Goal: Task Accomplishment & Management: Manage account settings

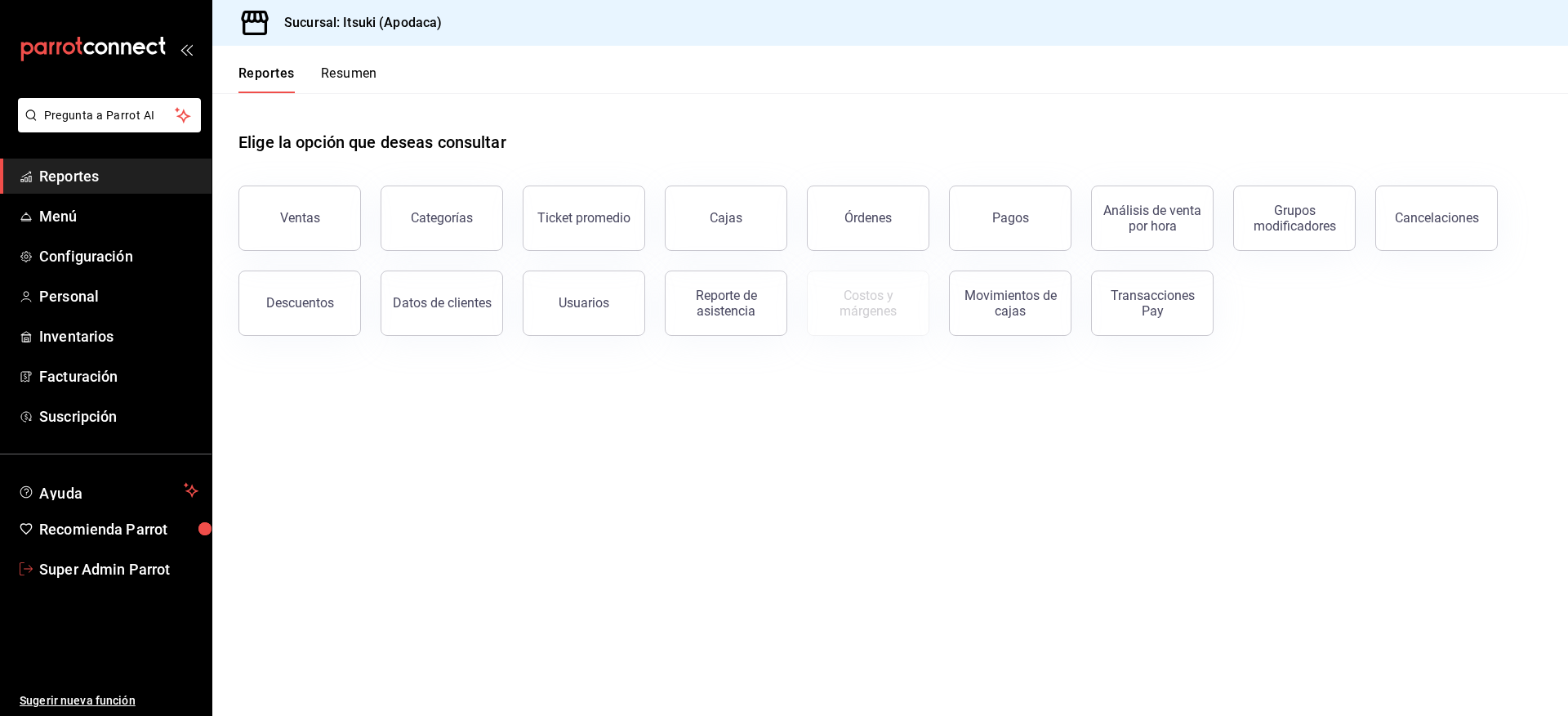
drag, startPoint x: 103, startPoint y: 566, endPoint x: 137, endPoint y: 562, distance: 34.2
click at [103, 566] on span "Super Admin Parrot" at bounding box center [119, 570] width 159 height 23
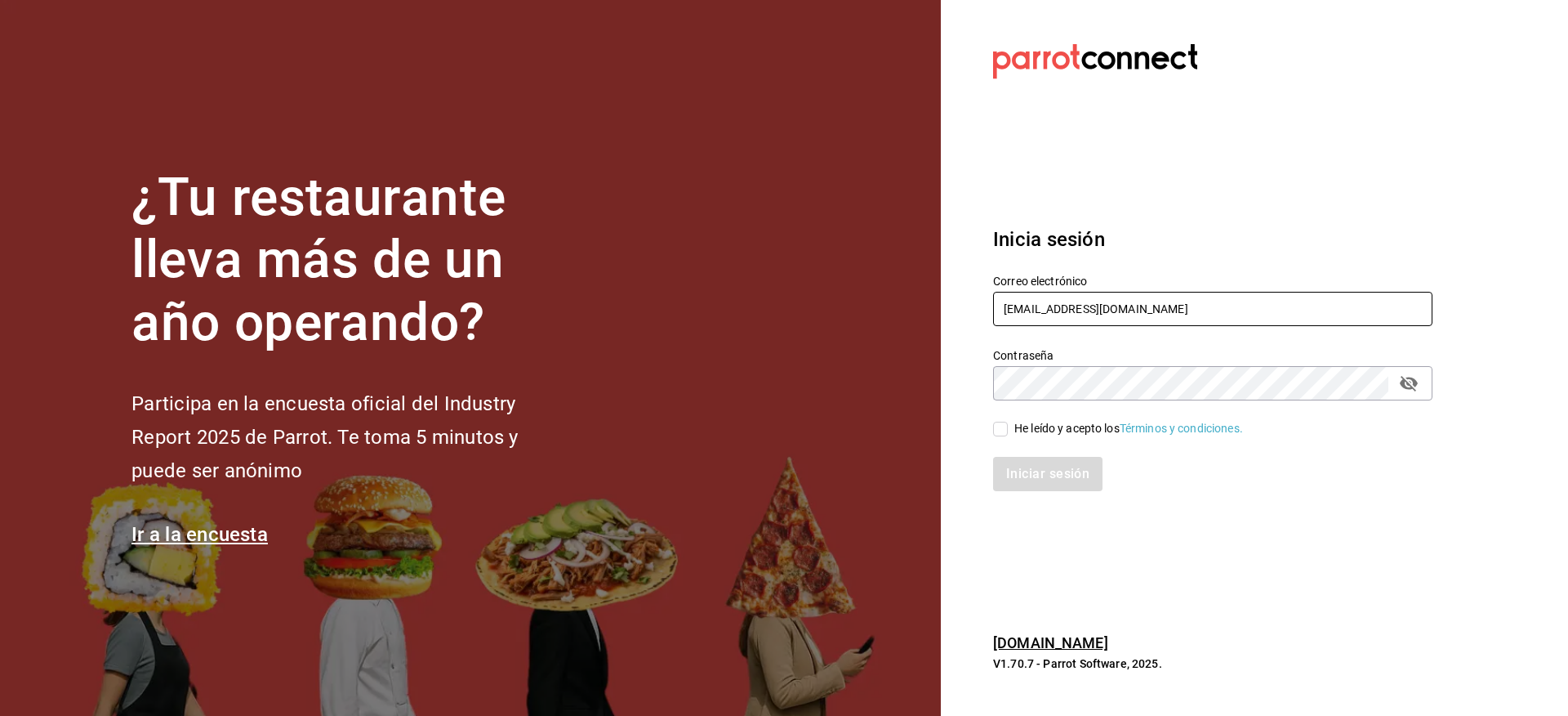
click at [1097, 321] on input "itsuki@apodaca.com" at bounding box center [1213, 309] width 440 height 35
paste input "tacosdonpedro@central"
type input "tacosdonpedro@central.com"
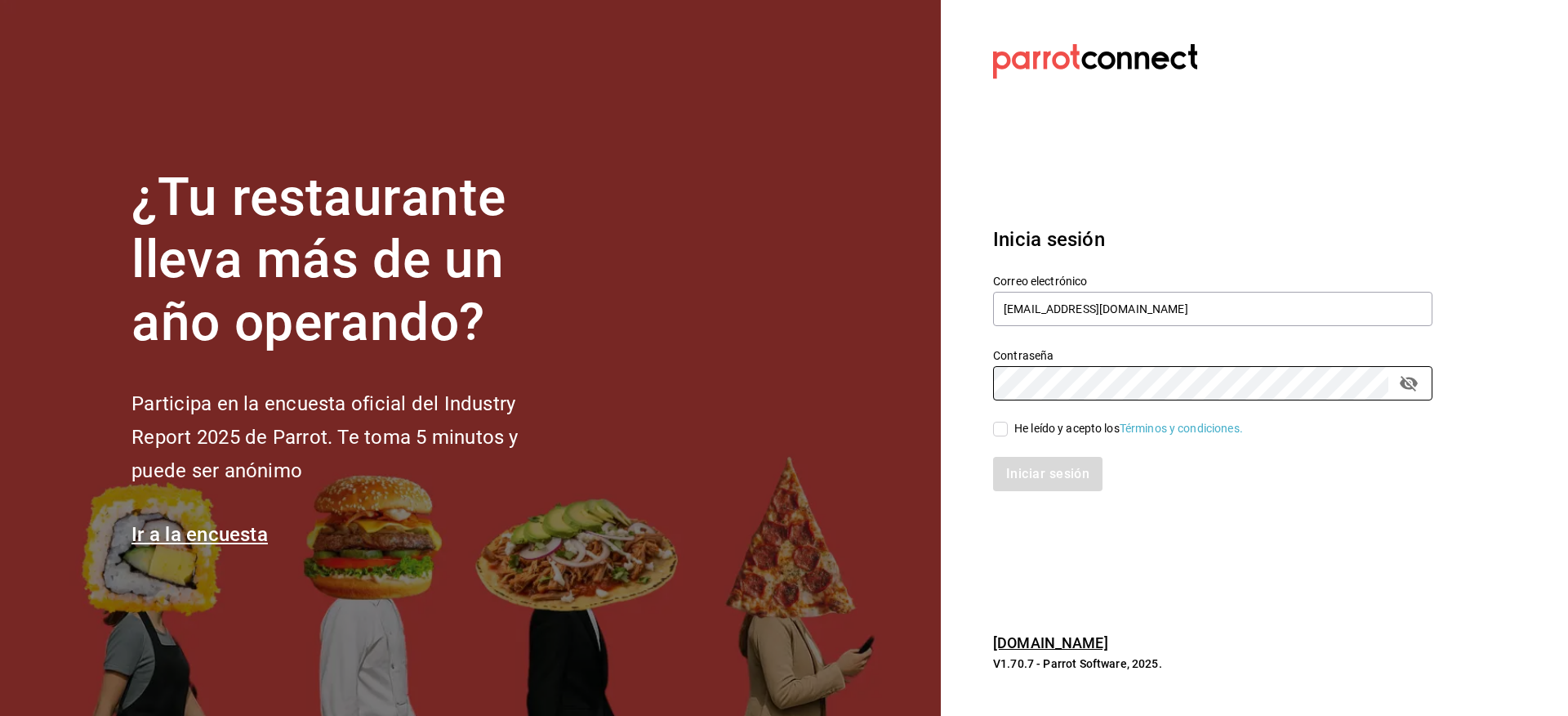
click at [1048, 428] on div "He leído y acepto los Términos y condiciones." at bounding box center [1129, 429] width 229 height 17
click at [1008, 428] on input "He leído y acepto los Términos y condiciones." at bounding box center [1001, 429] width 15 height 15
checkbox input "true"
click at [1047, 466] on button "Iniciar sesión" at bounding box center [1048, 474] width 111 height 35
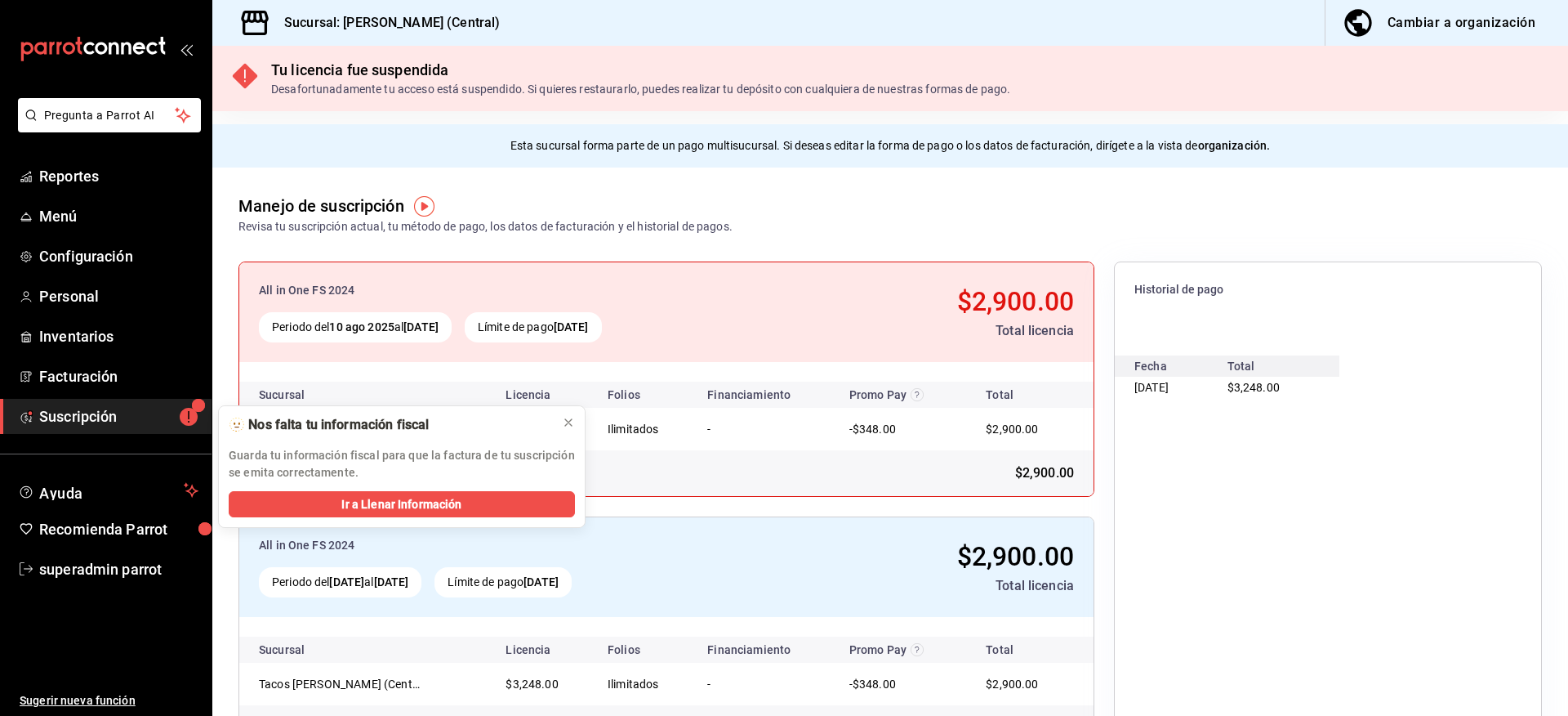
click at [83, 406] on span "Suscripción" at bounding box center [119, 417] width 159 height 23
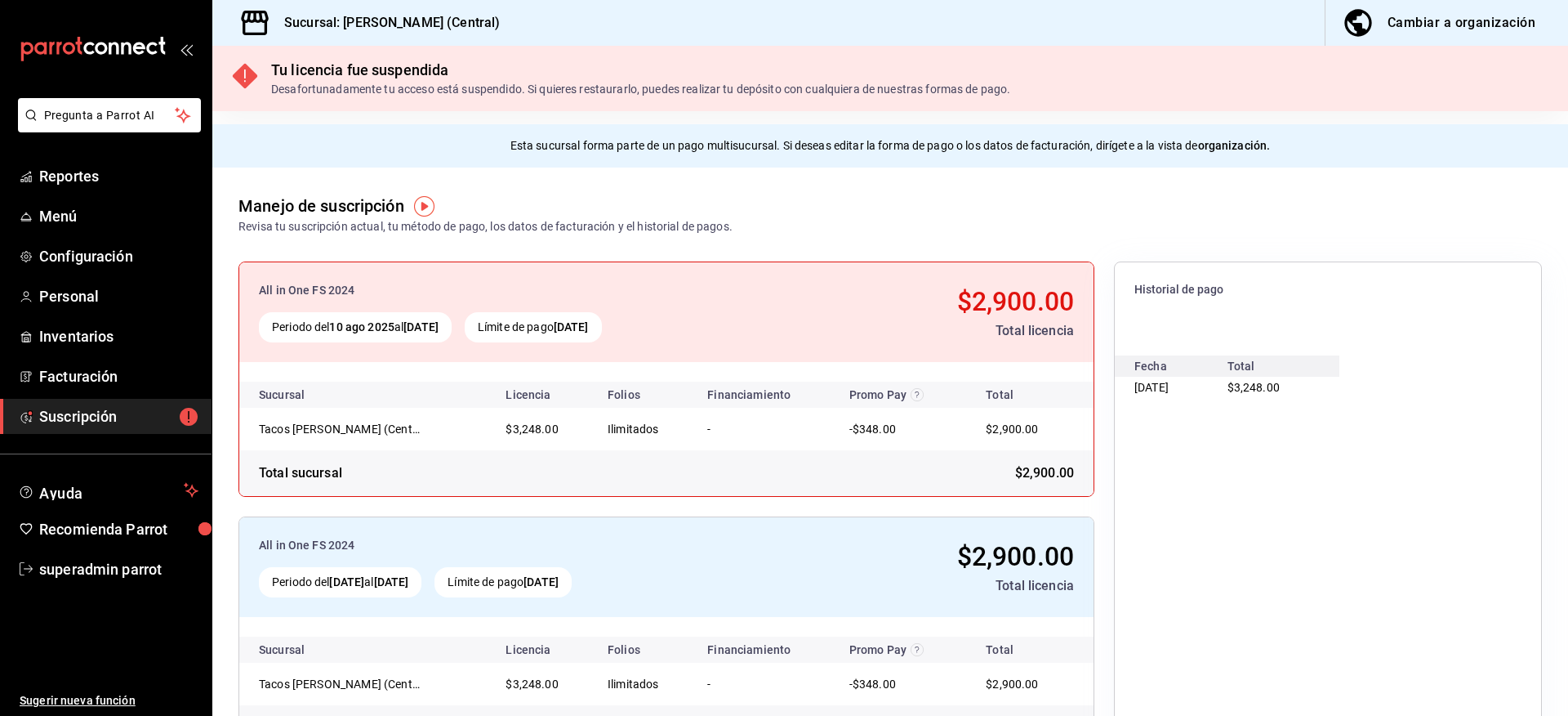
click at [113, 417] on span "Suscripción" at bounding box center [119, 417] width 159 height 23
click at [1433, 22] on div "Cambiar a organización" at bounding box center [1462, 23] width 148 height 23
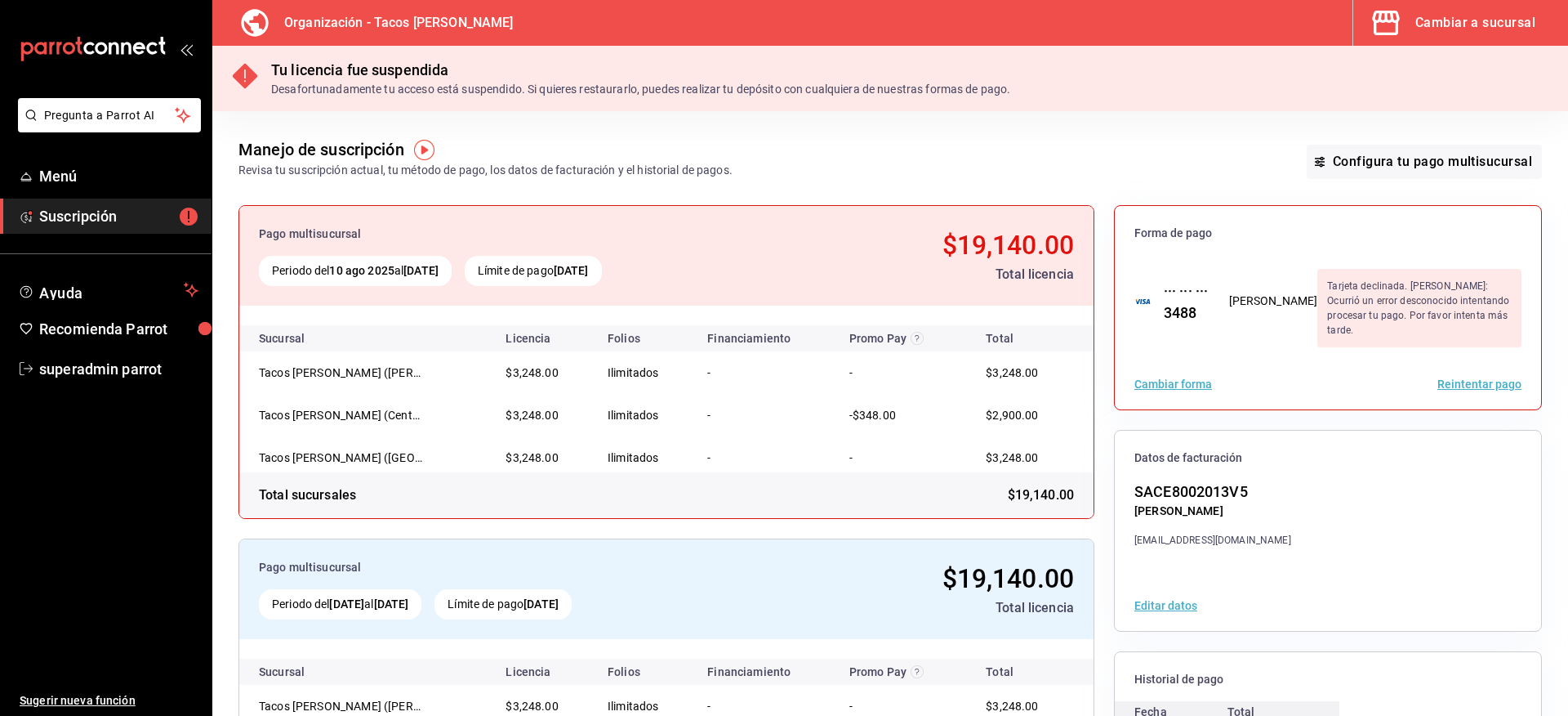
click at [1359, 355] on div at bounding box center [1328, 353] width 427 height 11
click at [1469, 383] on button "Reintentar pago" at bounding box center [1480, 384] width 84 height 11
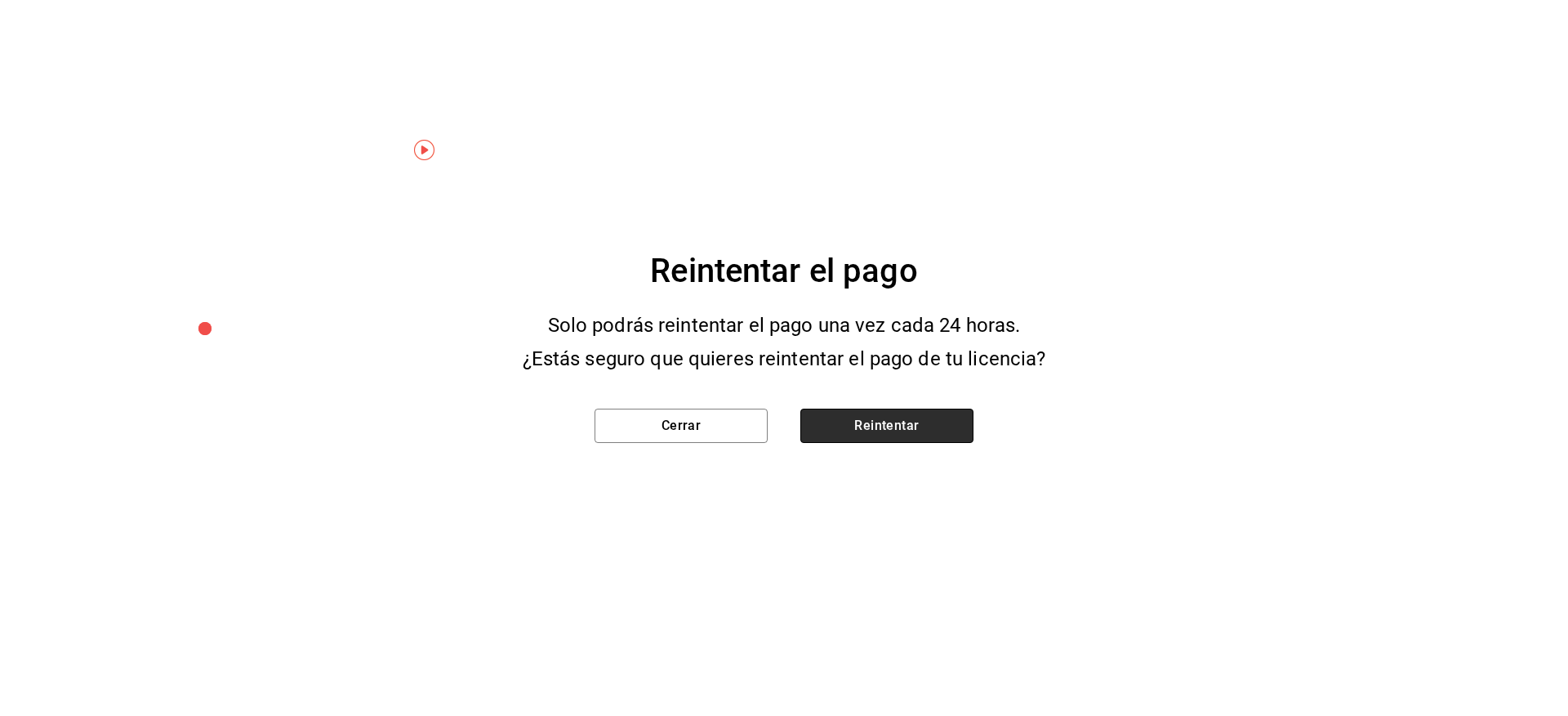
click at [899, 430] on button "Reintentar" at bounding box center [887, 425] width 173 height 35
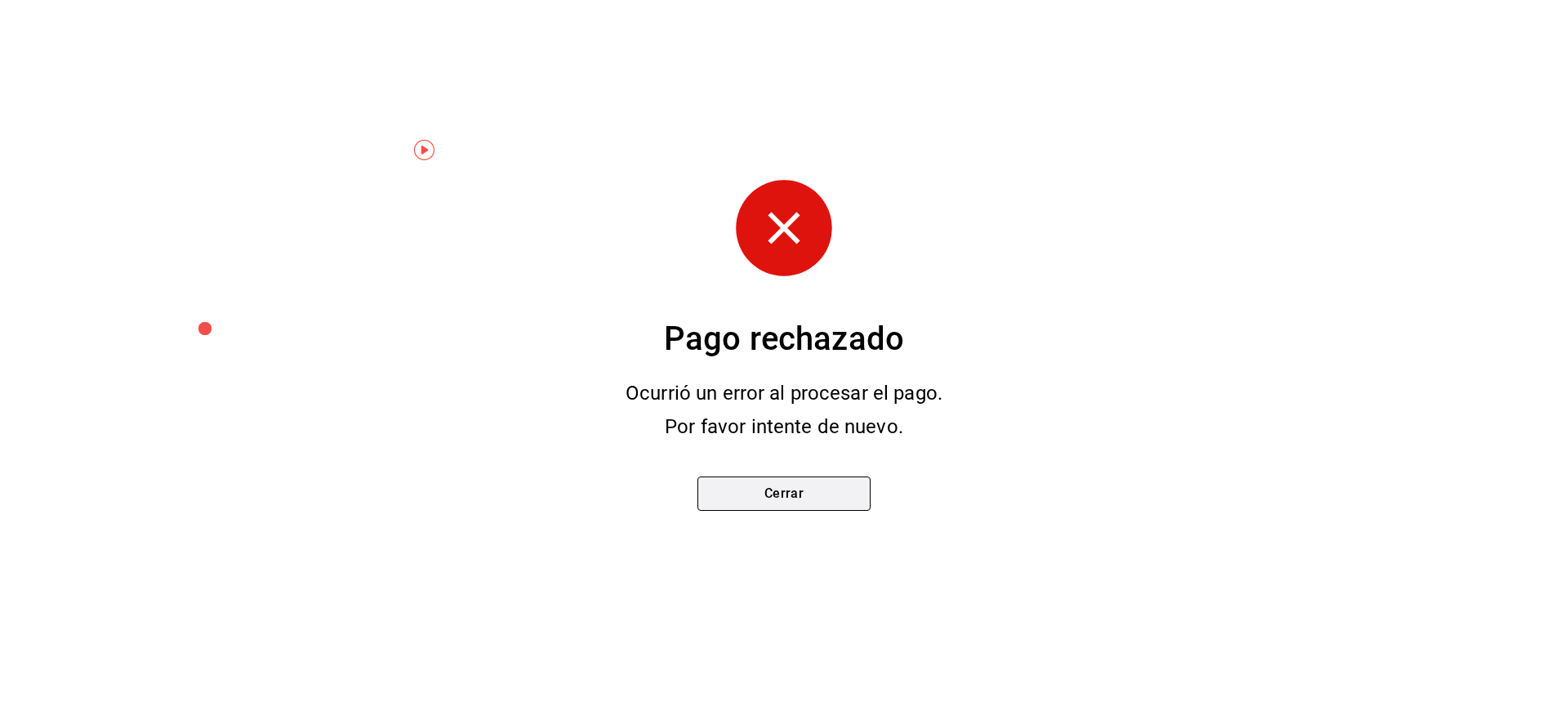
click at [840, 496] on button "Cerrar" at bounding box center [784, 494] width 173 height 35
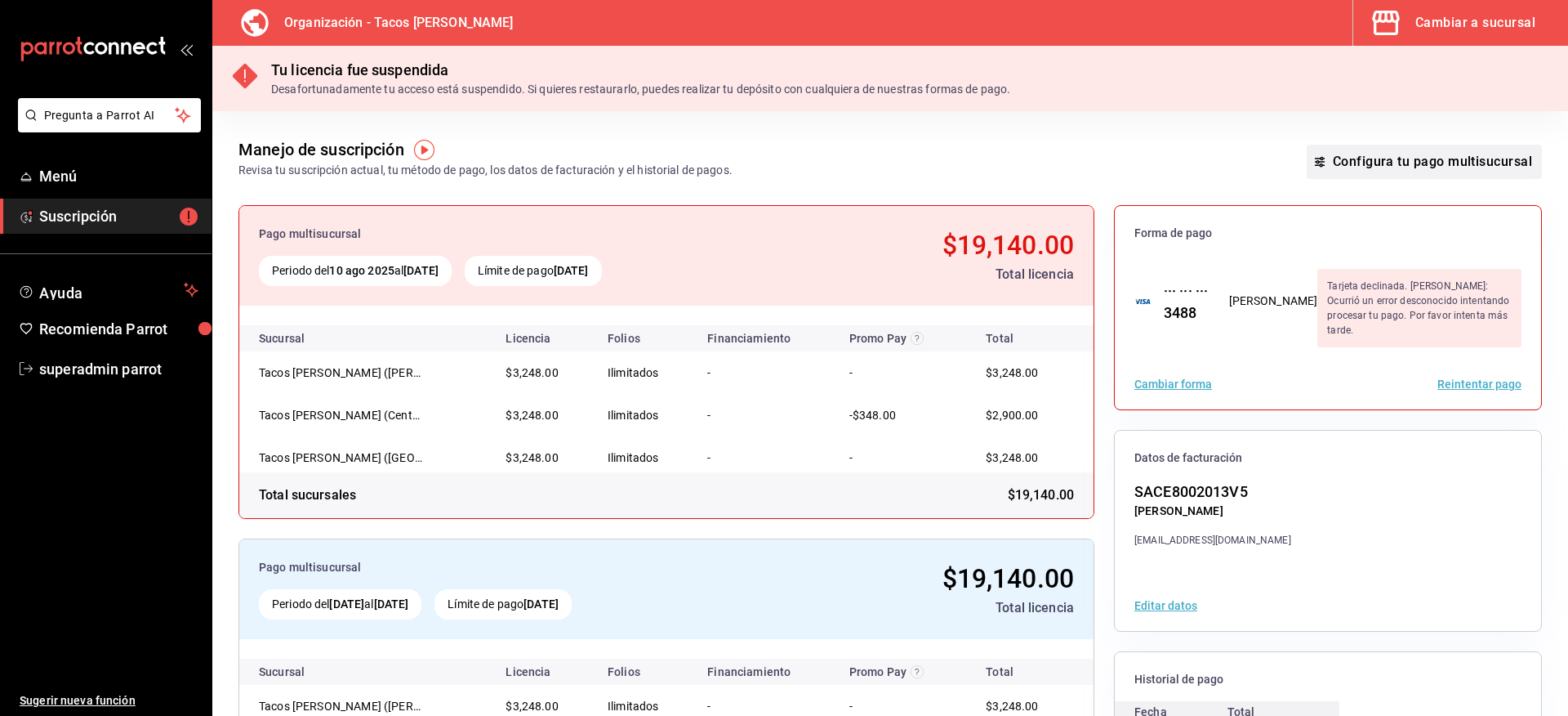
click at [1333, 168] on button "Configura tu pago multisucursal" at bounding box center [1425, 161] width 235 height 35
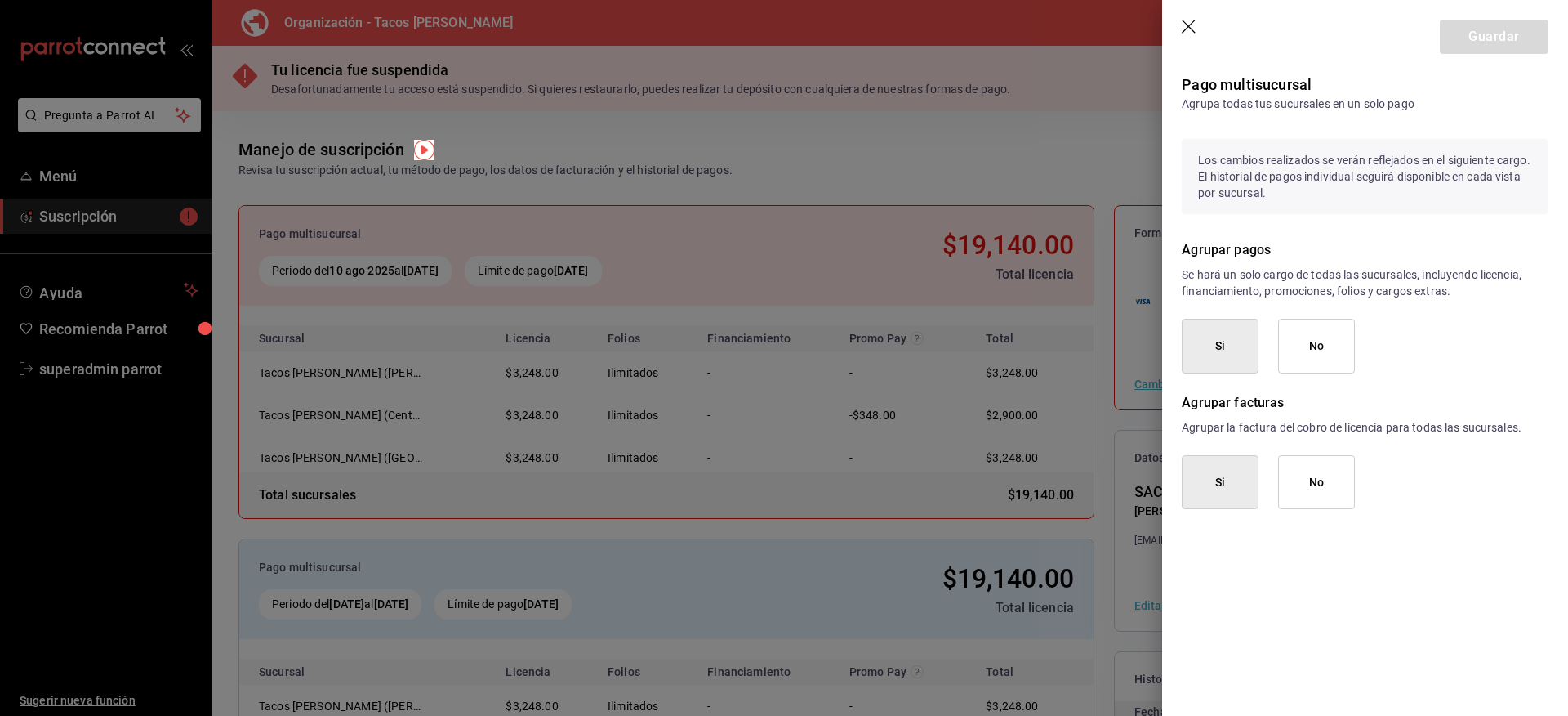
click at [1195, 23] on icon "button" at bounding box center [1189, 27] width 16 height 16
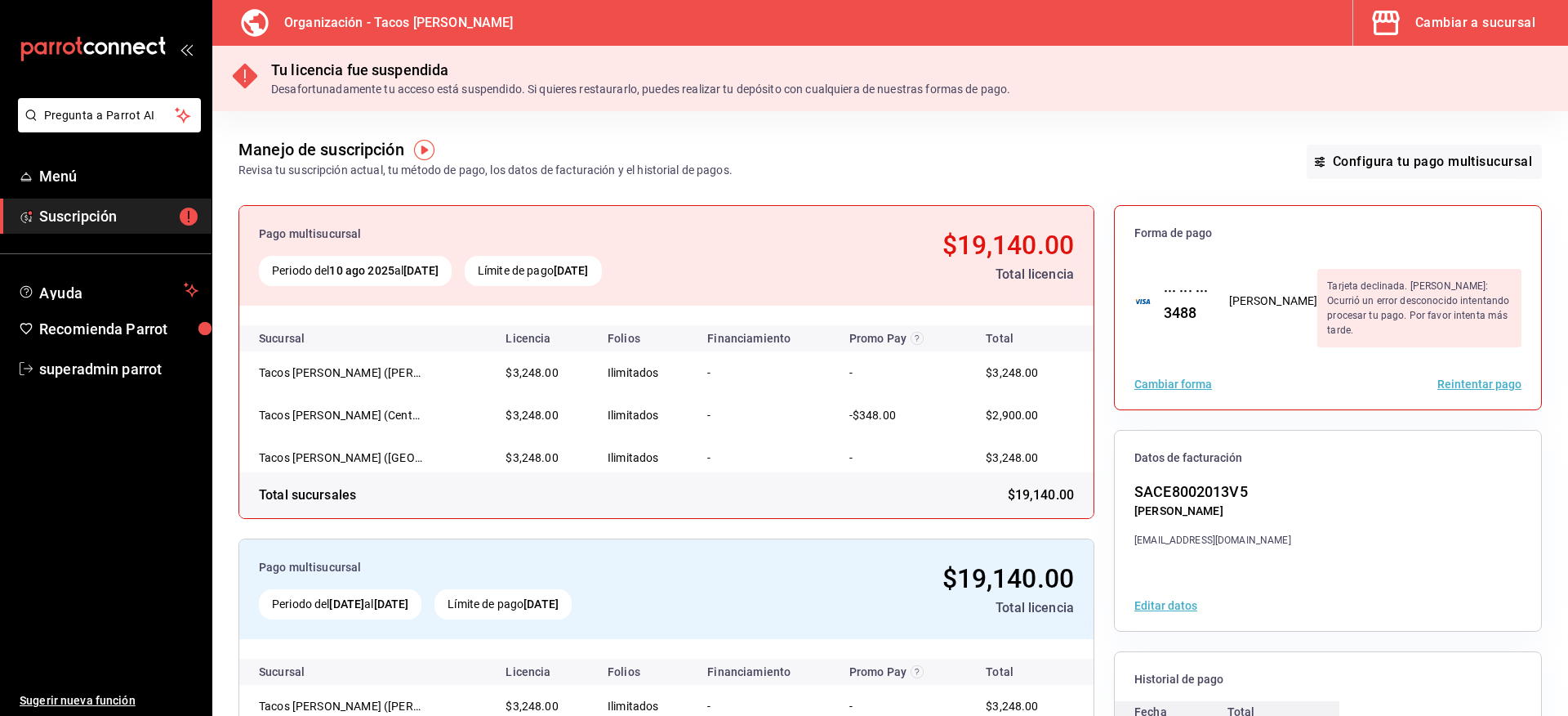
click at [967, 160] on div "Manejo de suscripción Revisa tu suscripción actual, tu método de pago, los dato…" at bounding box center [890, 145] width 1356 height 68
click at [107, 213] on span "Suscripción" at bounding box center [119, 217] width 159 height 23
click at [1476, 16] on div "Cambiar a sucursal" at bounding box center [1475, 23] width 120 height 23
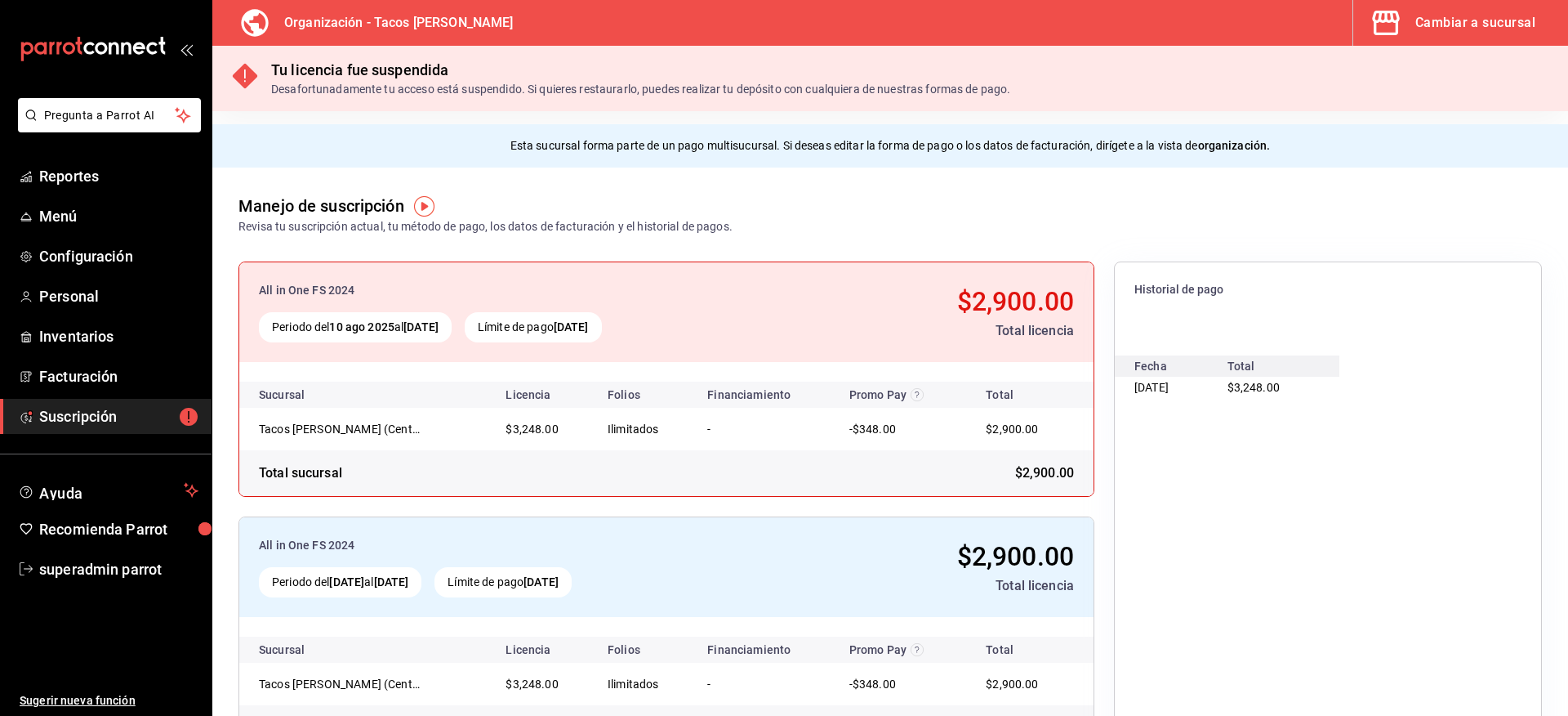
click at [110, 416] on span "Suscripción" at bounding box center [119, 417] width 159 height 23
click at [1459, 23] on div "Cambiar a sucursal" at bounding box center [1475, 23] width 120 height 23
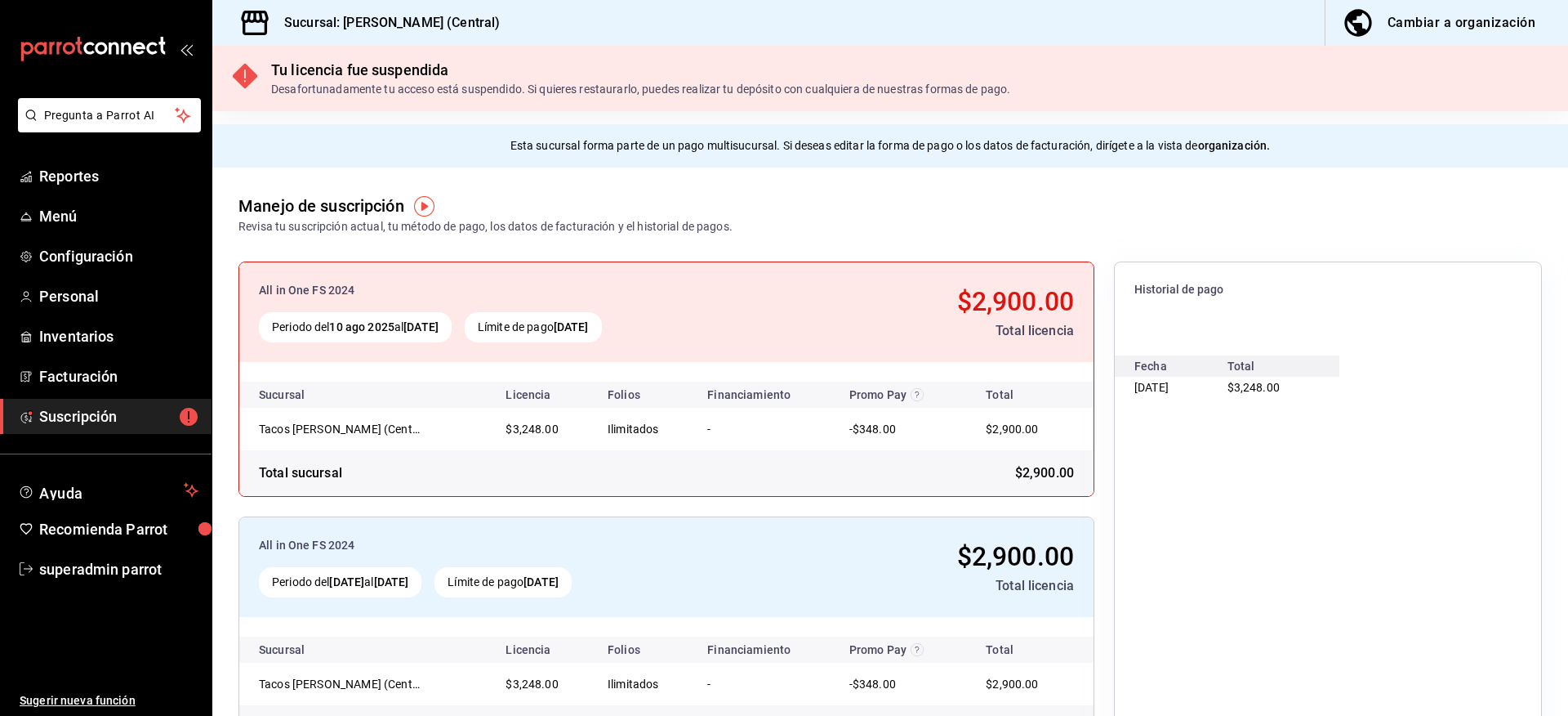
click at [1443, 24] on div "Cambiar a organización" at bounding box center [1462, 23] width 148 height 23
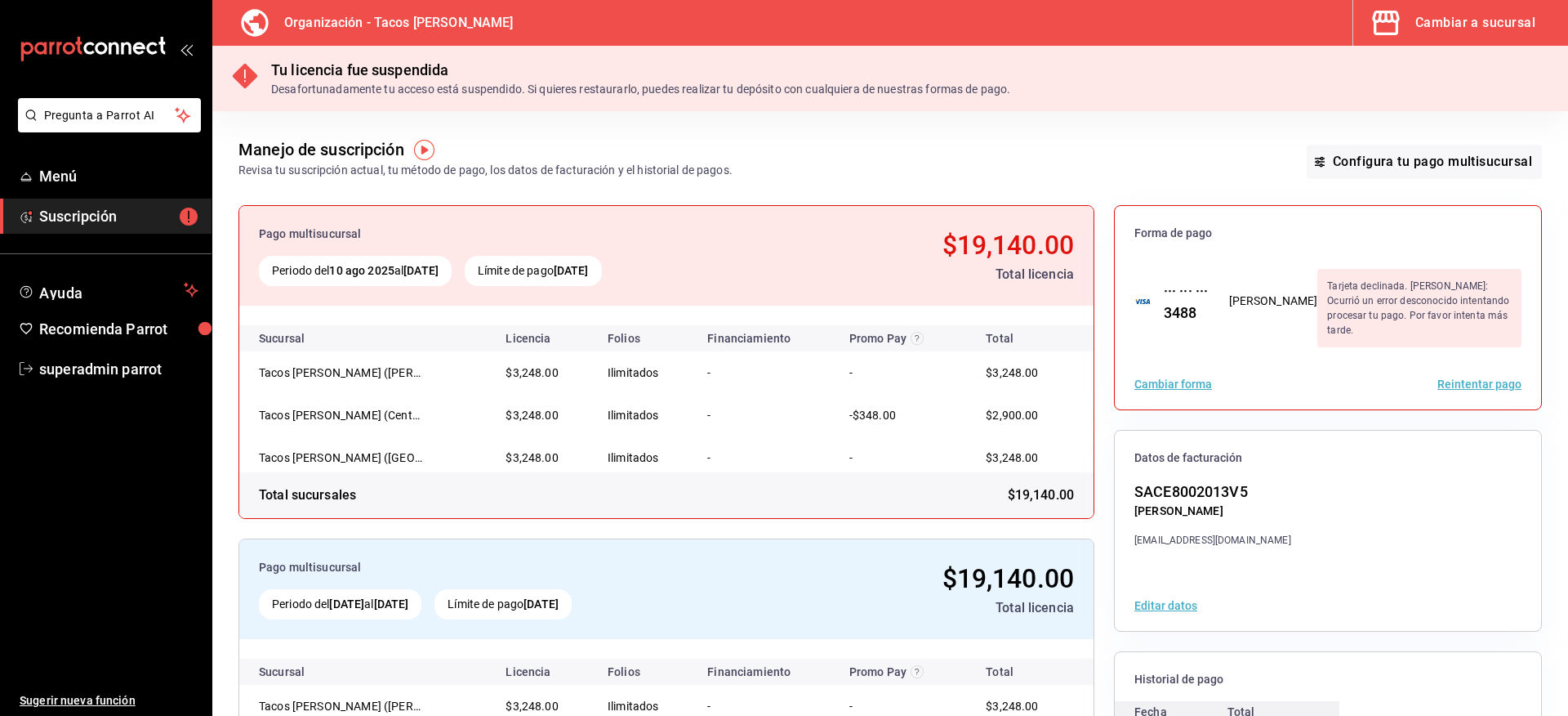
click at [1480, 380] on button "Reintentar pago" at bounding box center [1480, 384] width 84 height 11
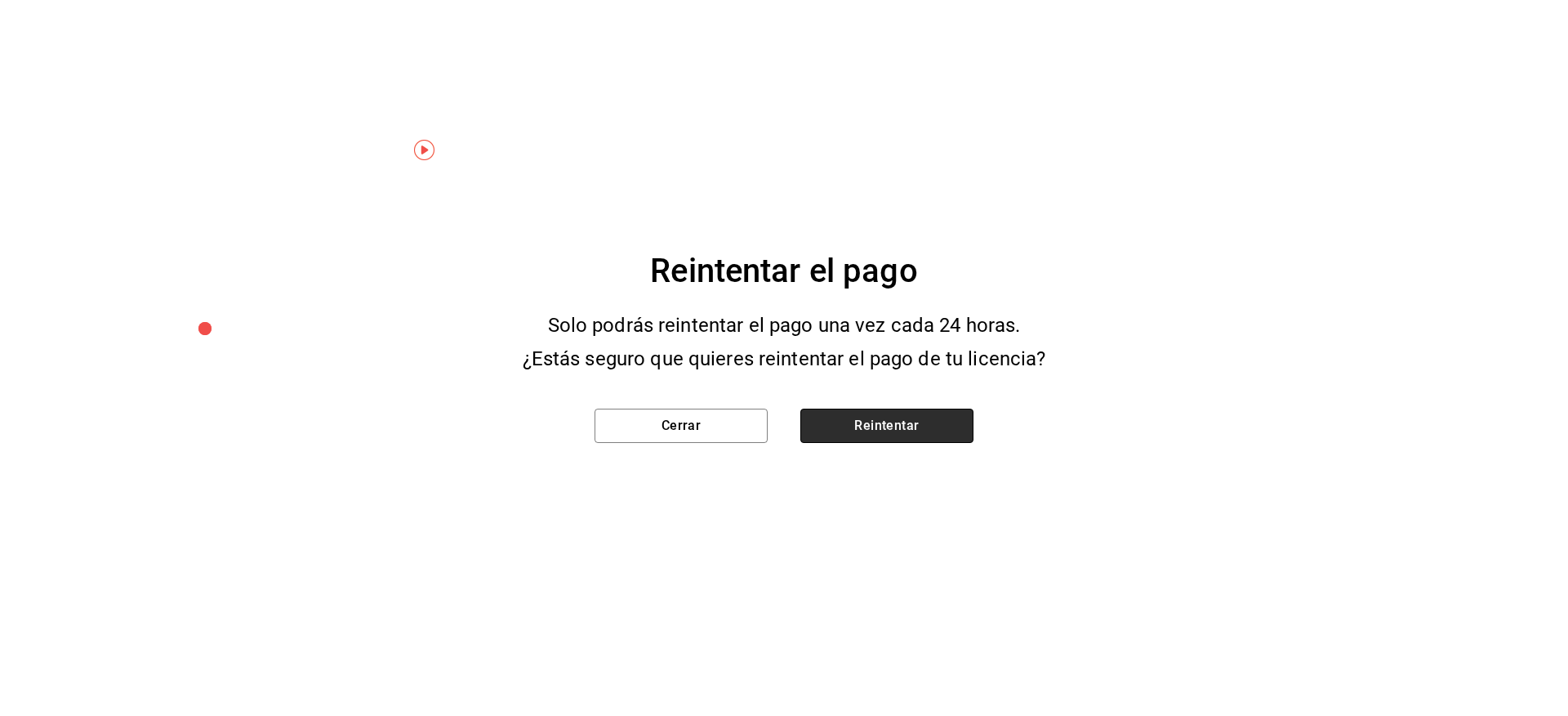
click at [903, 412] on button "Reintentar" at bounding box center [887, 425] width 173 height 35
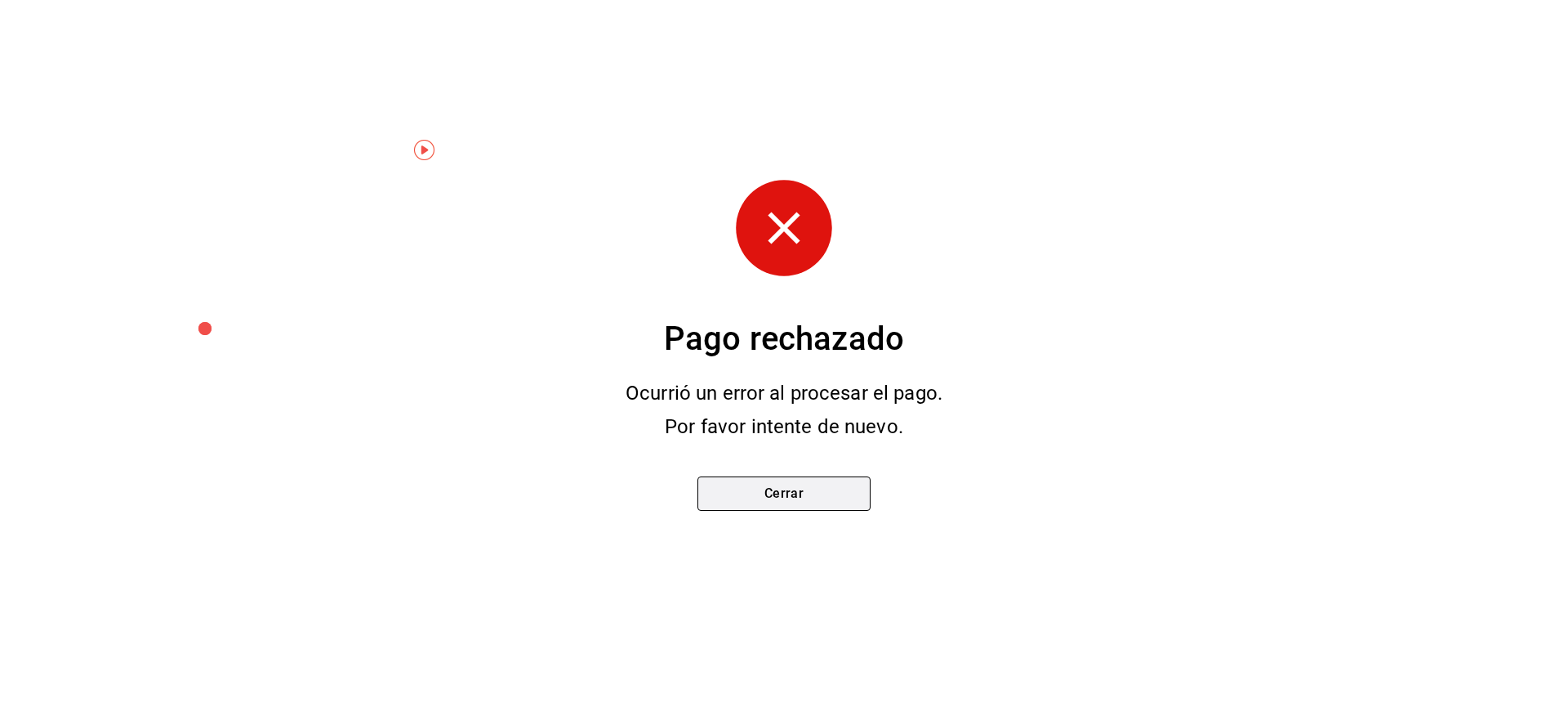
click at [811, 491] on button "Cerrar" at bounding box center [784, 494] width 173 height 35
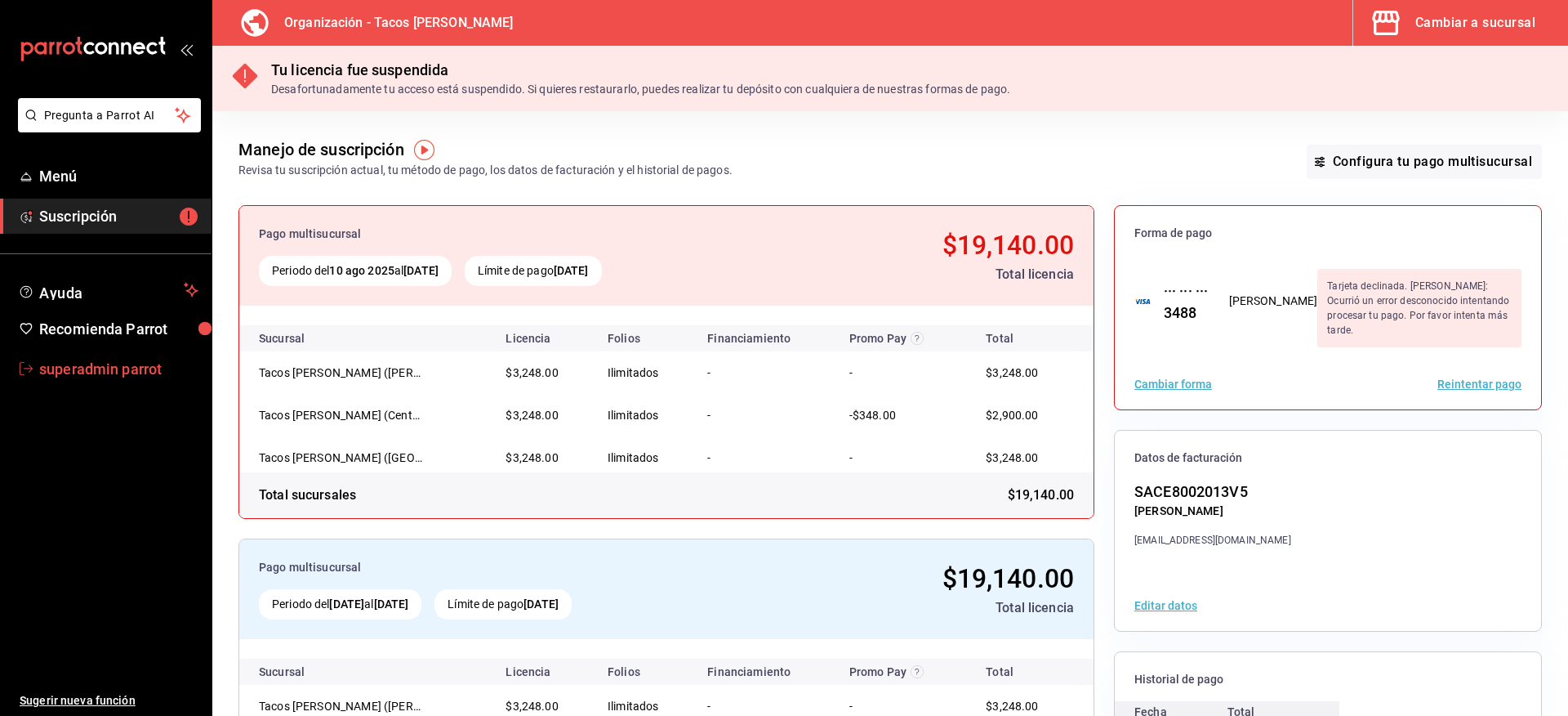
click at [90, 367] on span "superadmin parrot" at bounding box center [119, 369] width 159 height 23
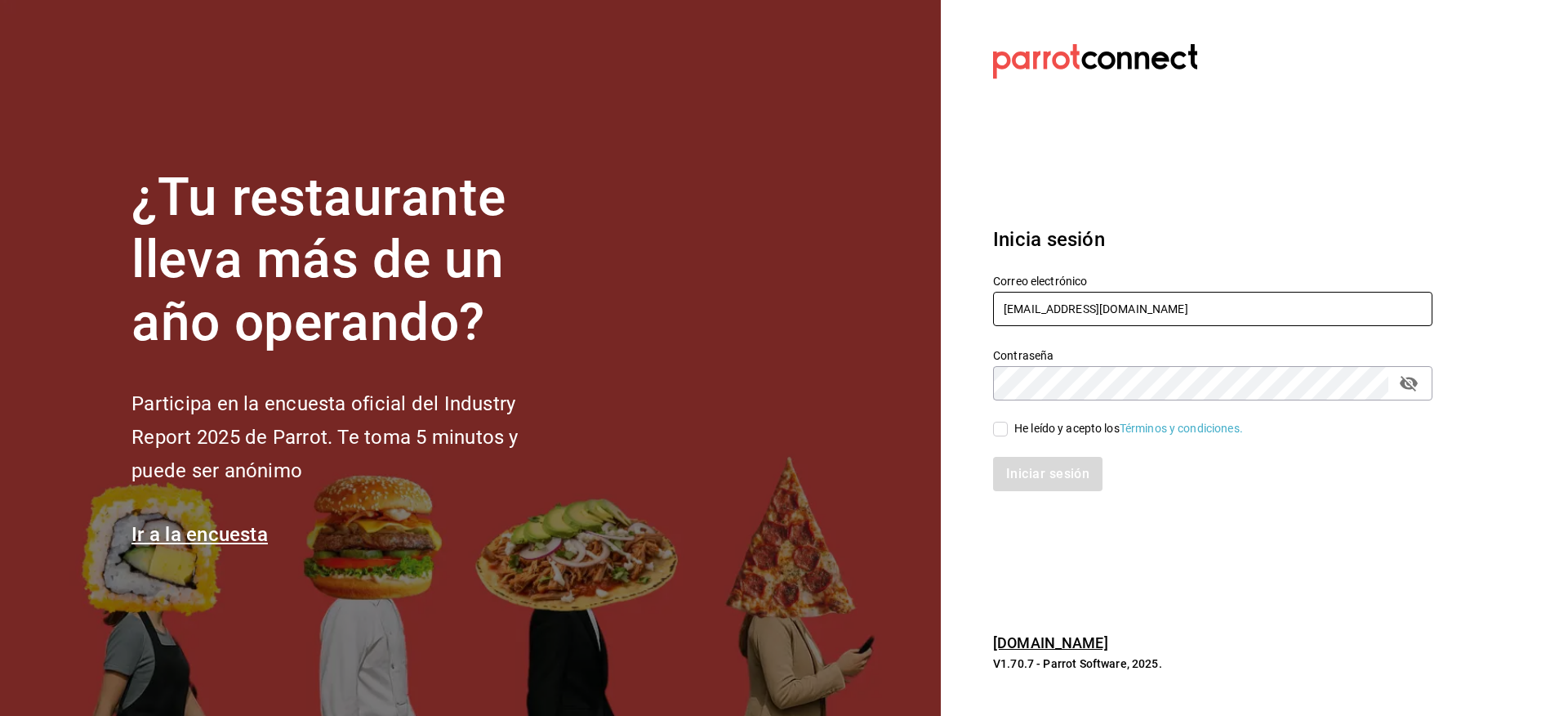
click at [1046, 317] on input "itsuki@apodaca.com" at bounding box center [1213, 309] width 440 height 35
click at [1039, 313] on input "raw" at bounding box center [1213, 309] width 440 height 35
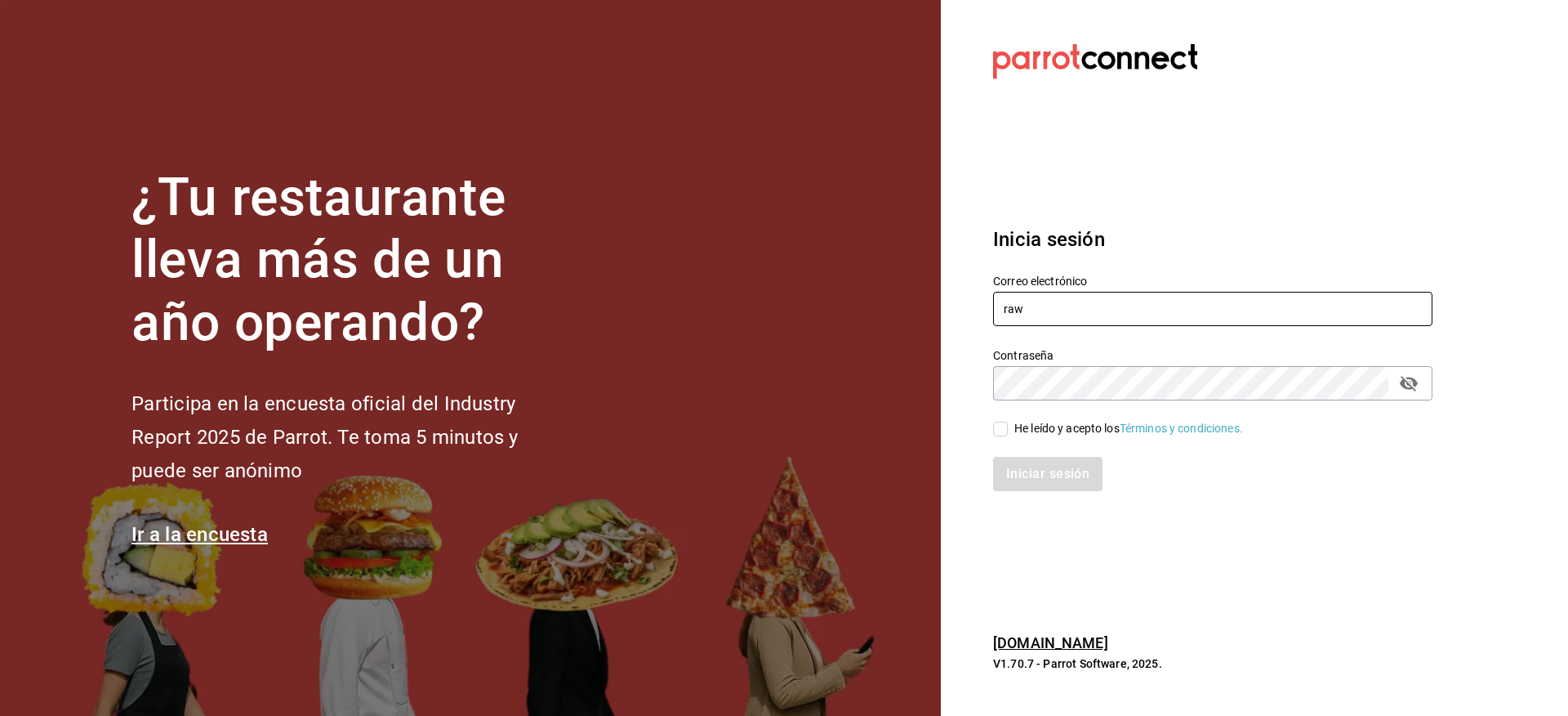
click at [1039, 313] on input "raw" at bounding box center [1213, 309] width 440 height 35
paste input "rburger@cdmx.com"
type input "rawrburger@cdmx.com"
click at [1056, 433] on div "He leído y acepto los Términos y condiciones." at bounding box center [1129, 429] width 229 height 17
click at [1008, 433] on input "He leído y acepto los Términos y condiciones." at bounding box center [1001, 429] width 15 height 15
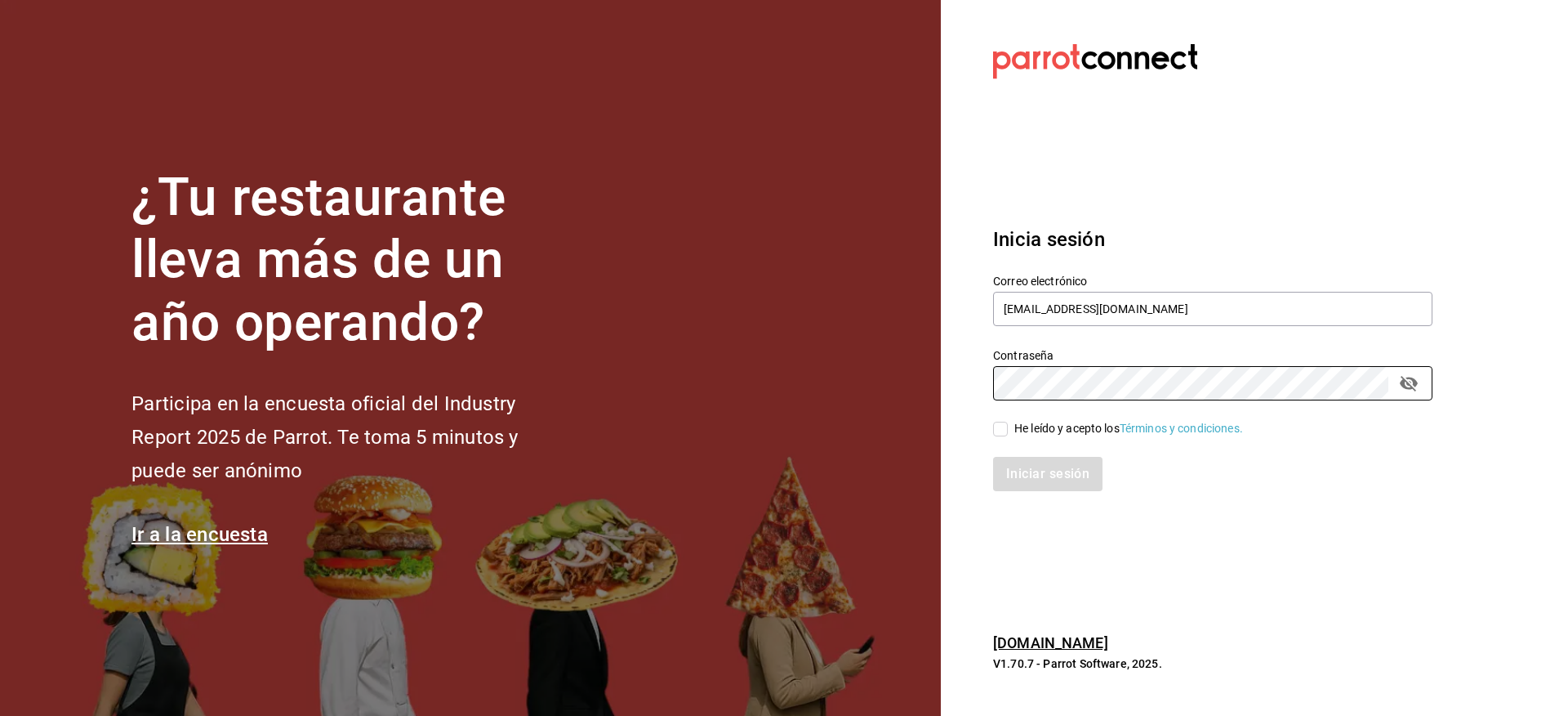
checkbox input "true"
click at [1048, 480] on button "Iniciar sesión" at bounding box center [1048, 474] width 111 height 35
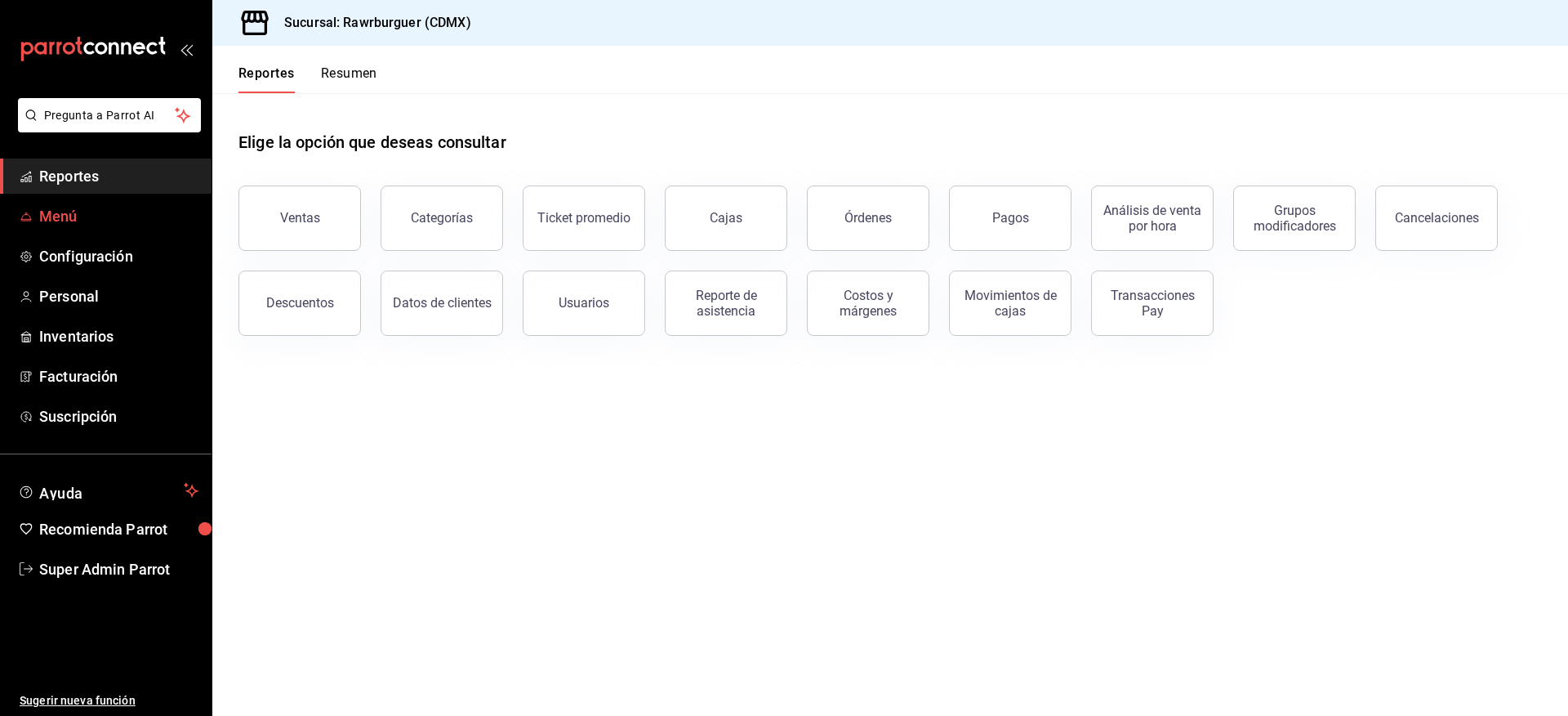
click at [45, 213] on span "Menú" at bounding box center [119, 217] width 159 height 23
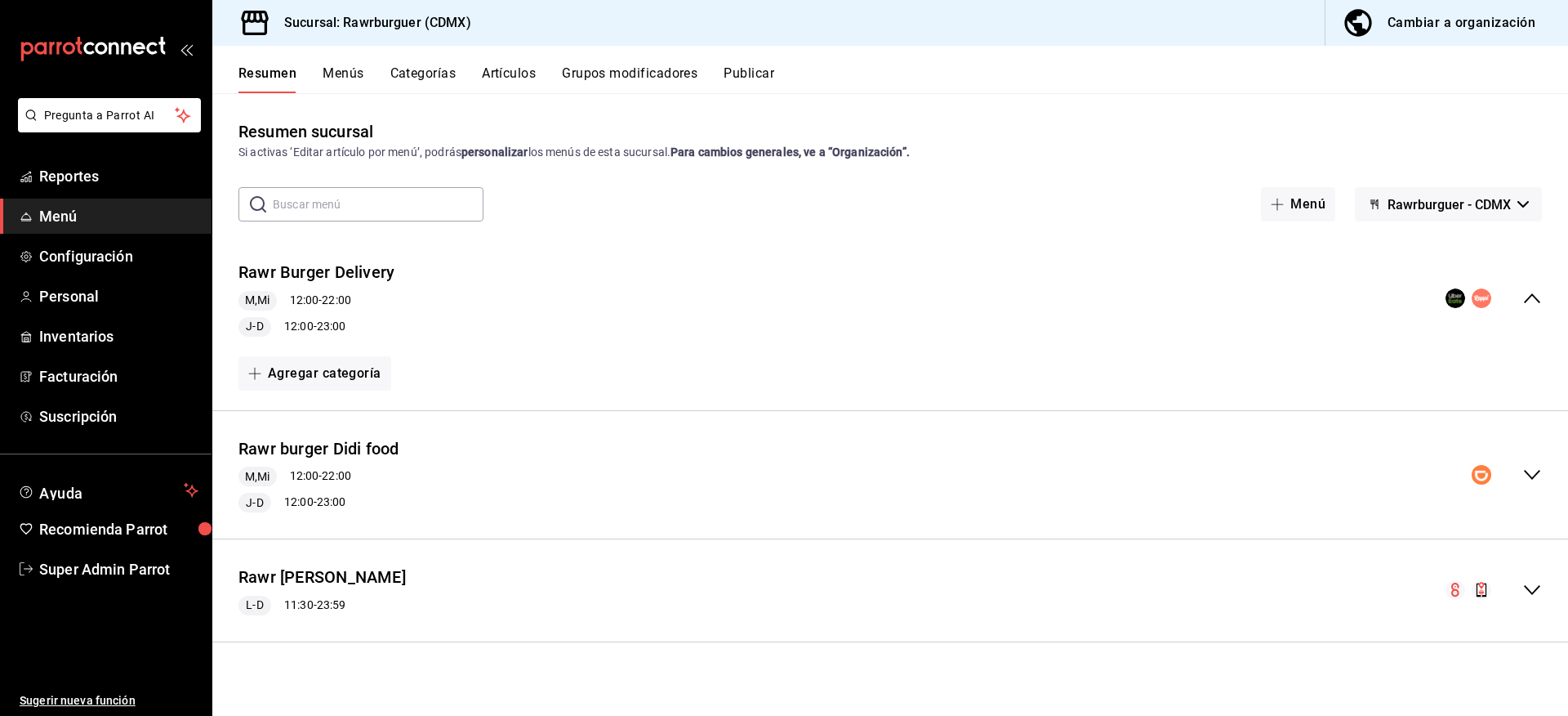
click at [1450, 11] on div "Cambiar a organización" at bounding box center [1462, 23] width 148 height 23
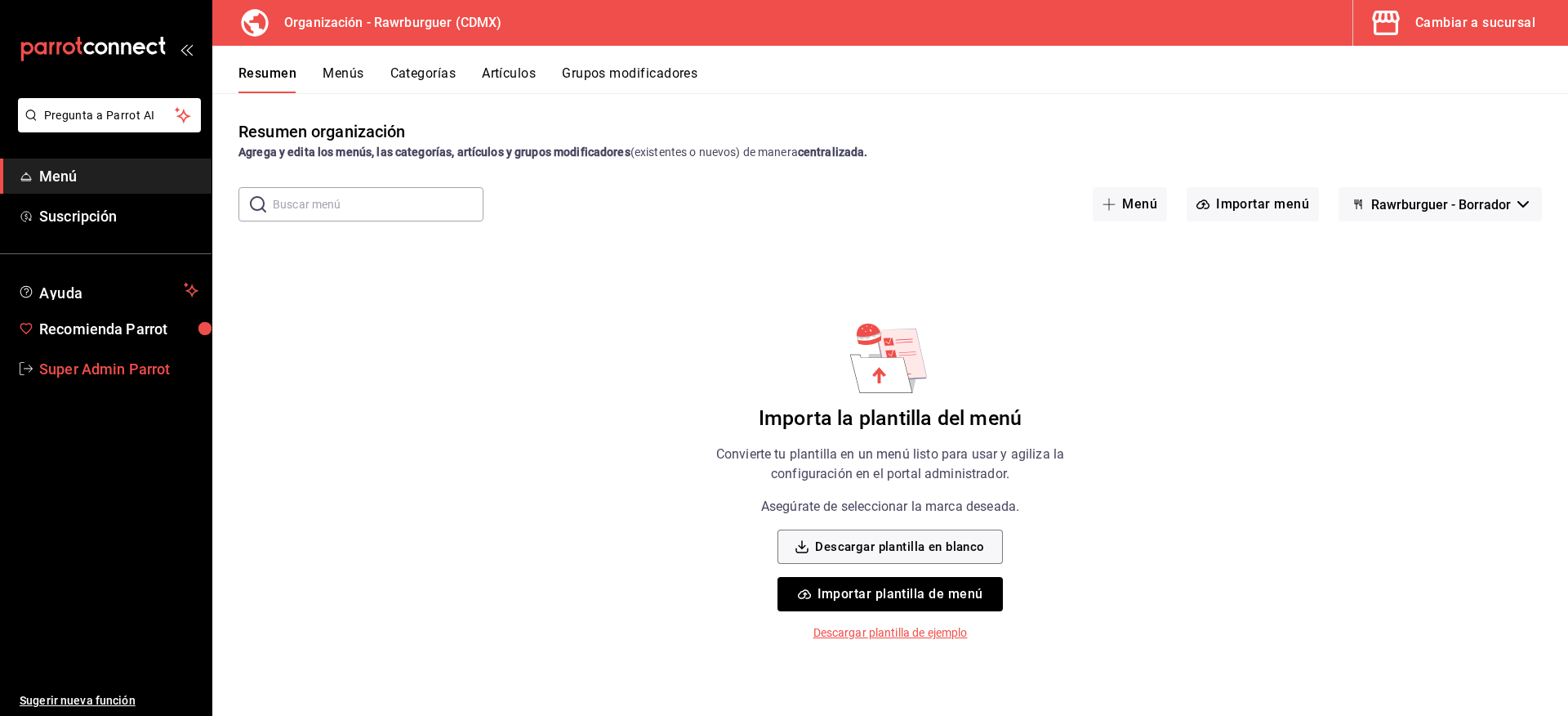
click at [95, 354] on link "Super Admin Parrot" at bounding box center [106, 369] width 212 height 35
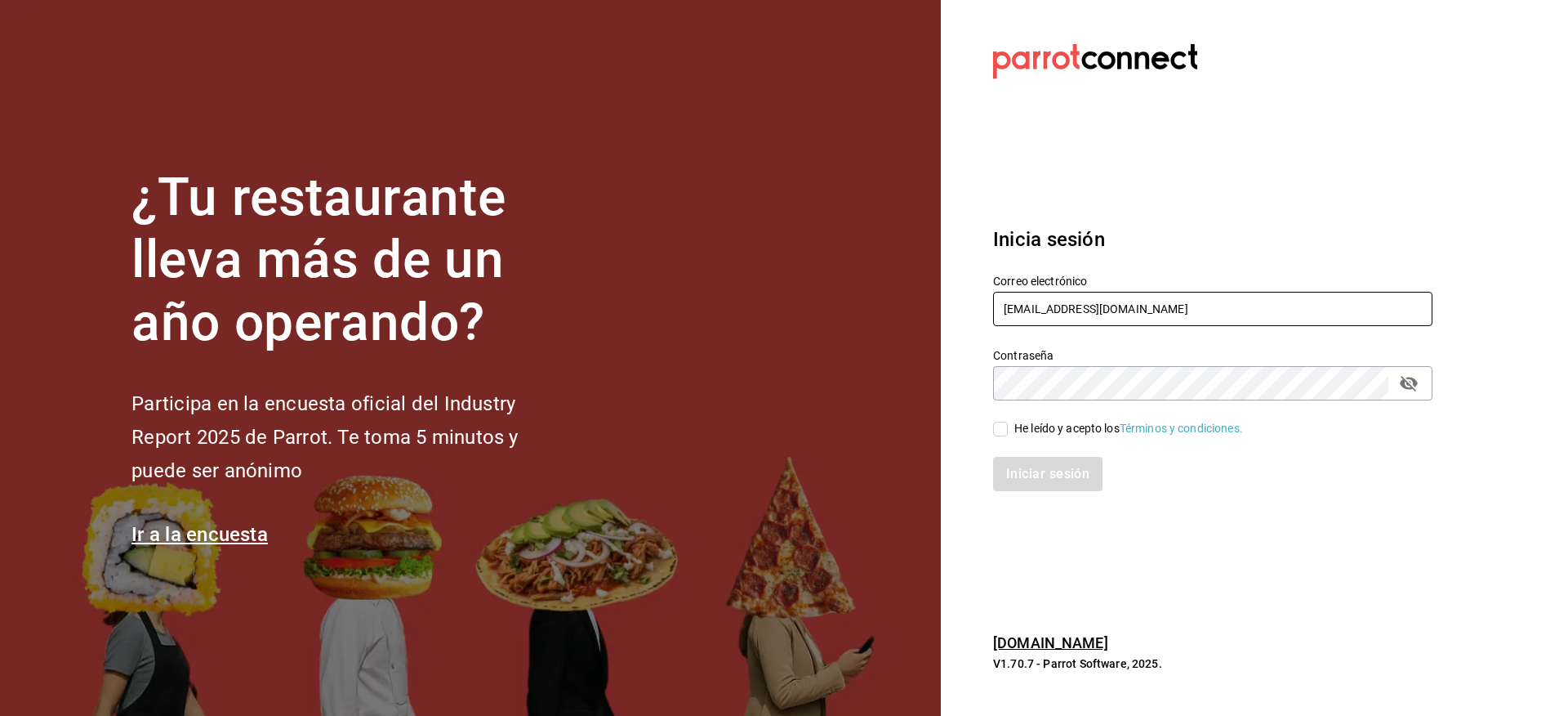
click at [1072, 296] on input "[EMAIL_ADDRESS][DOMAIN_NAME]" at bounding box center [1213, 309] width 440 height 35
paste input "cream@centrito"
type input "[EMAIL_ADDRESS][DOMAIN_NAME]"
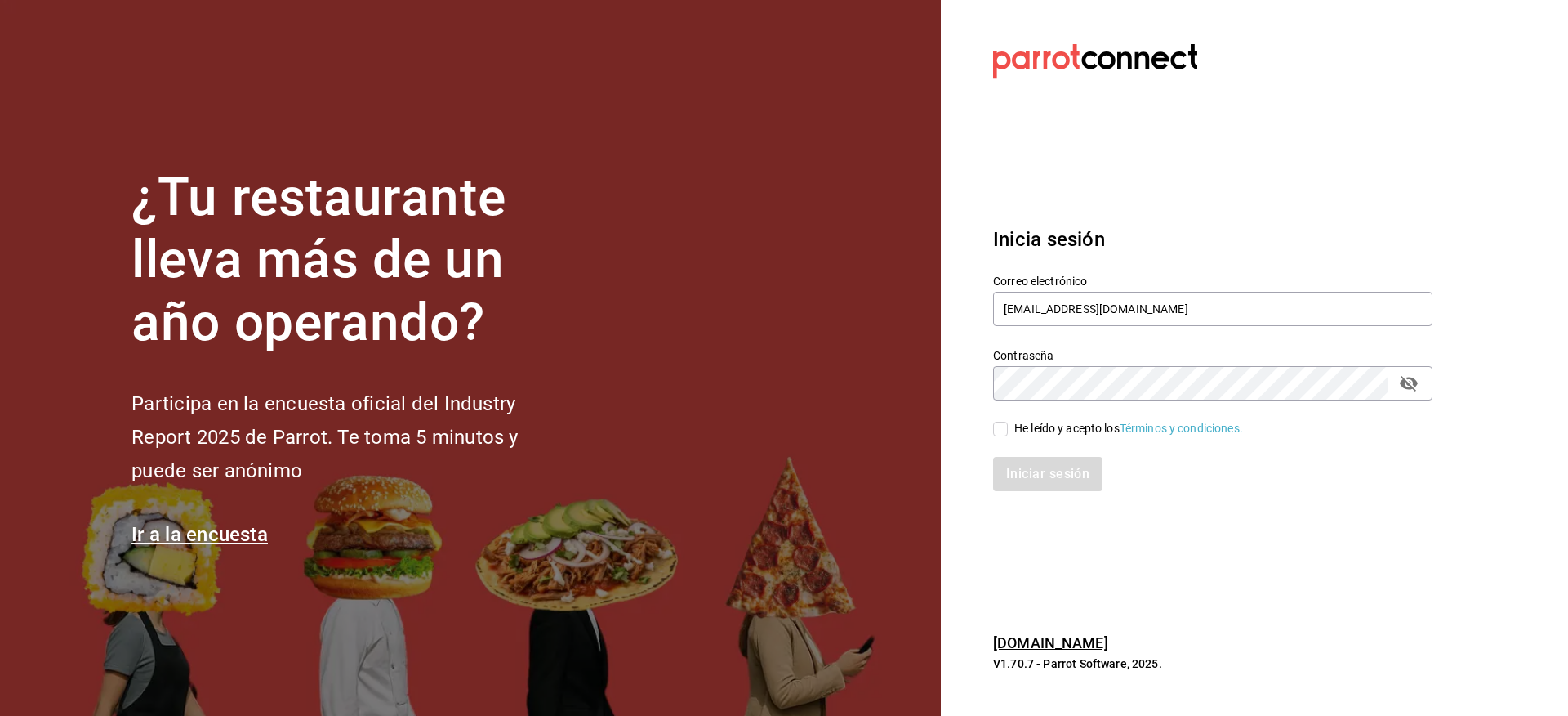
click at [1073, 421] on div "He leído y acepto los Términos y condiciones." at bounding box center [1129, 429] width 229 height 17
click at [1008, 421] on input "He leído y acepto los Términos y condiciones." at bounding box center [1001, 429] width 15 height 15
checkbox input "true"
click at [1062, 487] on button "Iniciar sesión" at bounding box center [1048, 474] width 111 height 35
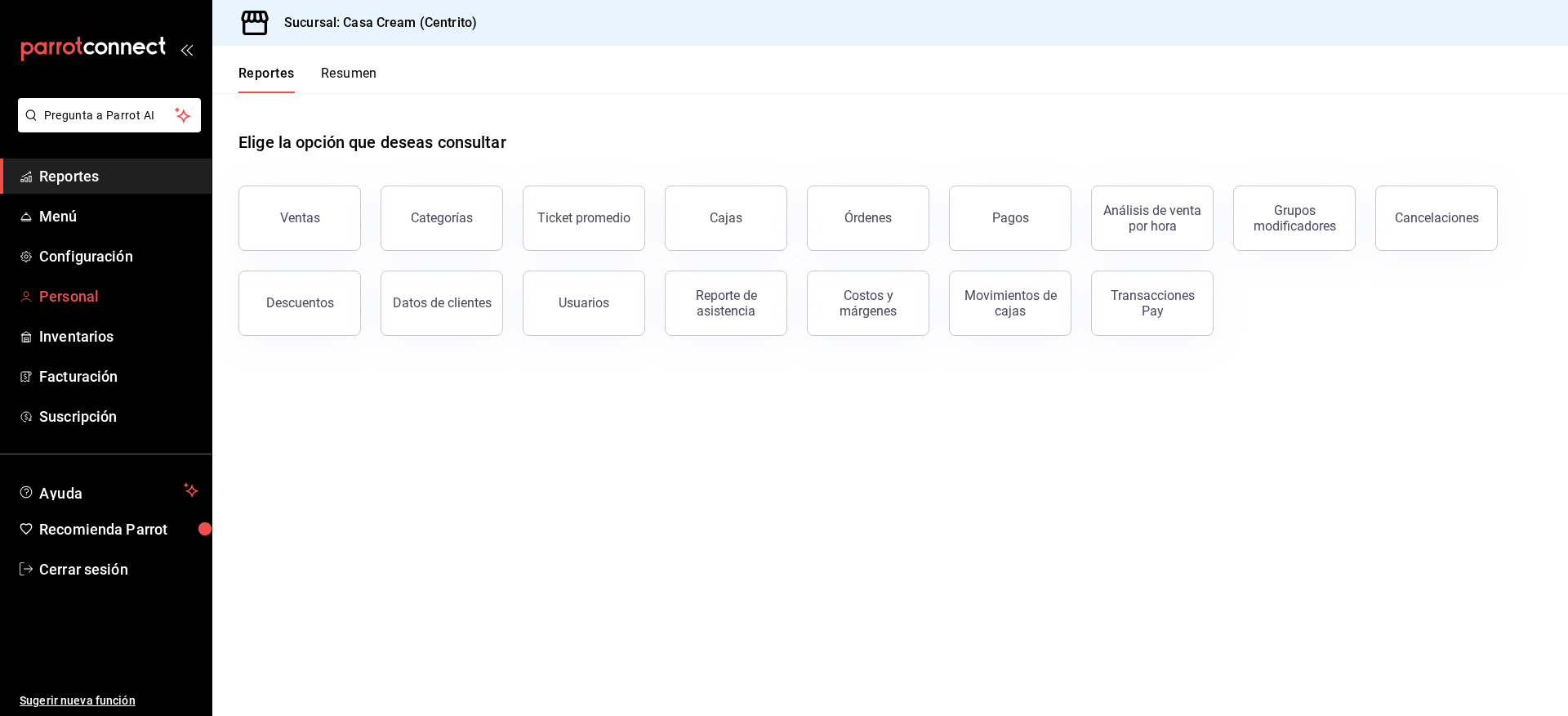
click at [67, 286] on span "Personal" at bounding box center [119, 297] width 159 height 23
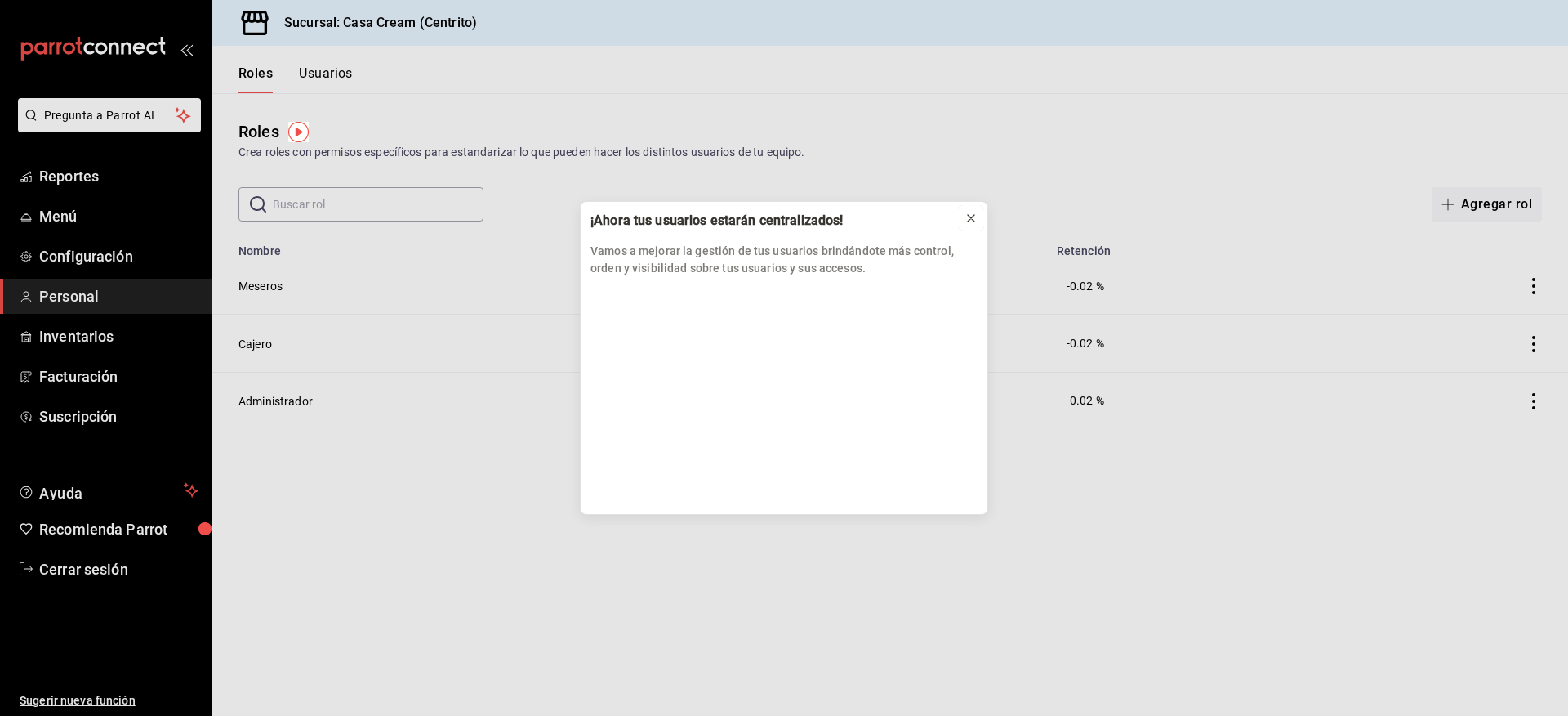
click at [967, 218] on icon at bounding box center [972, 219] width 13 height 13
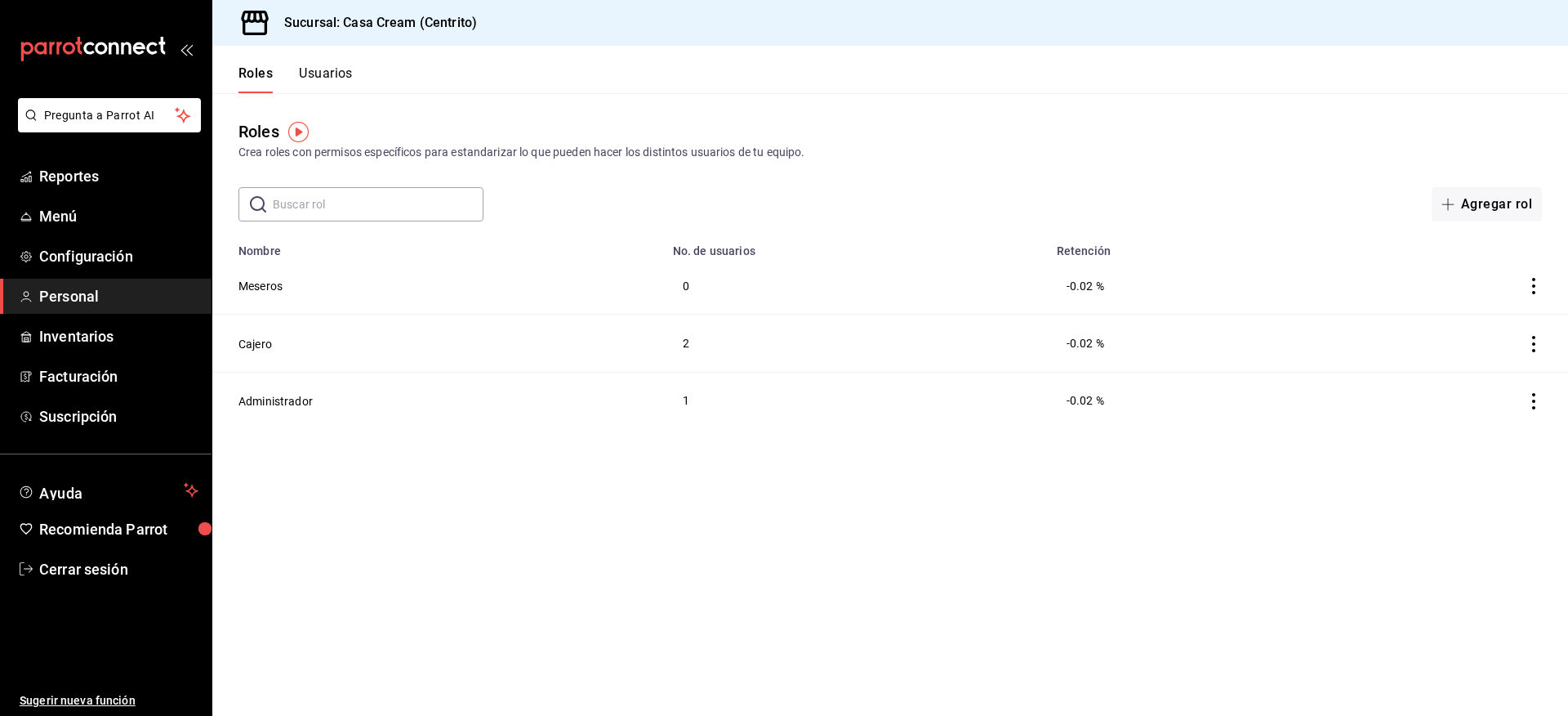
click at [336, 69] on button "Usuarios" at bounding box center [325, 80] width 53 height 28
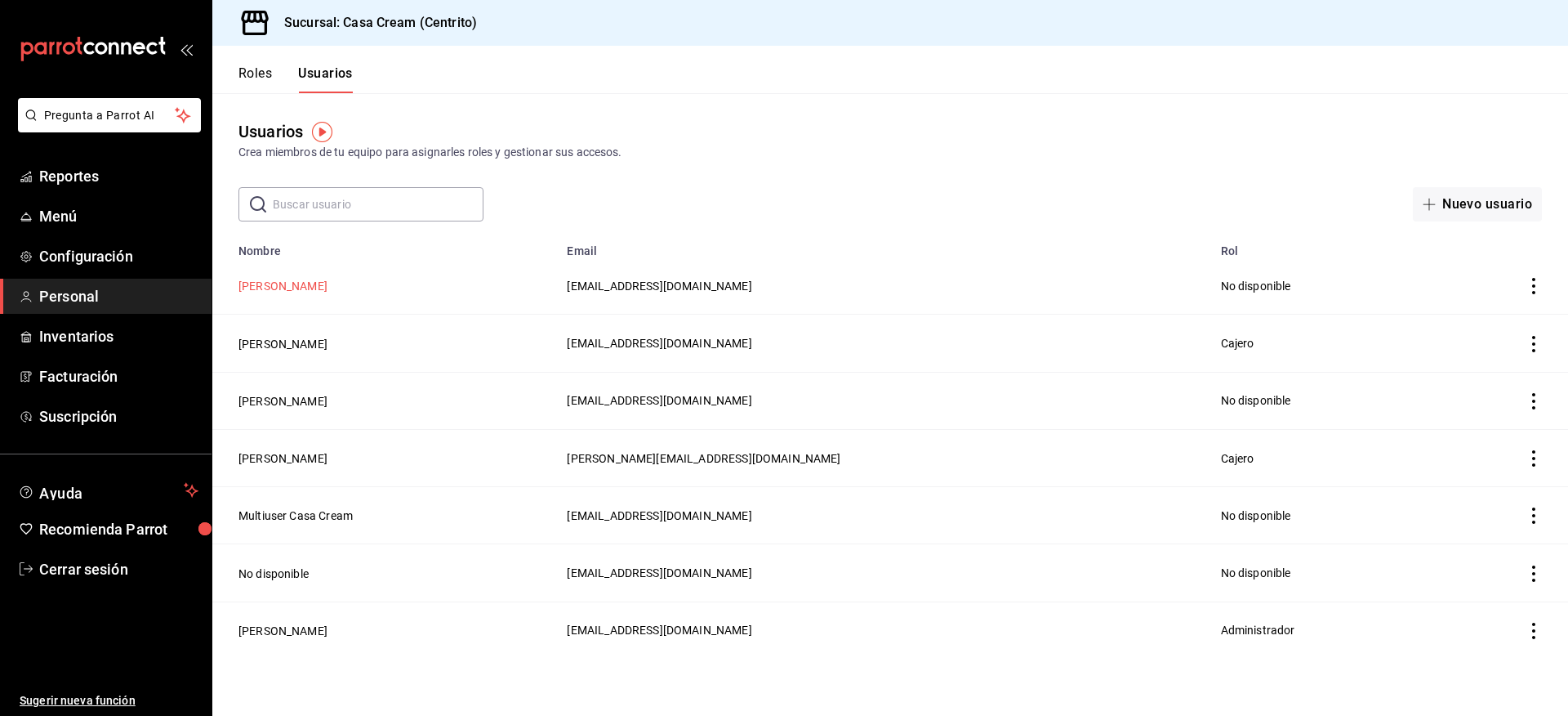
click at [327, 283] on button "[PERSON_NAME]" at bounding box center [282, 285] width 89 height 16
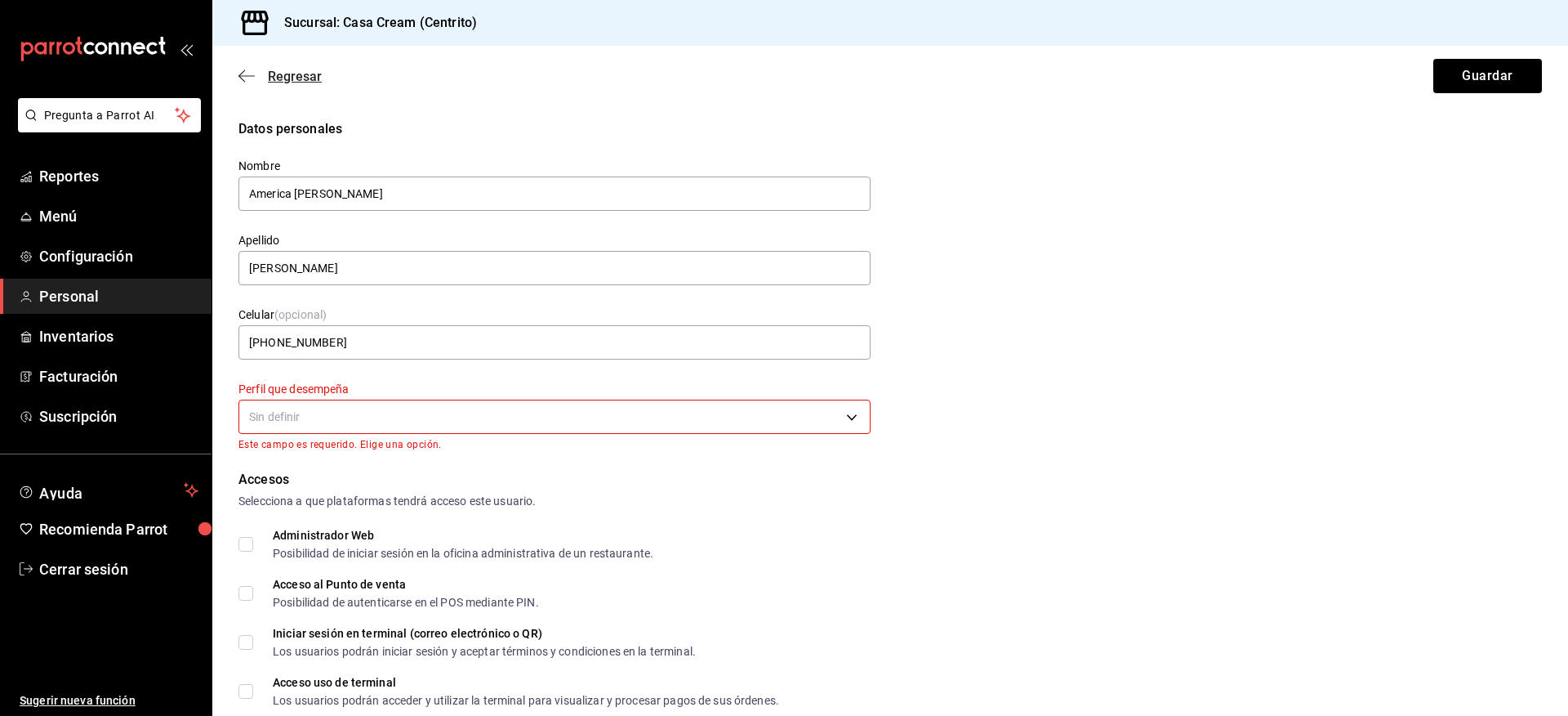
click at [248, 74] on icon "button" at bounding box center [246, 76] width 16 height 15
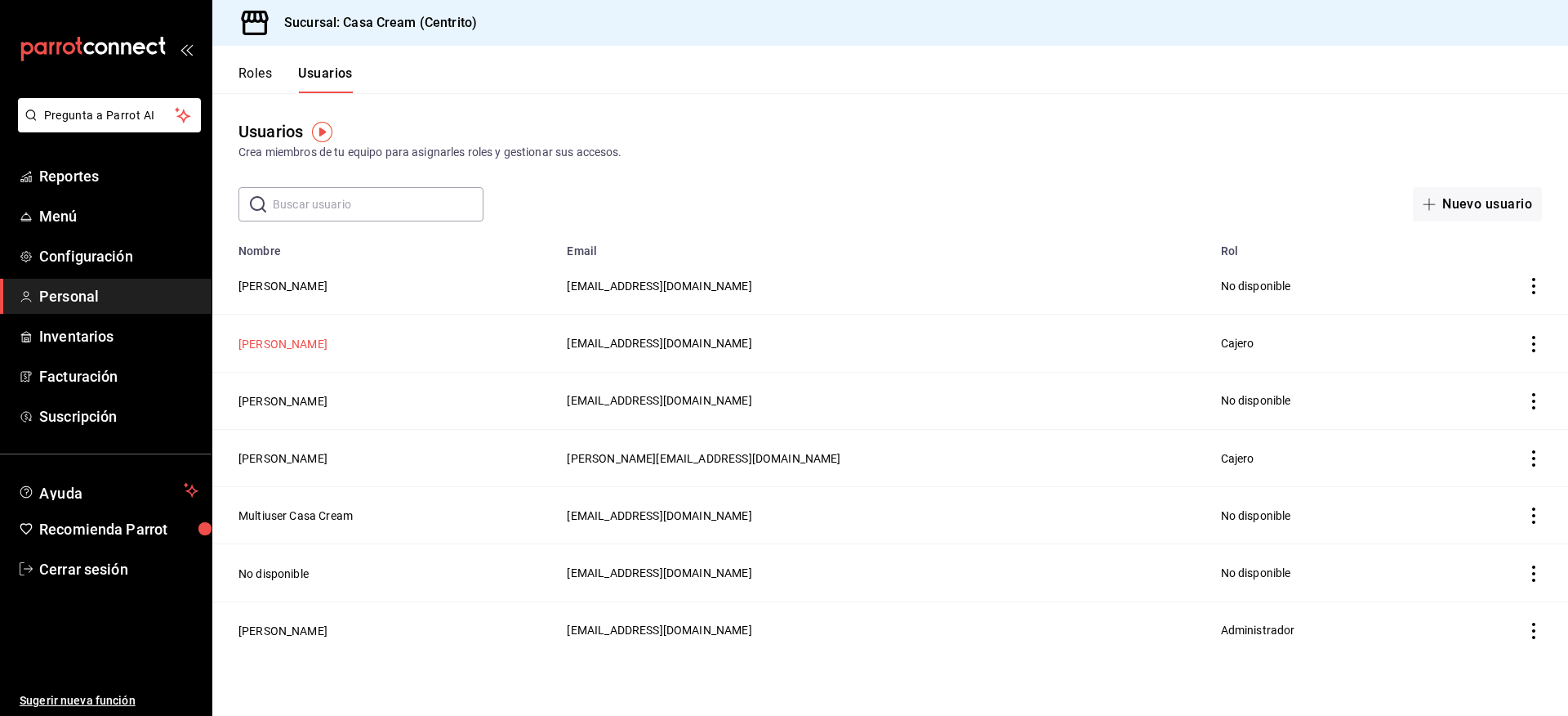
click at [330, 330] on td "[PERSON_NAME]" at bounding box center [384, 343] width 345 height 57
click at [327, 337] on button "[PERSON_NAME]" at bounding box center [282, 343] width 89 height 16
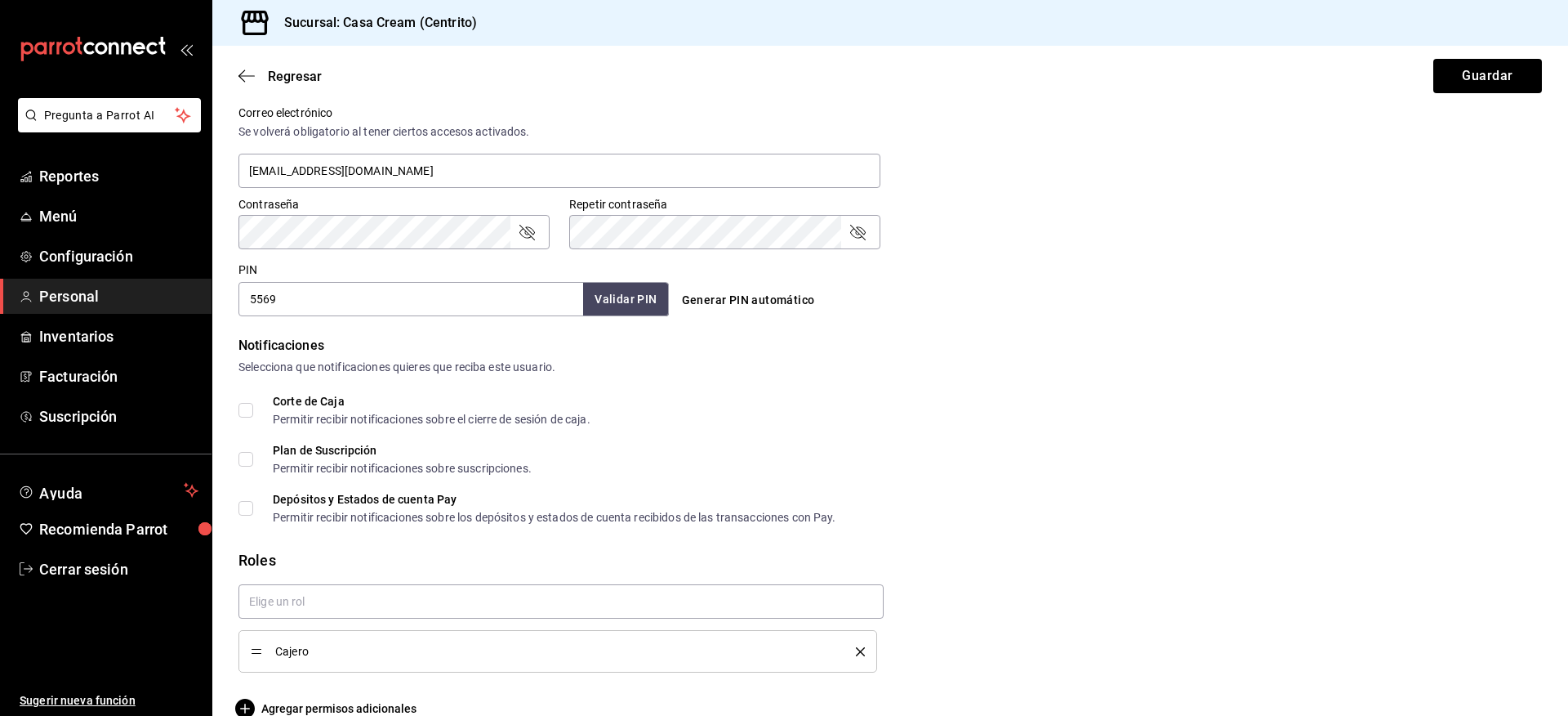
scroll to position [644, 0]
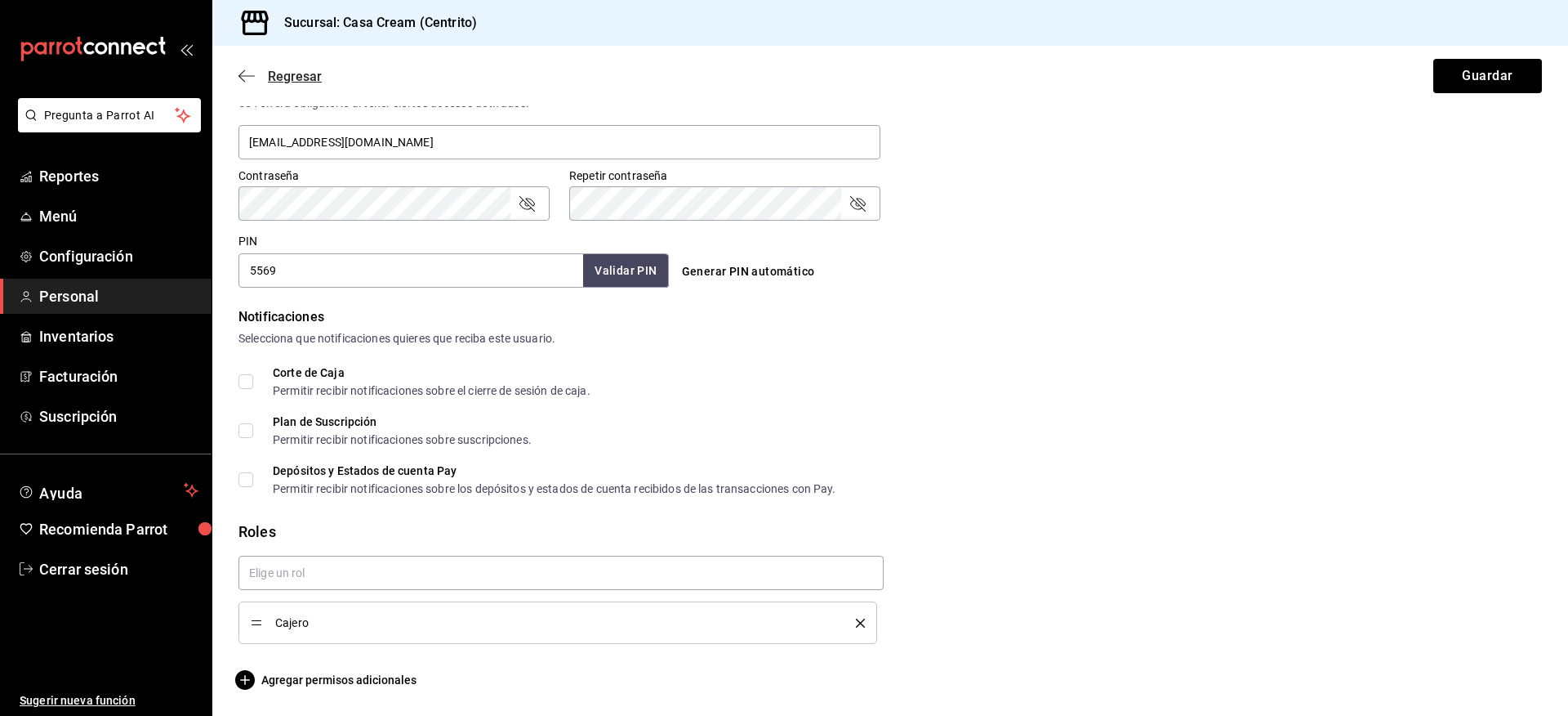
click at [249, 69] on icon "button" at bounding box center [246, 76] width 16 height 15
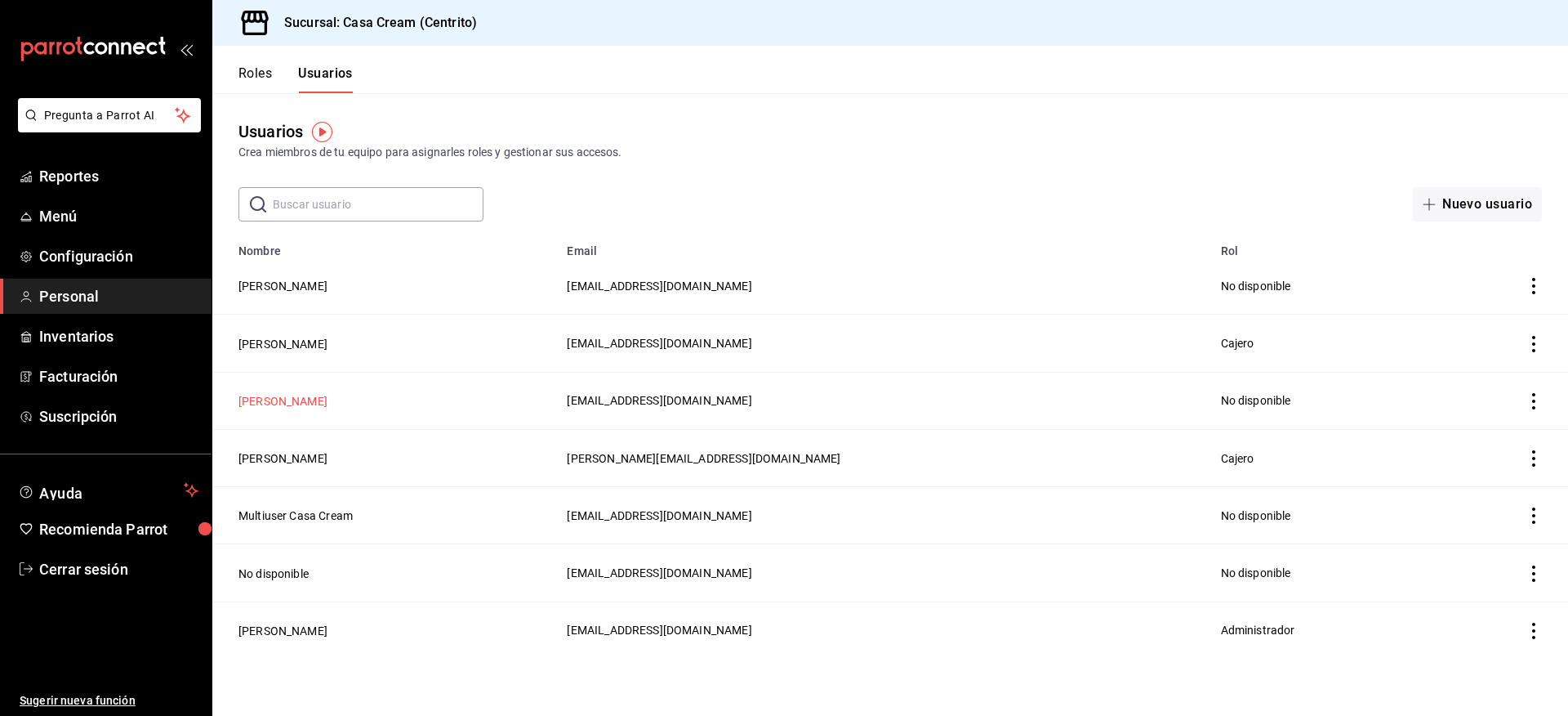
click at [309, 398] on button "[PERSON_NAME]" at bounding box center [282, 401] width 89 height 16
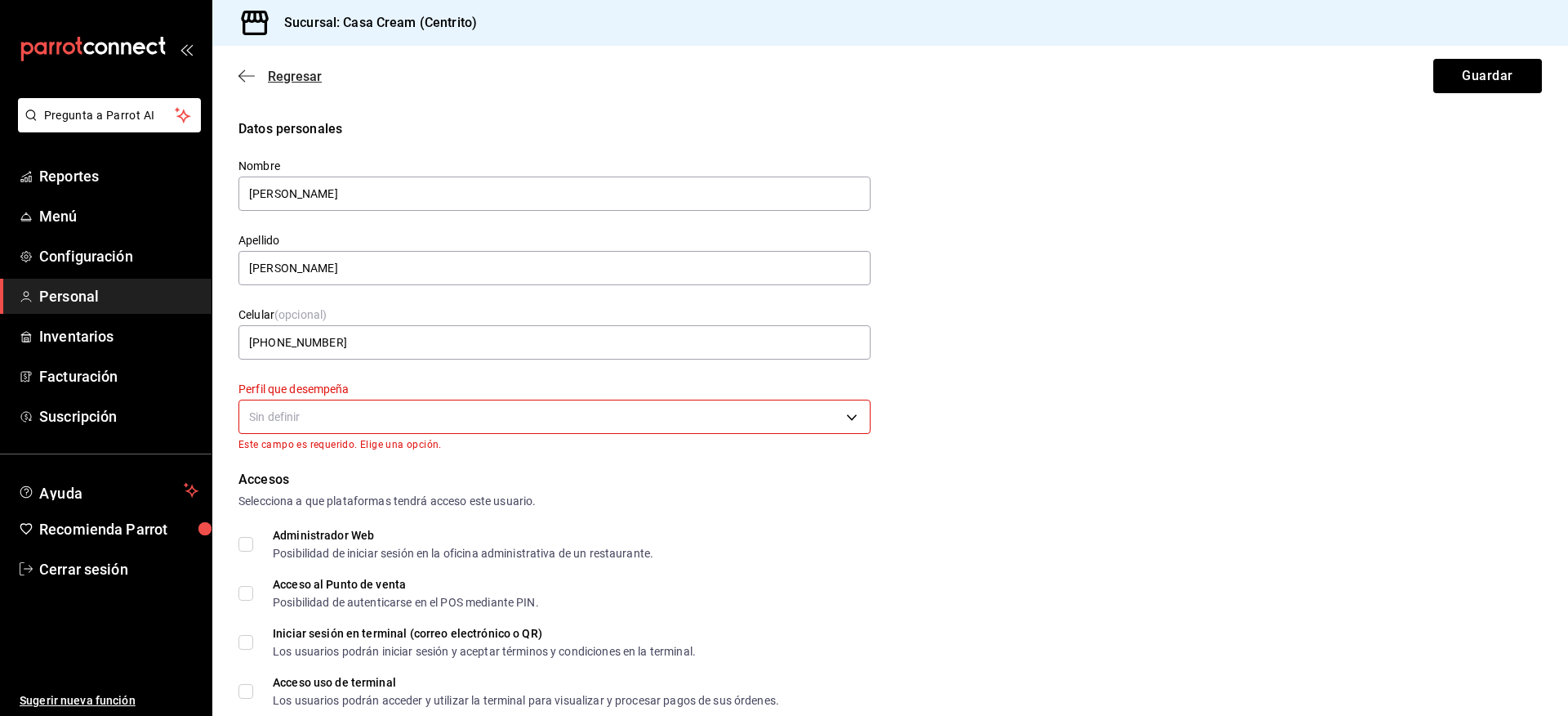
click at [242, 74] on icon "button" at bounding box center [246, 76] width 16 height 15
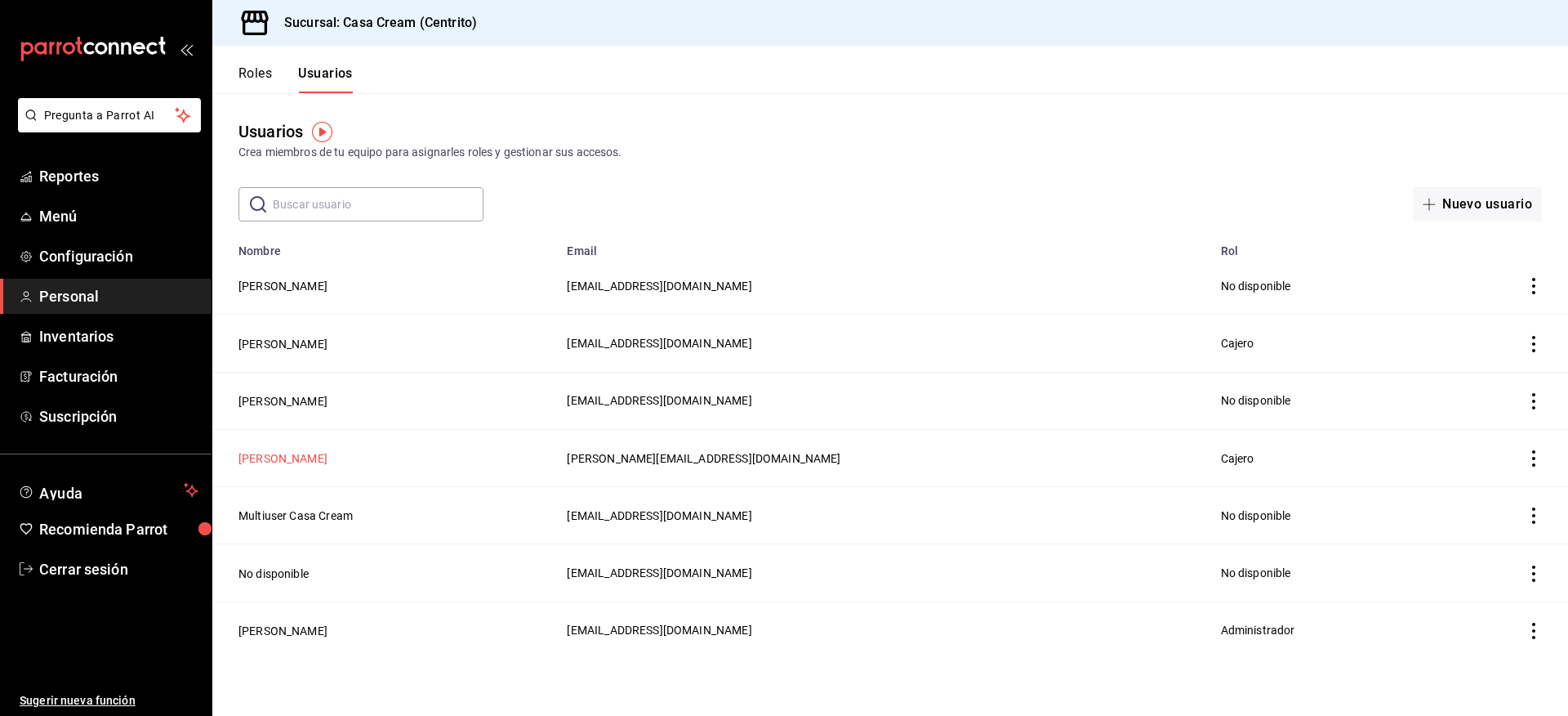
click at [327, 450] on button "[PERSON_NAME]" at bounding box center [282, 458] width 89 height 16
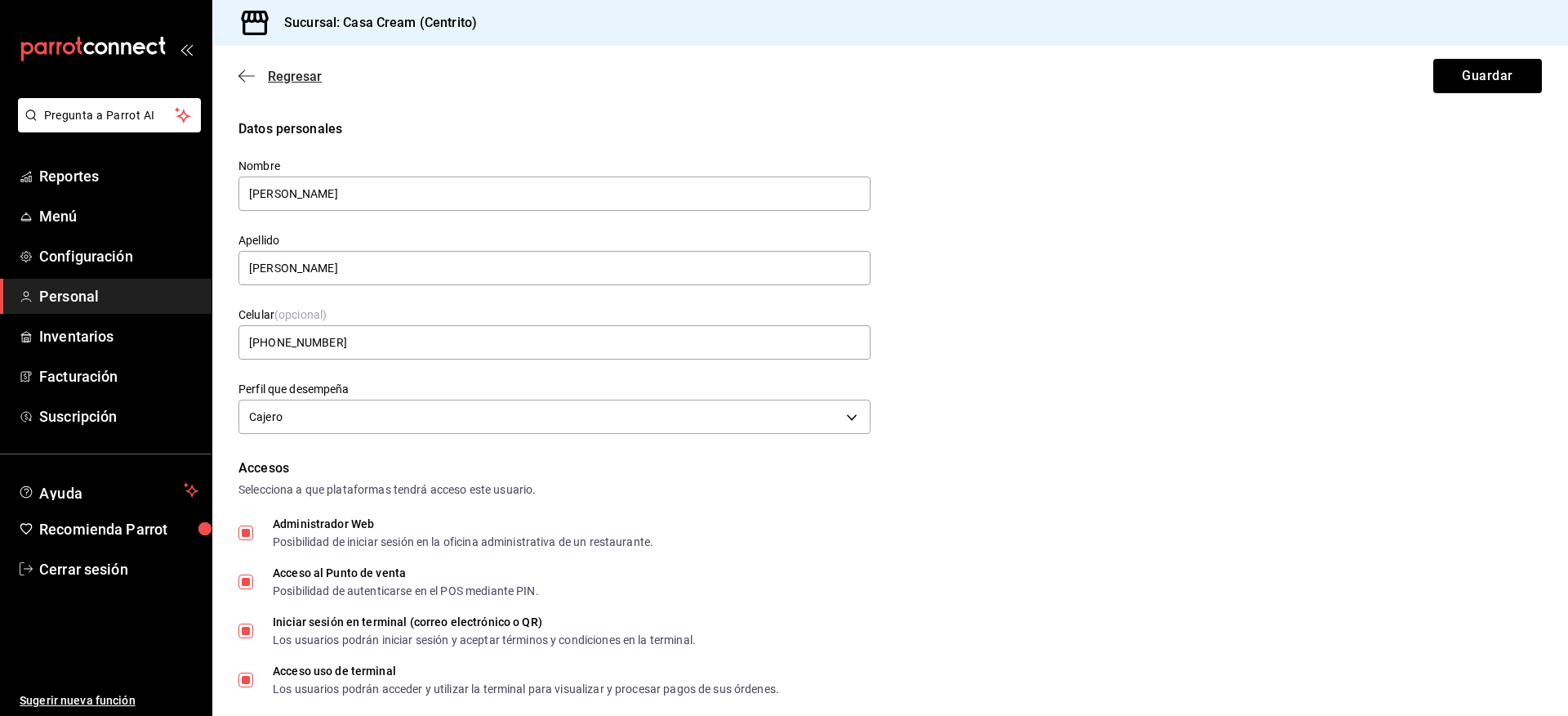
click at [249, 79] on icon "button" at bounding box center [246, 76] width 16 height 15
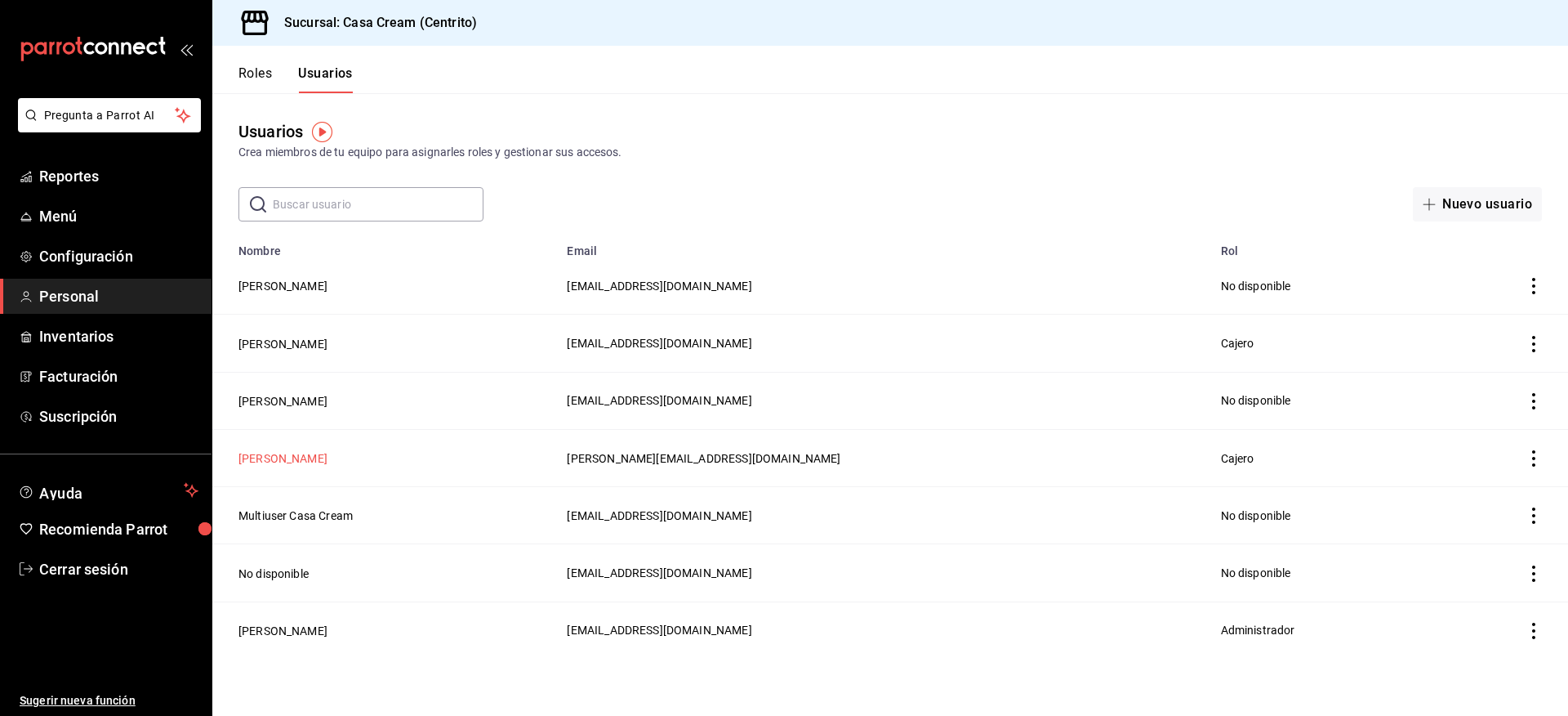
click at [282, 450] on button "[PERSON_NAME]" at bounding box center [282, 458] width 89 height 16
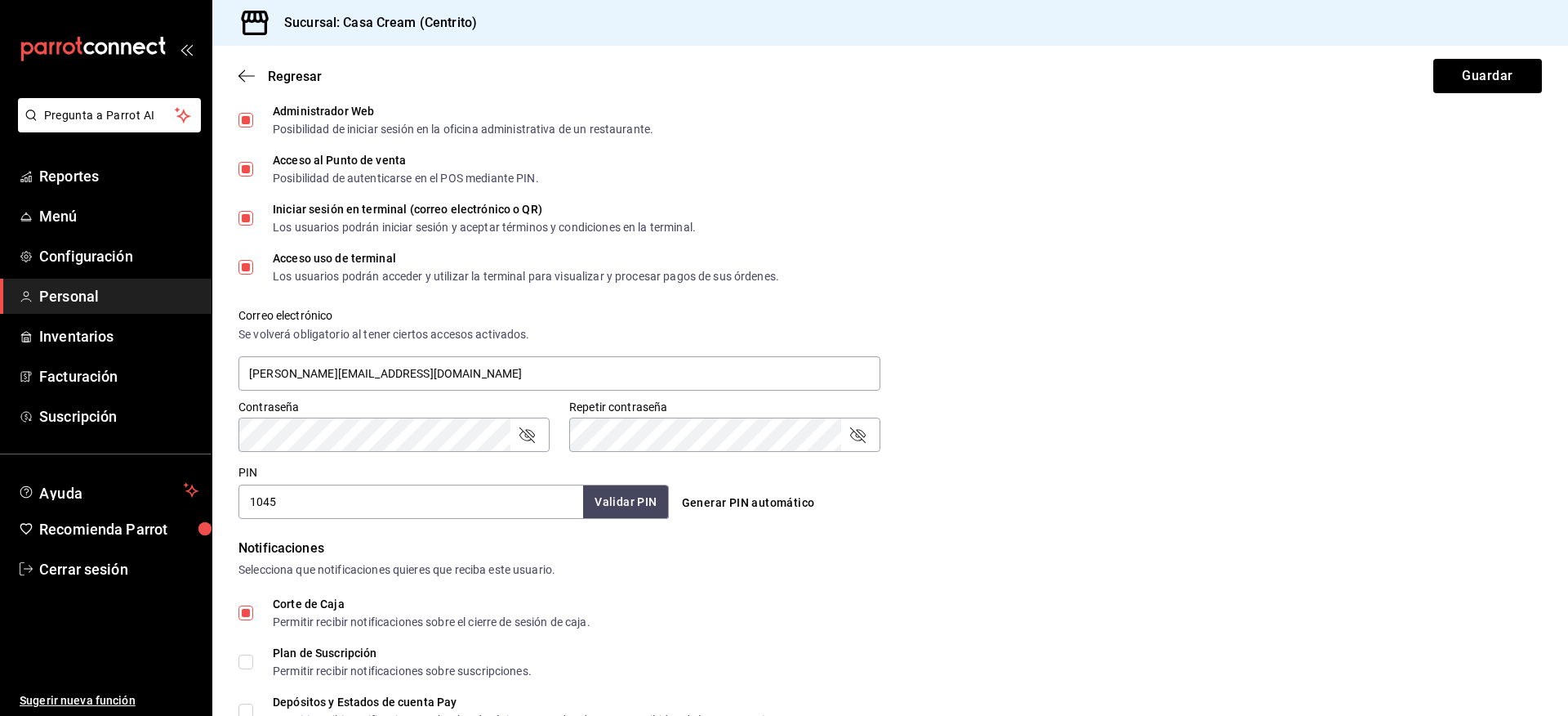
scroll to position [408, 0]
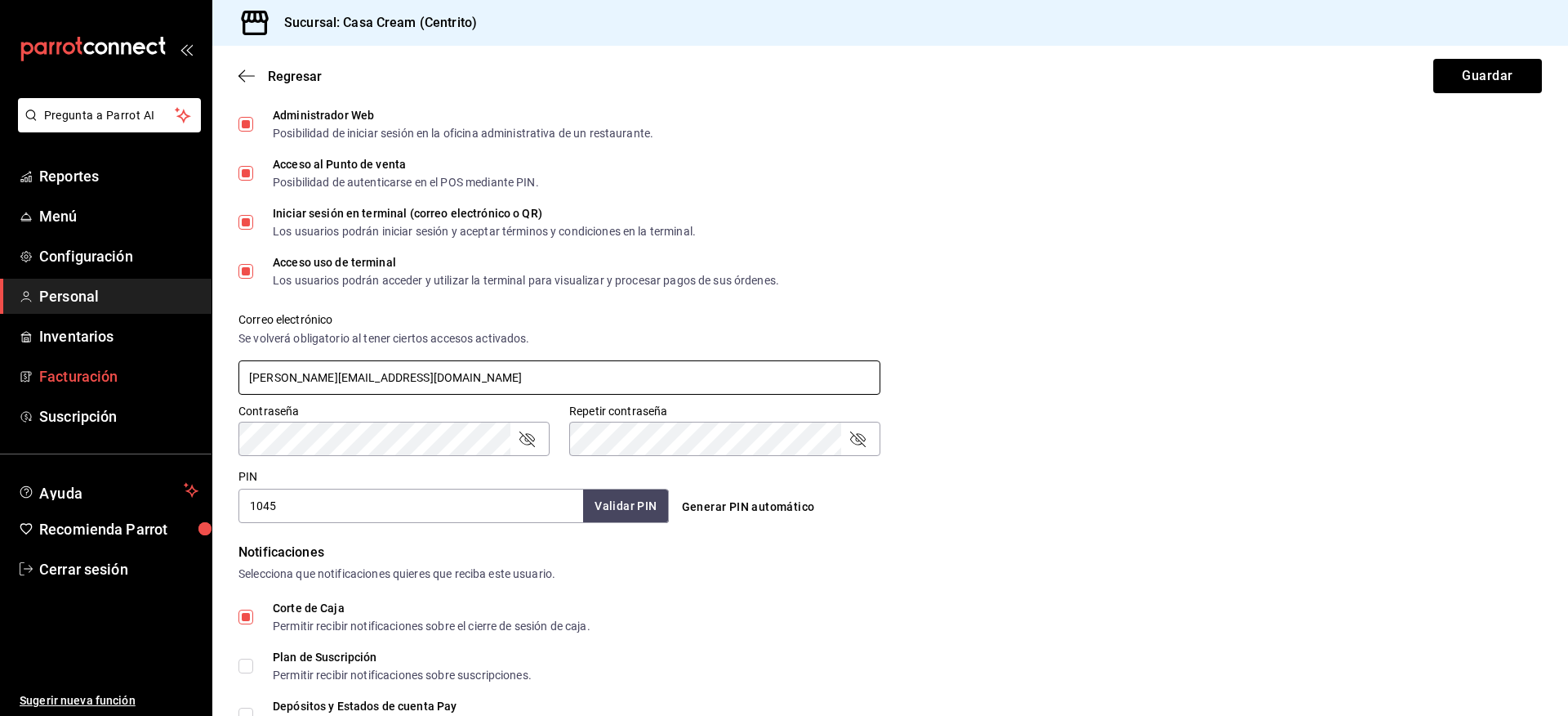
drag, startPoint x: 339, startPoint y: 386, endPoint x: 164, endPoint y: 391, distance: 175.1
click at [165, 391] on div "Pregunta a Parrot AI Reportes Menú Configuración Personal Inventarios Facturaci…" at bounding box center [784, 358] width 1568 height 716
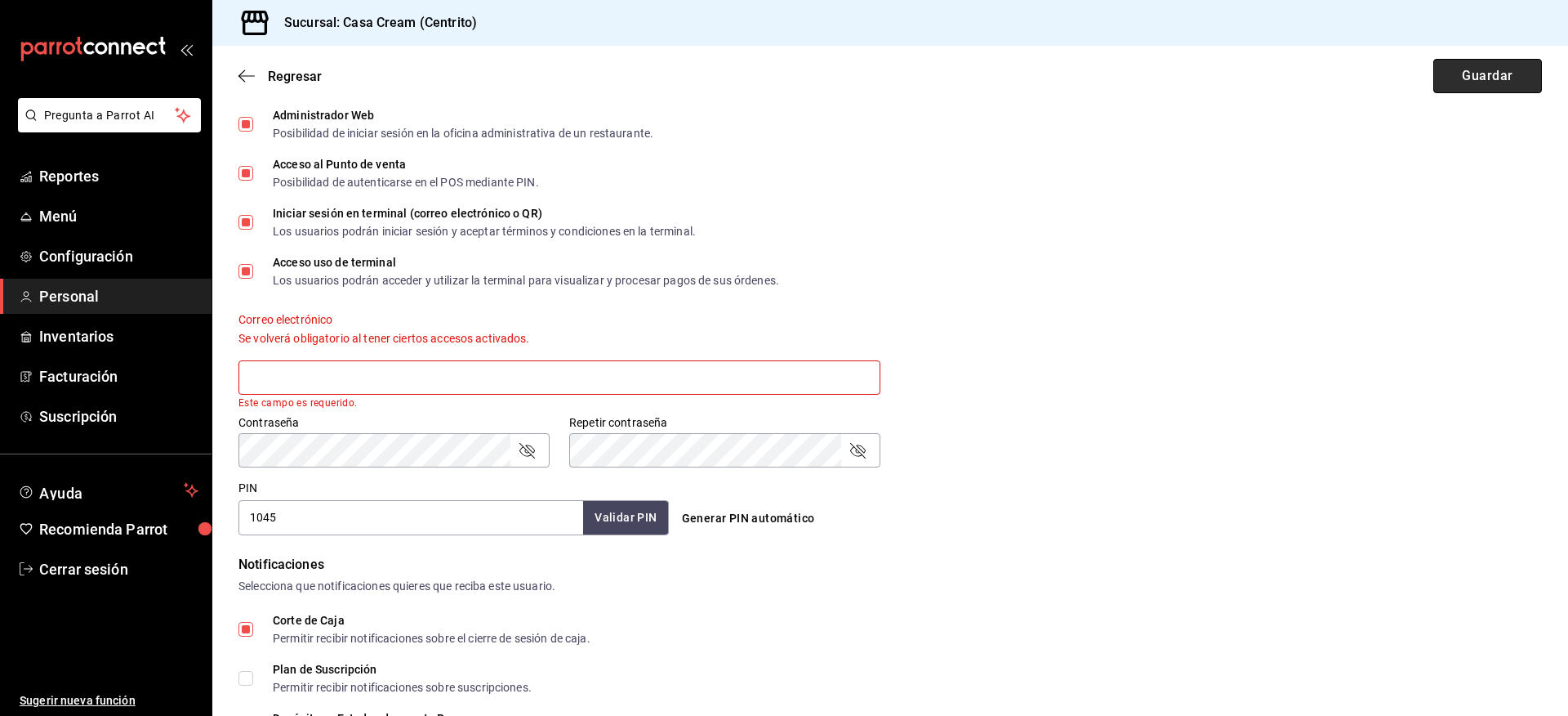
click at [1481, 72] on button "Guardar" at bounding box center [1488, 76] width 109 height 35
click at [614, 372] on input "text" at bounding box center [559, 377] width 642 height 35
click at [63, 283] on link "Personal" at bounding box center [106, 296] width 212 height 35
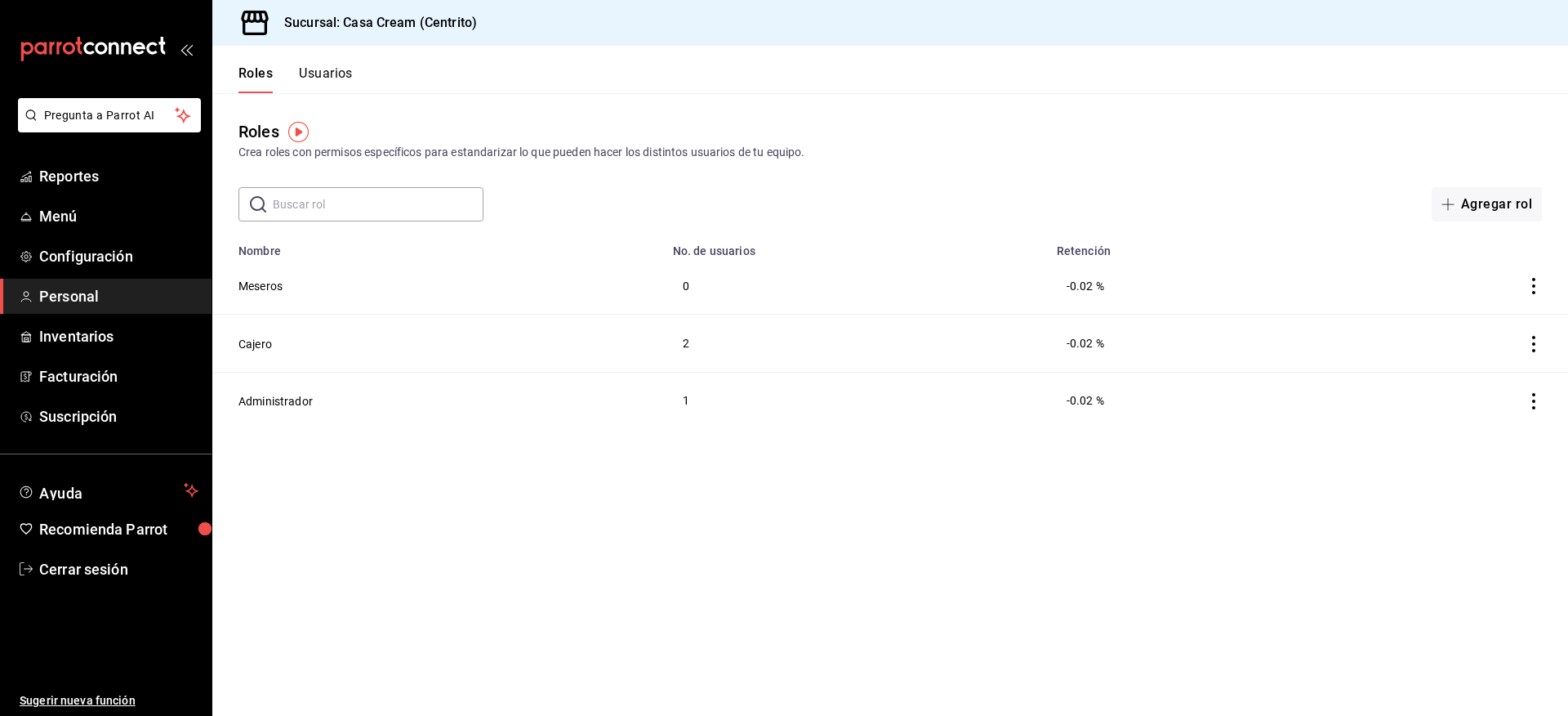
click at [301, 76] on button "Usuarios" at bounding box center [325, 80] width 53 height 28
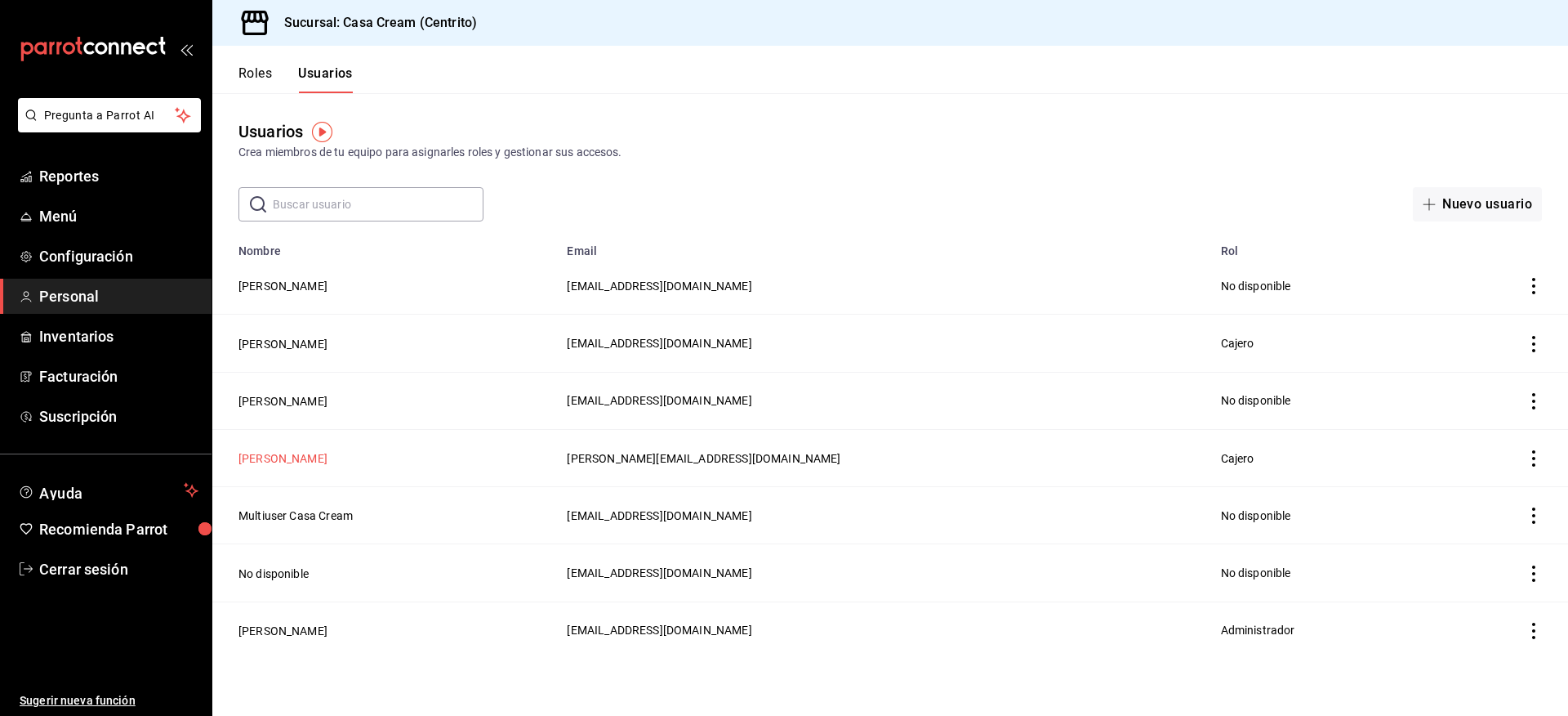
click at [327, 454] on button "[PERSON_NAME]" at bounding box center [282, 458] width 89 height 16
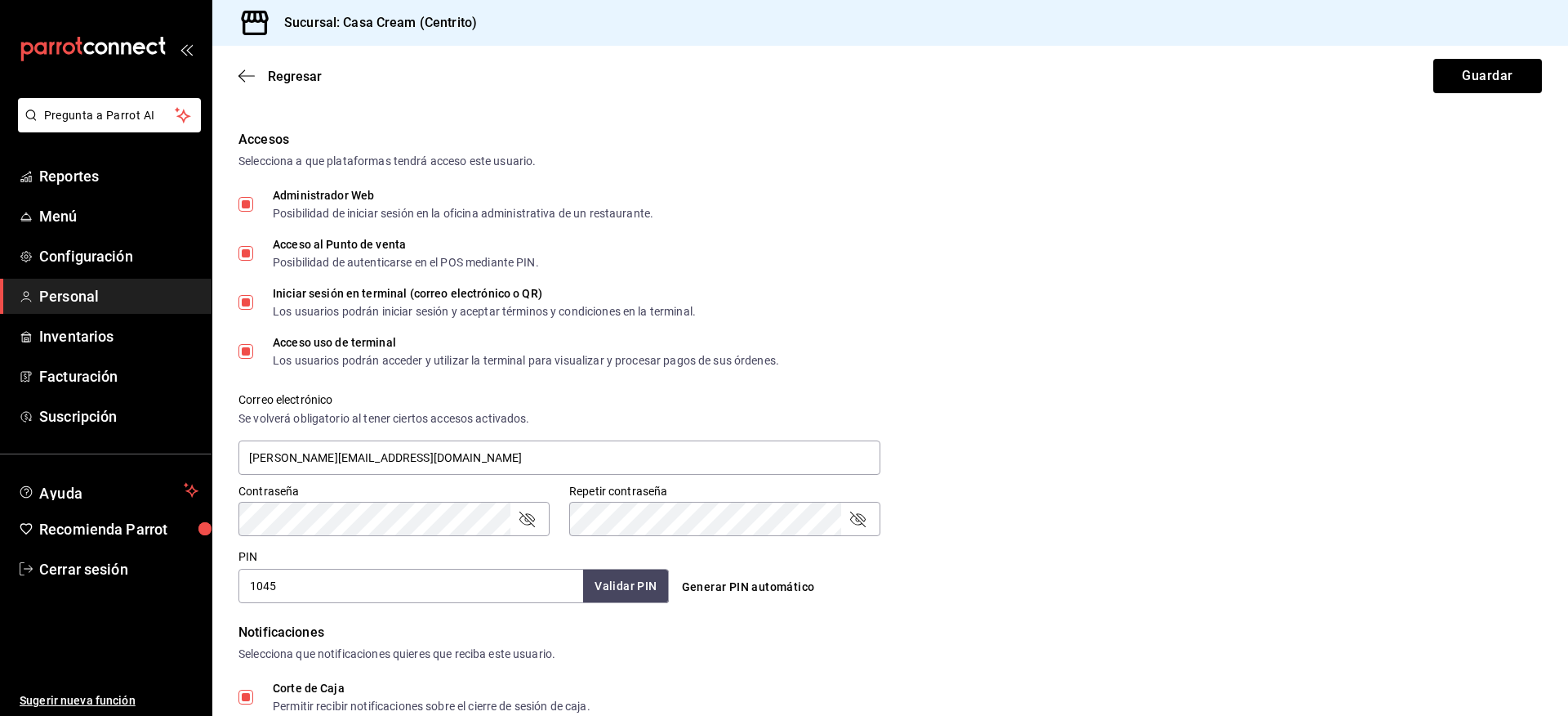
scroll to position [354, 0]
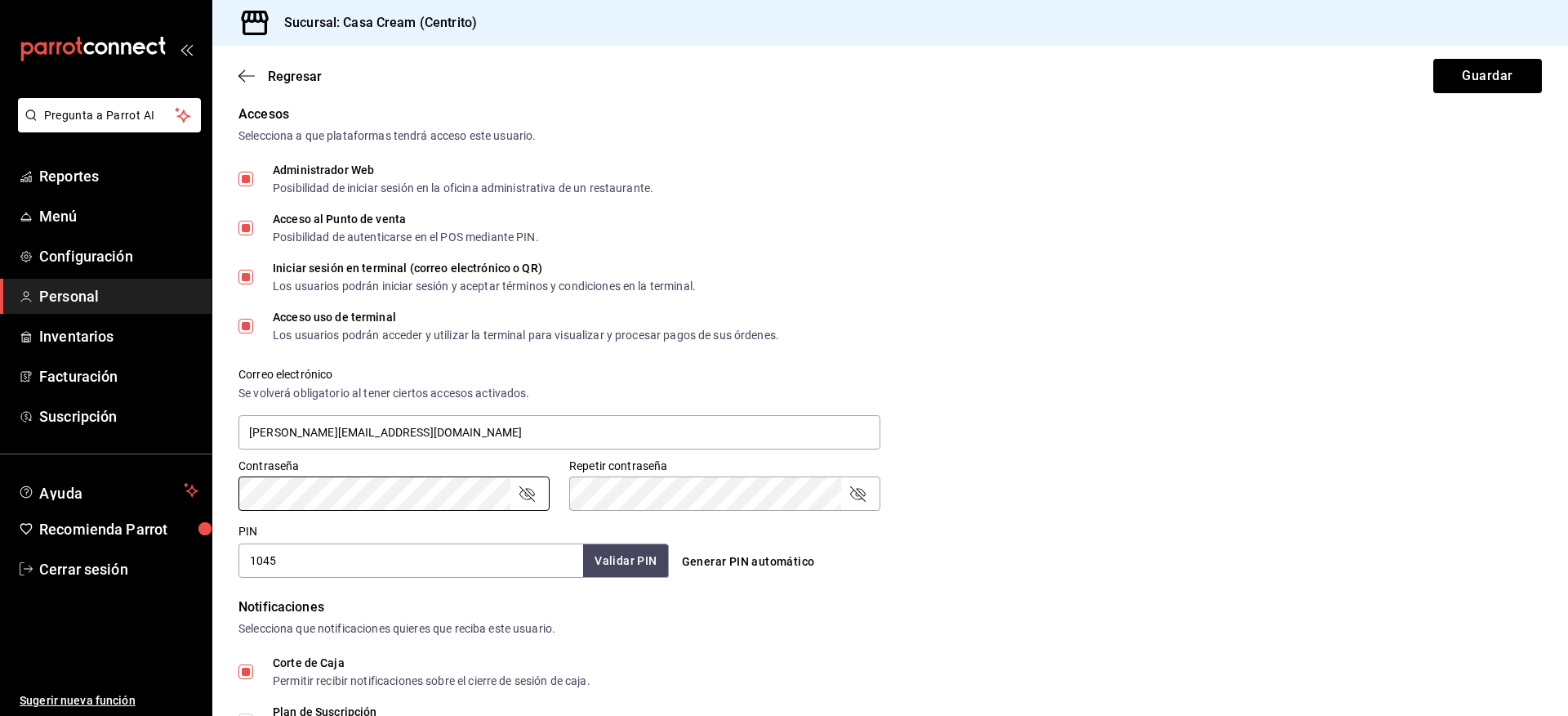
click at [944, 365] on div "Correo electrónico Se volverá obligatorio al tener ciertos accesos activados. […" at bounding box center [880, 399] width 1323 height 104
click at [311, 571] on input "1045" at bounding box center [411, 560] width 345 height 35
click at [310, 571] on input "1045" at bounding box center [411, 560] width 345 height 35
click at [972, 313] on div "Acceso uso de terminal Los usuarios podrán acceder y utilizar la terminal para …" at bounding box center [890, 326] width 1304 height 29
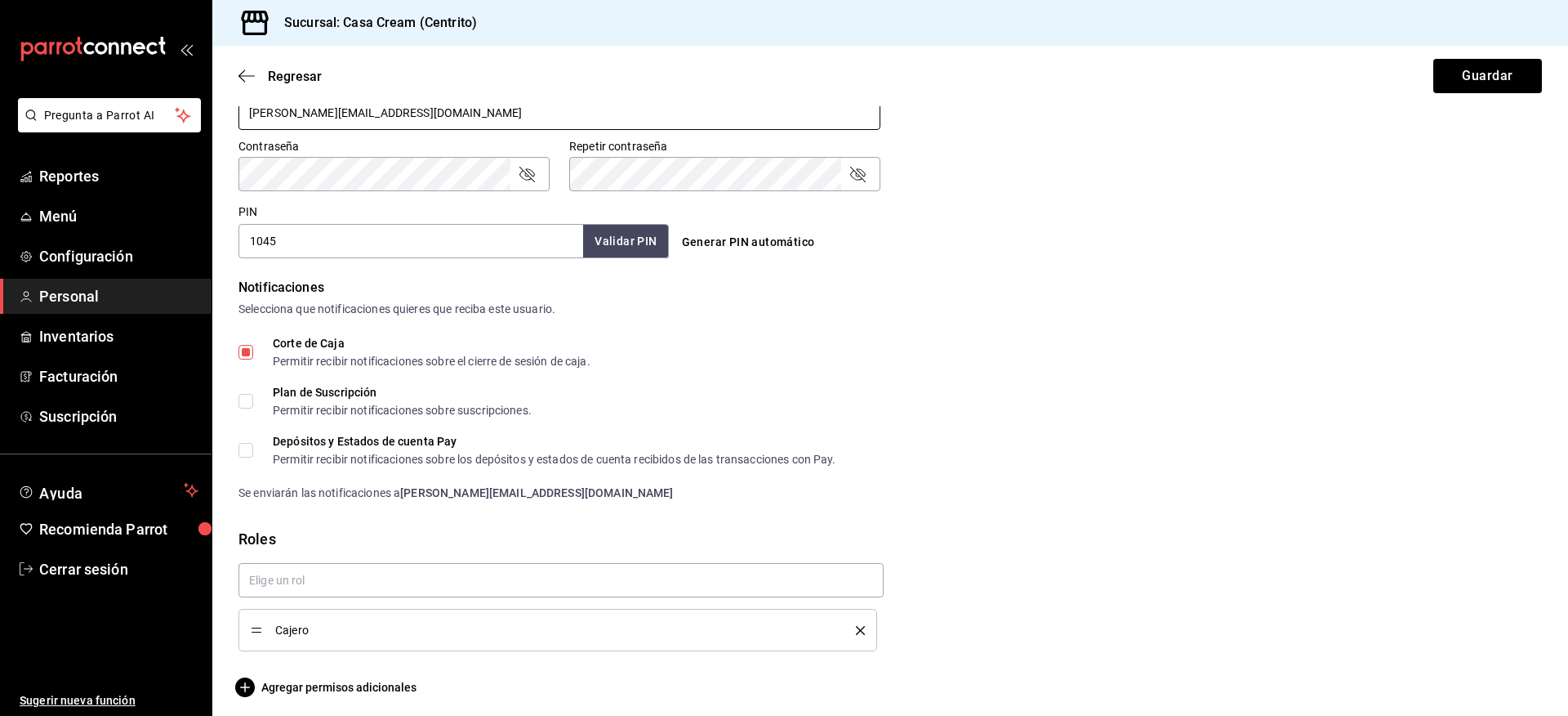
scroll to position [681, 0]
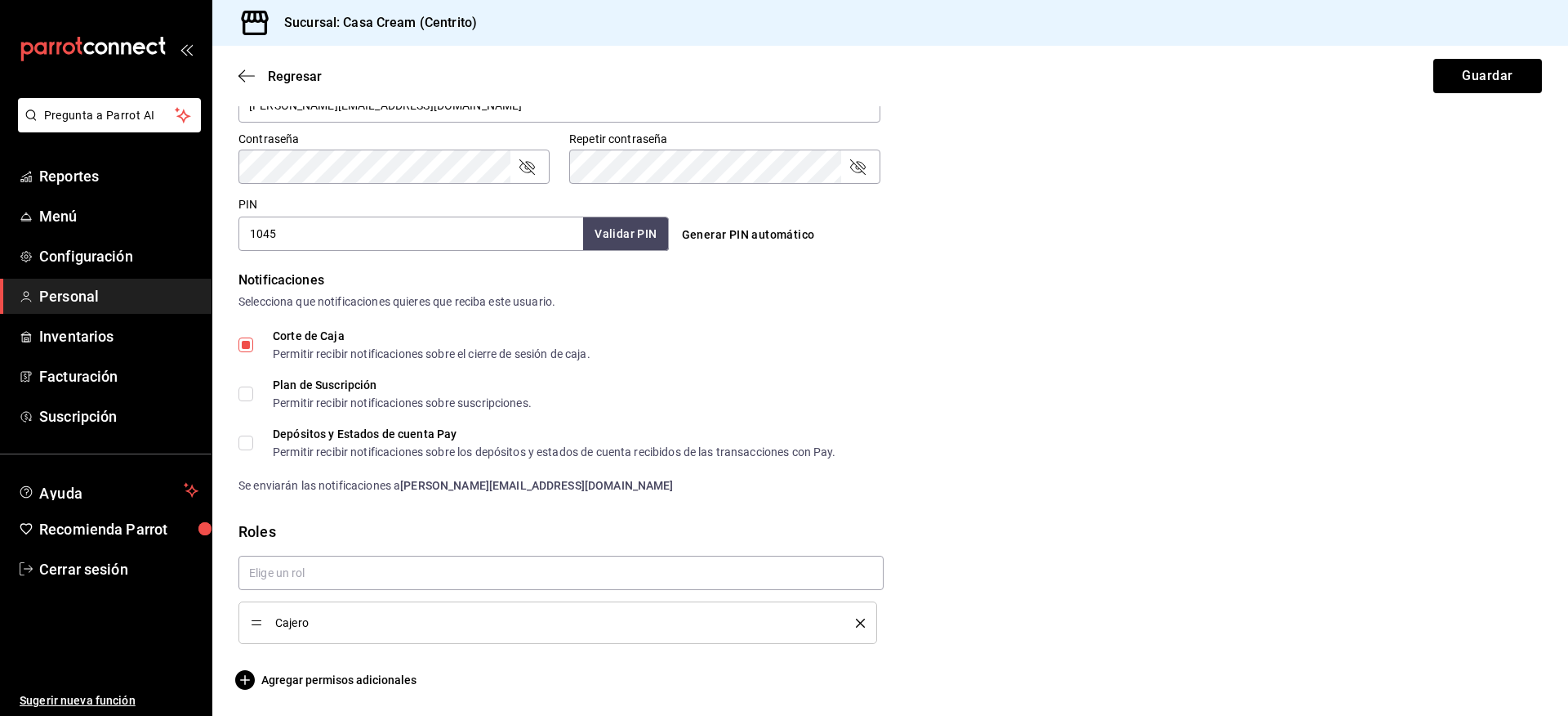
click at [249, 343] on input "Corte de Caja Permitir recibir notificaciones sobre el cierre de sesión de caja." at bounding box center [246, 345] width 15 height 15
checkbox input "false"
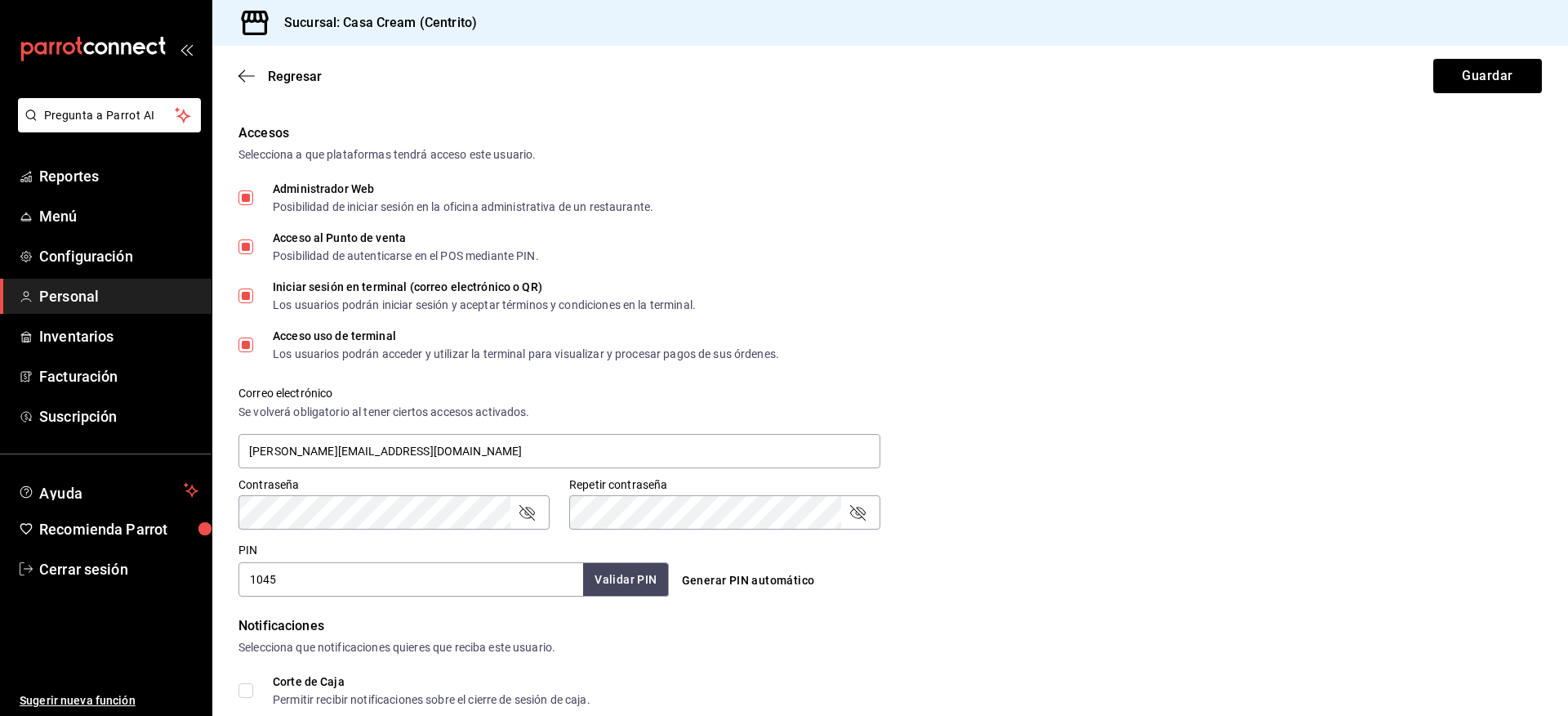
scroll to position [644, 0]
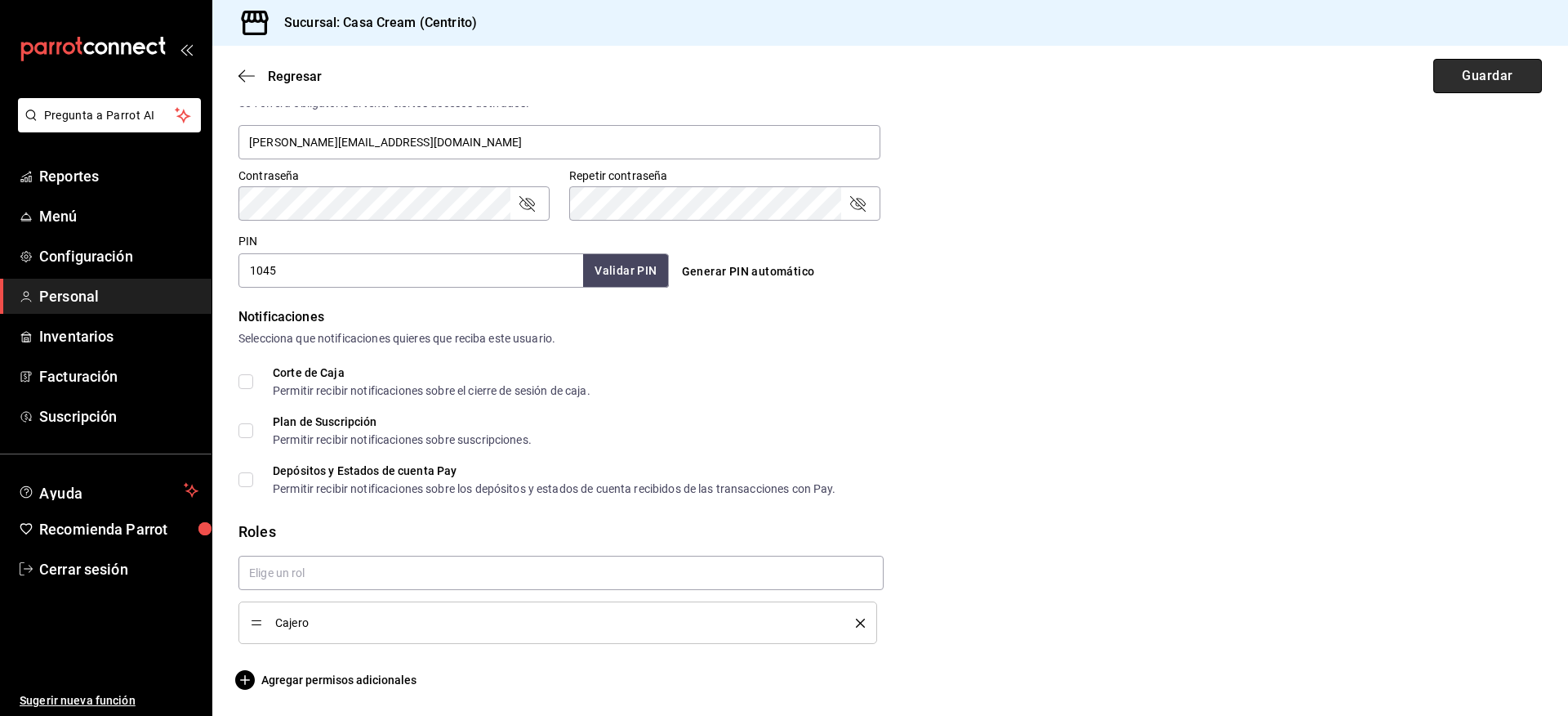
click at [1467, 79] on button "Guardar" at bounding box center [1488, 76] width 109 height 35
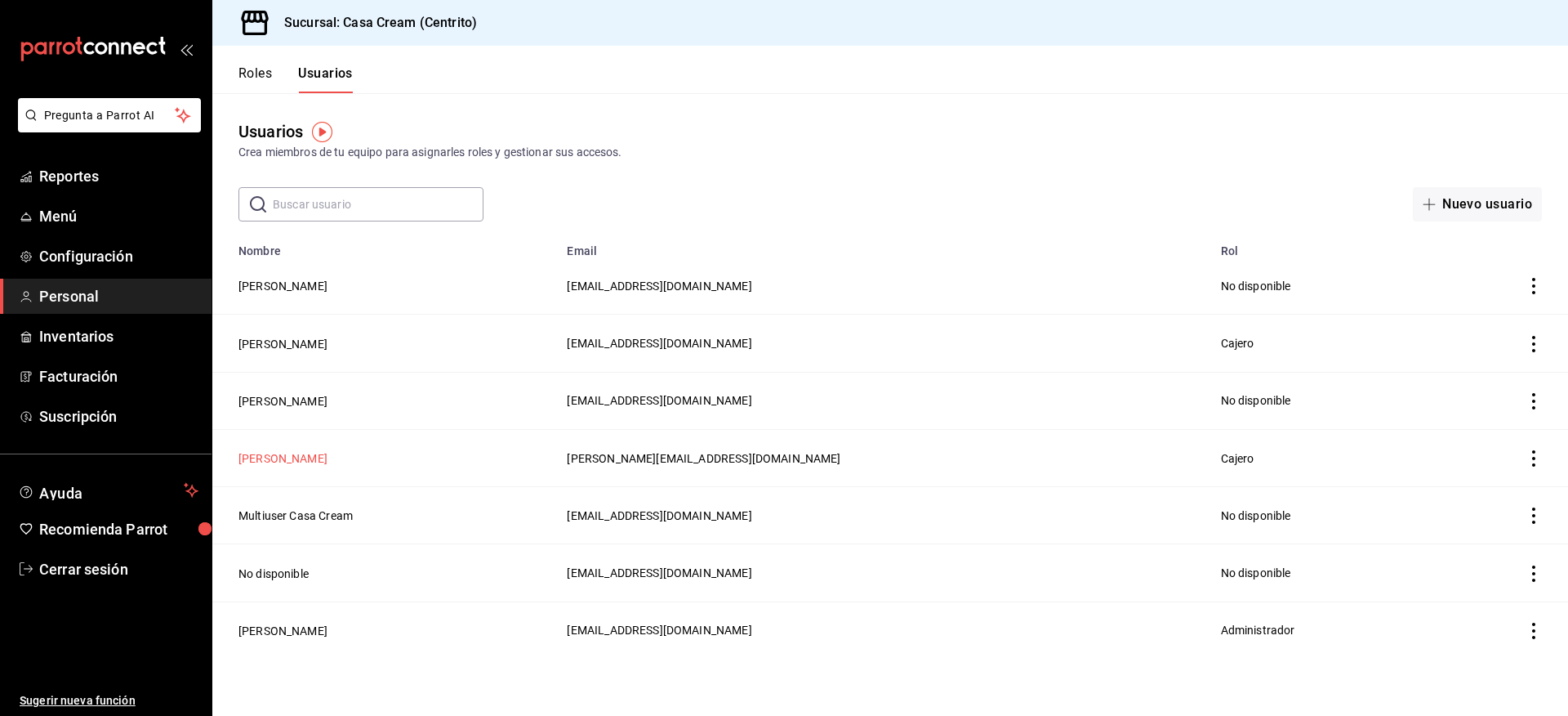
click at [327, 455] on button "[PERSON_NAME]" at bounding box center [282, 458] width 89 height 16
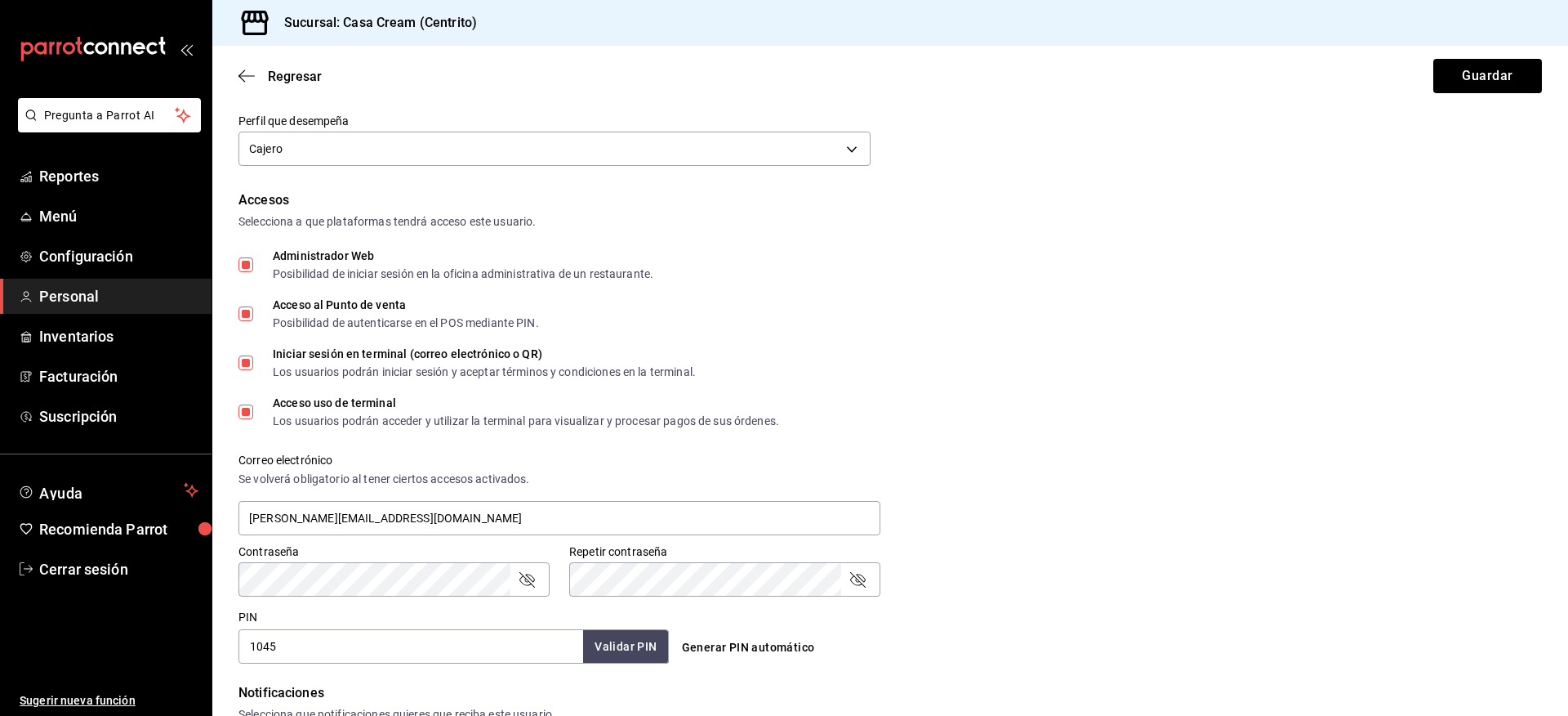
scroll to position [327, 0]
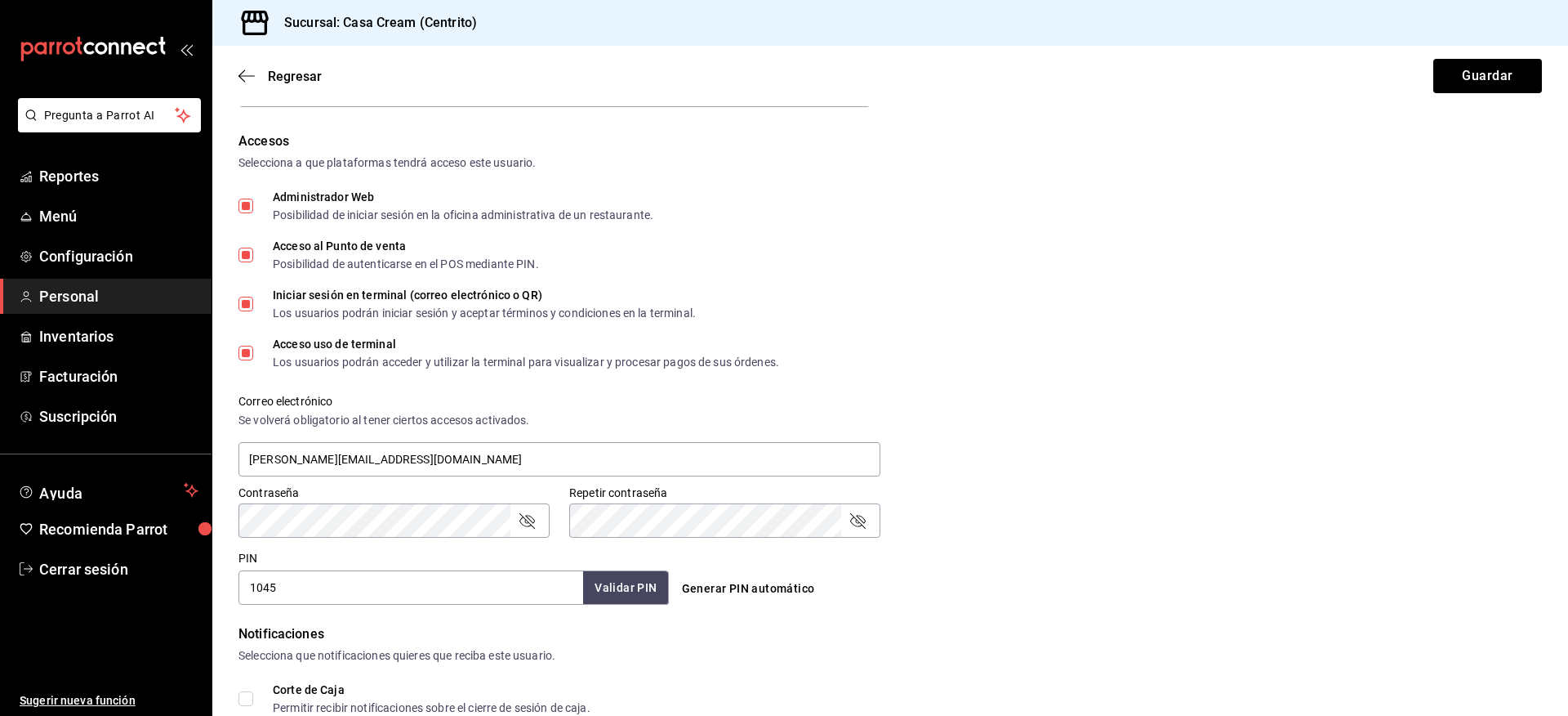
click at [246, 206] on input "Administrador Web Posibilidad de iniciar sesión en la oficina administrativa de…" at bounding box center [246, 206] width 15 height 15
checkbox input "false"
click at [1451, 73] on button "Guardar" at bounding box center [1488, 76] width 109 height 35
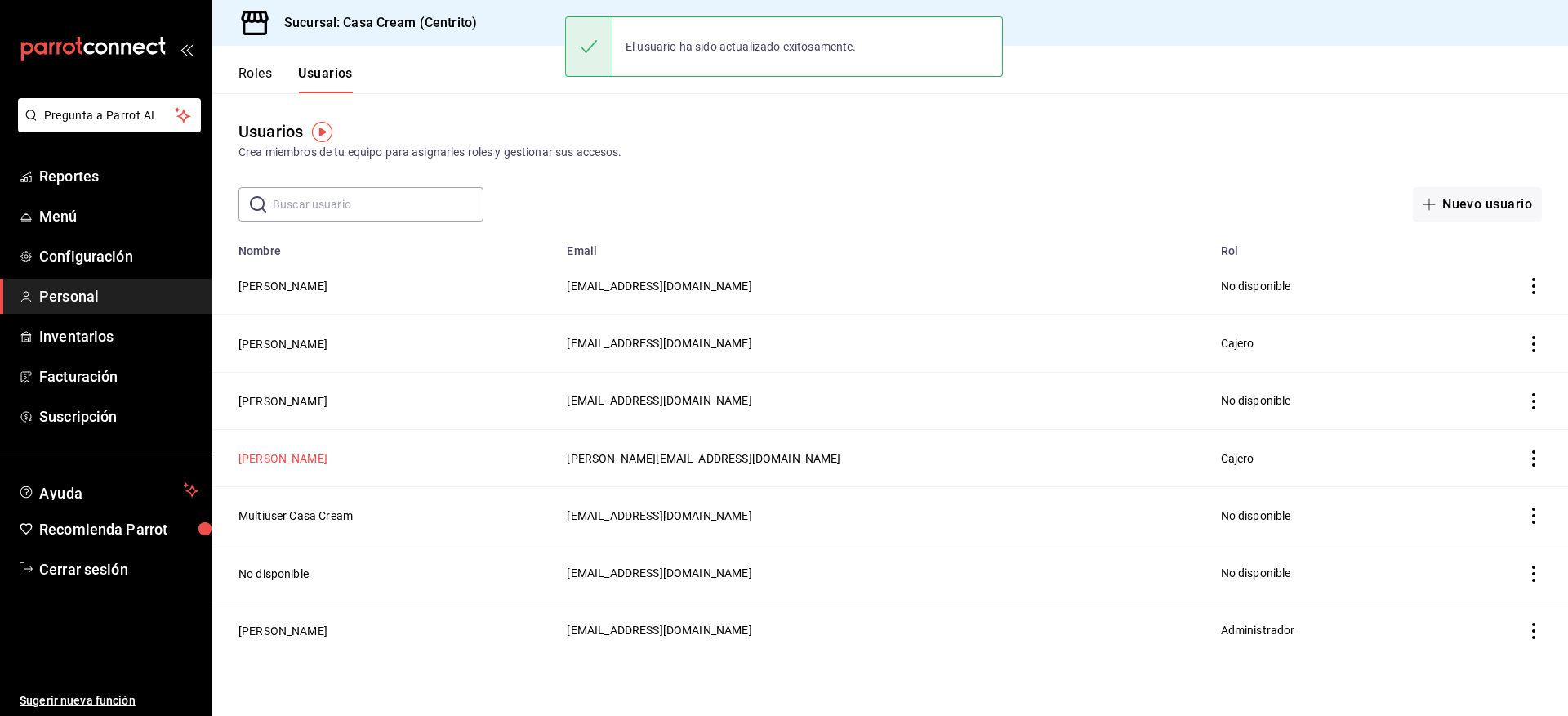
click at [325, 459] on button "[PERSON_NAME]" at bounding box center [282, 458] width 89 height 16
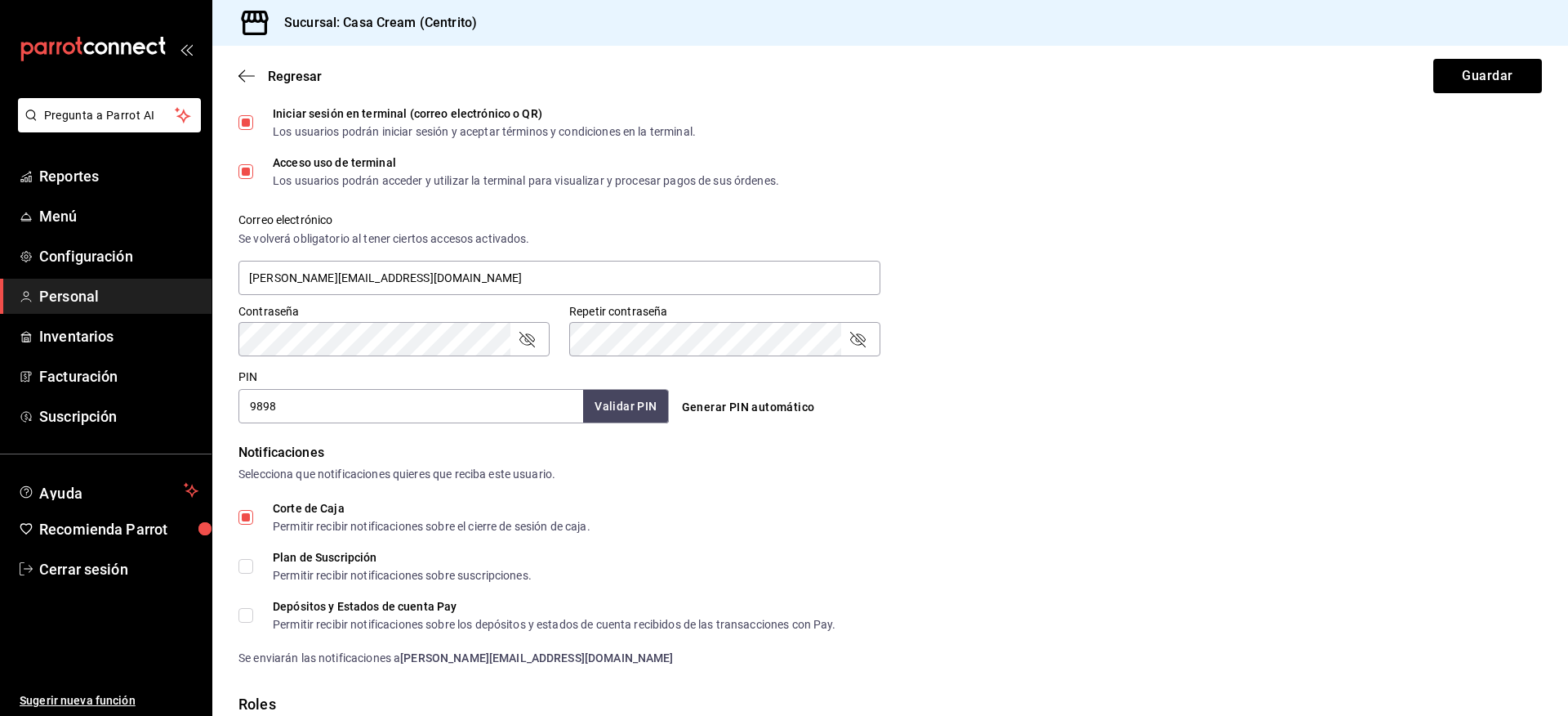
scroll to position [681, 0]
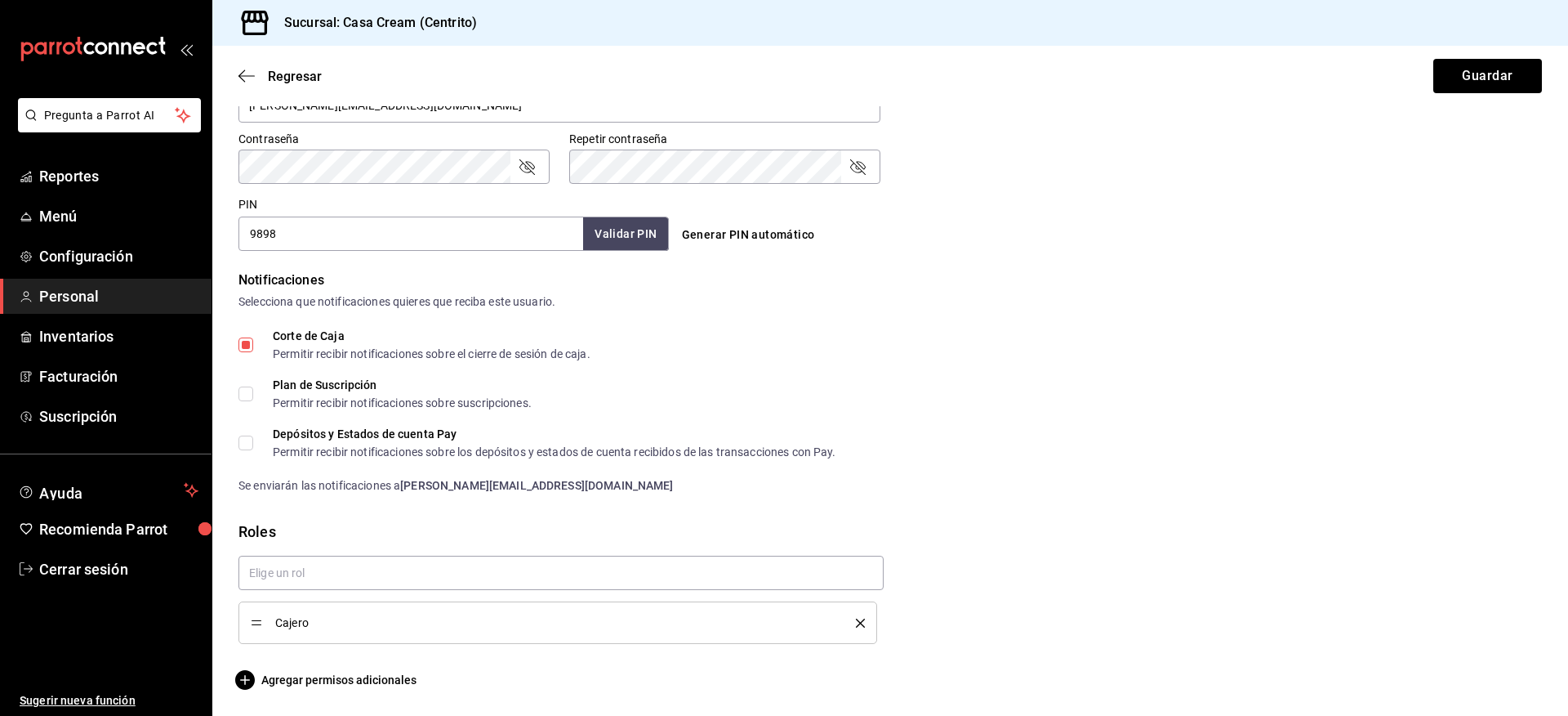
click at [247, 346] on input "Corte de Caja Permitir recibir notificaciones sobre el cierre de sesión de caja." at bounding box center [246, 345] width 15 height 15
checkbox input "false"
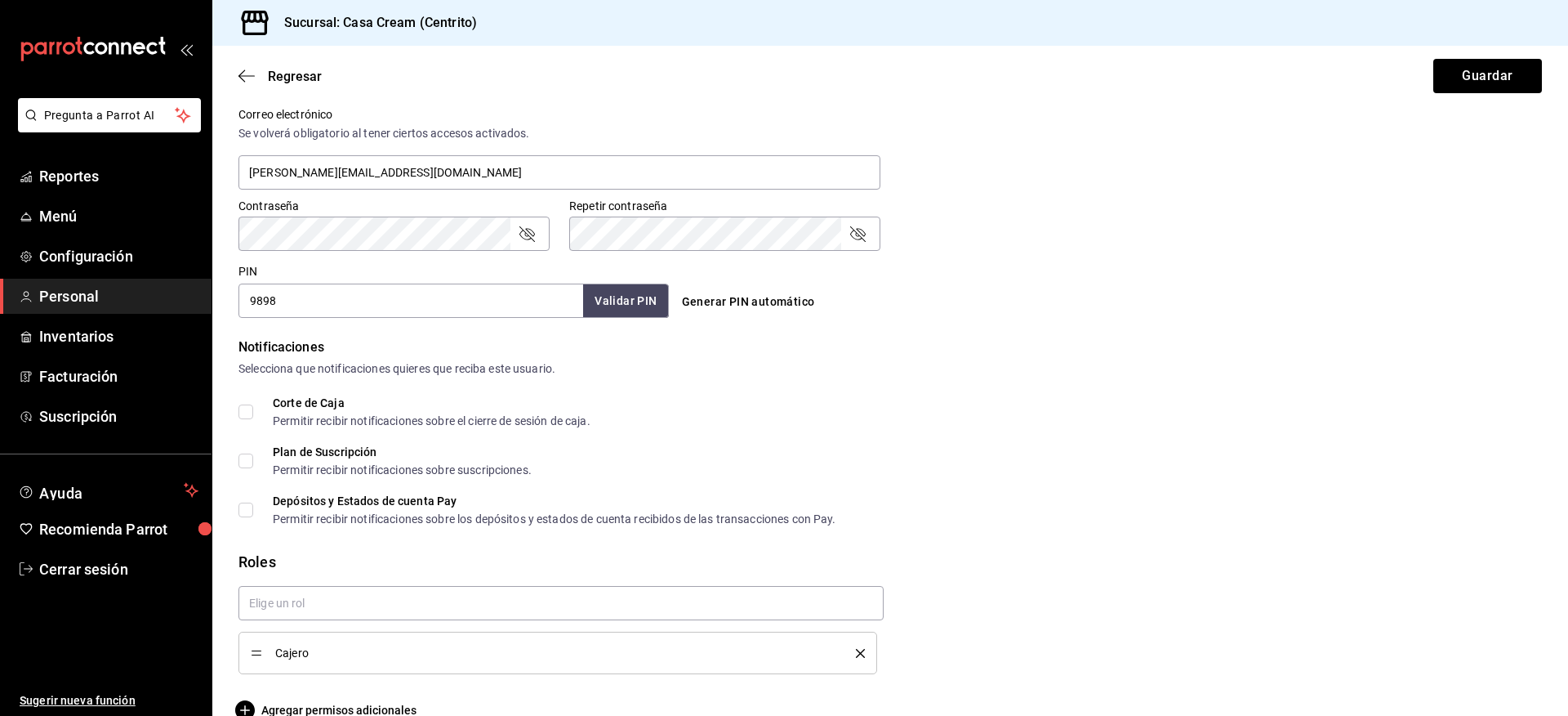
scroll to position [562, 0]
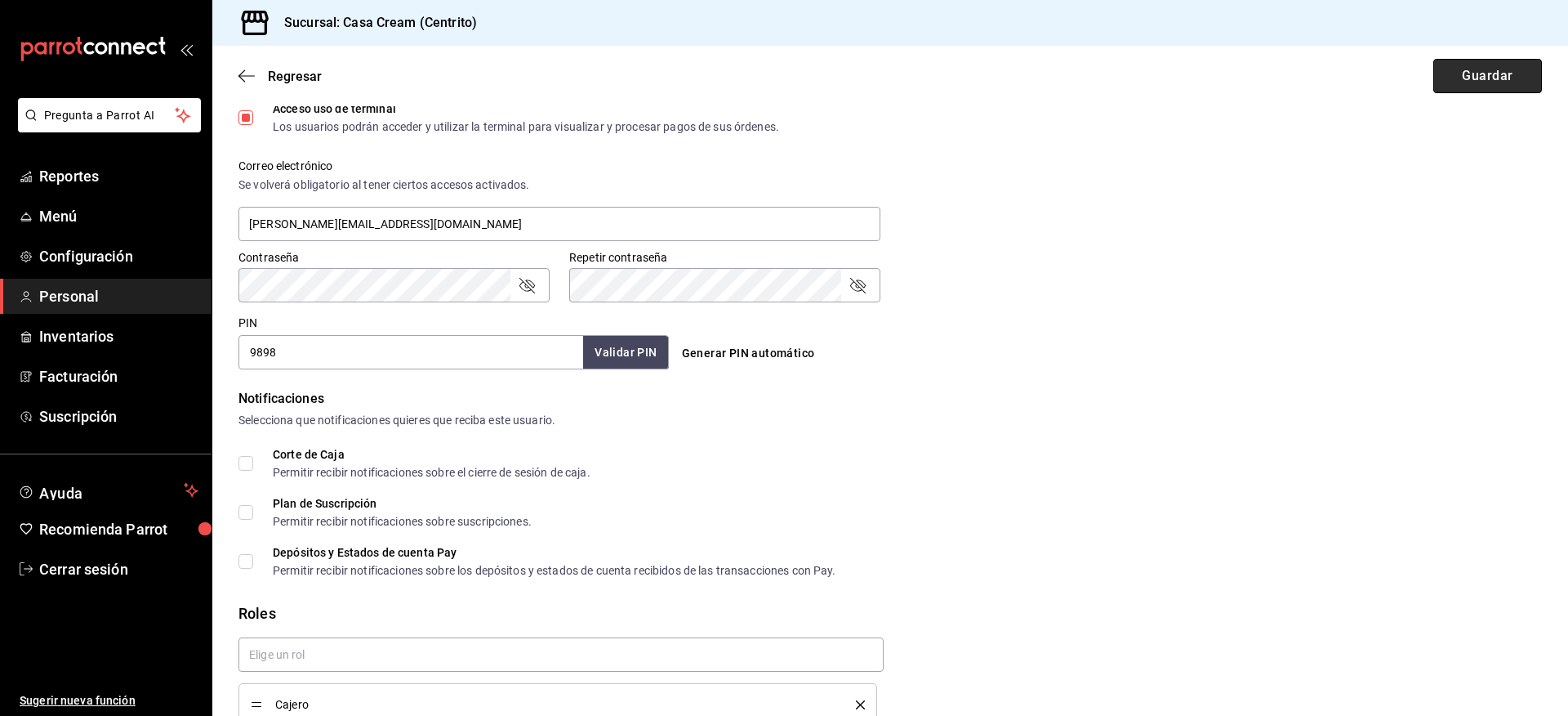
click at [1455, 74] on button "Guardar" at bounding box center [1488, 76] width 109 height 35
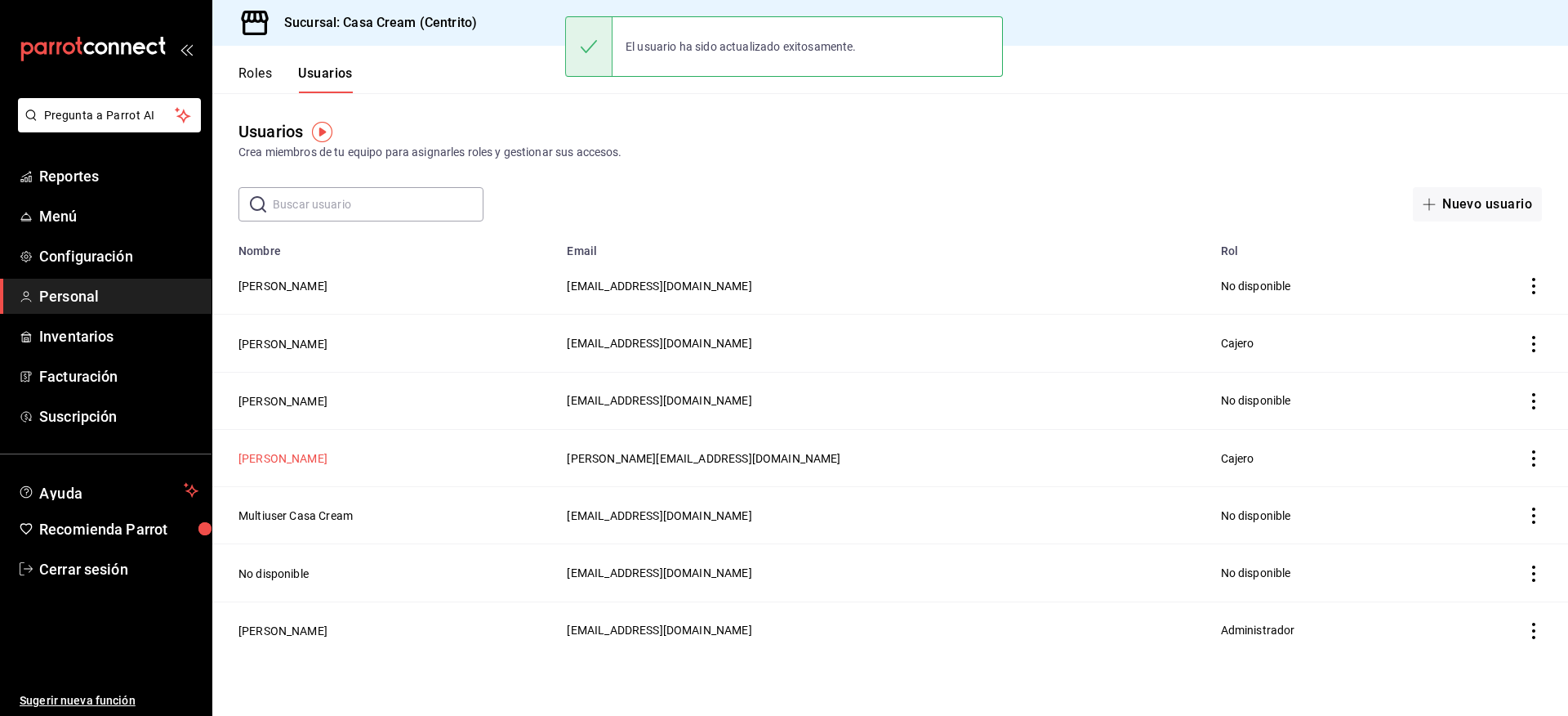
click at [327, 457] on button "[PERSON_NAME]" at bounding box center [282, 458] width 89 height 16
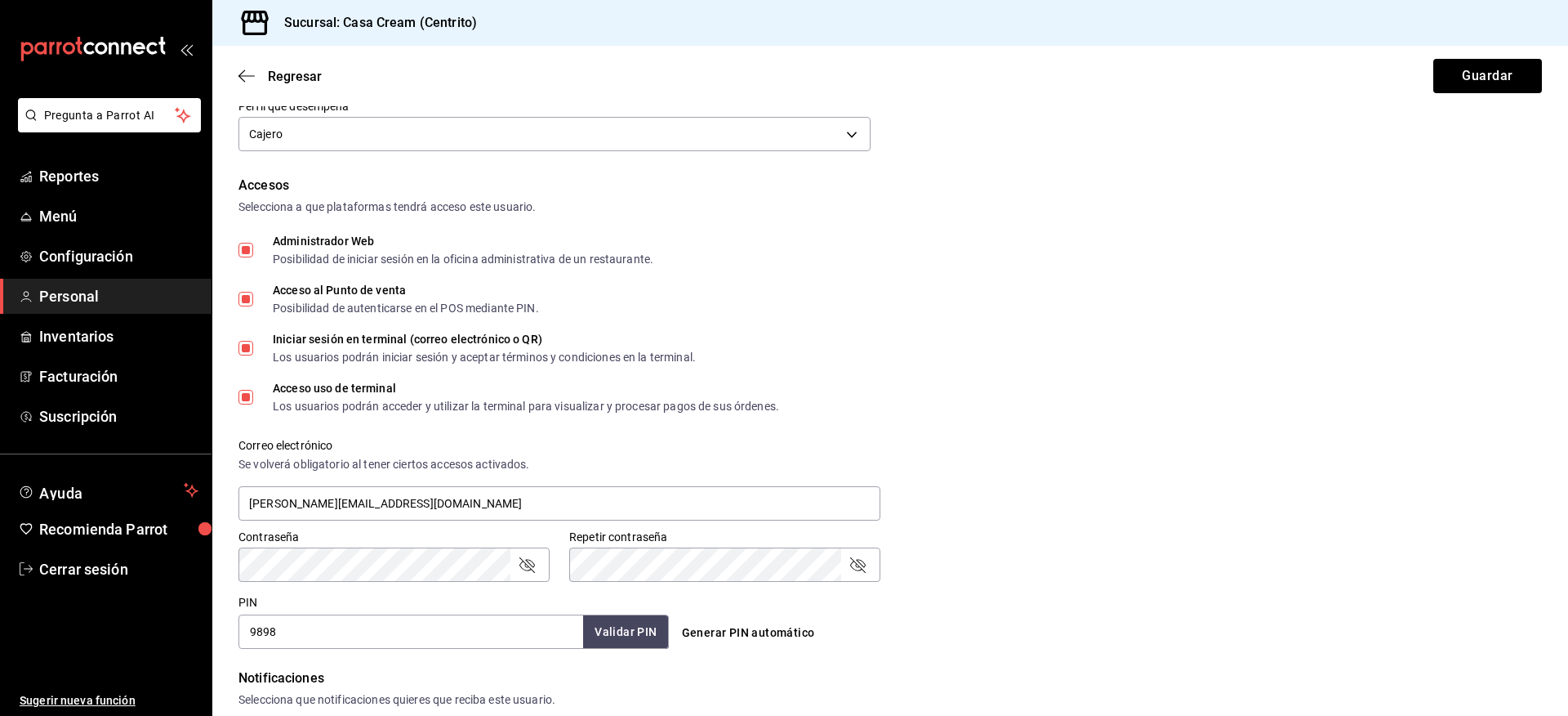
scroll to position [480, 0]
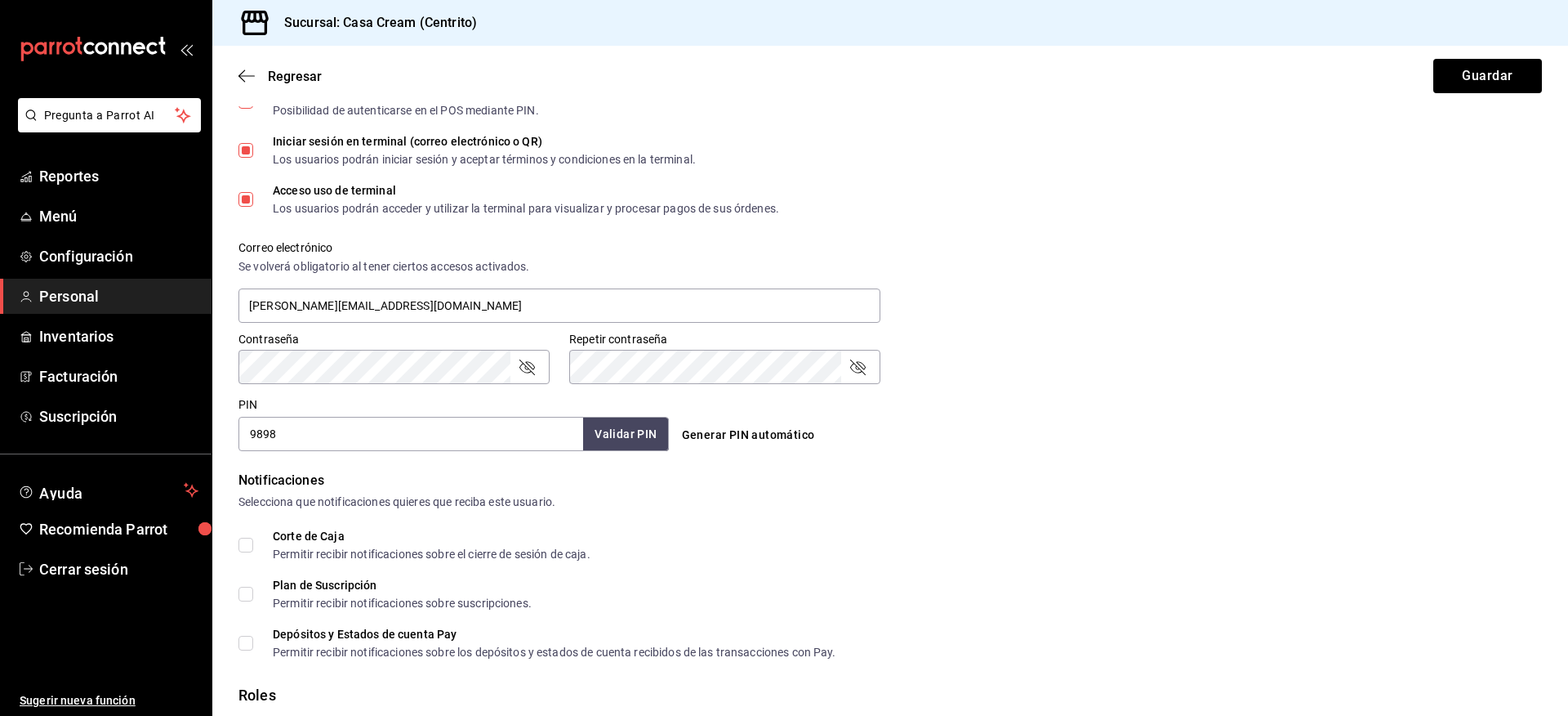
click at [946, 440] on div "Generar PIN automático" at bounding box center [890, 435] width 430 height 30
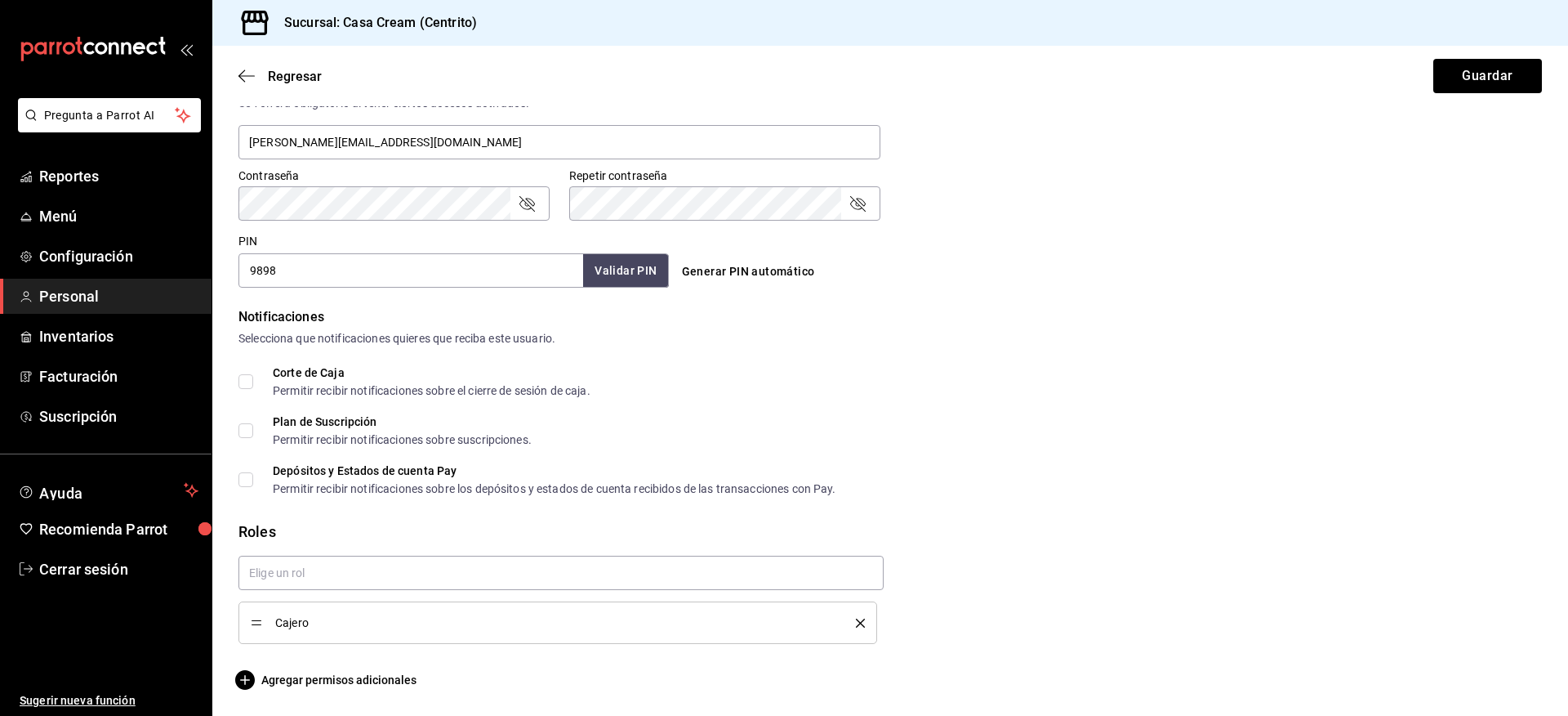
scroll to position [0, 0]
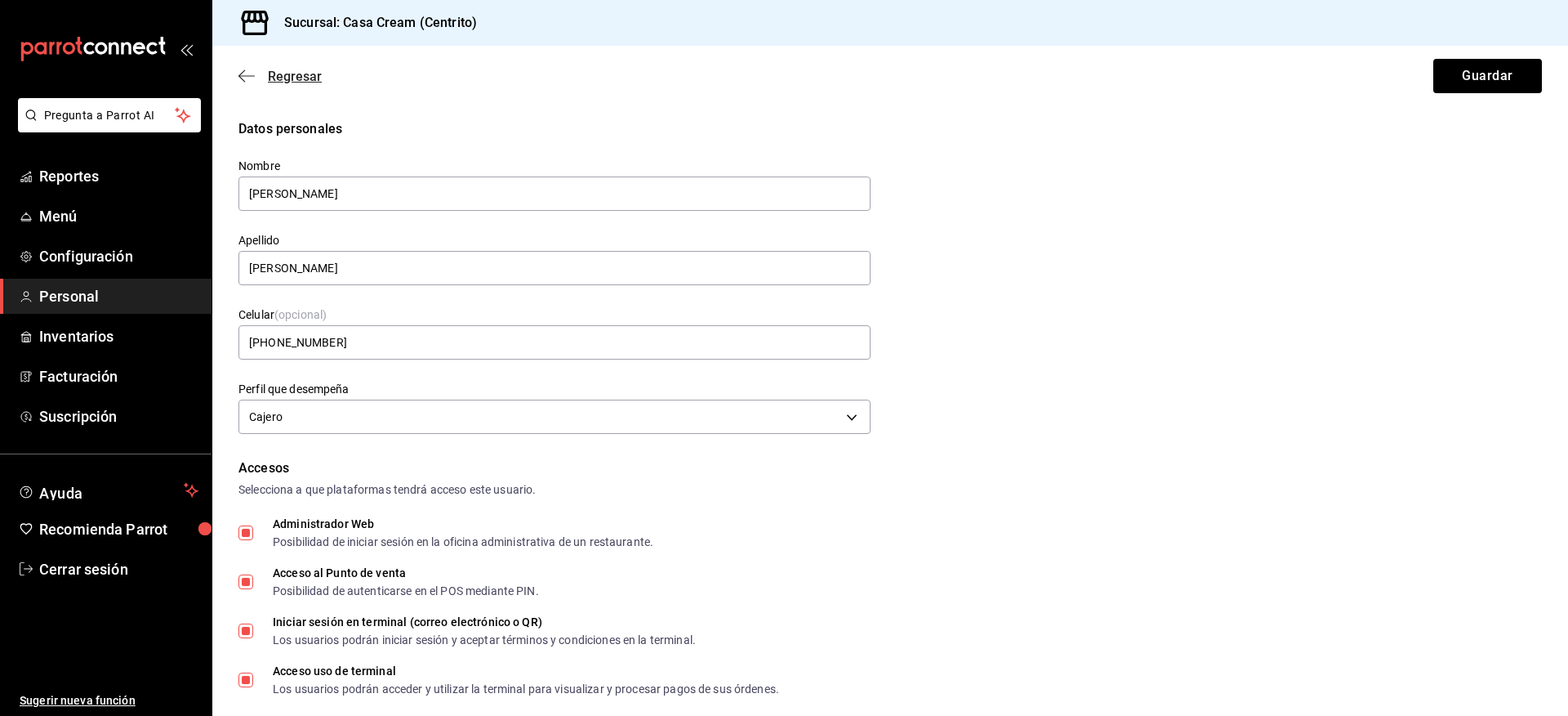
click at [246, 80] on icon "button" at bounding box center [246, 76] width 16 height 15
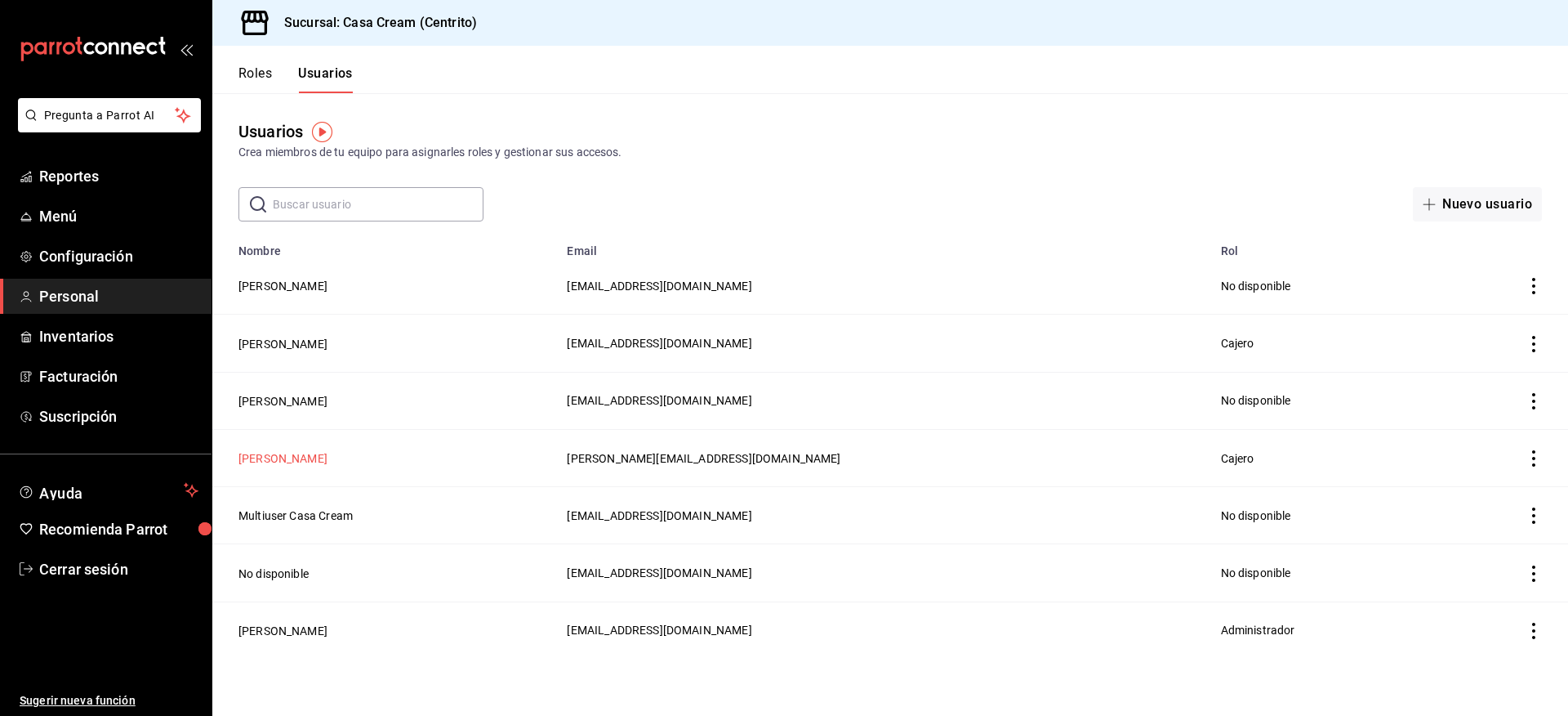
click at [307, 454] on button "[PERSON_NAME]" at bounding box center [282, 458] width 89 height 16
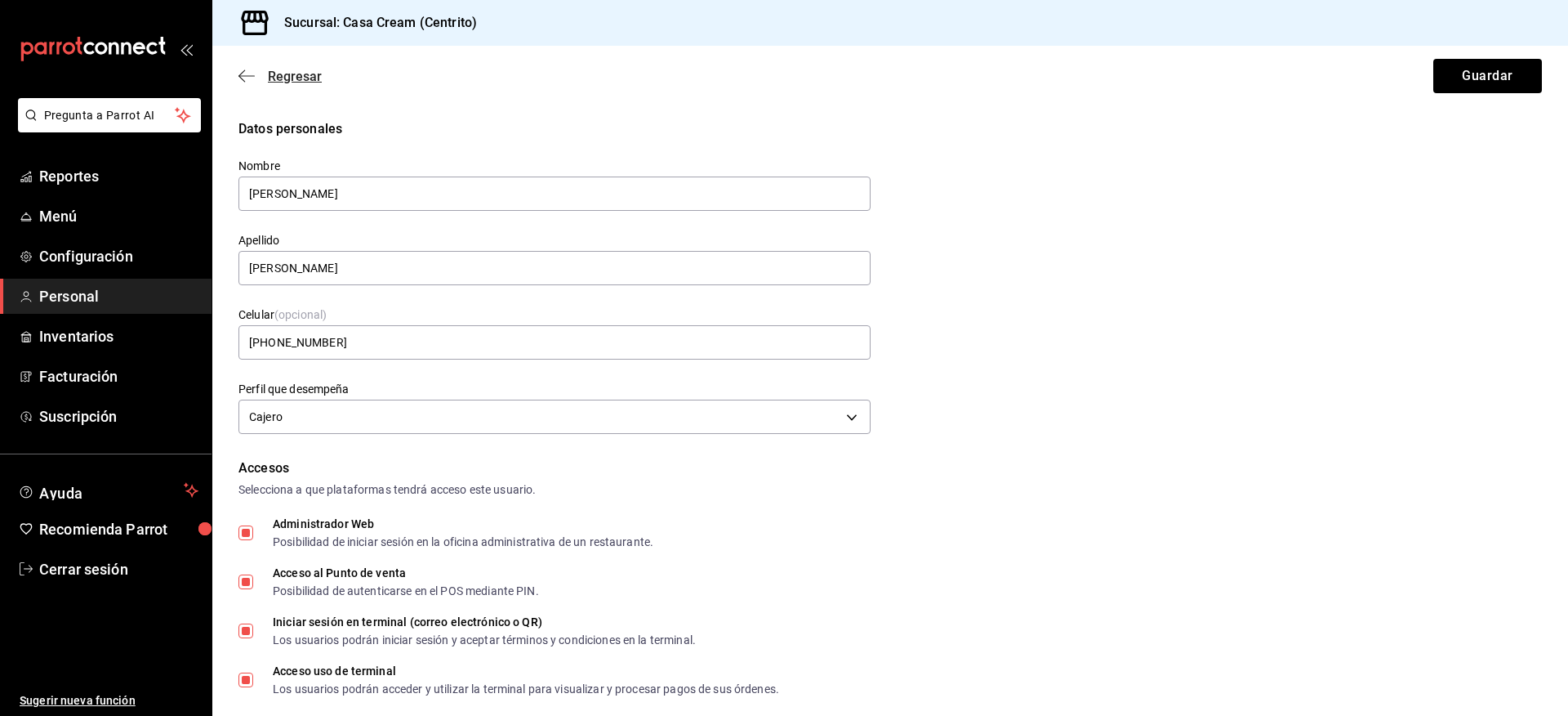
click at [248, 79] on icon "button" at bounding box center [246, 76] width 16 height 15
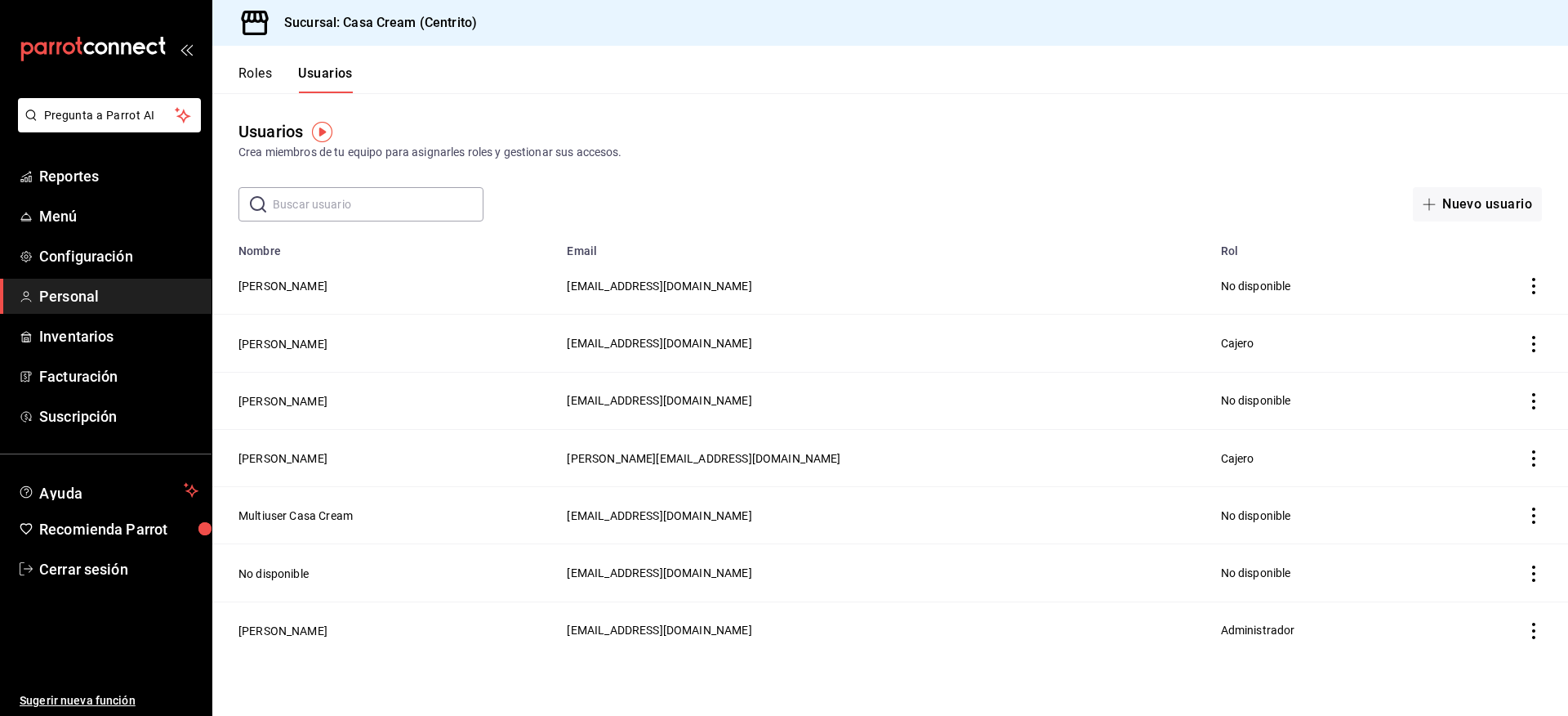
click at [751, 624] on span "[EMAIL_ADDRESS][DOMAIN_NAME]" at bounding box center [658, 631] width 185 height 13
click at [557, 621] on td "[PERSON_NAME]" at bounding box center [384, 630] width 345 height 57
click at [751, 624] on span "[EMAIL_ADDRESS][DOMAIN_NAME]" at bounding box center [658, 631] width 185 height 13
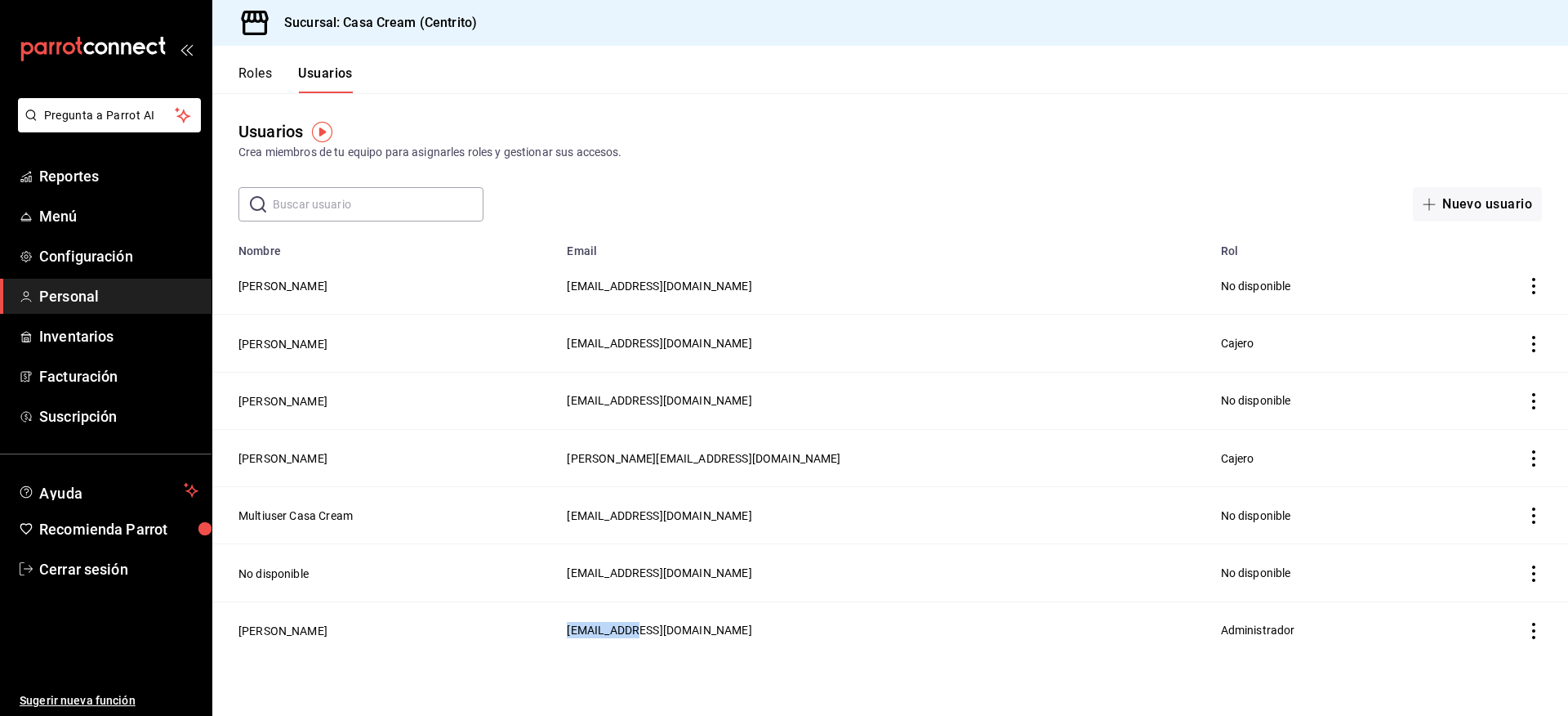
click at [751, 624] on span "[EMAIL_ADDRESS][DOMAIN_NAME]" at bounding box center [658, 631] width 185 height 13
click at [899, 629] on td "[EMAIL_ADDRESS][DOMAIN_NAME]" at bounding box center [883, 630] width 654 height 57
drag, startPoint x: 881, startPoint y: 628, endPoint x: 715, endPoint y: 624, distance: 166.0
click at [715, 624] on tr "[PERSON_NAME] [EMAIL_ADDRESS][DOMAIN_NAME] Administrador" at bounding box center [890, 630] width 1356 height 57
copy span "[EMAIL_ADDRESS][DOMAIN_NAME]"
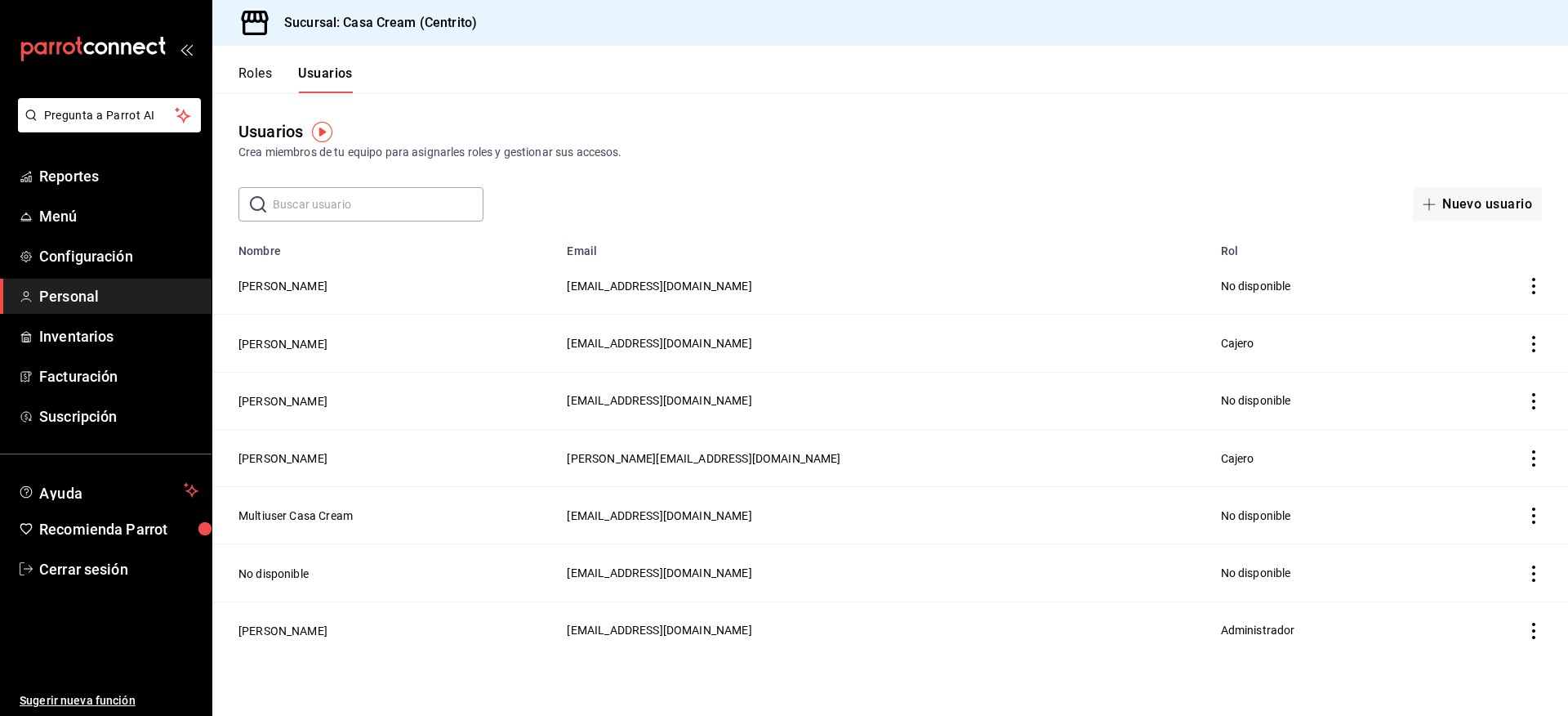
click at [914, 192] on div "​ ​ Nuevo usuario" at bounding box center [890, 204] width 1356 height 35
click at [117, 255] on span "Configuración" at bounding box center [119, 256] width 159 height 23
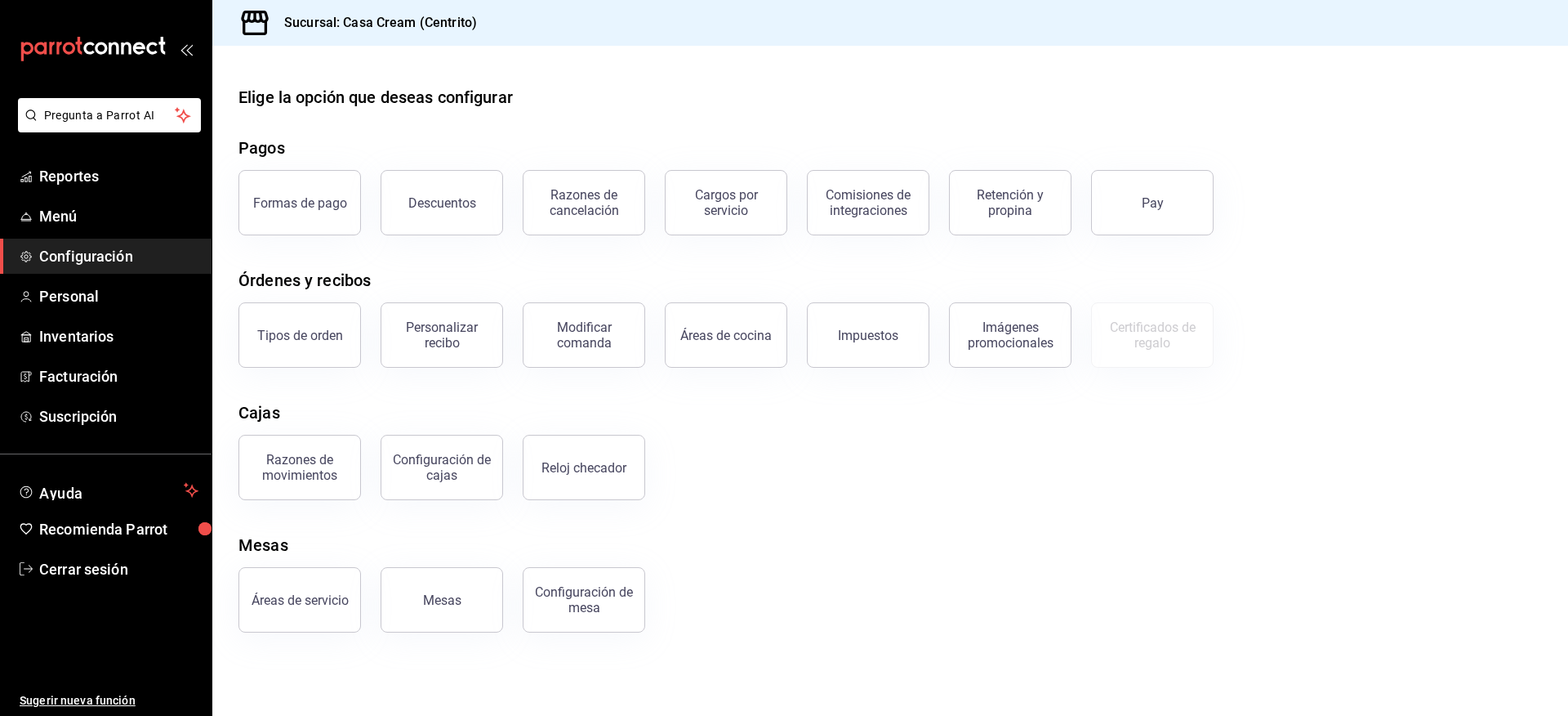
click at [937, 519] on div "Elige la opción que deseas configurar Pagos Formas de pago Descuentos Razones d…" at bounding box center [890, 359] width 1356 height 548
click at [460, 337] on div "Personalizar recibo" at bounding box center [442, 335] width 101 height 31
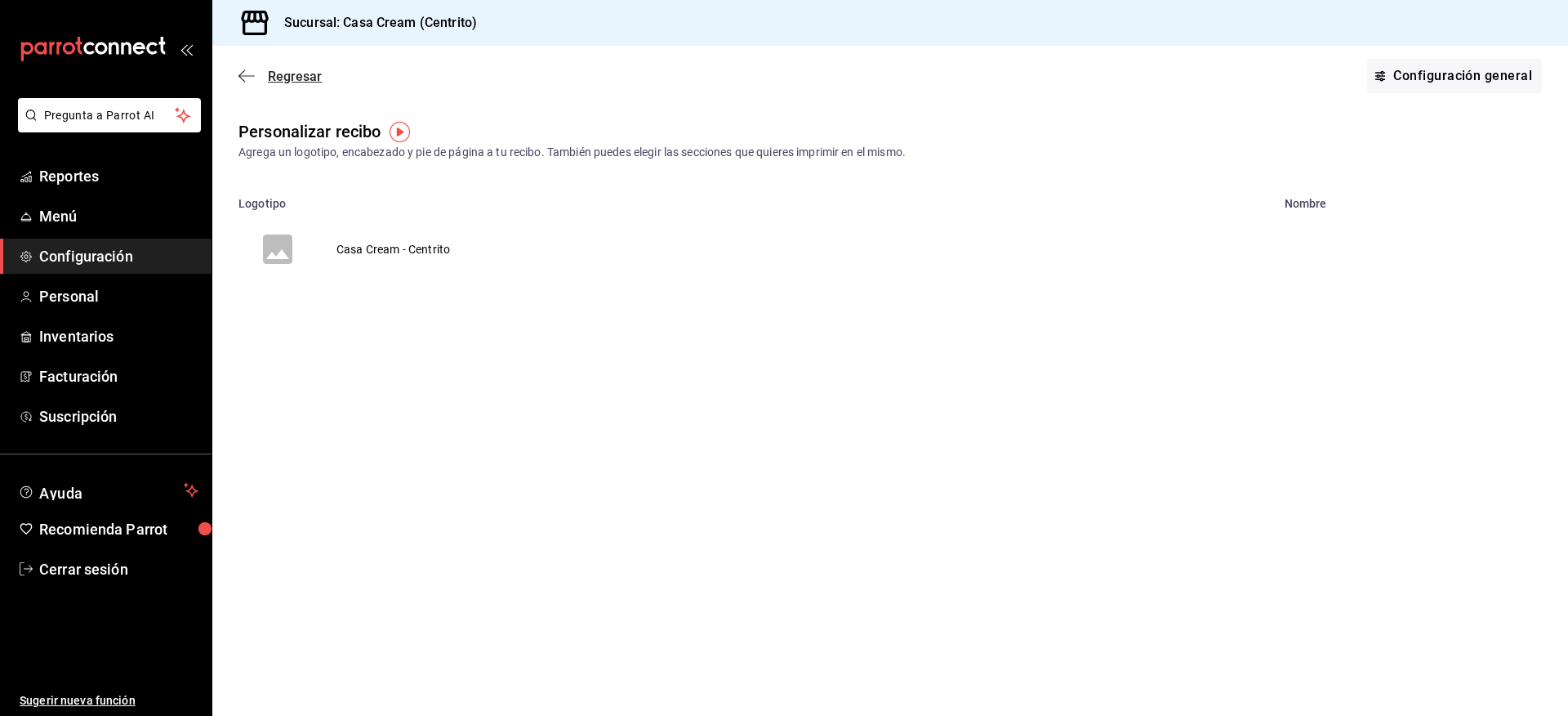
click at [246, 69] on icon "button" at bounding box center [246, 76] width 16 height 15
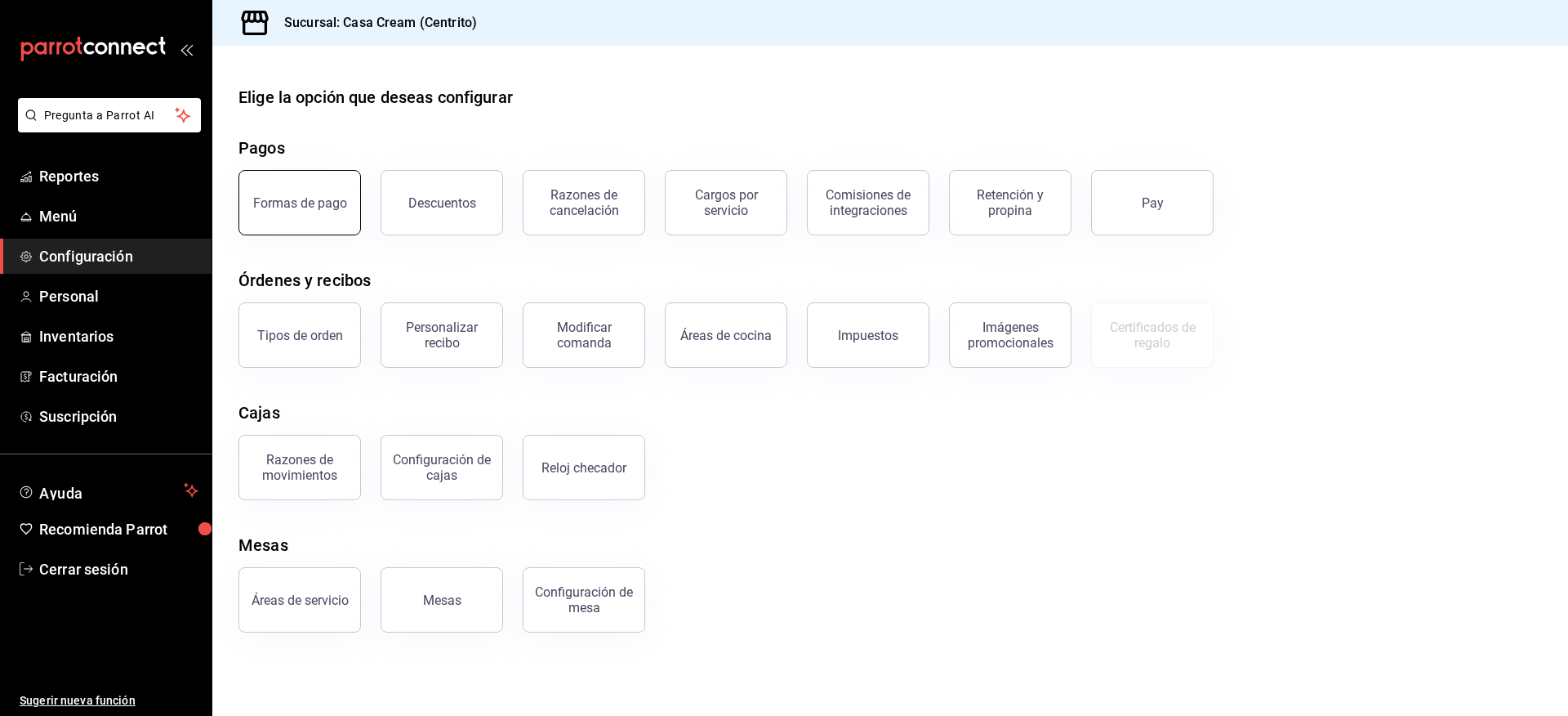
click at [292, 211] on button "Formas de pago" at bounding box center [299, 203] width 123 height 66
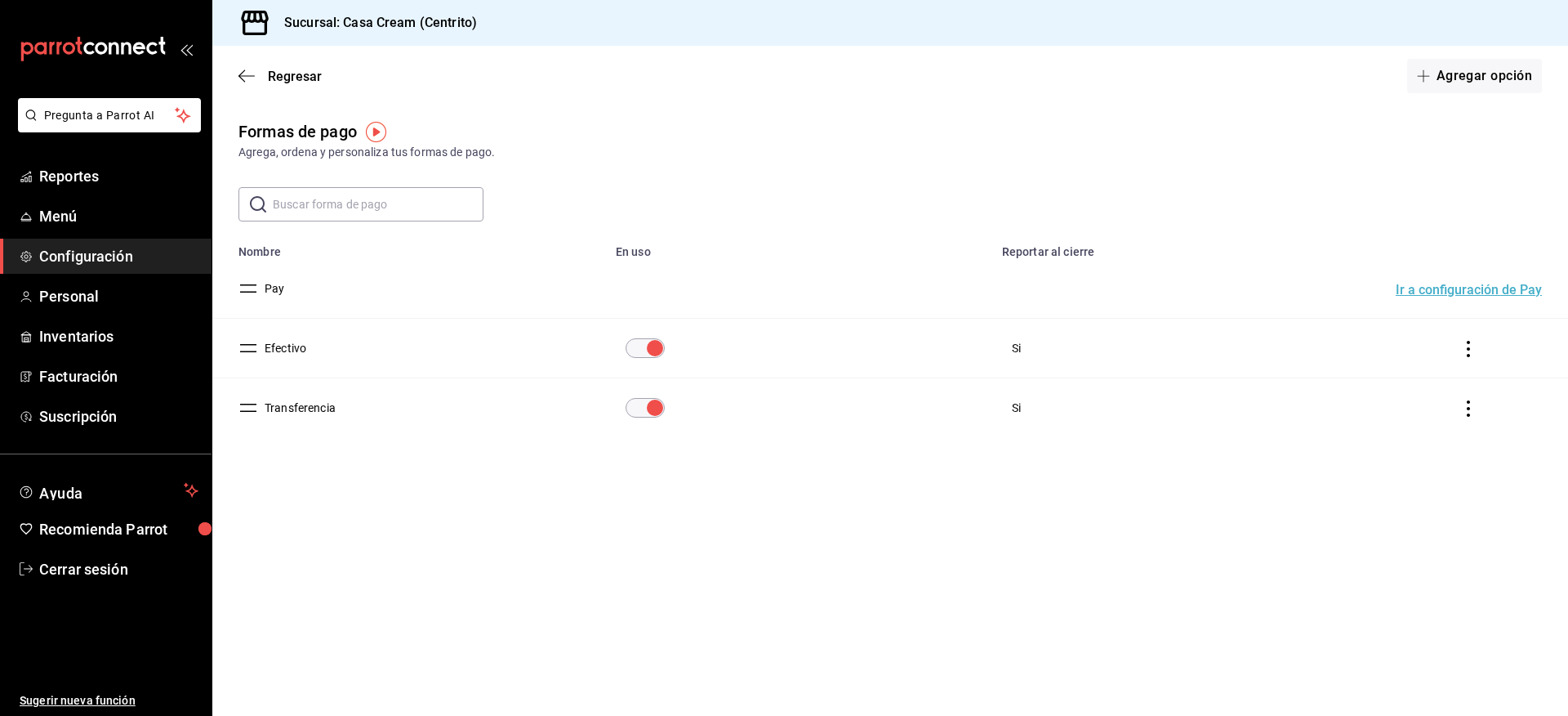
click at [301, 404] on button "Transferencia" at bounding box center [296, 407] width 78 height 16
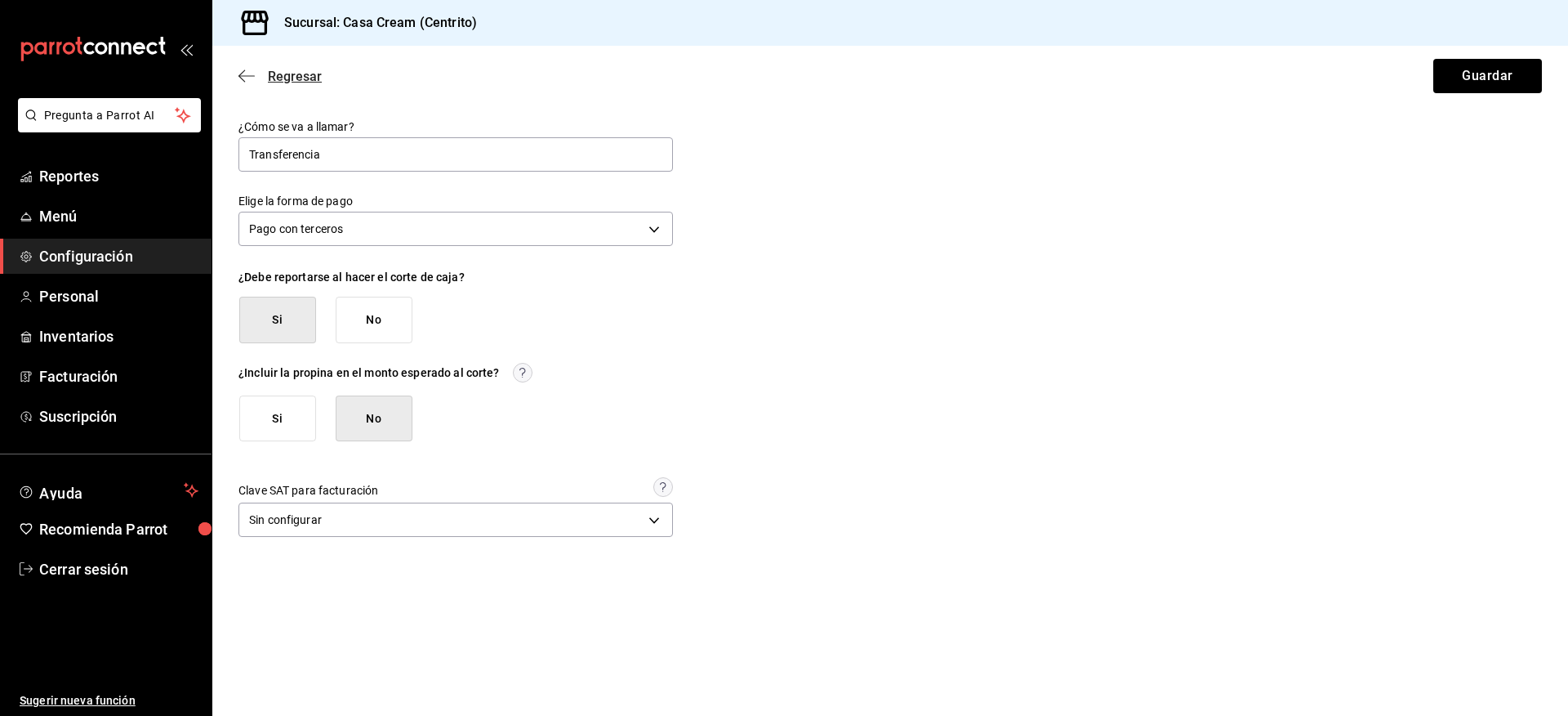
click at [255, 69] on span "Regresar" at bounding box center [279, 76] width 83 height 16
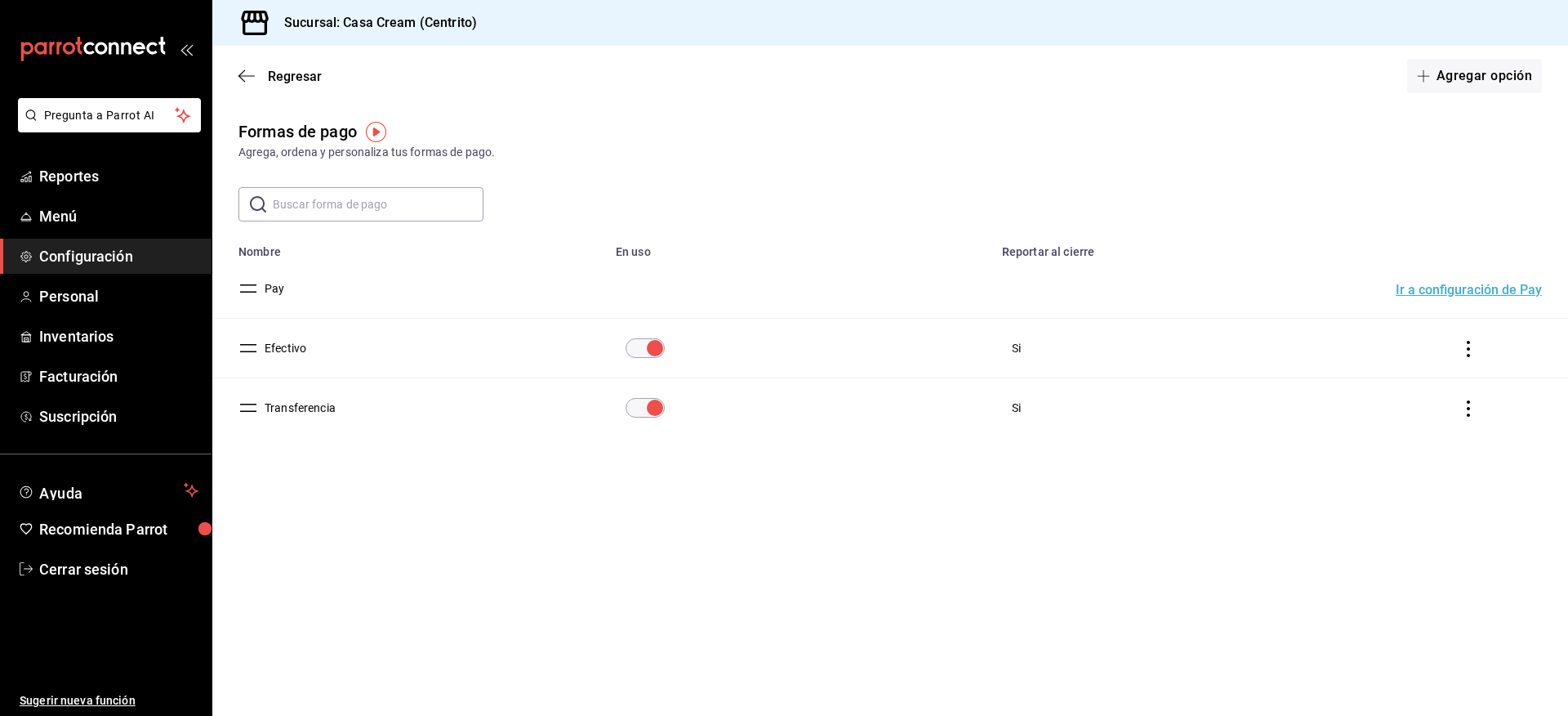
click at [75, 256] on span "Configuración" at bounding box center [119, 256] width 159 height 23
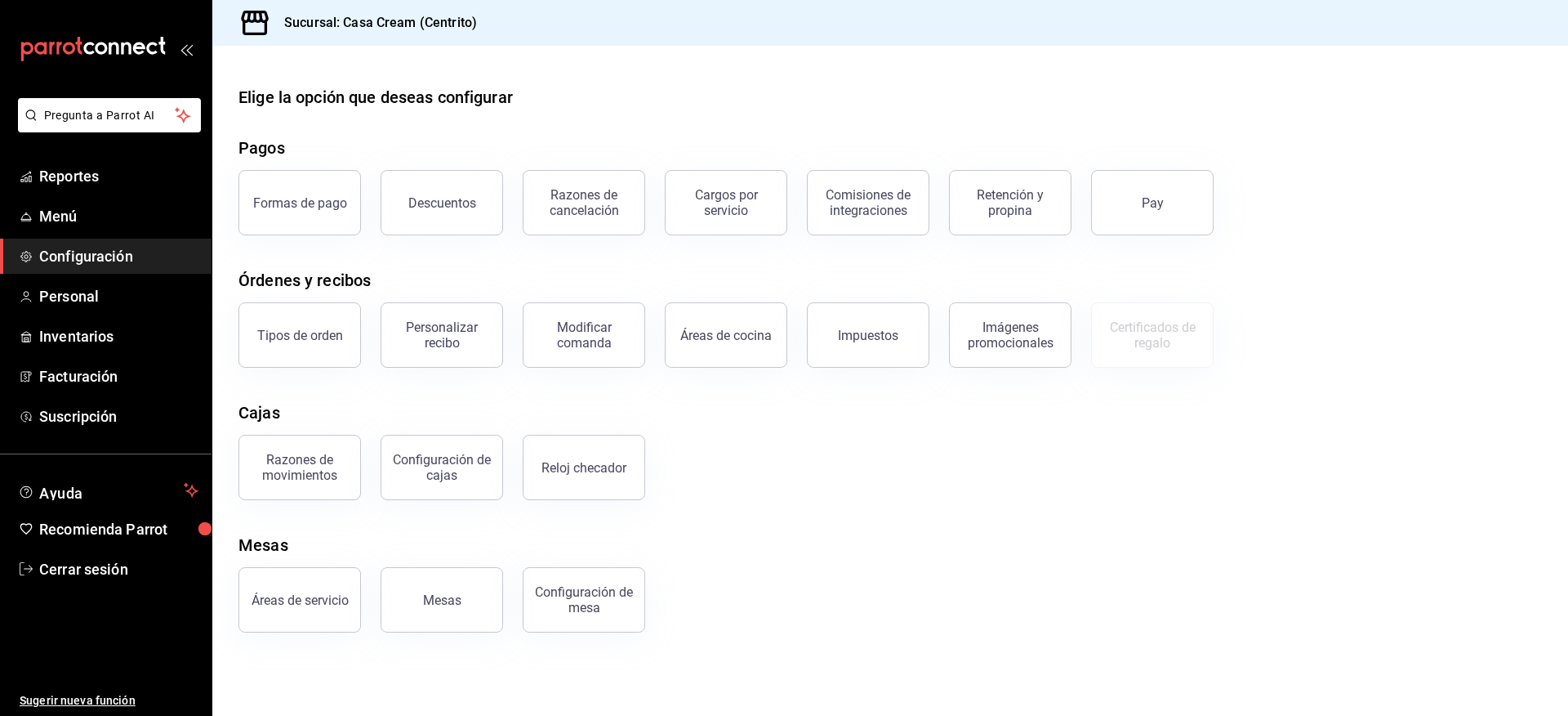
click at [92, 255] on span "Configuración" at bounding box center [119, 256] width 159 height 23
click at [306, 210] on button "Formas de pago" at bounding box center [299, 203] width 123 height 66
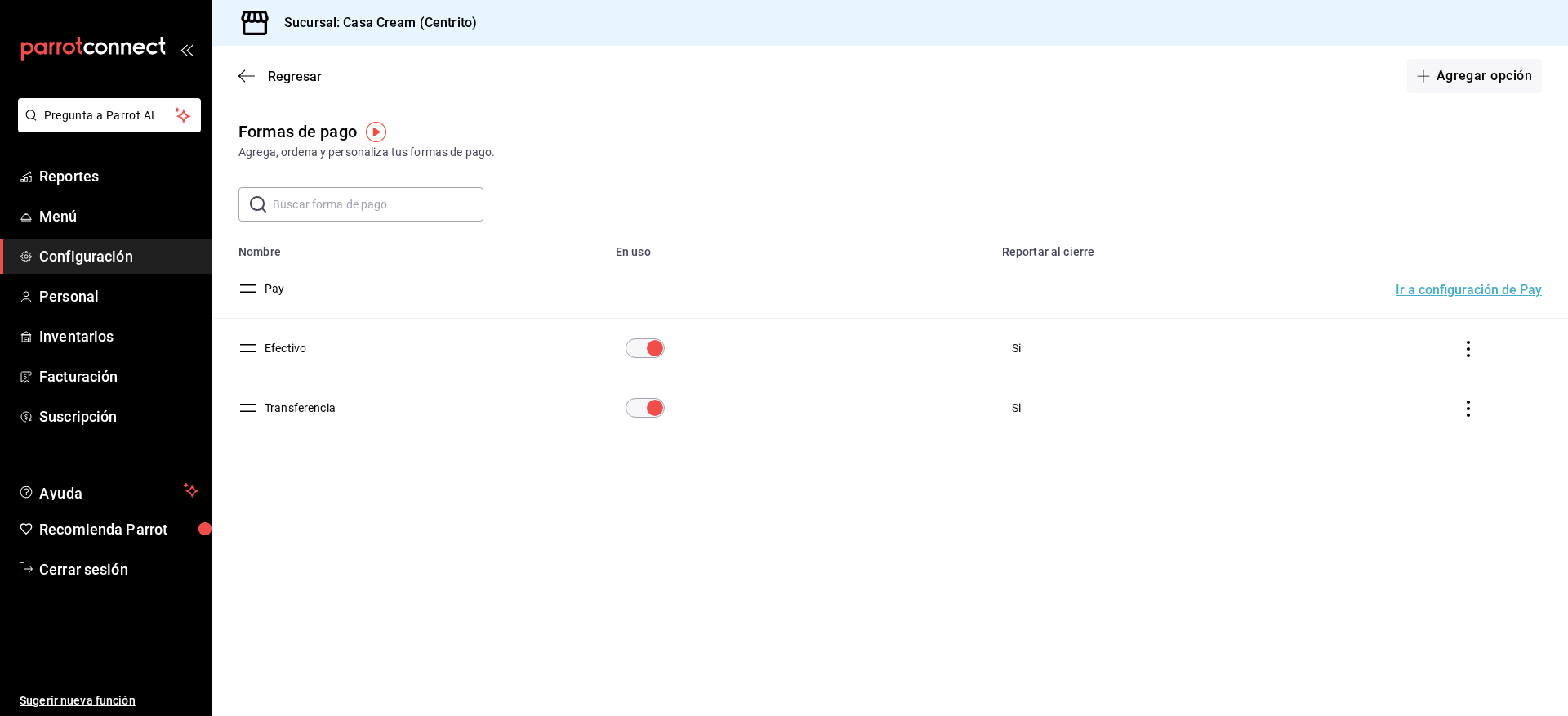
click at [275, 346] on button "Efectivo" at bounding box center [281, 347] width 48 height 16
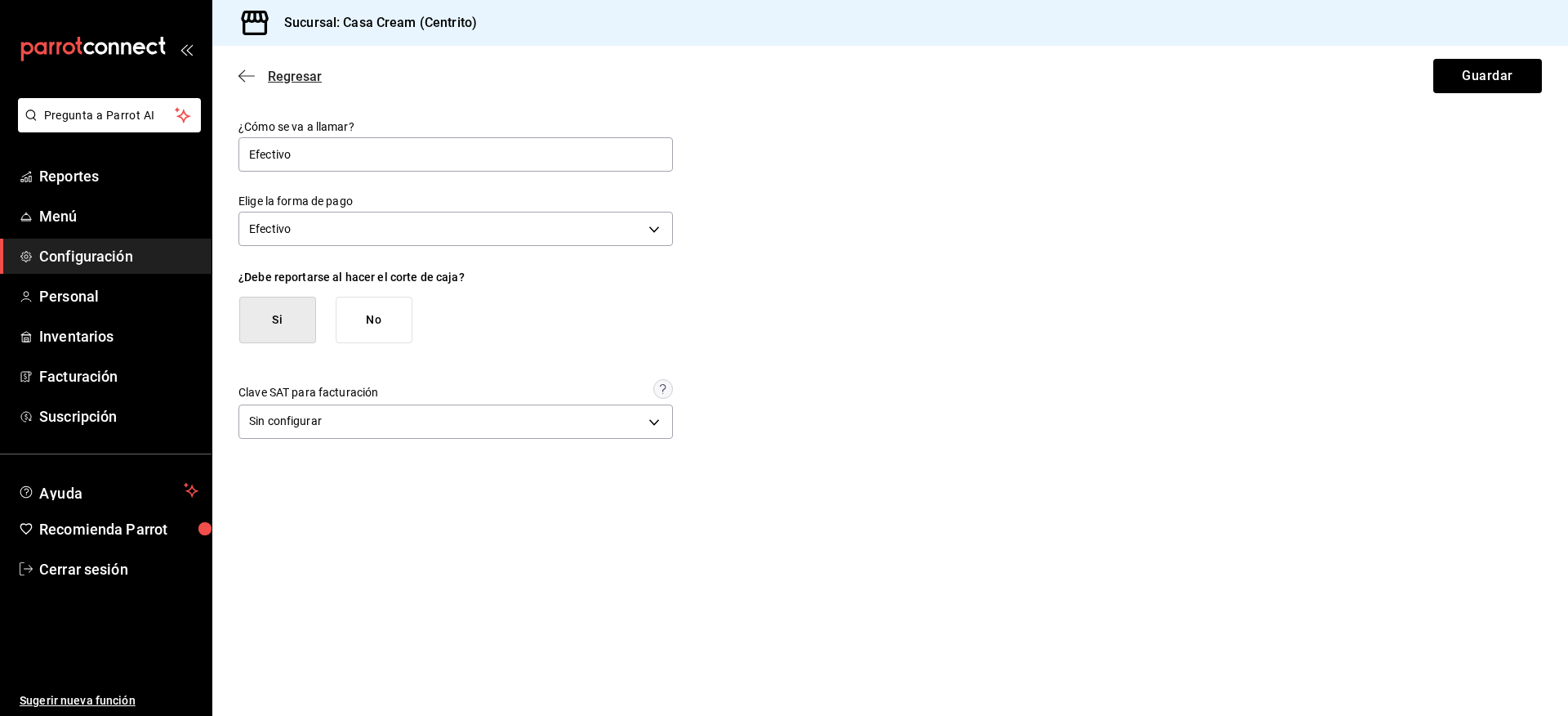
click at [251, 69] on icon "button" at bounding box center [246, 76] width 16 height 15
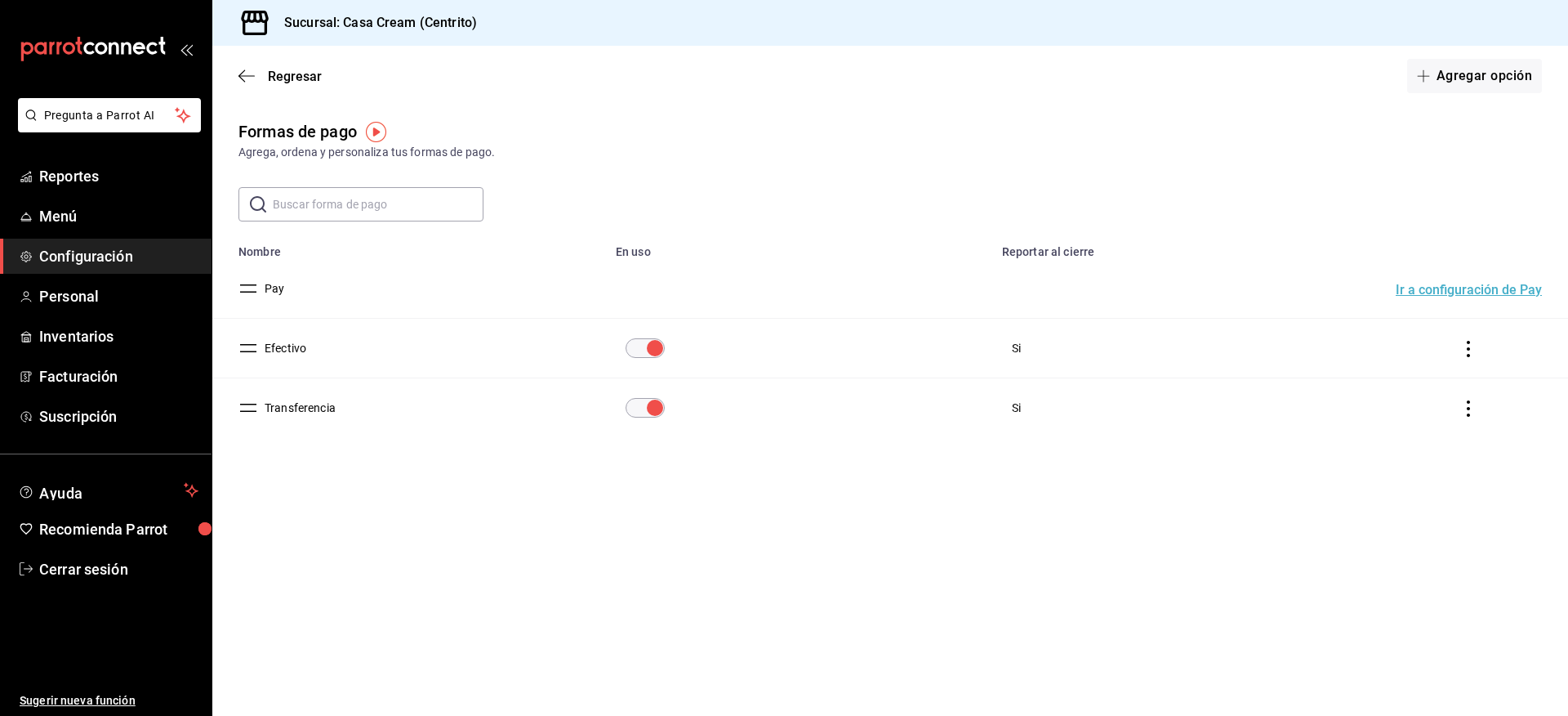
click at [279, 348] on button "Efectivo" at bounding box center [281, 347] width 48 height 16
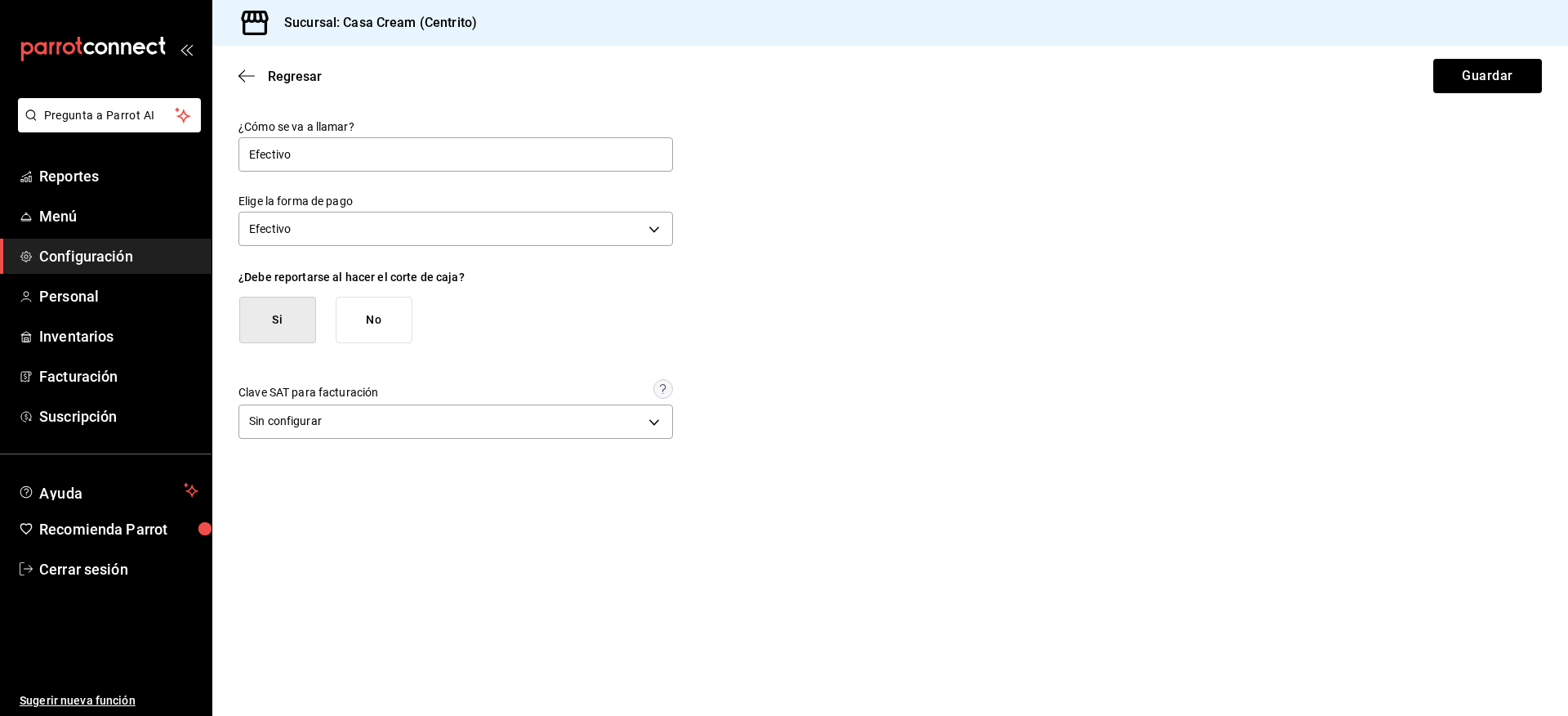
click at [249, 67] on div "Regresar Guardar" at bounding box center [890, 76] width 1356 height 60
click at [250, 73] on icon "button" at bounding box center [246, 76] width 16 height 15
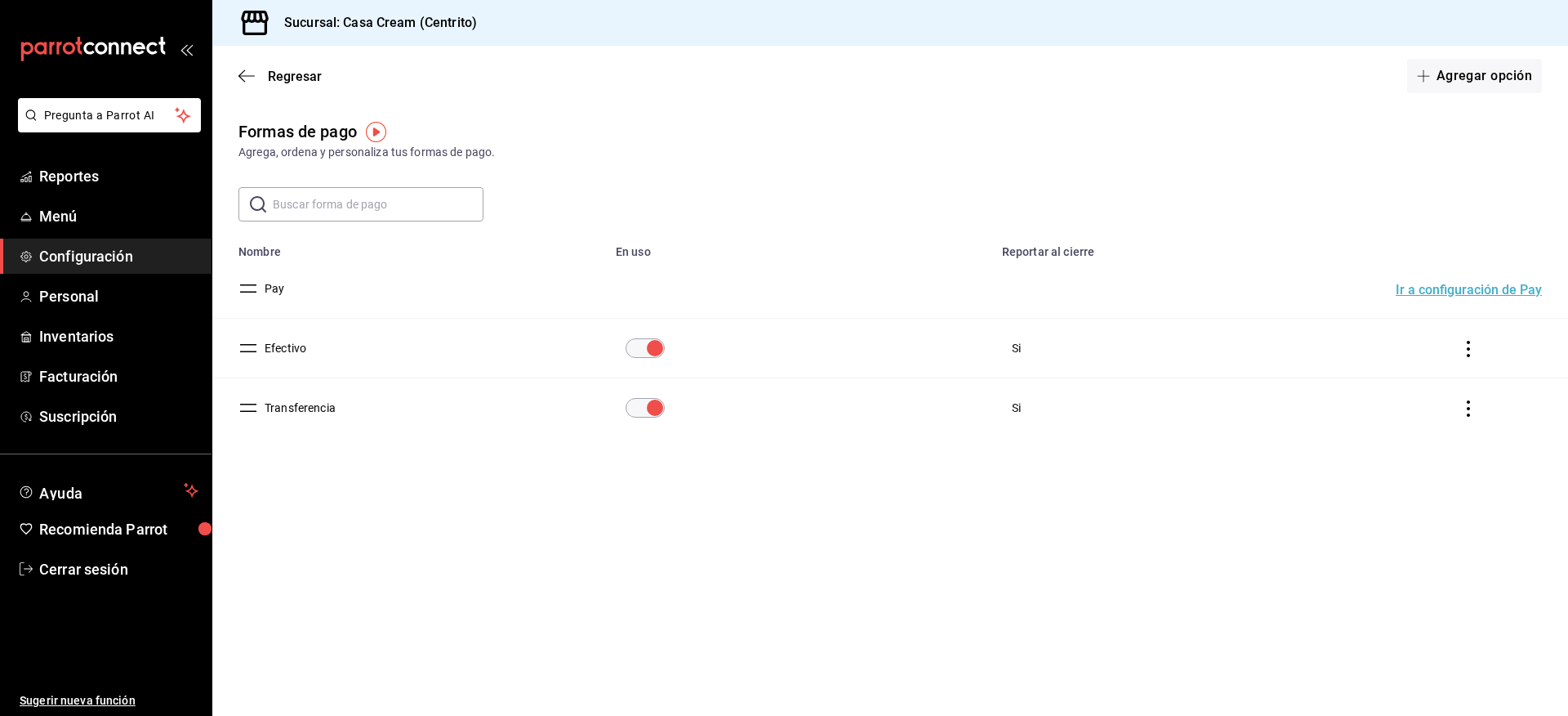
click at [285, 348] on button "Efectivo" at bounding box center [281, 347] width 48 height 16
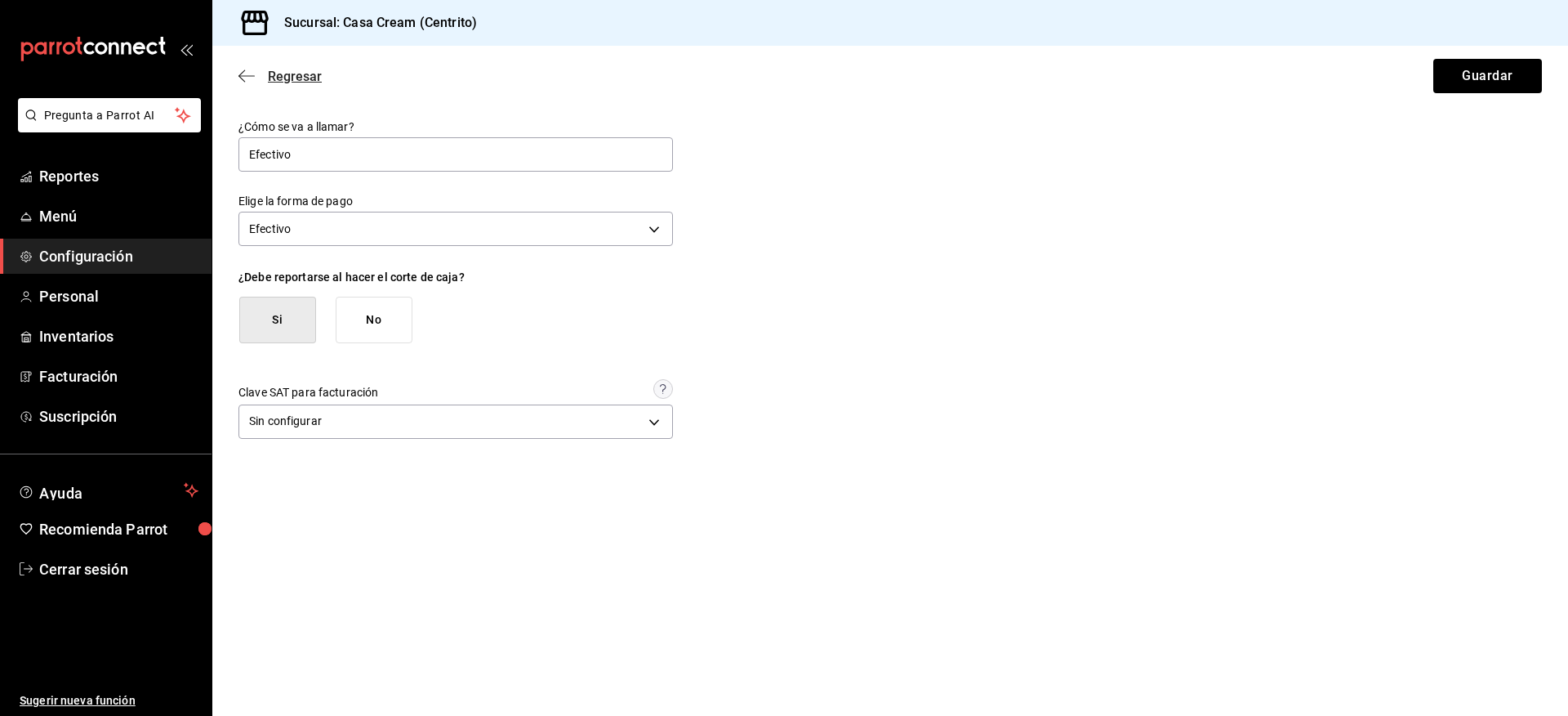
click at [255, 69] on span "Regresar" at bounding box center [279, 76] width 83 height 16
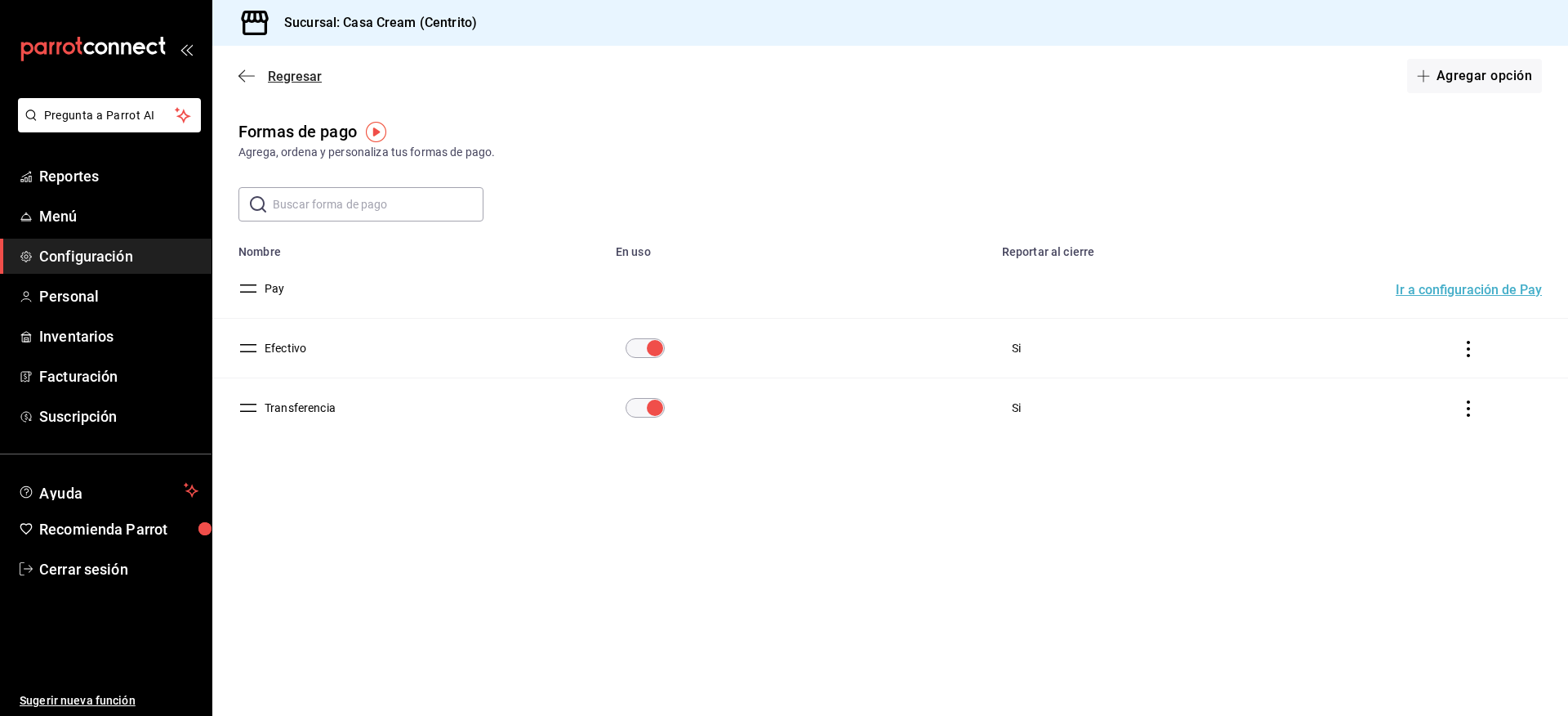
click at [252, 73] on icon "button" at bounding box center [246, 76] width 16 height 15
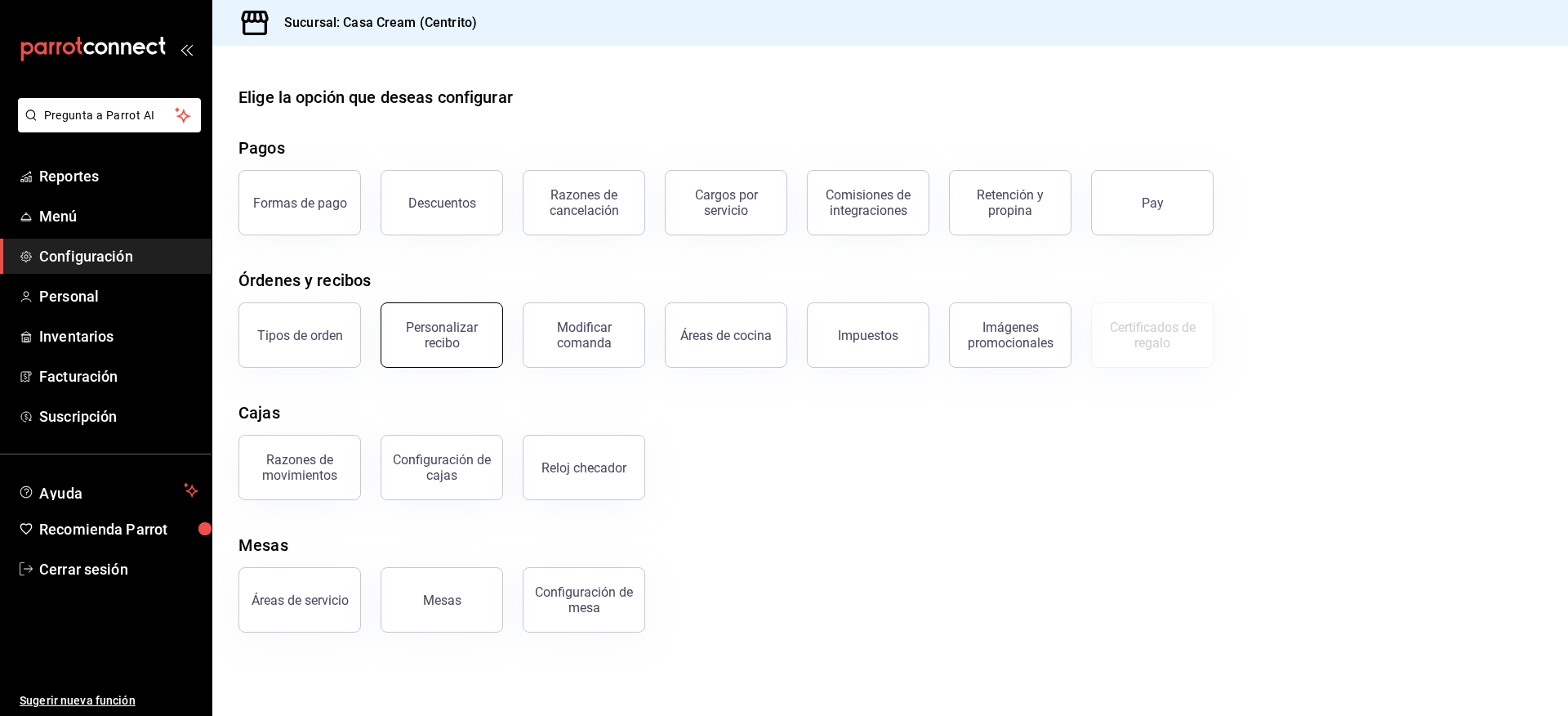
click at [453, 338] on div "Personalizar recibo" at bounding box center [442, 335] width 101 height 31
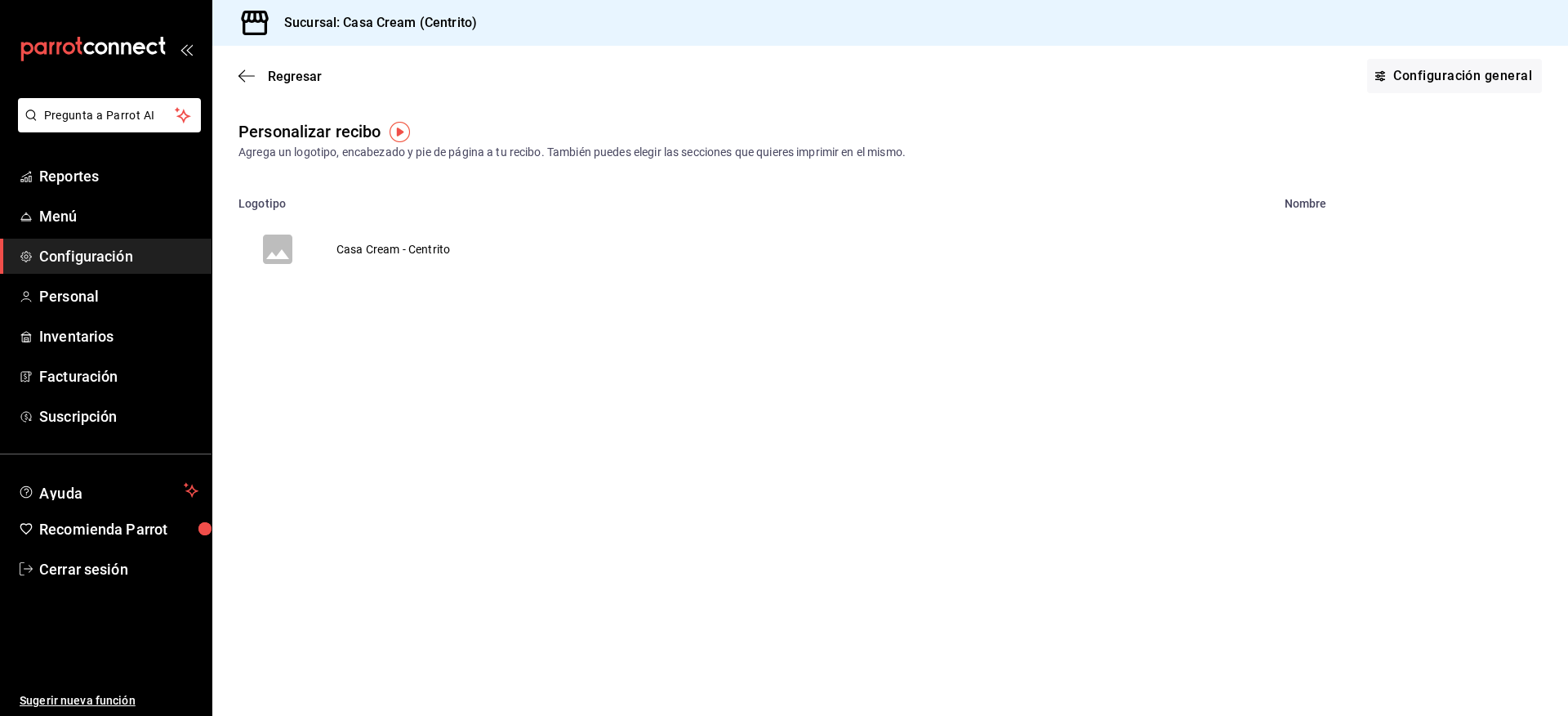
click at [415, 243] on td "Casa Cream - Centrito" at bounding box center [393, 250] width 153 height 79
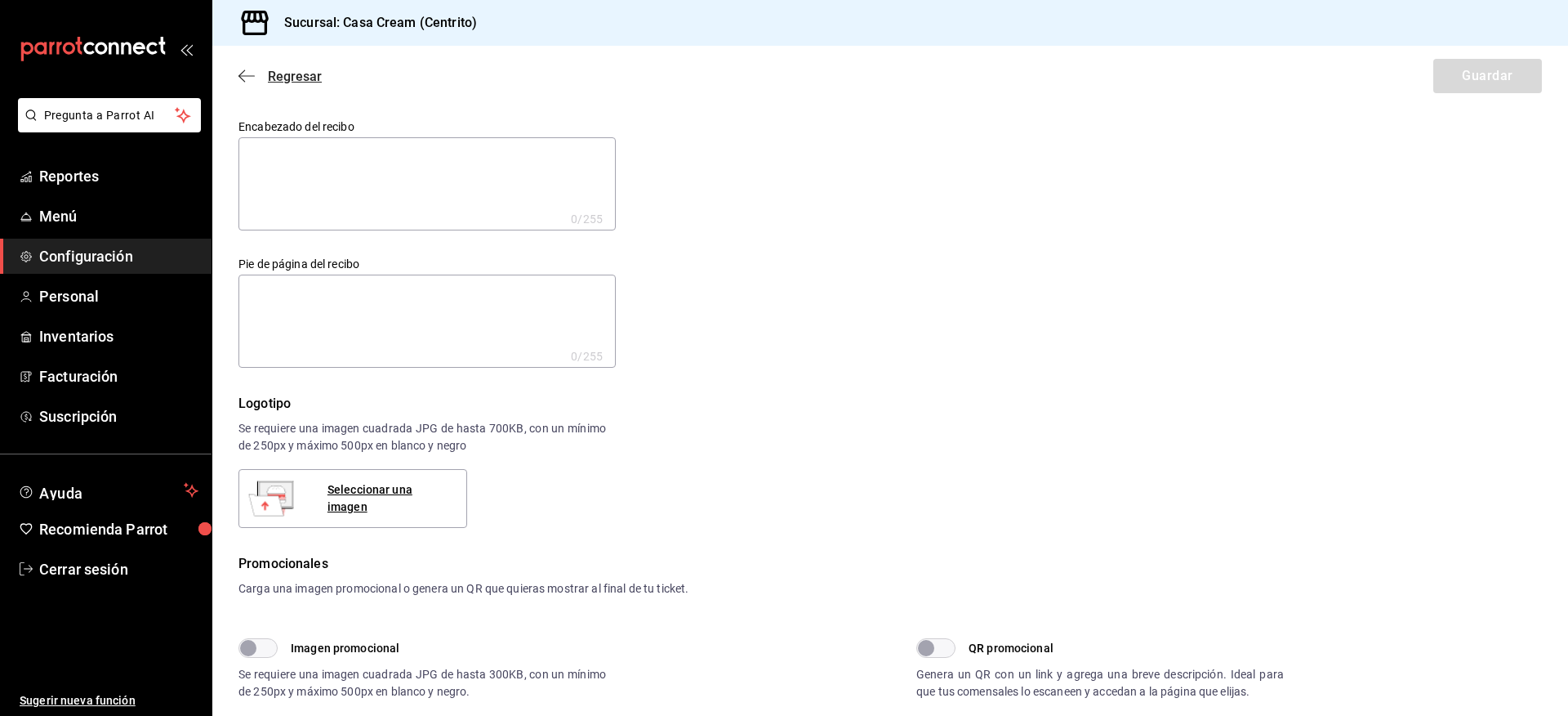
click at [247, 71] on icon "button" at bounding box center [246, 76] width 16 height 15
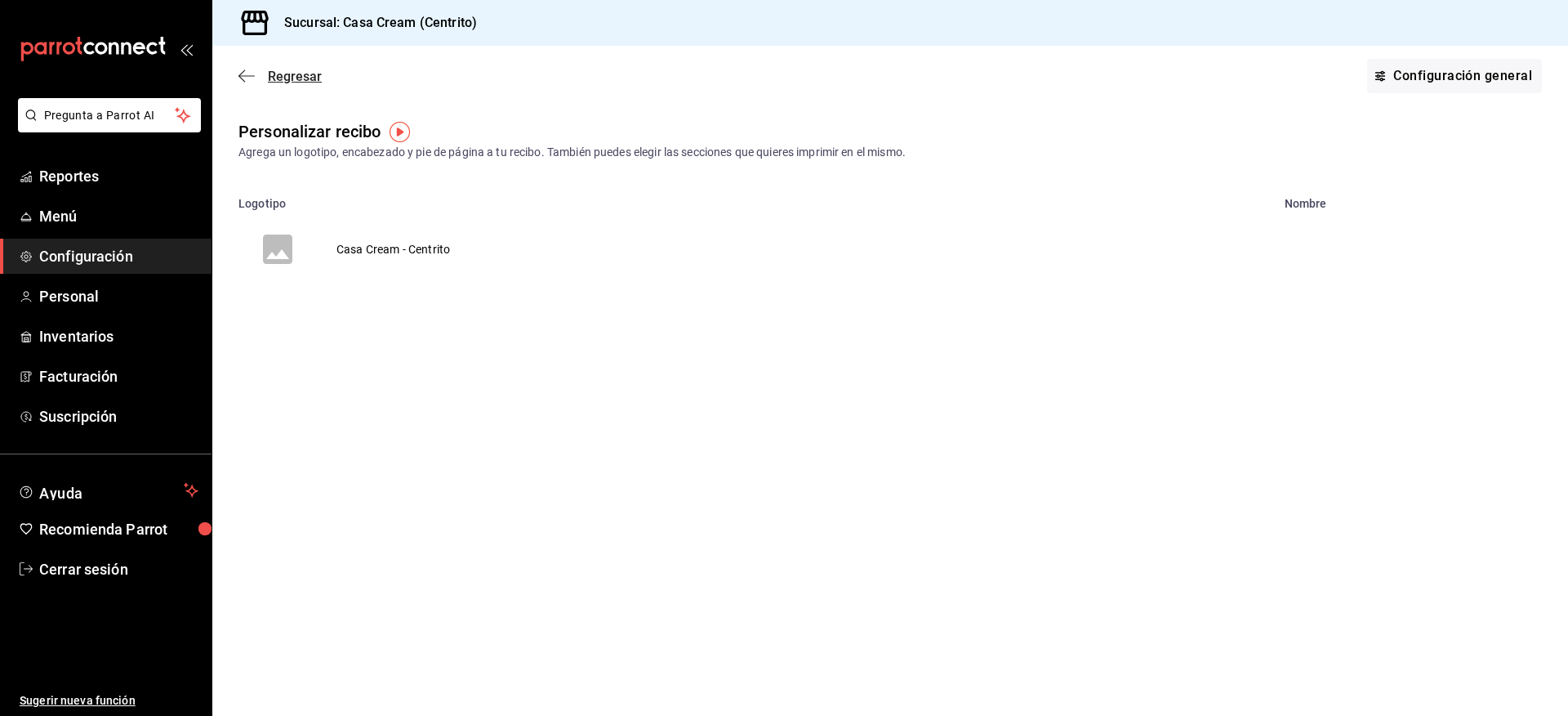
click at [243, 81] on icon "button" at bounding box center [246, 76] width 16 height 15
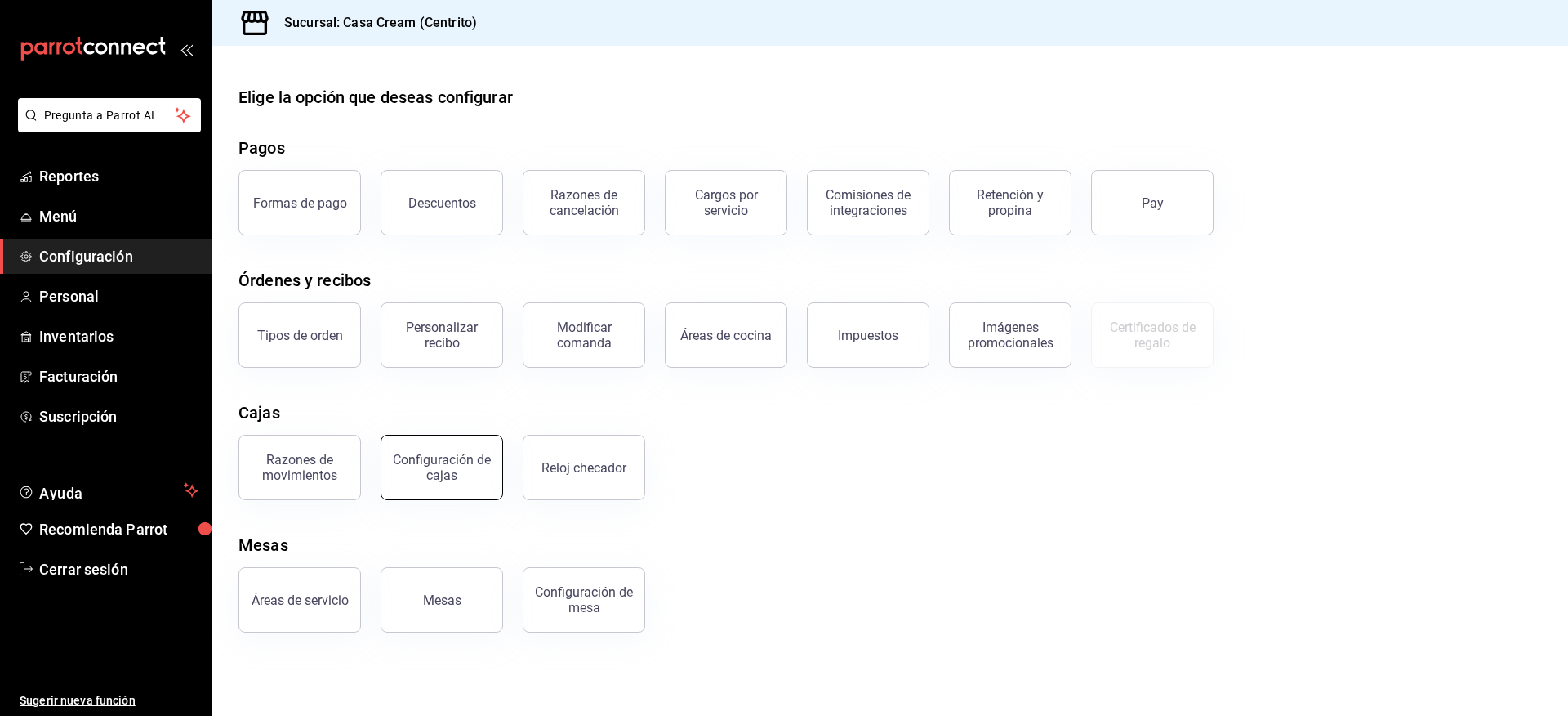
click at [453, 459] on div "Configuración de cajas" at bounding box center [442, 467] width 101 height 31
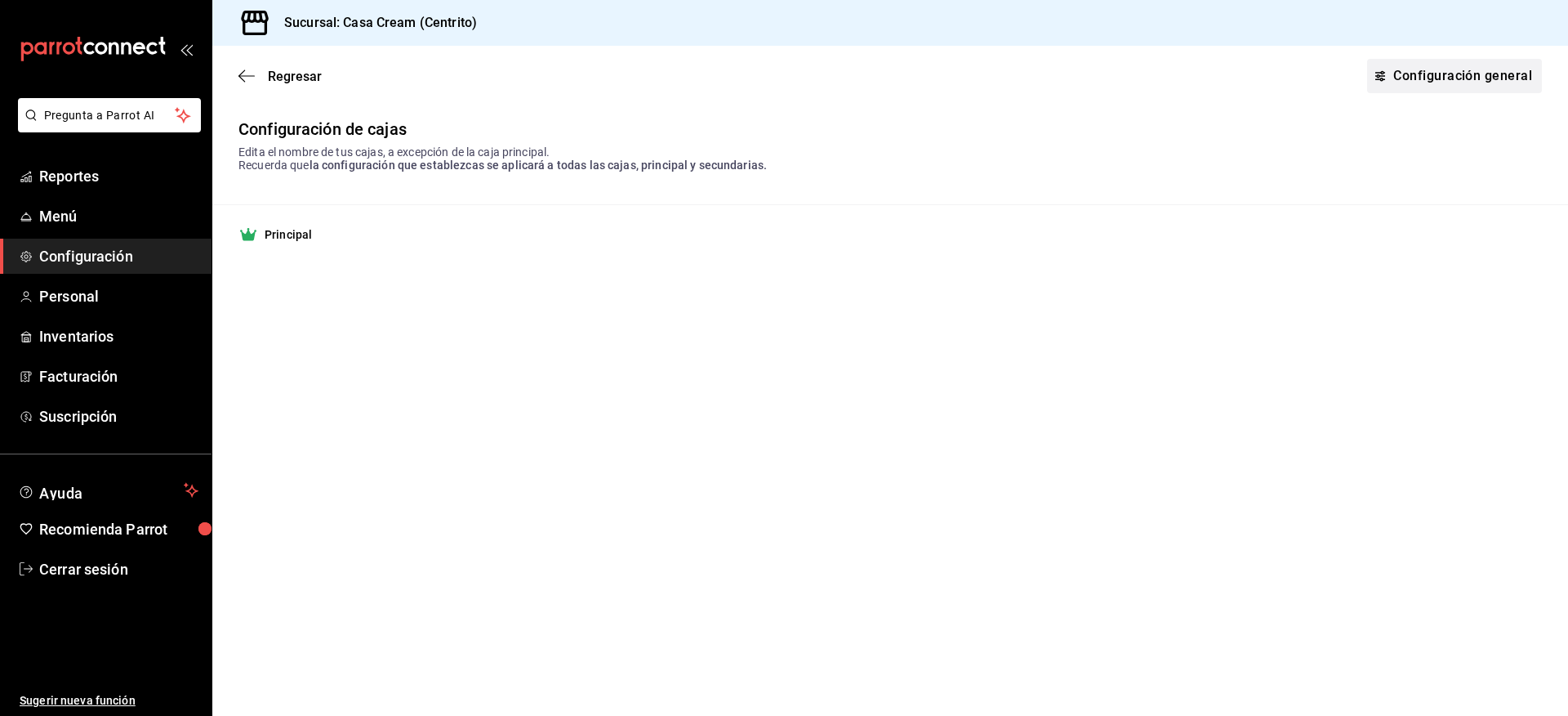
click at [1461, 62] on link "Configuración general" at bounding box center [1455, 76] width 174 height 35
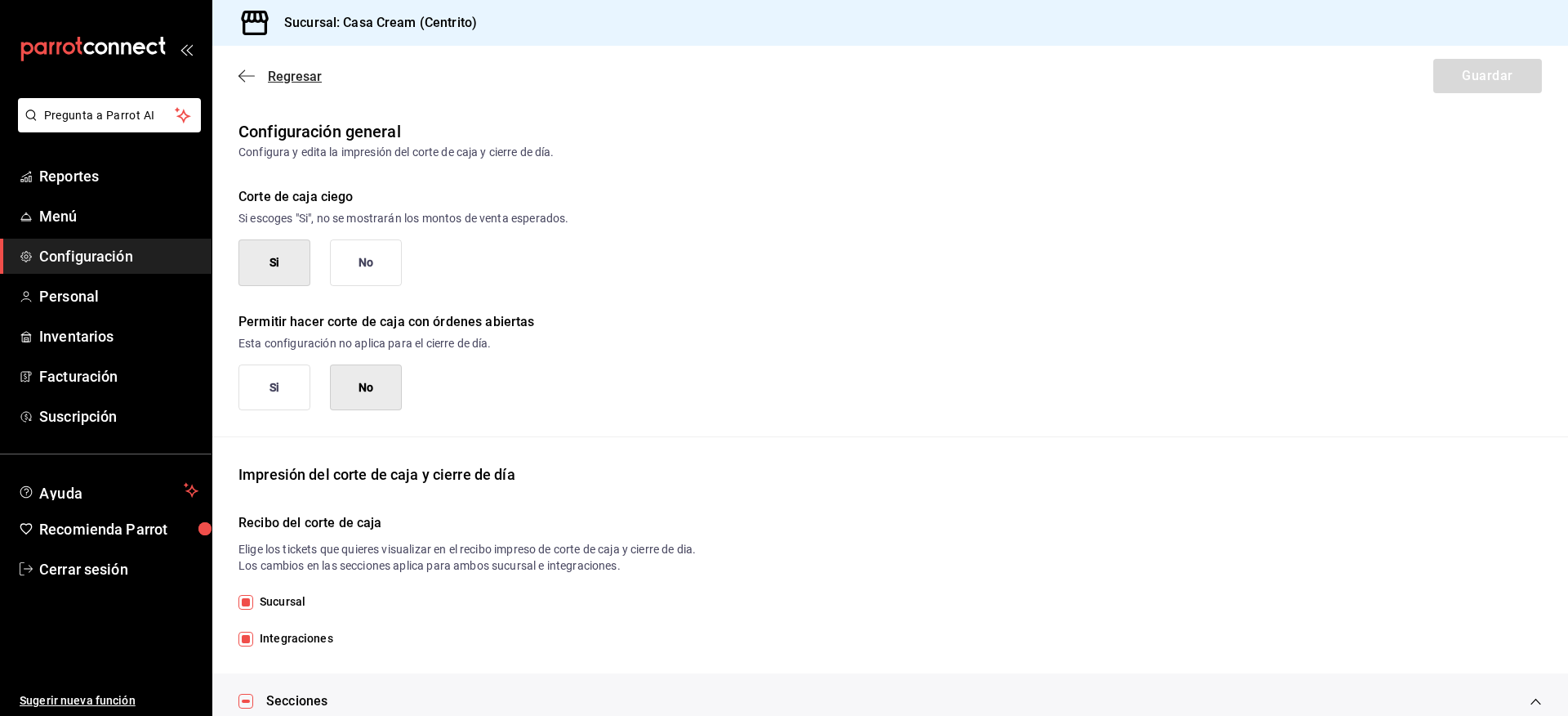
click at [241, 74] on icon "button" at bounding box center [241, 76] width 7 height 12
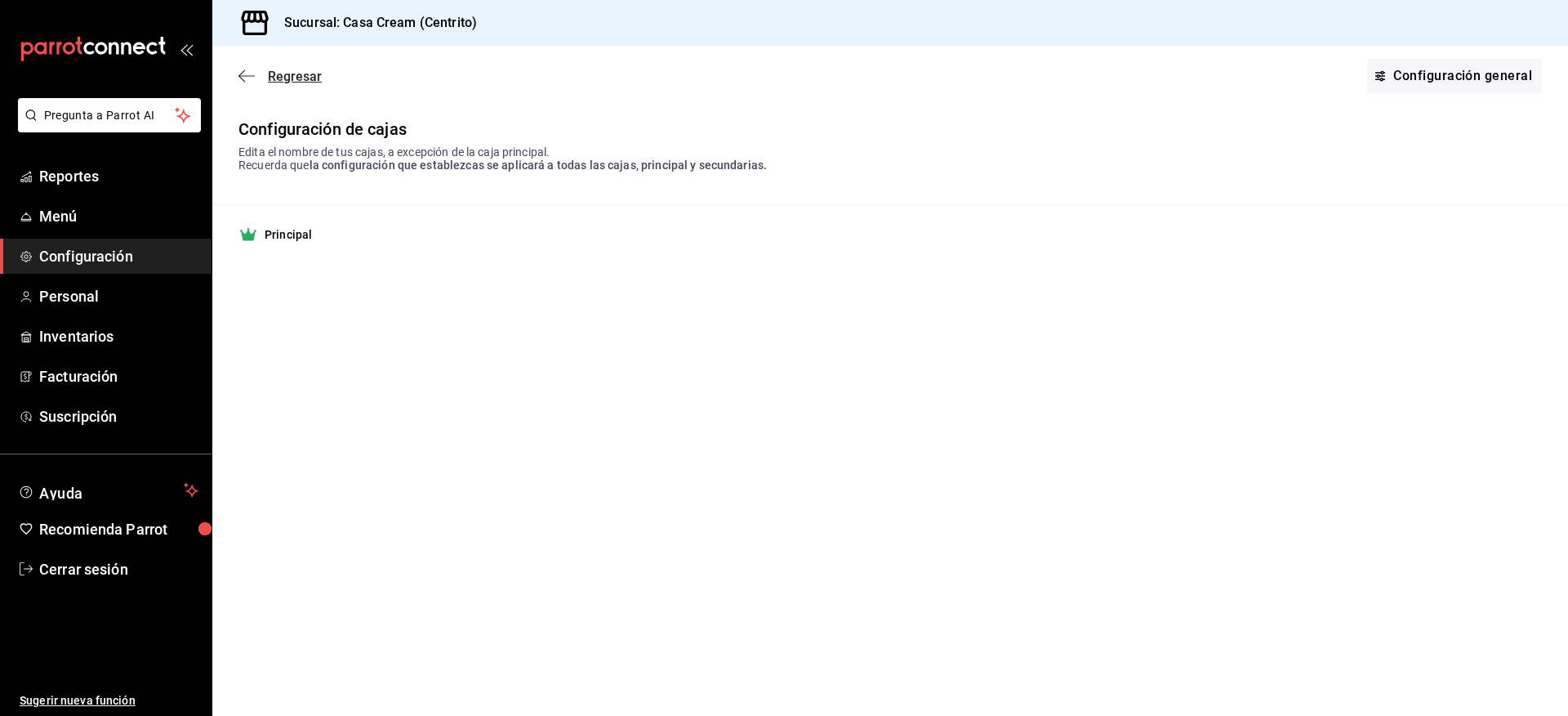
click at [250, 76] on icon "button" at bounding box center [246, 75] width 16 height 1
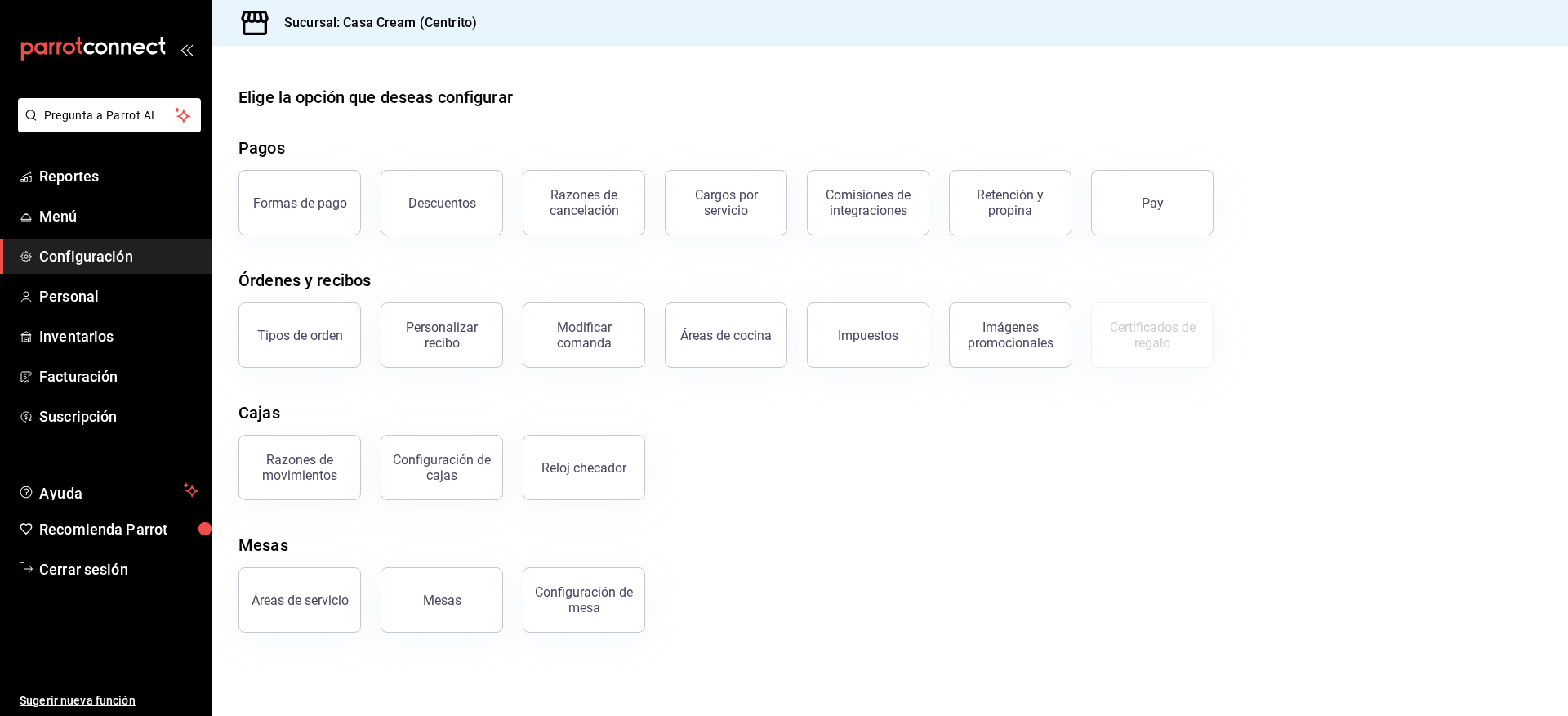
click at [744, 464] on div "Razones de movimientos Configuración [PERSON_NAME] Reloj checador" at bounding box center [880, 457] width 1323 height 85
click at [417, 414] on div "Cajas" at bounding box center [890, 413] width 1304 height 24
click at [462, 484] on button "Configuración de cajas" at bounding box center [442, 467] width 123 height 66
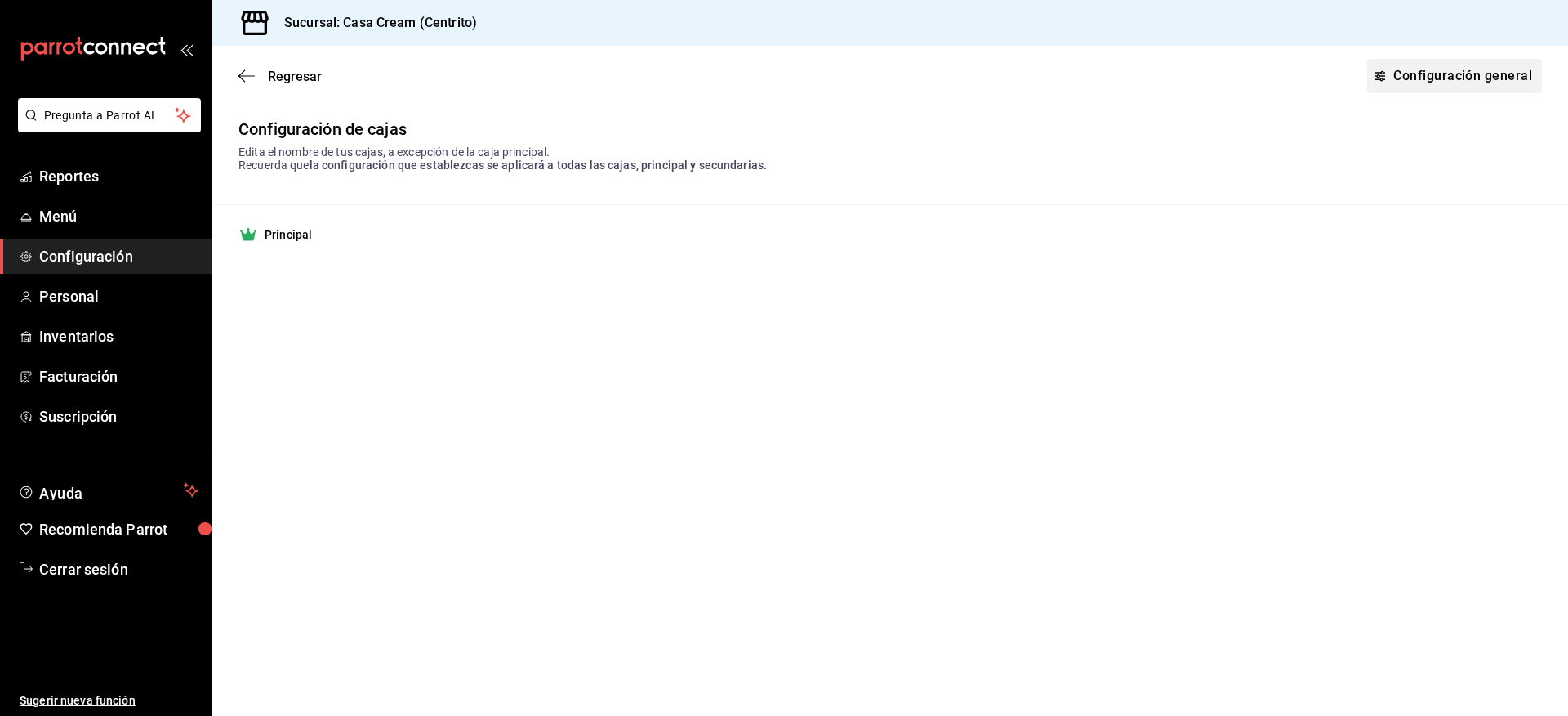
click at [1434, 78] on link "Configuración general" at bounding box center [1455, 76] width 174 height 35
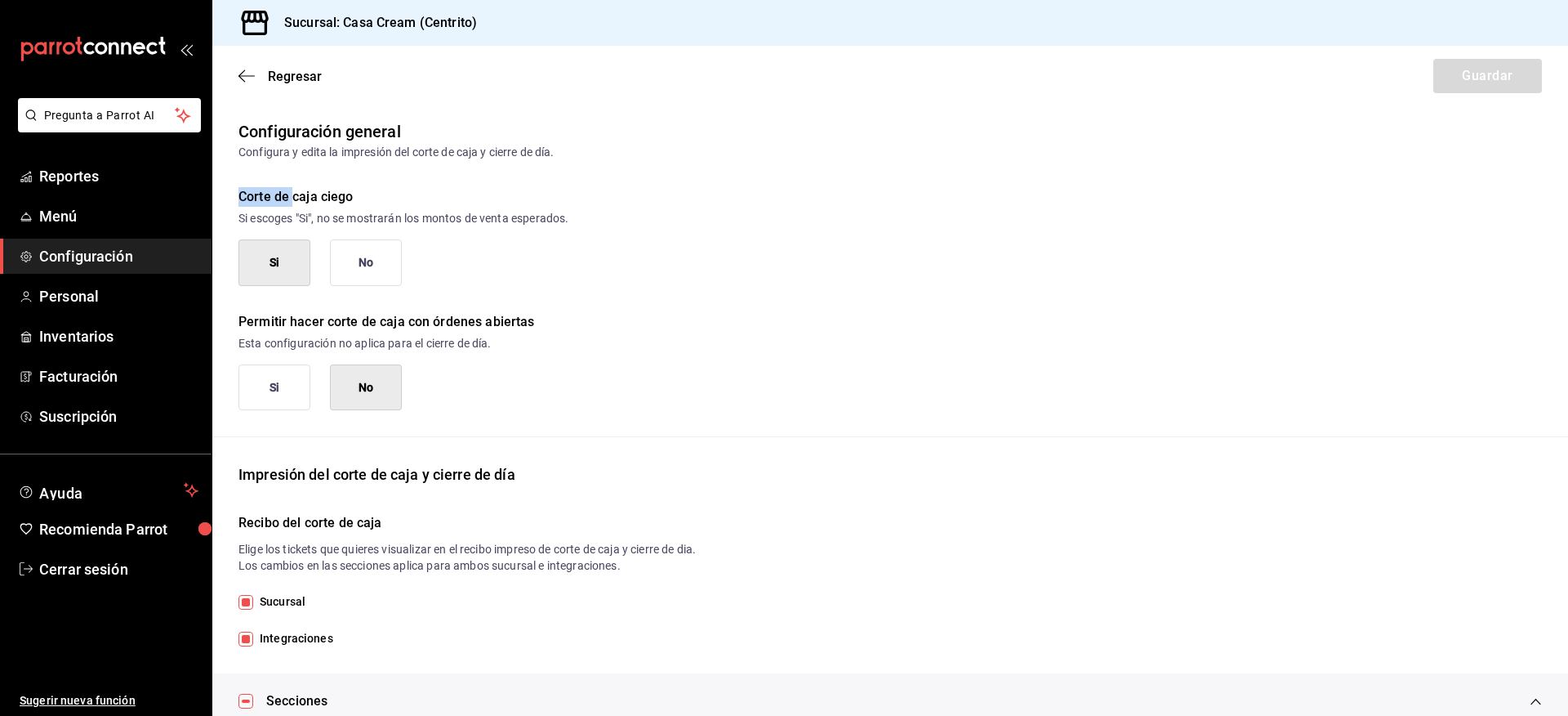
drag, startPoint x: 241, startPoint y: 195, endPoint x: 294, endPoint y: 192, distance: 53.1
click at [294, 192] on div "Corte de caja ciego" at bounding box center [890, 196] width 1304 height 20
click at [411, 193] on div "Corte de caja ciego" at bounding box center [890, 196] width 1304 height 20
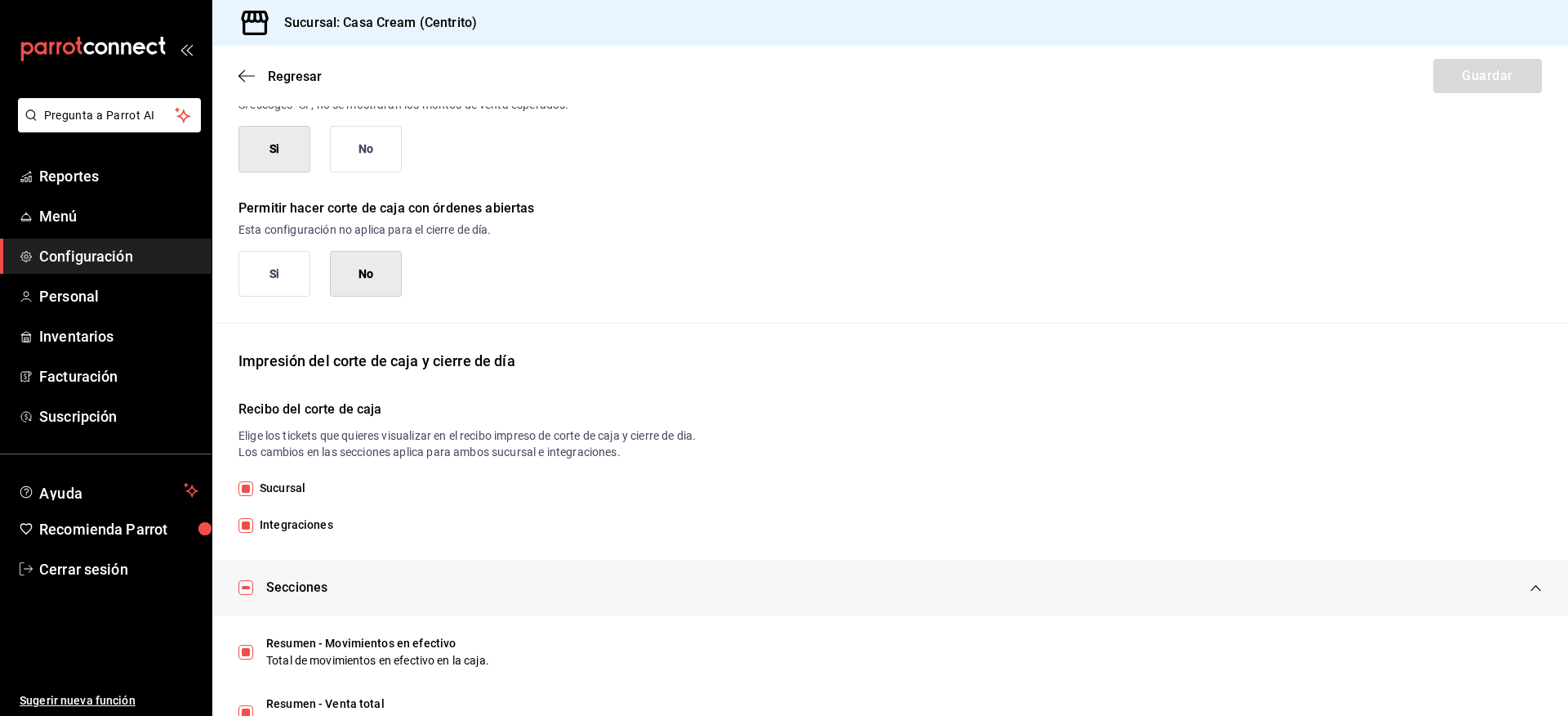
scroll to position [163, 0]
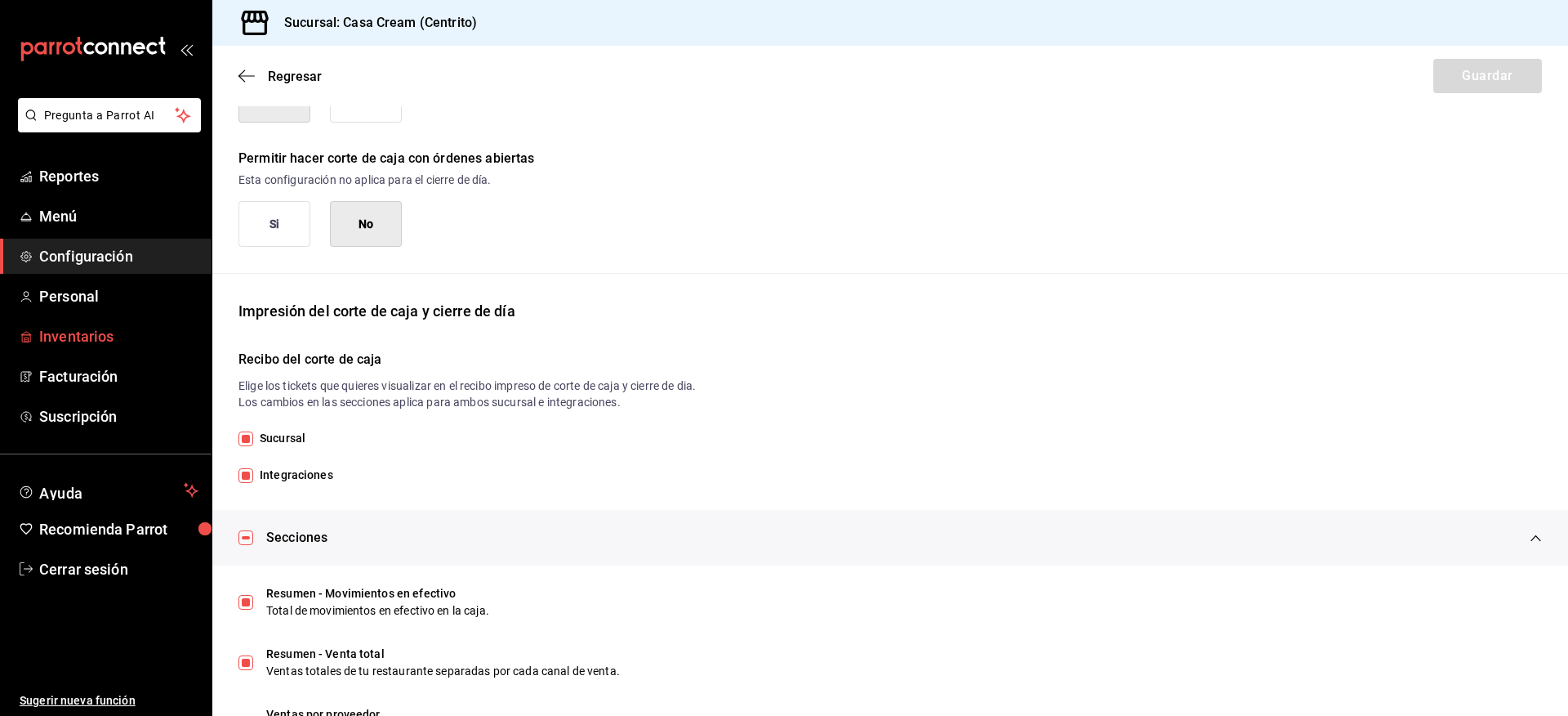
click at [89, 335] on span "Inventarios" at bounding box center [119, 337] width 159 height 23
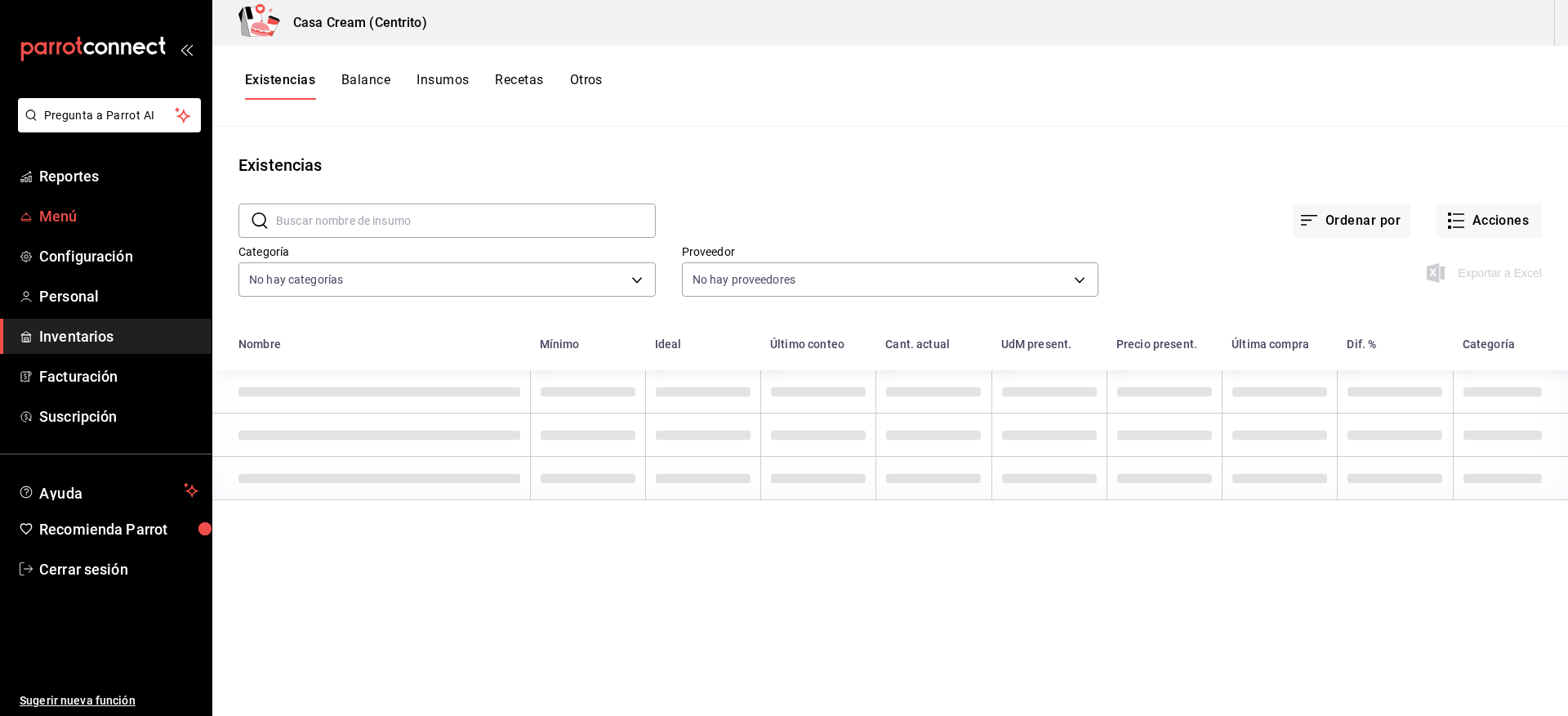
click at [51, 204] on link "Menú" at bounding box center [106, 216] width 212 height 35
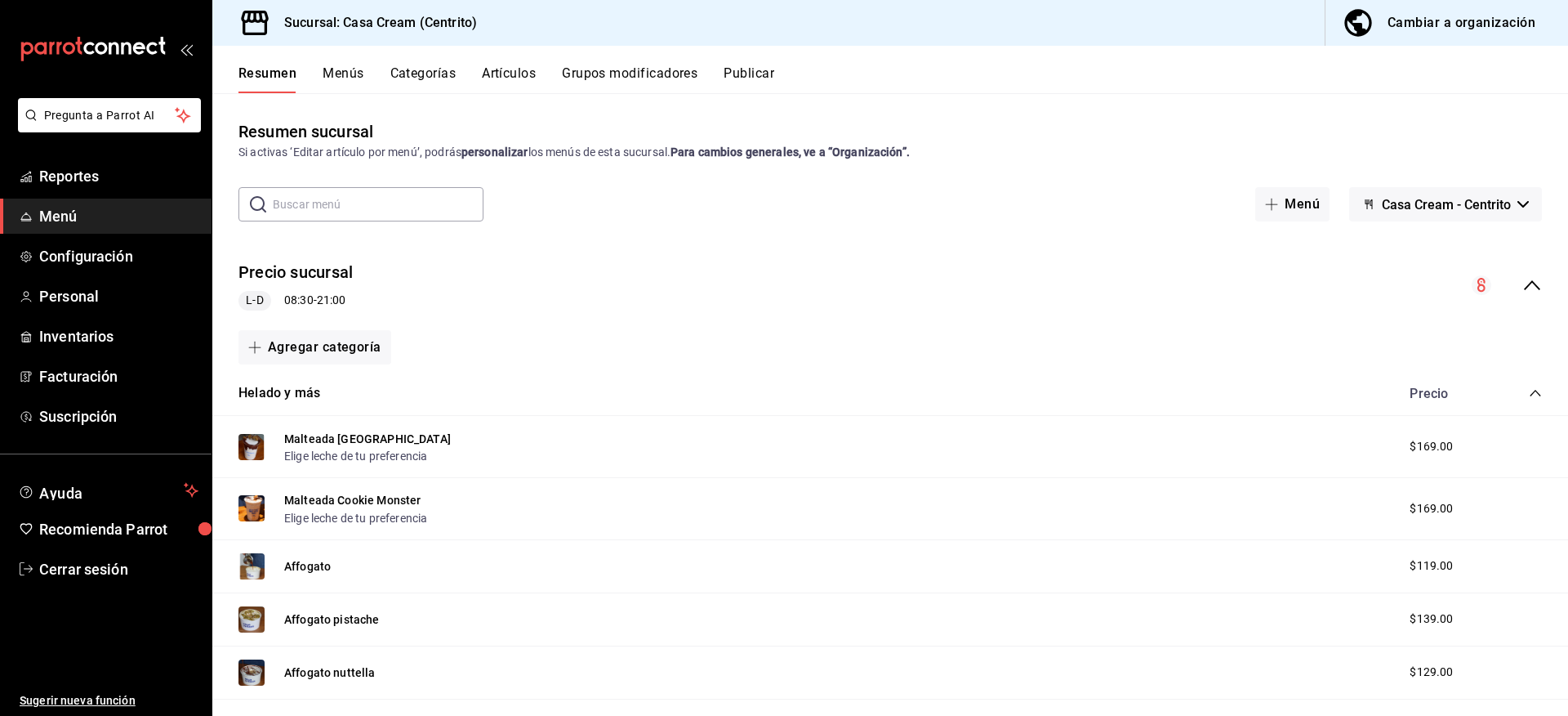
click at [1534, 287] on div "Precio sucursal L-D 08:30 - 21:00" at bounding box center [890, 285] width 1356 height 76
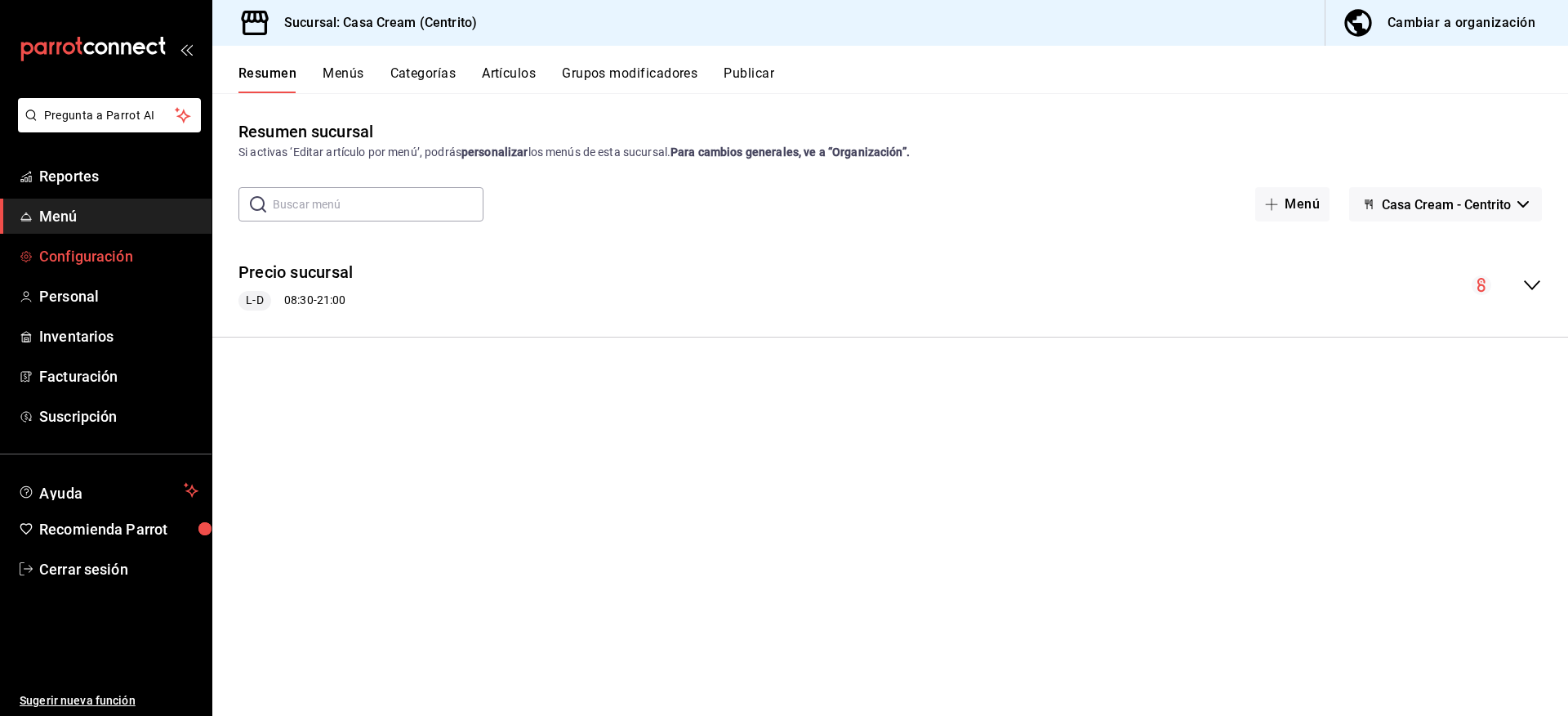
click at [102, 251] on span "Configuración" at bounding box center [119, 256] width 159 height 23
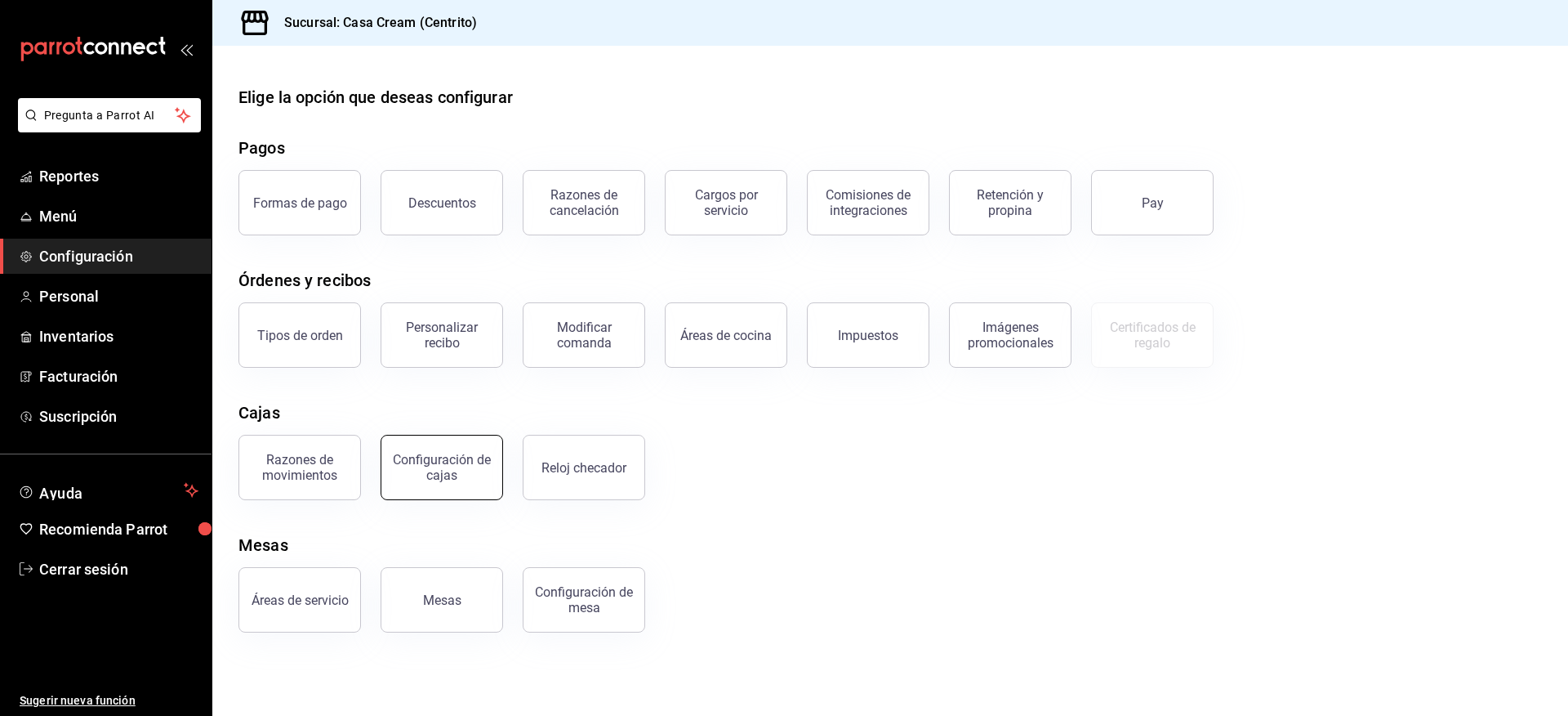
click at [419, 472] on div "Configuración de cajas" at bounding box center [442, 467] width 101 height 31
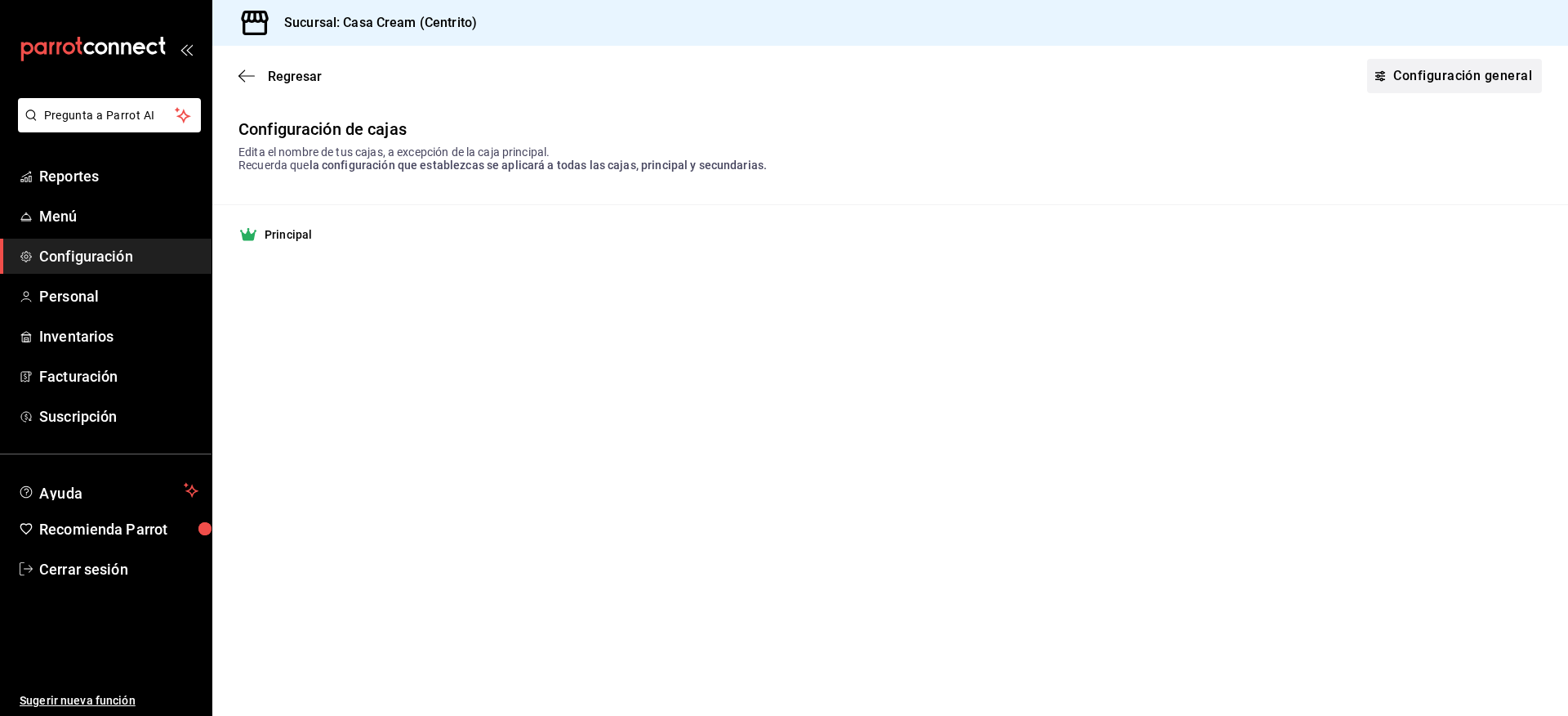
click at [1421, 73] on link "Configuración general" at bounding box center [1455, 76] width 174 height 35
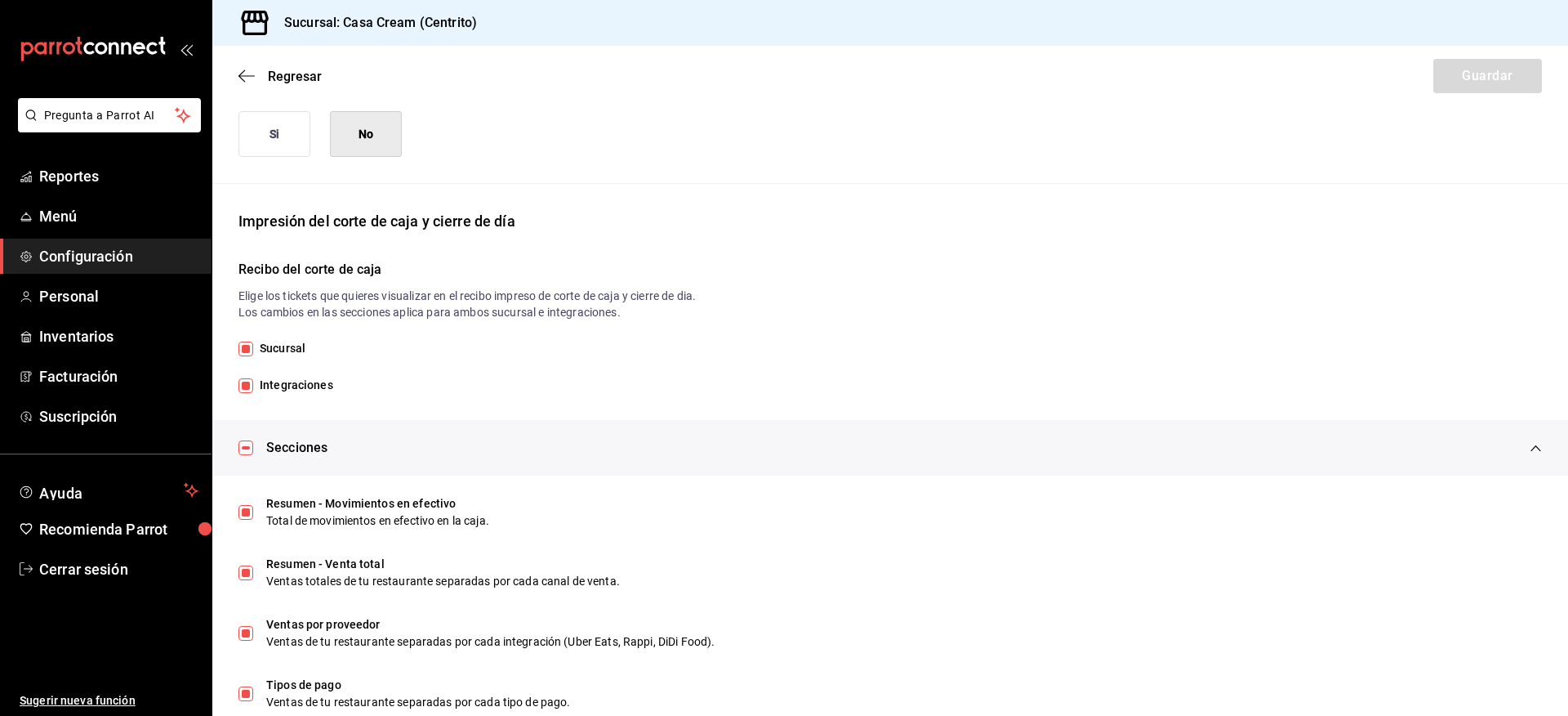
scroll to position [245, 0]
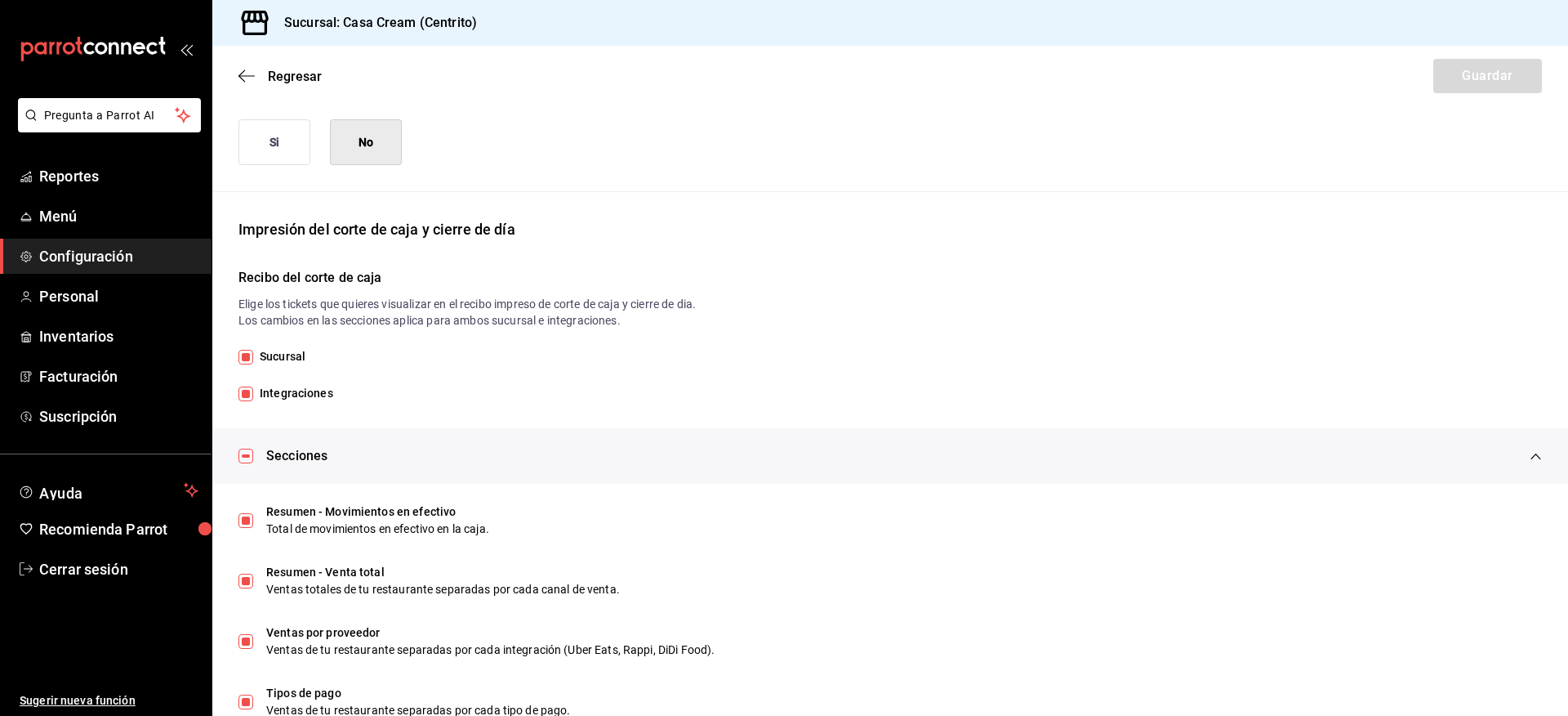
click at [293, 388] on span "Integraciones" at bounding box center [293, 393] width 80 height 17
click at [253, 388] on input "Integraciones" at bounding box center [246, 394] width 15 height 15
click at [303, 400] on span "Integraciones" at bounding box center [293, 393] width 80 height 17
click at [253, 400] on input "Integraciones" at bounding box center [246, 394] width 15 height 15
checkbox input "true"
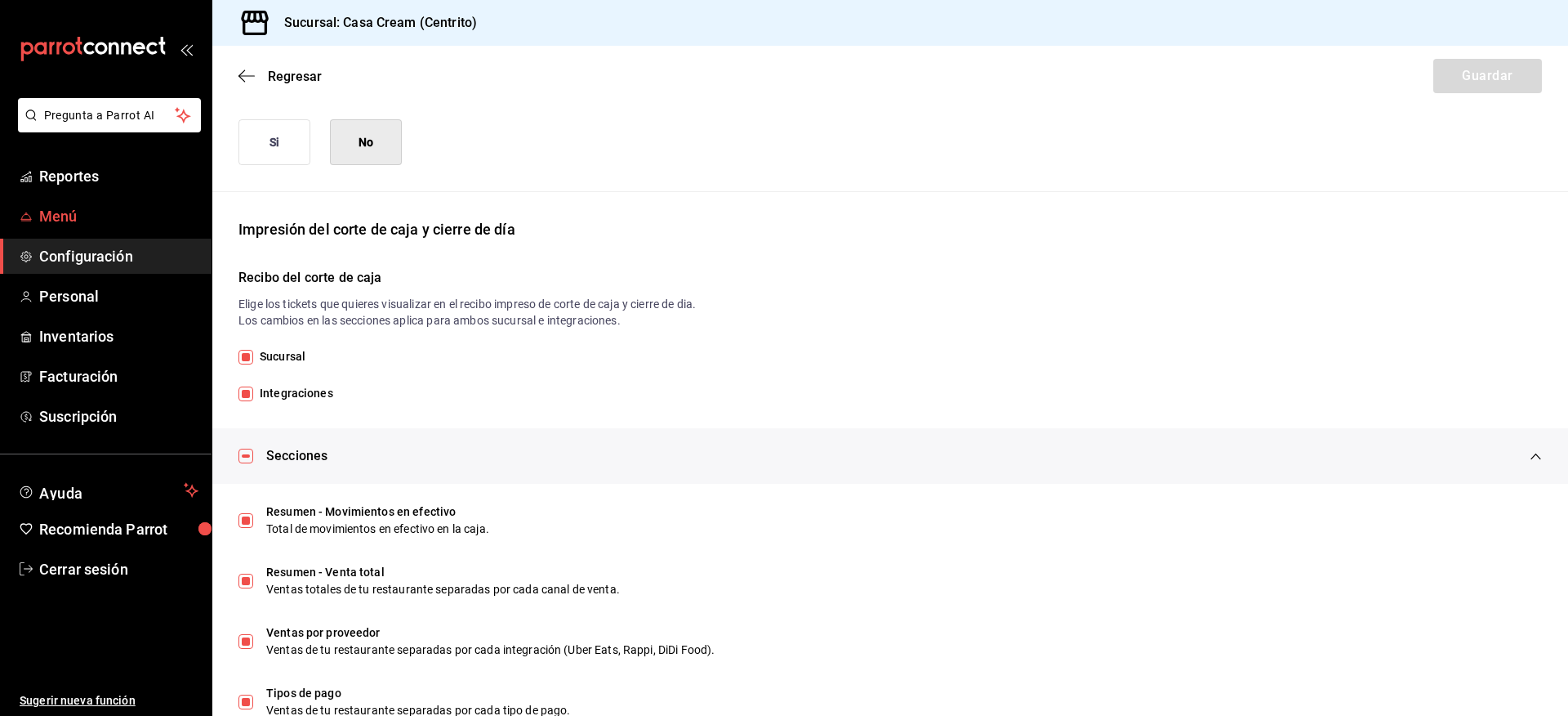
click at [53, 215] on span "Menú" at bounding box center [119, 217] width 159 height 23
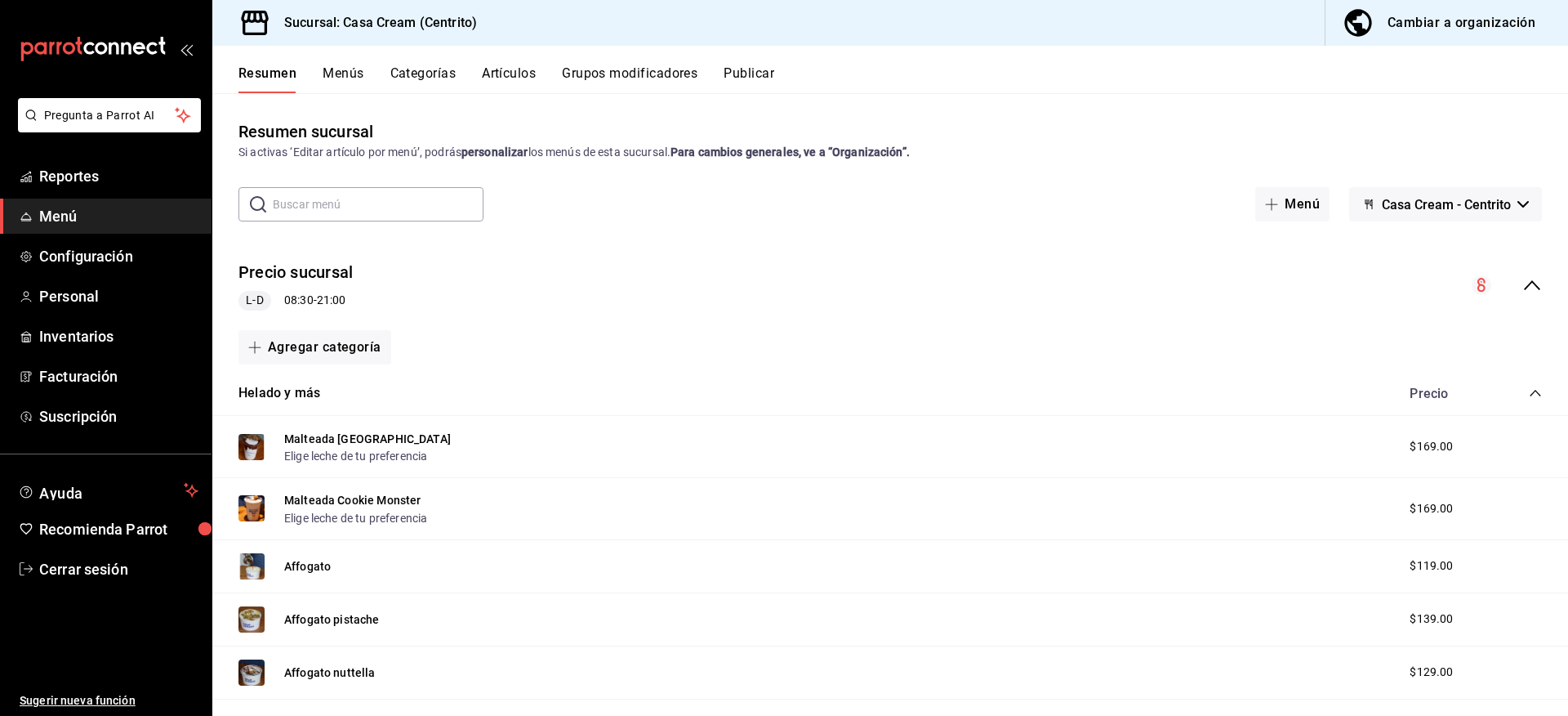
click at [1523, 286] on icon "collapse-menu-row" at bounding box center [1532, 285] width 20 height 20
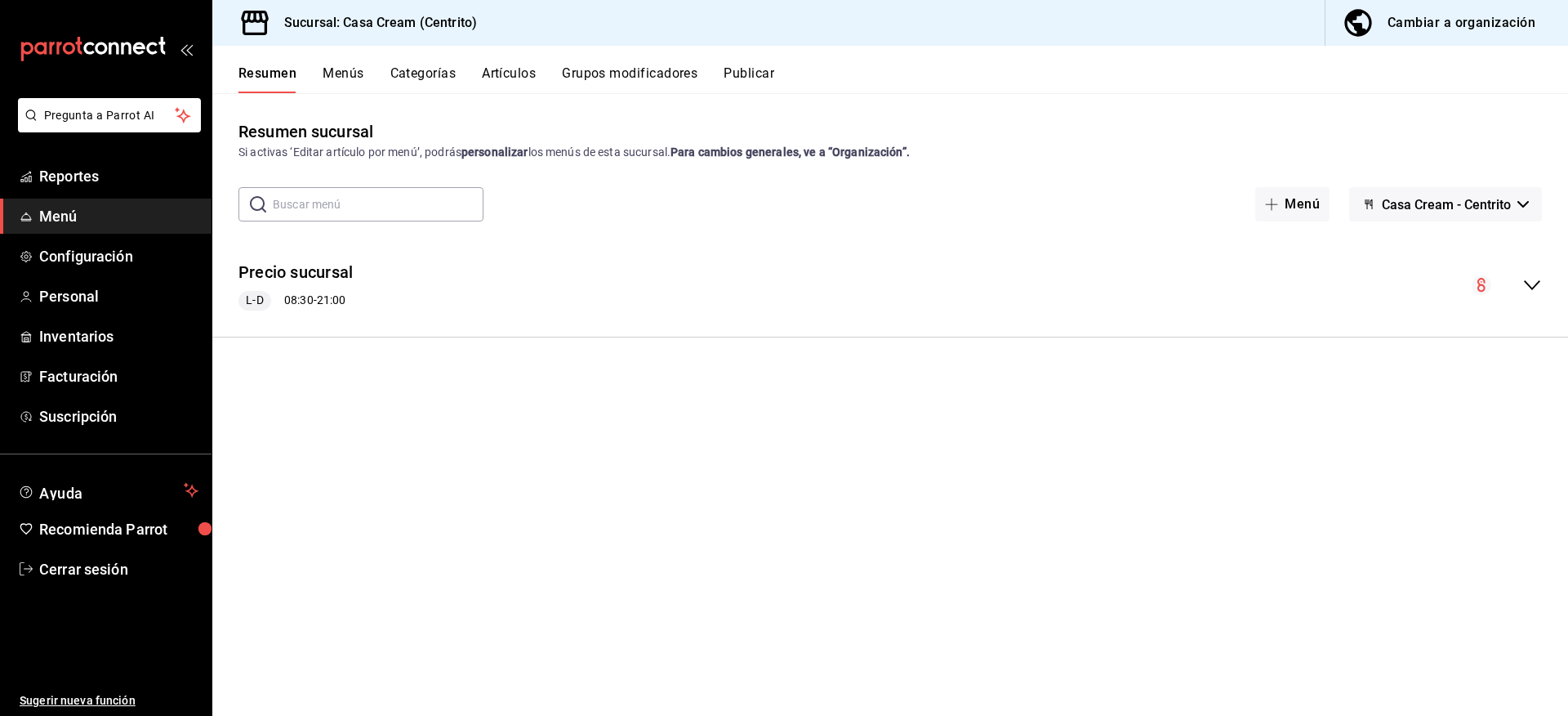
click at [650, 53] on div "Resumen Menús Categorías Artículos Grupos modificadores Publicar" at bounding box center [890, 69] width 1356 height 48
click at [651, 70] on button "Grupos modificadores" at bounding box center [629, 80] width 136 height 28
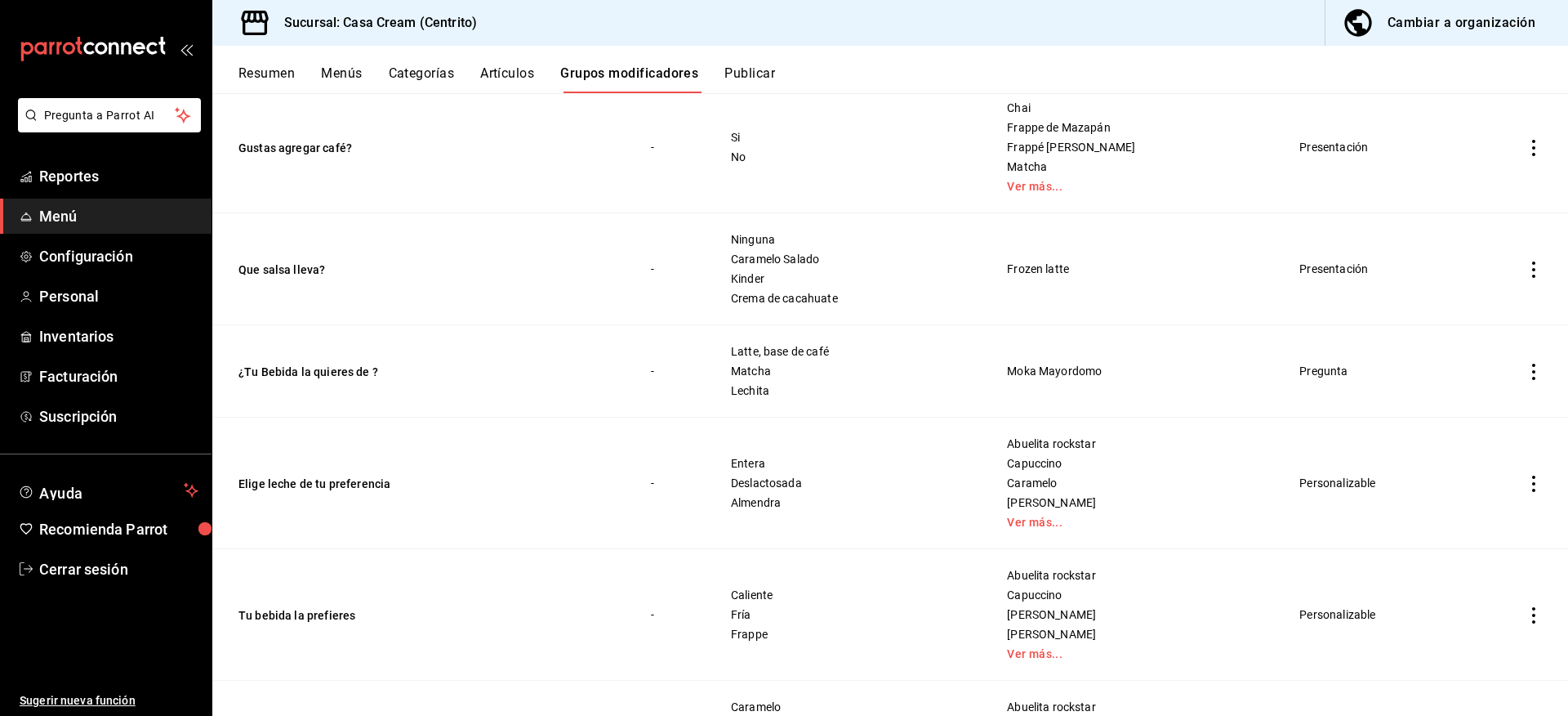
scroll to position [408, 0]
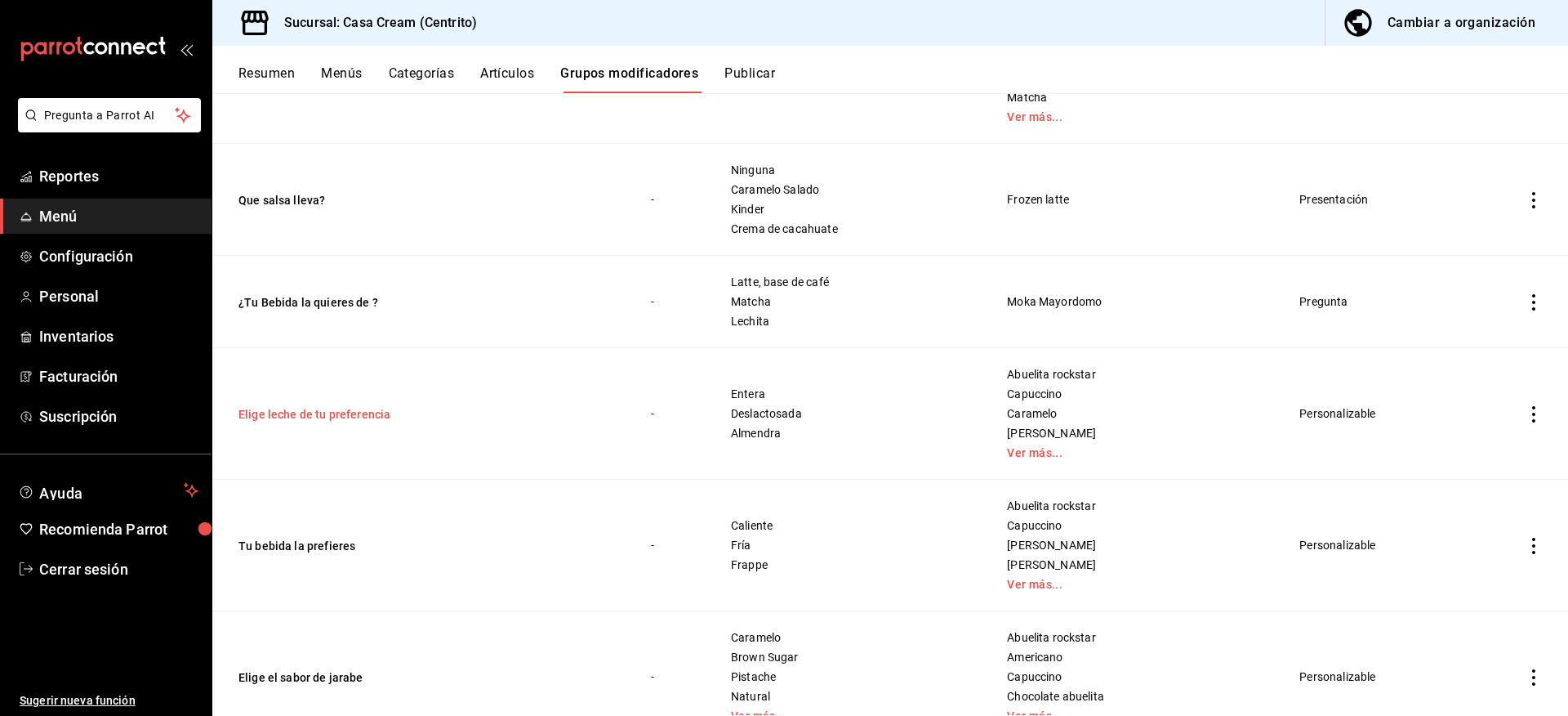
click at [339, 415] on button "Elige leche de tu preferencia" at bounding box center [336, 414] width 196 height 16
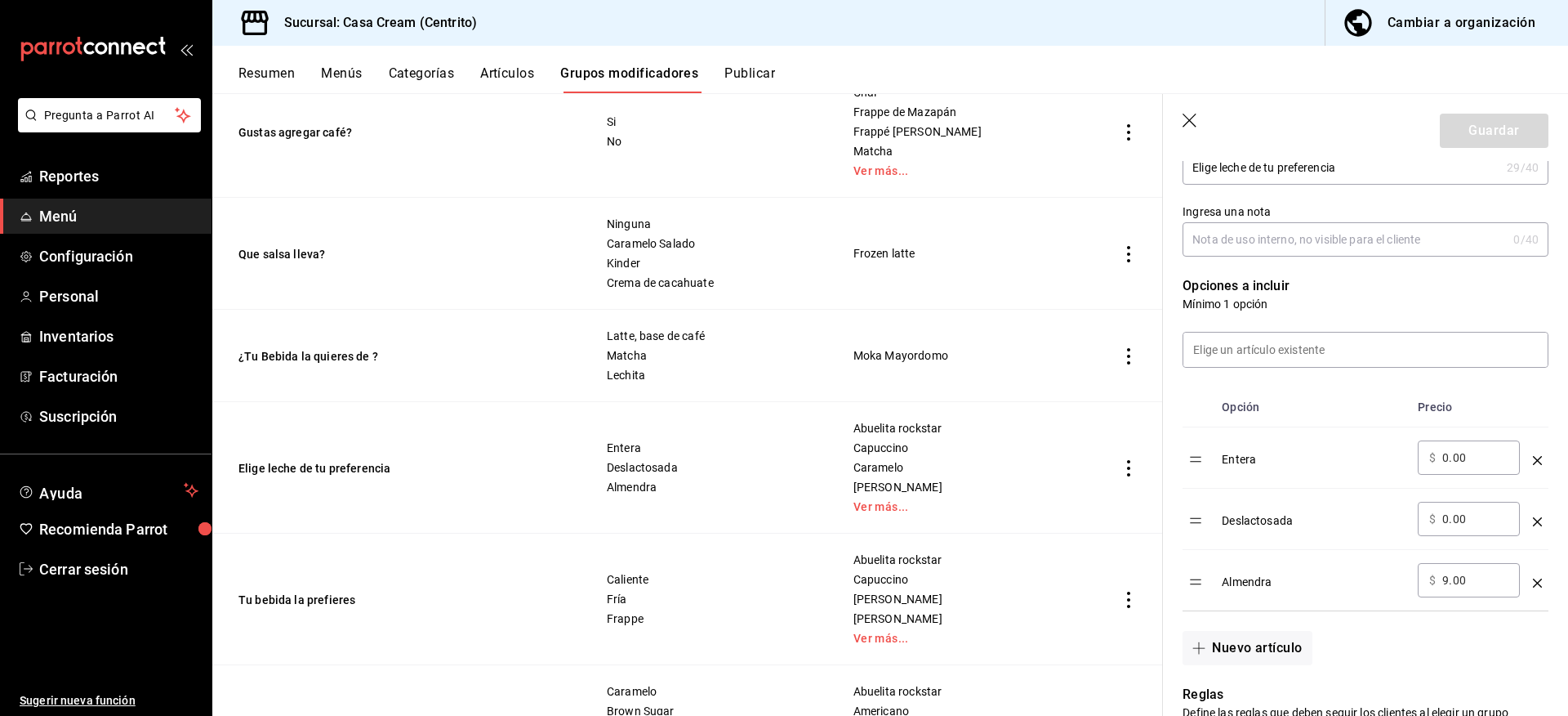
scroll to position [13, 0]
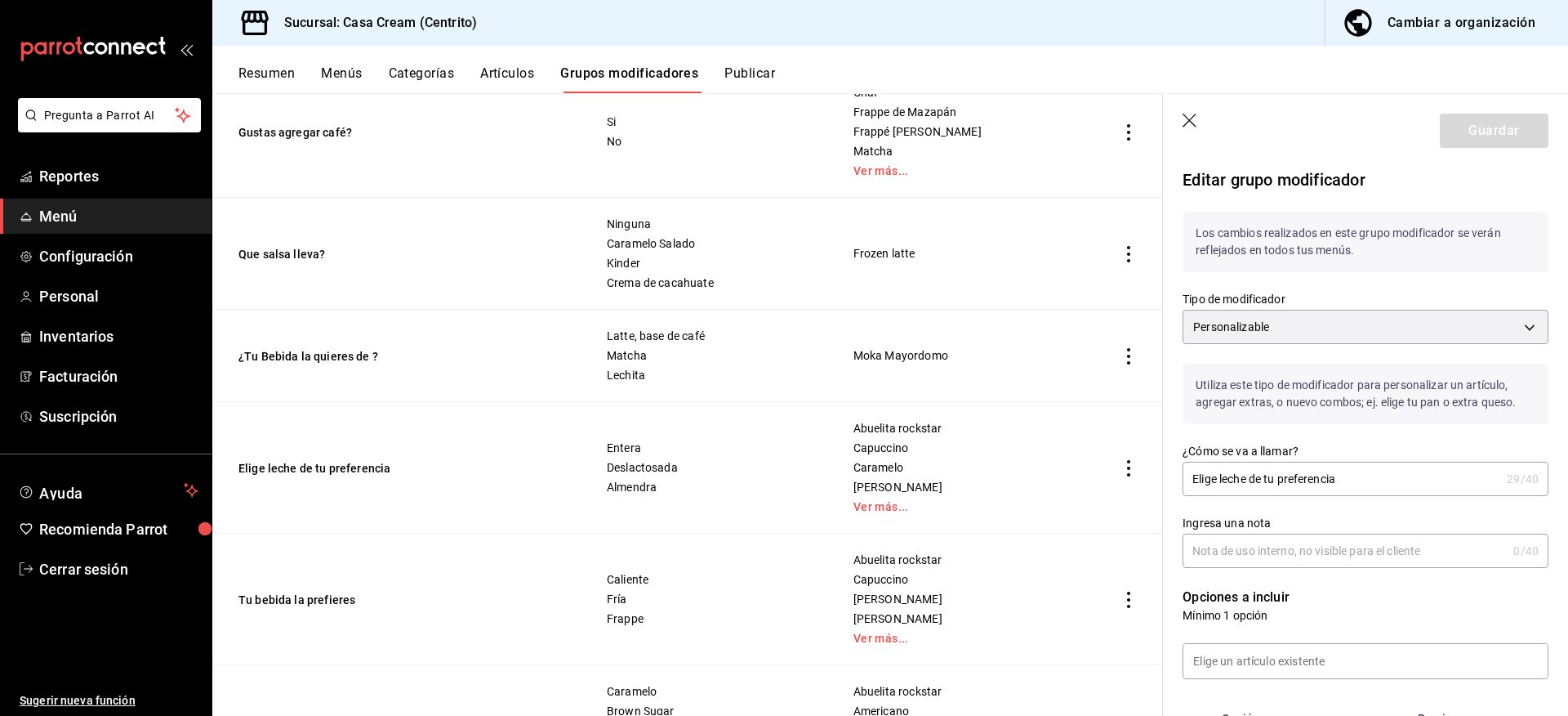
click at [1187, 122] on icon "button" at bounding box center [1190, 121] width 16 height 16
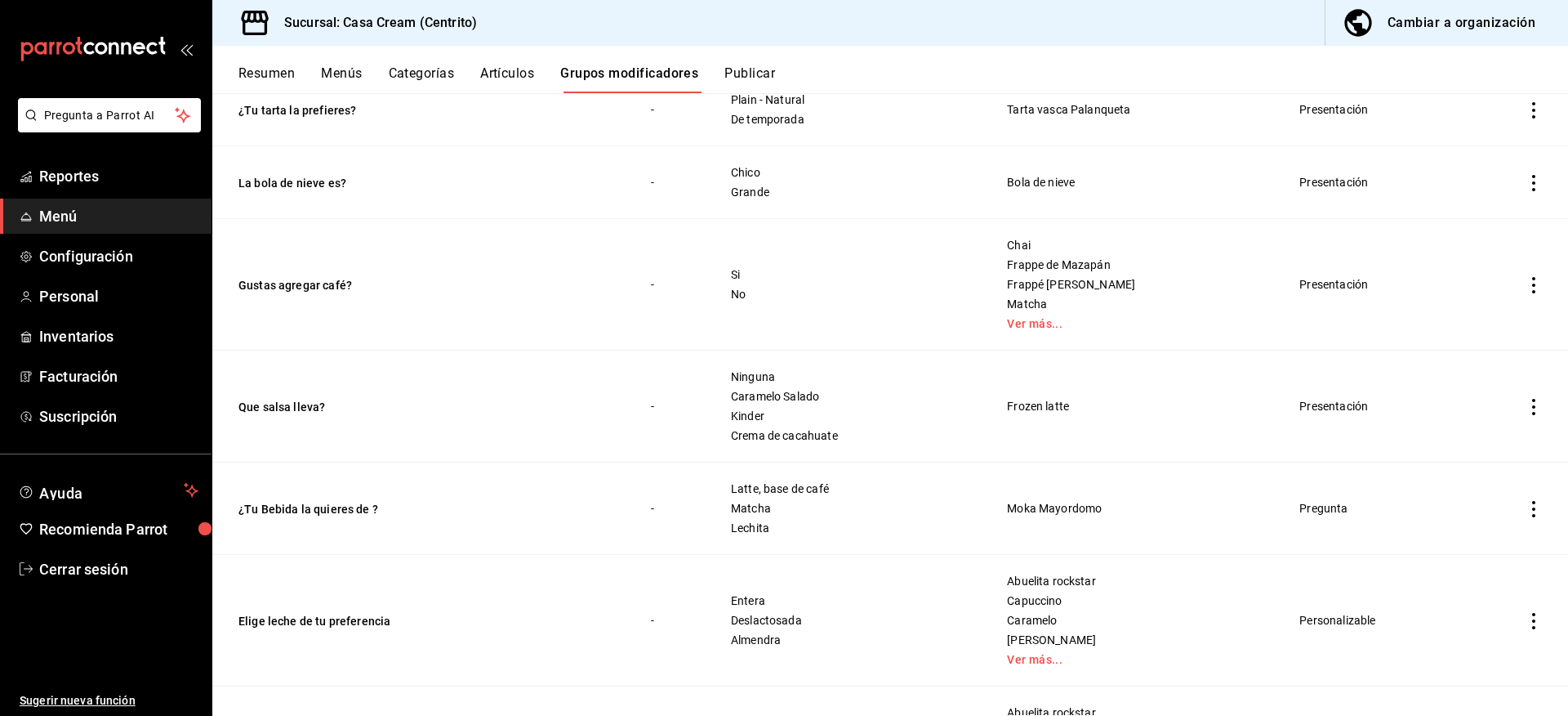
scroll to position [327, 0]
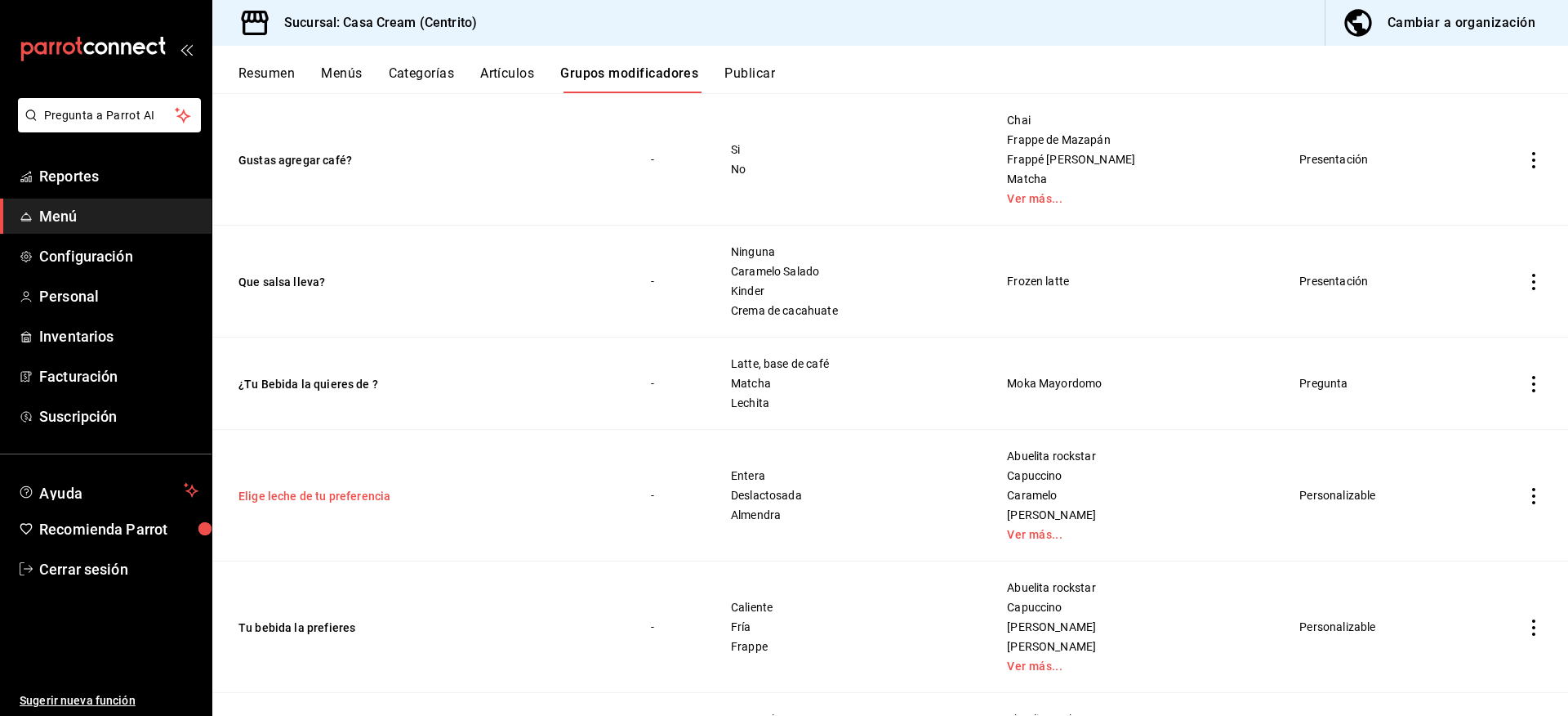
click at [314, 501] on button "Elige leche de tu preferencia" at bounding box center [336, 495] width 196 height 16
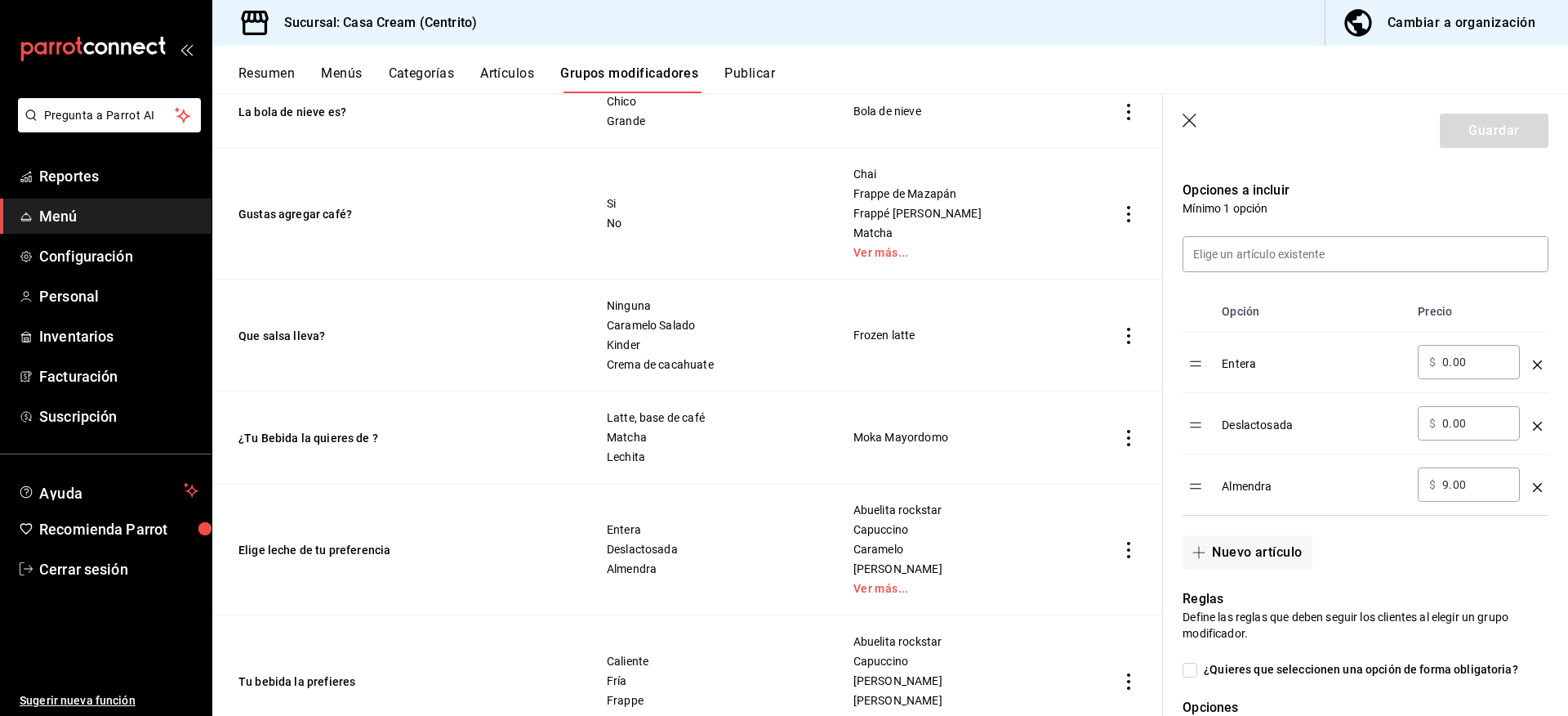
scroll to position [408, 0]
click at [1245, 544] on button "Nuevo artículo" at bounding box center [1247, 551] width 129 height 35
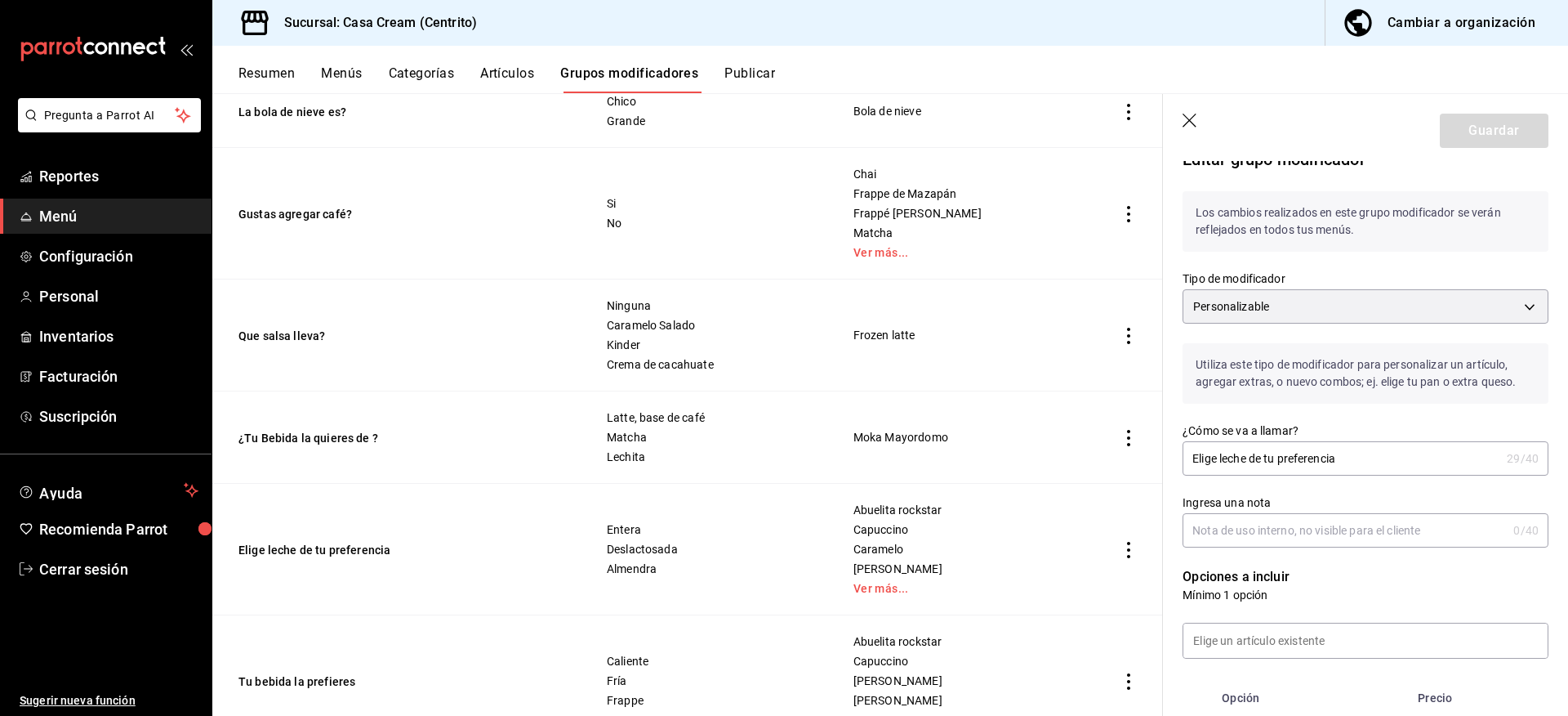
scroll to position [0, 0]
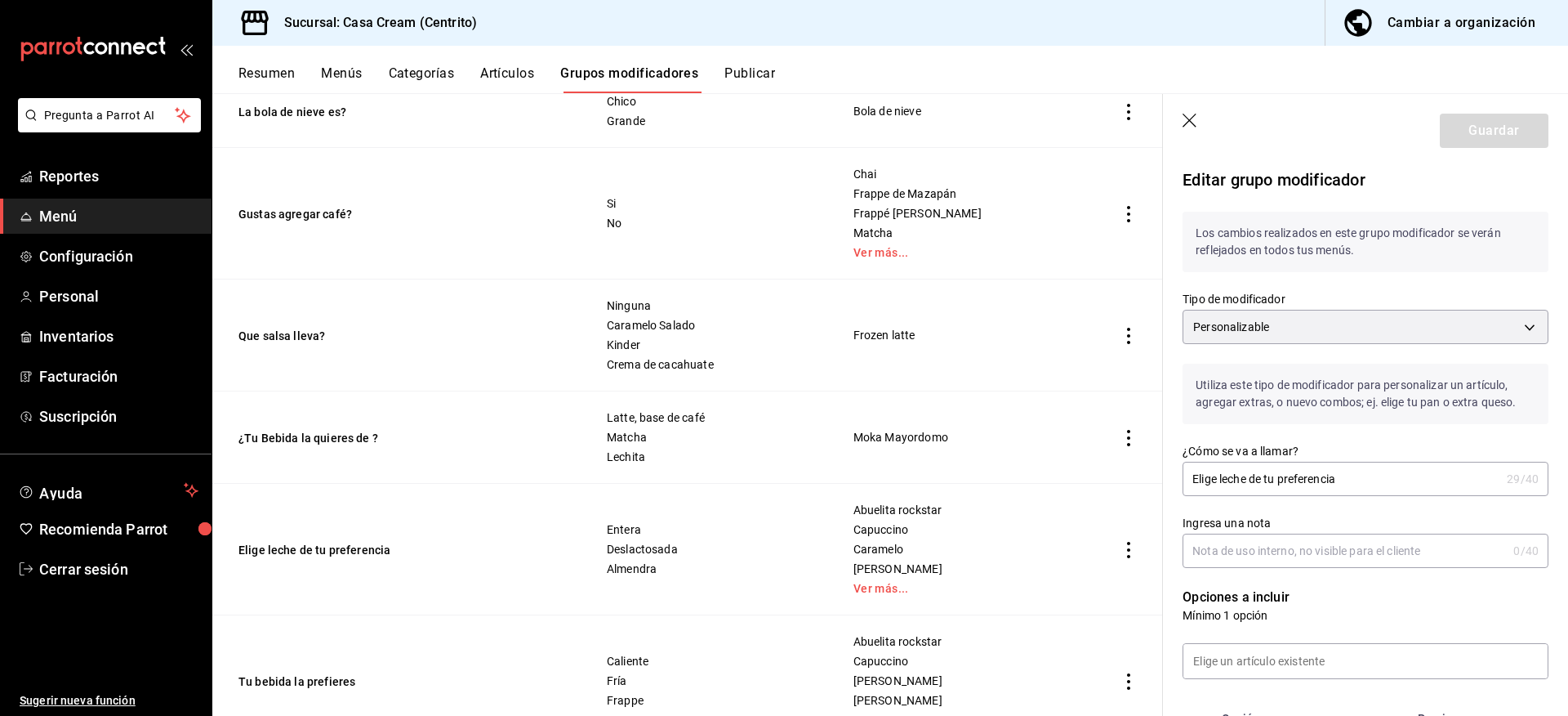
click at [1191, 120] on icon "button" at bounding box center [1190, 121] width 16 height 16
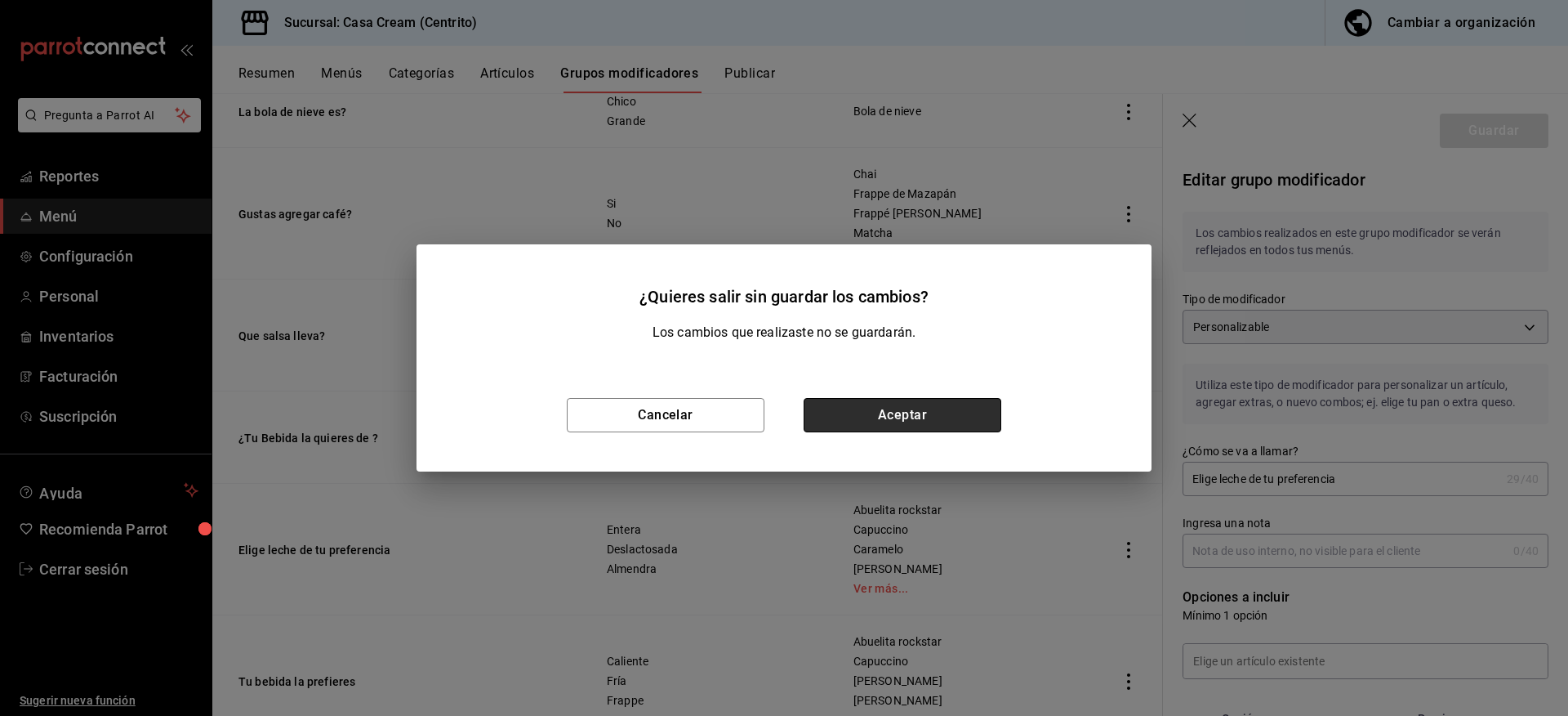
click at [944, 410] on button "Aceptar" at bounding box center [902, 415] width 198 height 35
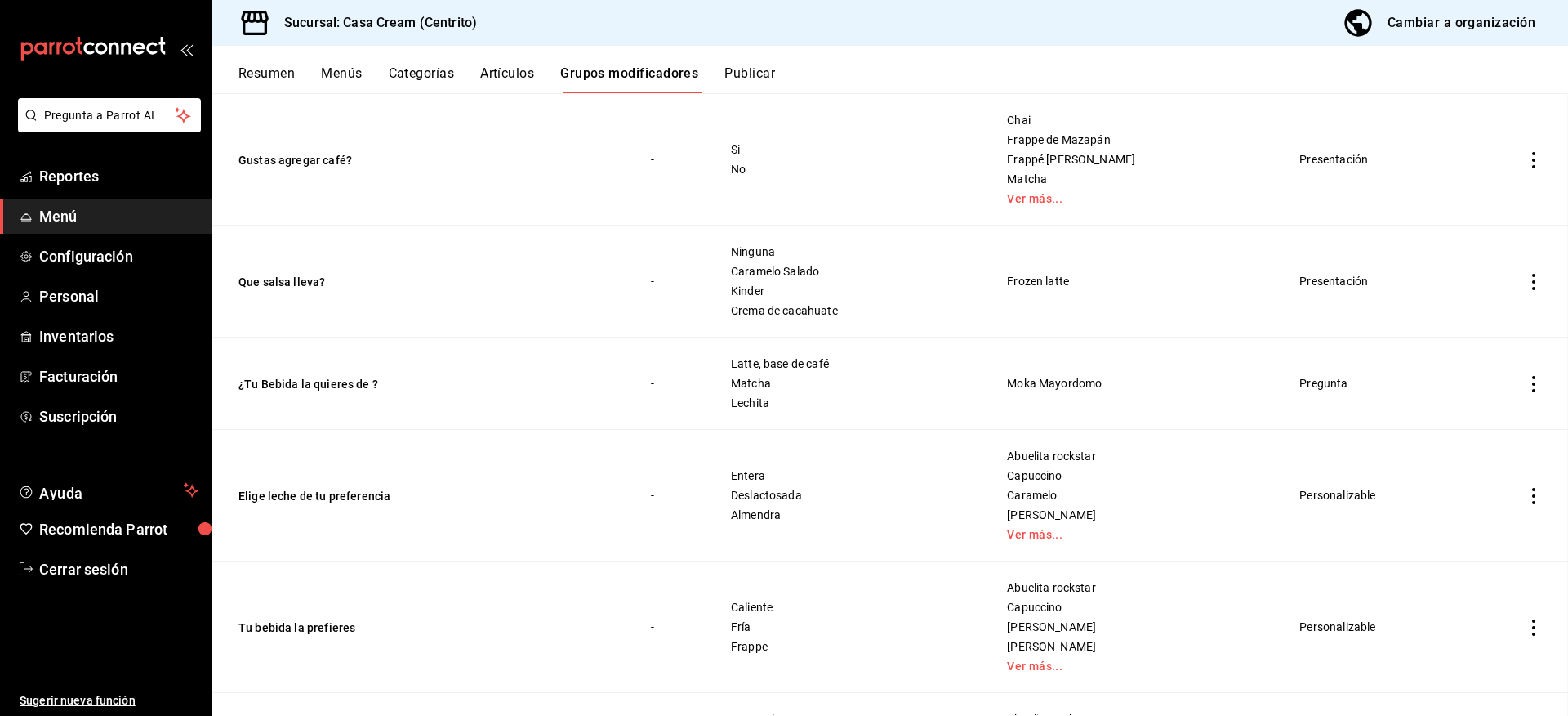
scroll to position [273, 0]
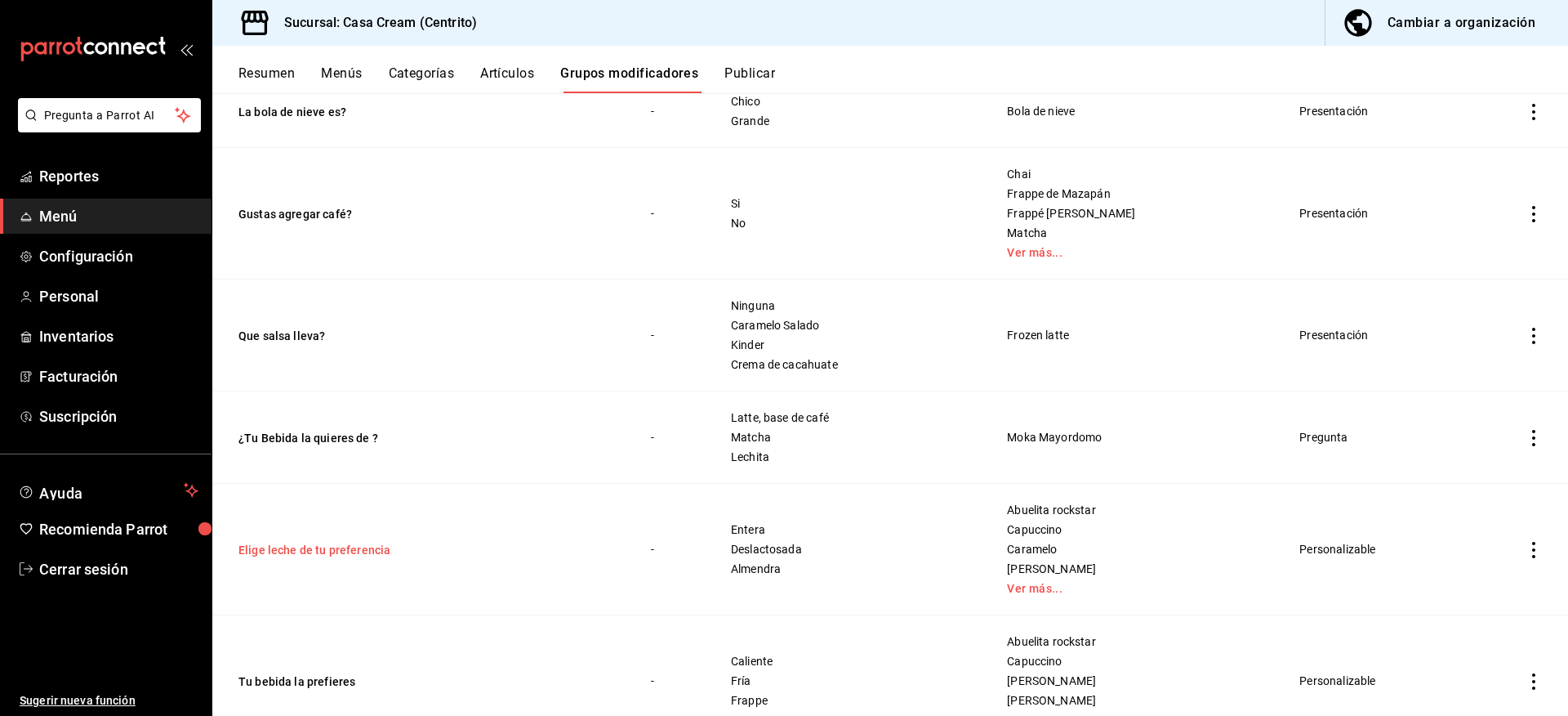
click at [350, 552] on button "Elige leche de tu preferencia" at bounding box center [336, 549] width 196 height 16
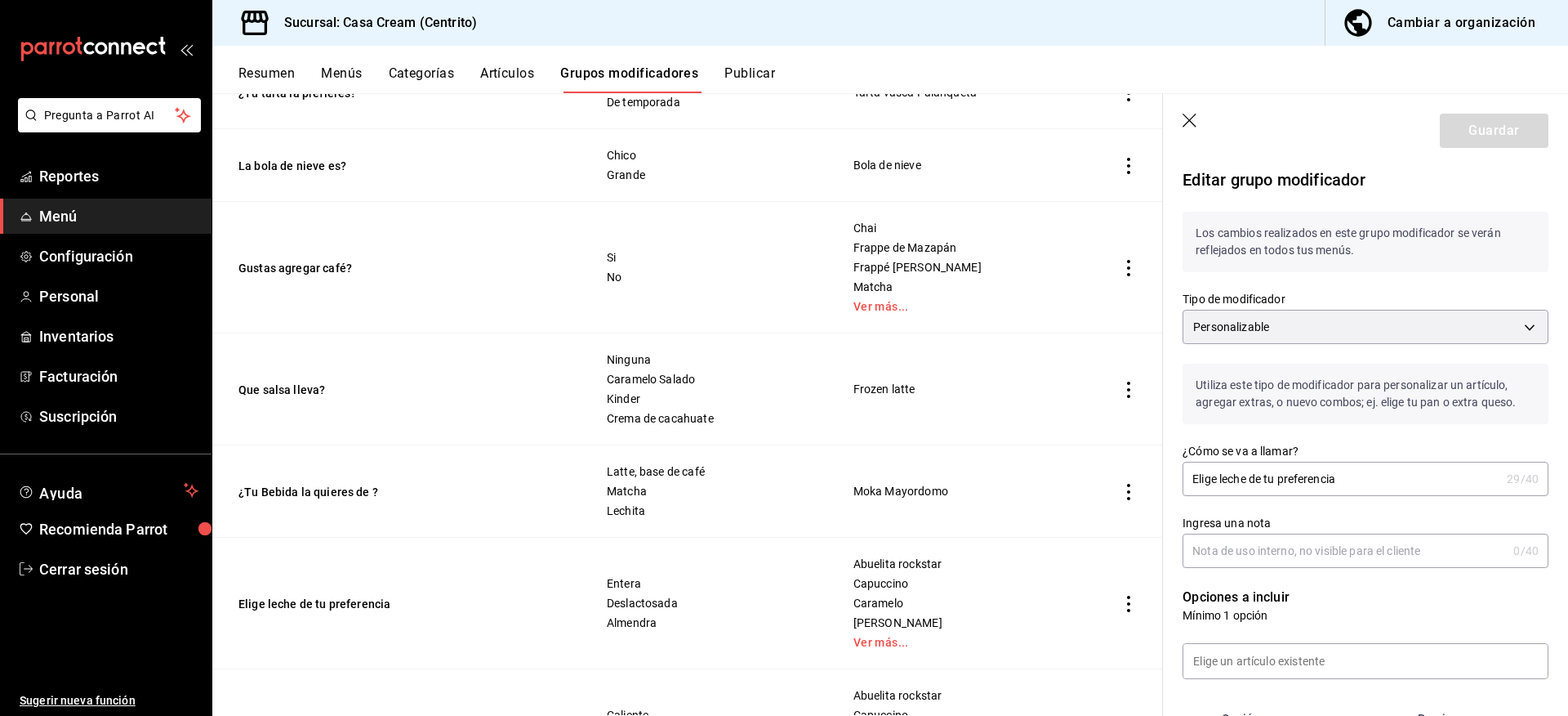
click at [1194, 116] on icon "button" at bounding box center [1190, 121] width 16 height 16
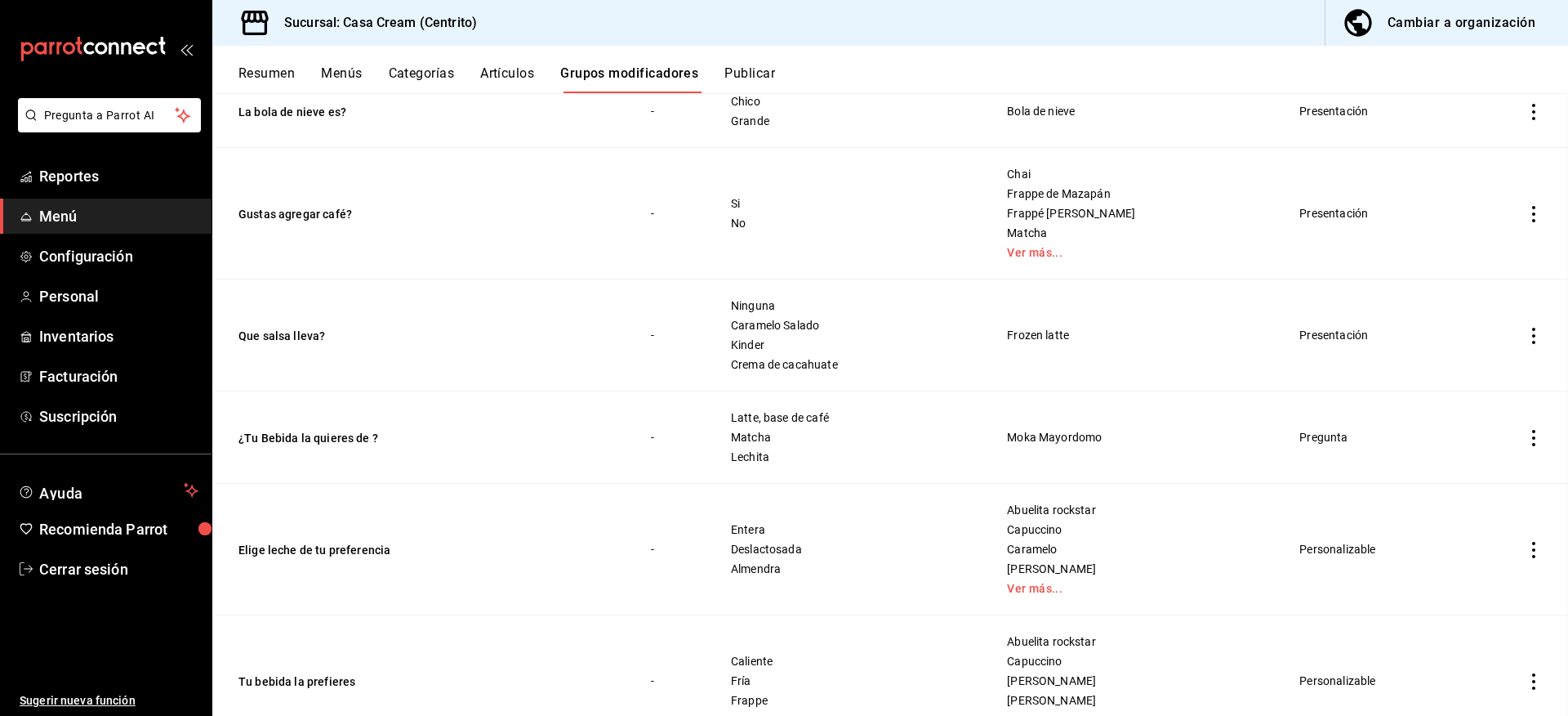
scroll to position [219, 0]
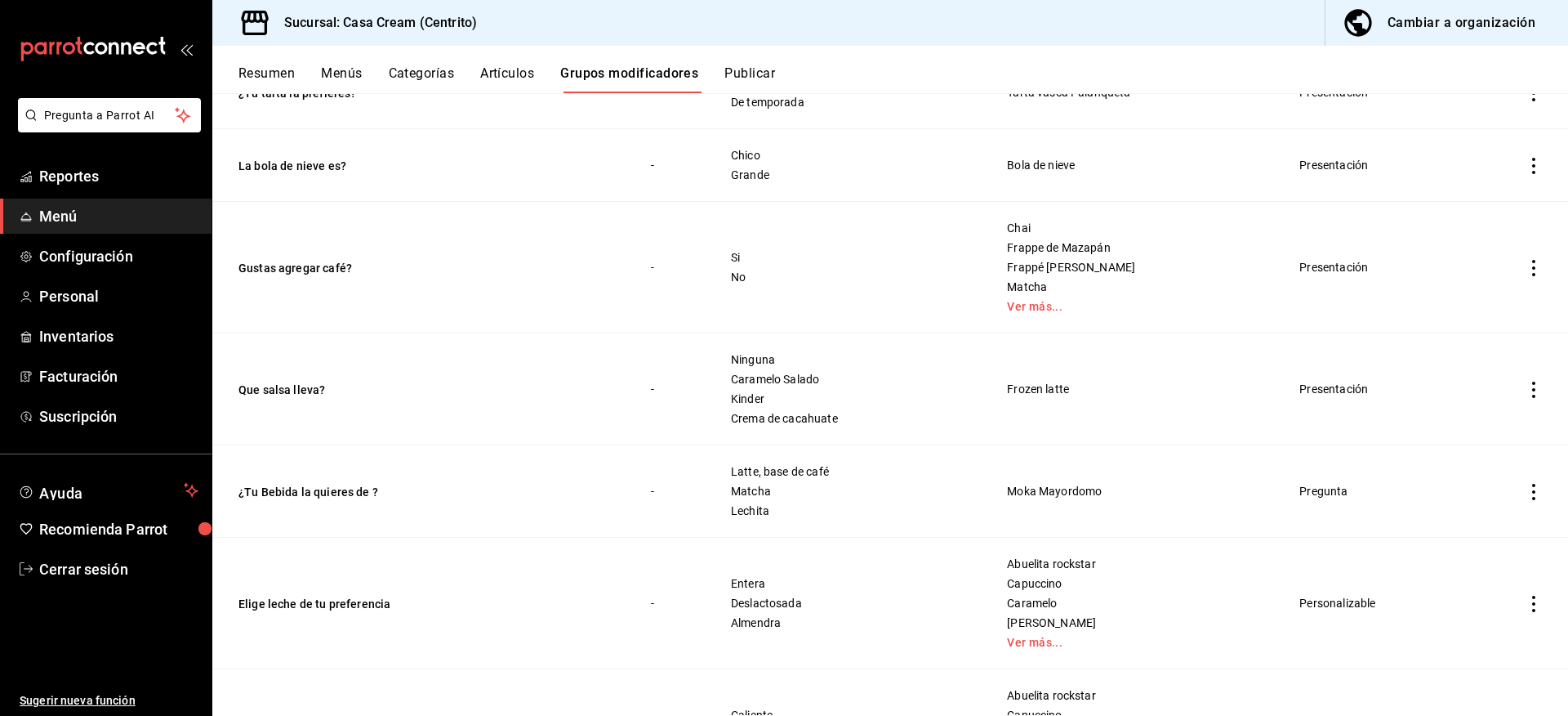
click at [1527, 604] on icon "actions" at bounding box center [1533, 603] width 16 height 16
click at [1466, 607] on span "Editar" at bounding box center [1472, 606] width 42 height 17
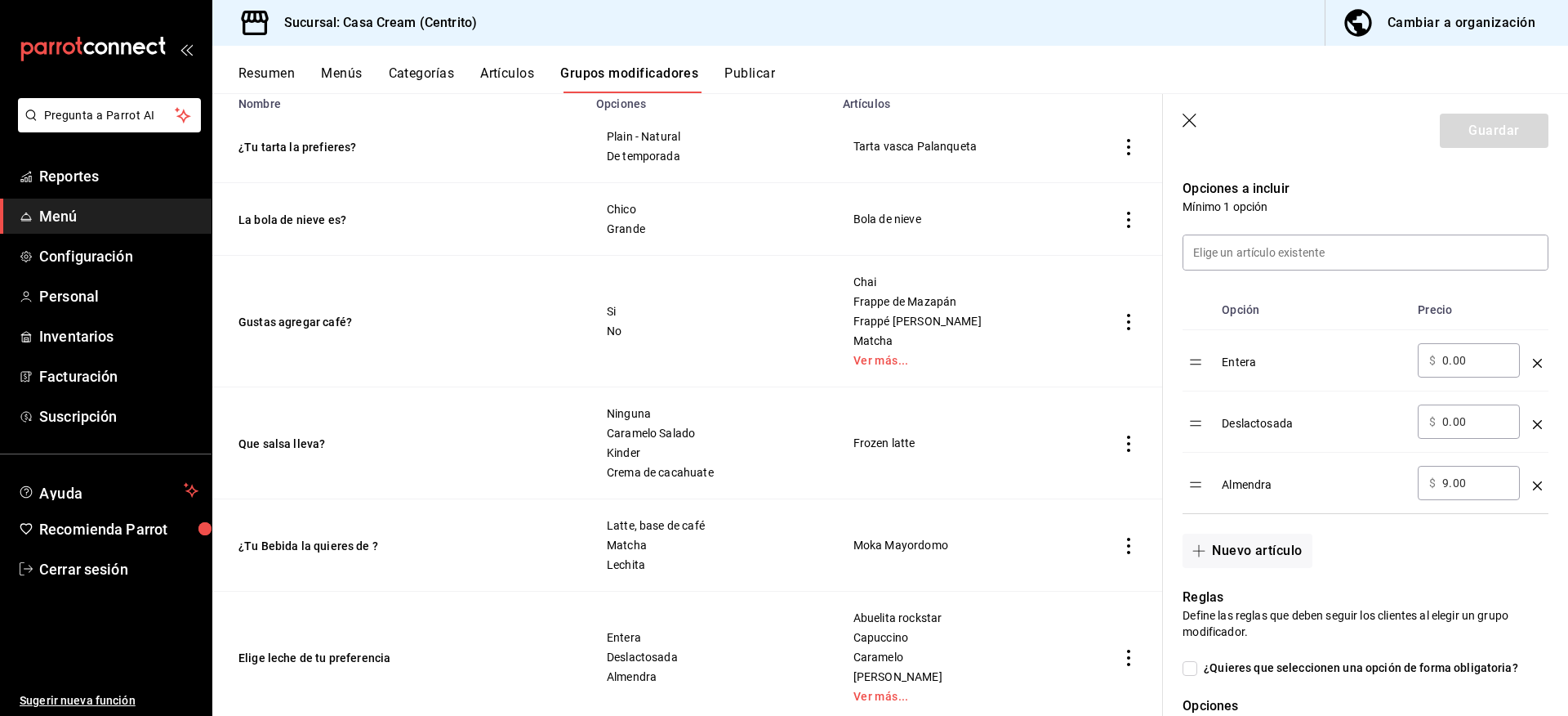
scroll to position [327, 0]
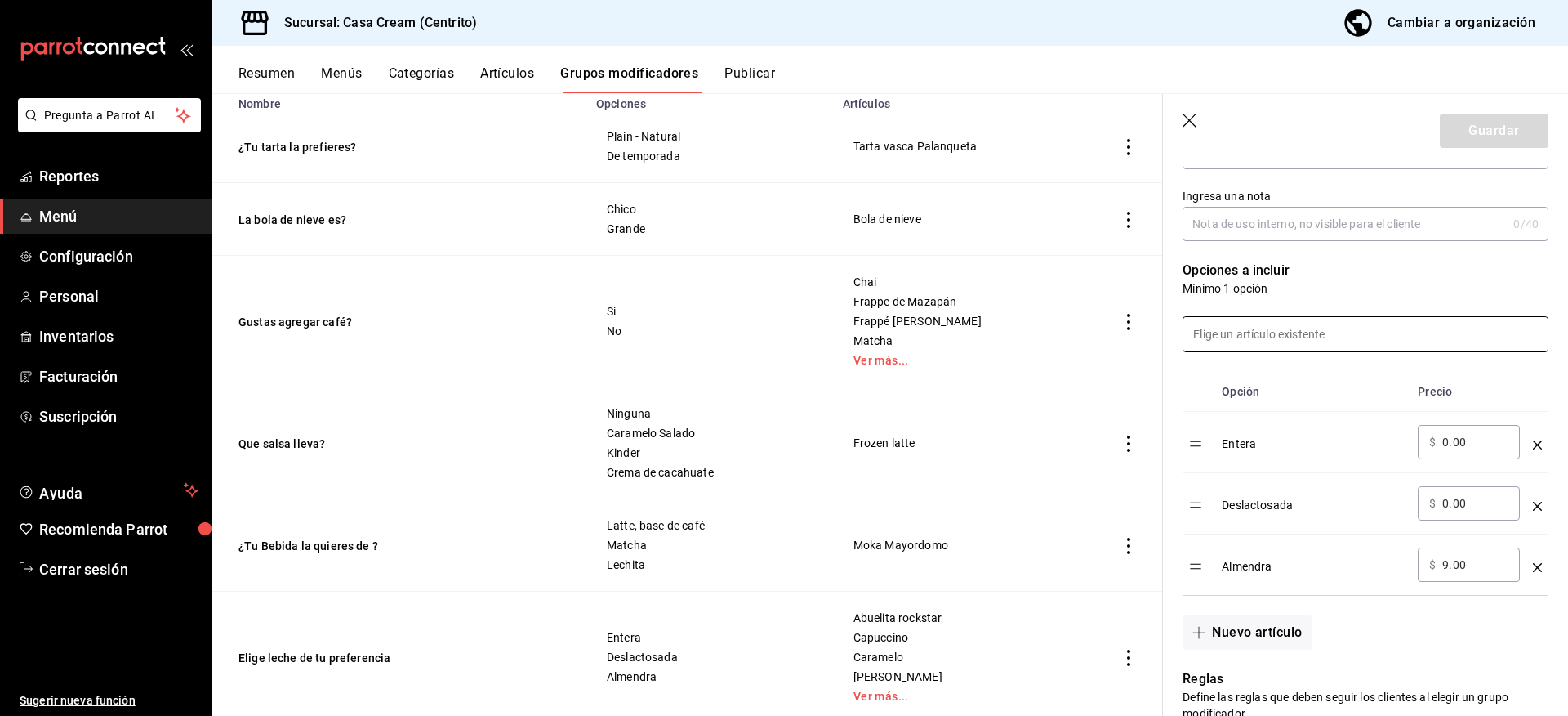
click at [1315, 322] on input at bounding box center [1365, 334] width 364 height 35
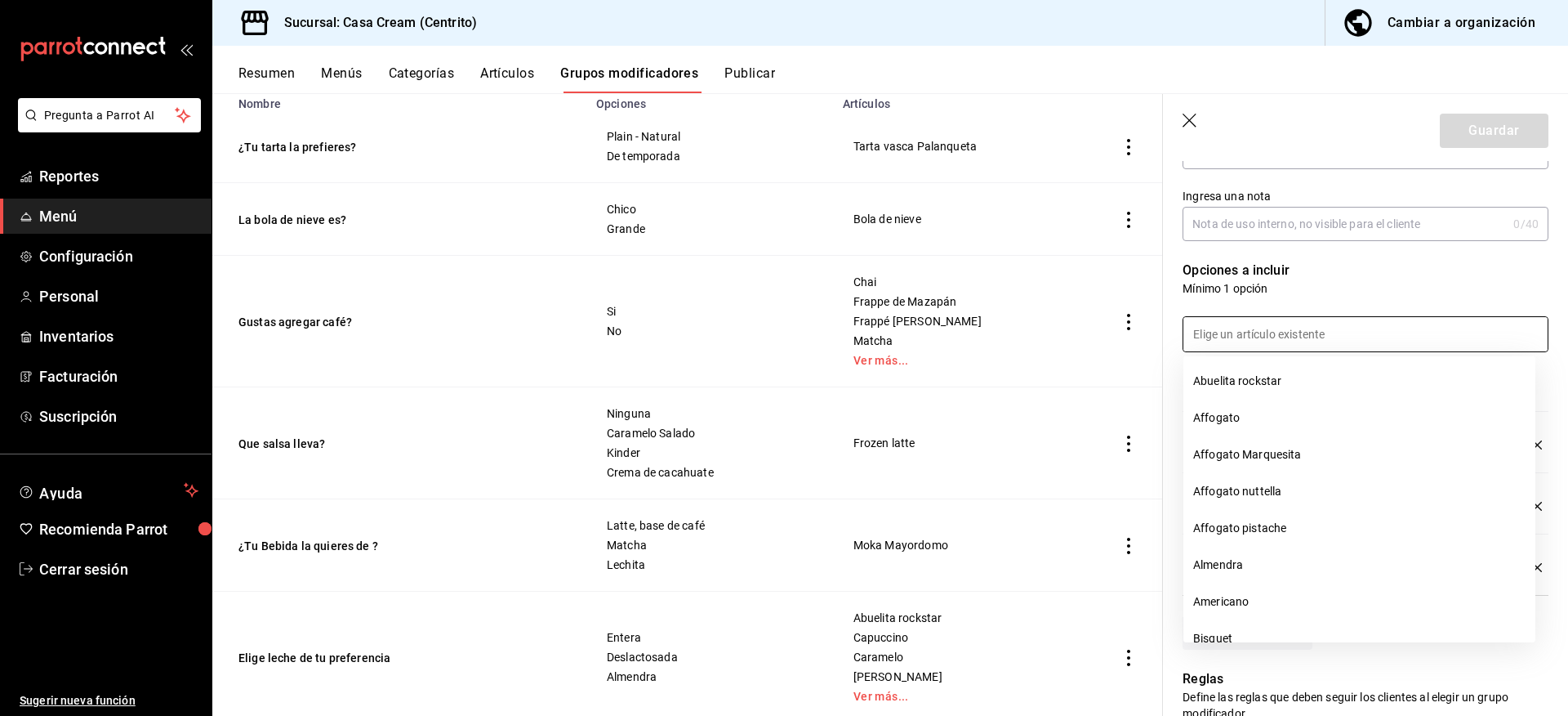
click at [1341, 293] on p "Mínimo 1 opción" at bounding box center [1365, 288] width 366 height 16
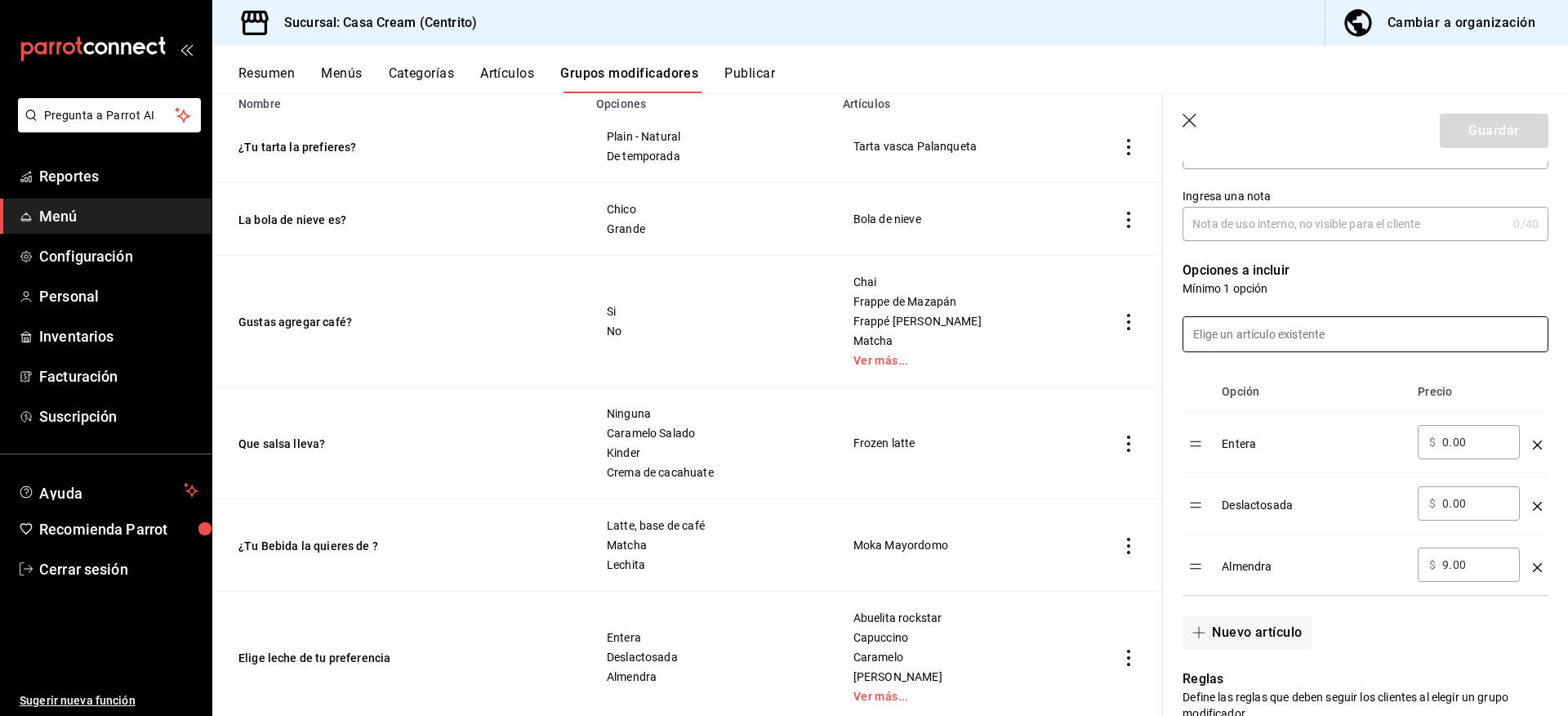
click at [1316, 339] on input at bounding box center [1365, 334] width 364 height 35
type input "a"
click at [1330, 300] on div at bounding box center [1355, 324] width 385 height 55
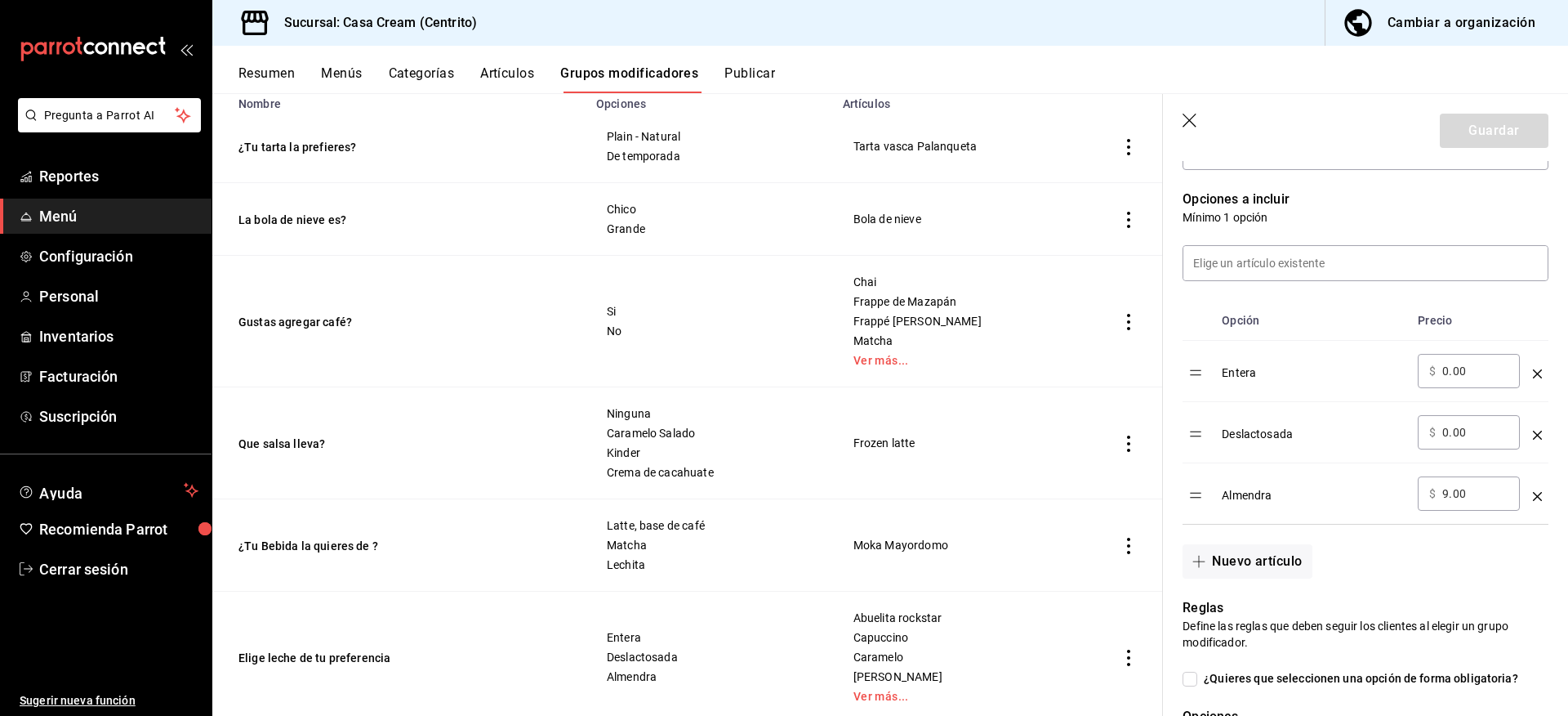
scroll to position [408, 0]
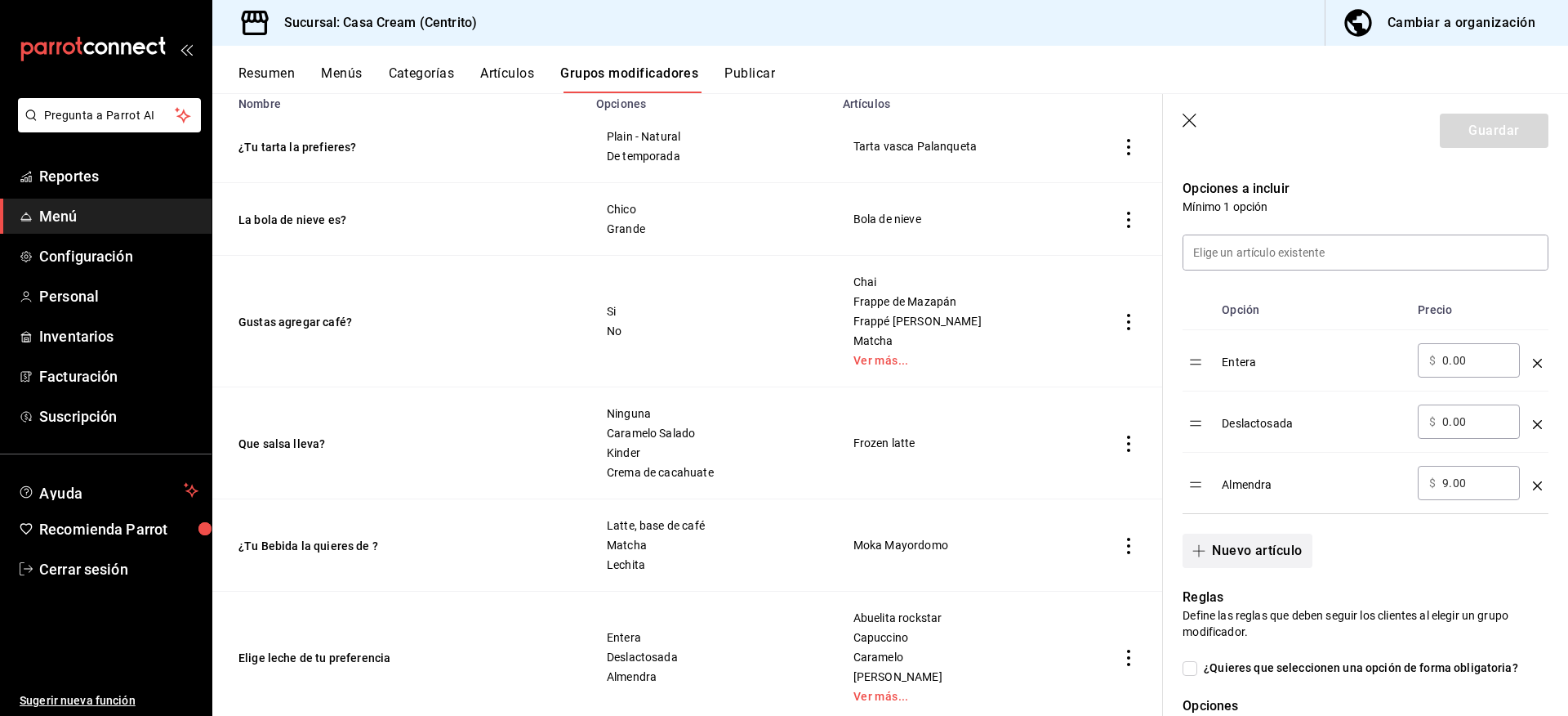
click at [1211, 549] on span "button" at bounding box center [1202, 551] width 20 height 13
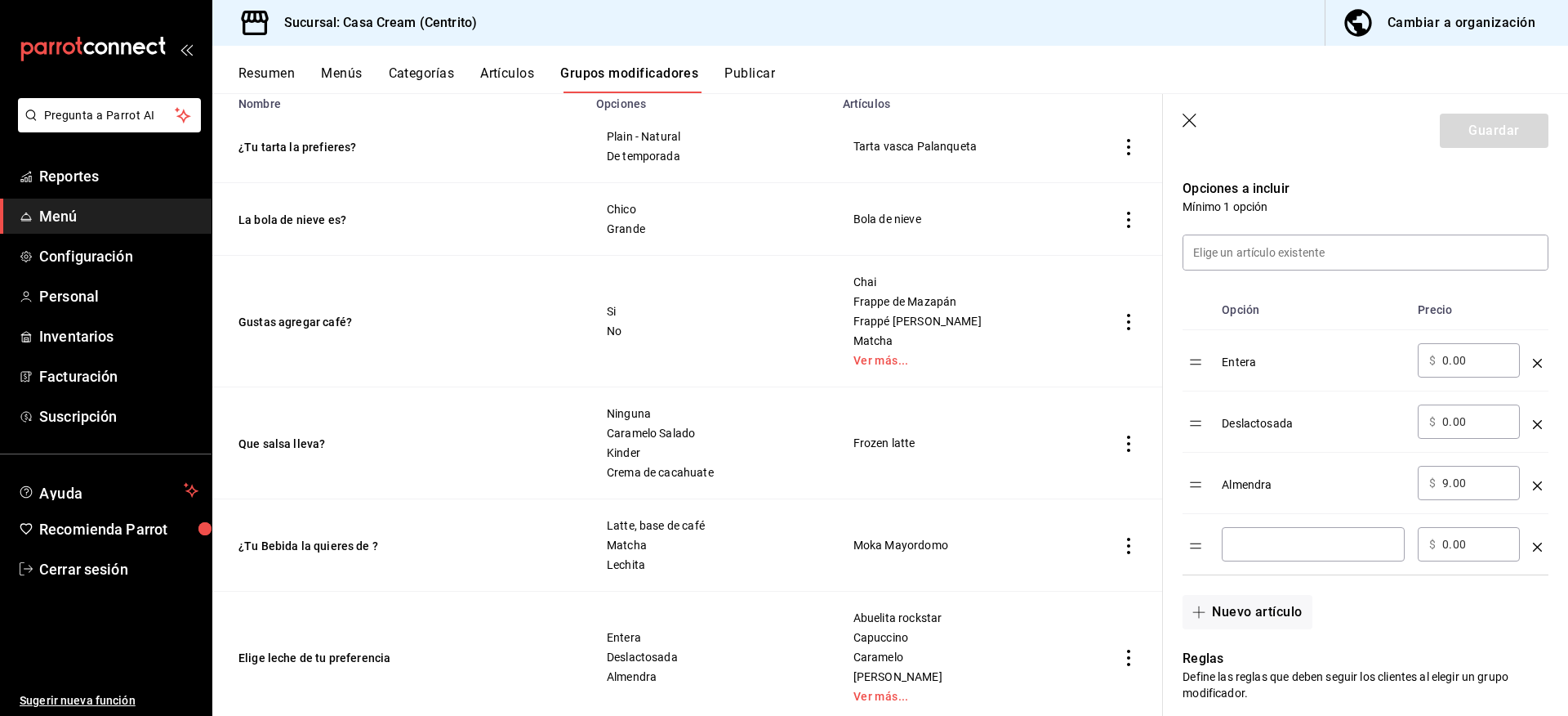
click at [1277, 553] on input "optionsTable" at bounding box center [1313, 543] width 160 height 16
click at [1504, 605] on div "Nuevo artículo" at bounding box center [1355, 602] width 385 height 53
click at [1413, 541] on td "​ $ 0.00 ​" at bounding box center [1469, 544] width 115 height 61
click at [1447, 600] on div "Nuevo artículo" at bounding box center [1355, 602] width 385 height 53
click at [1191, 117] on icon "button" at bounding box center [1190, 121] width 16 height 16
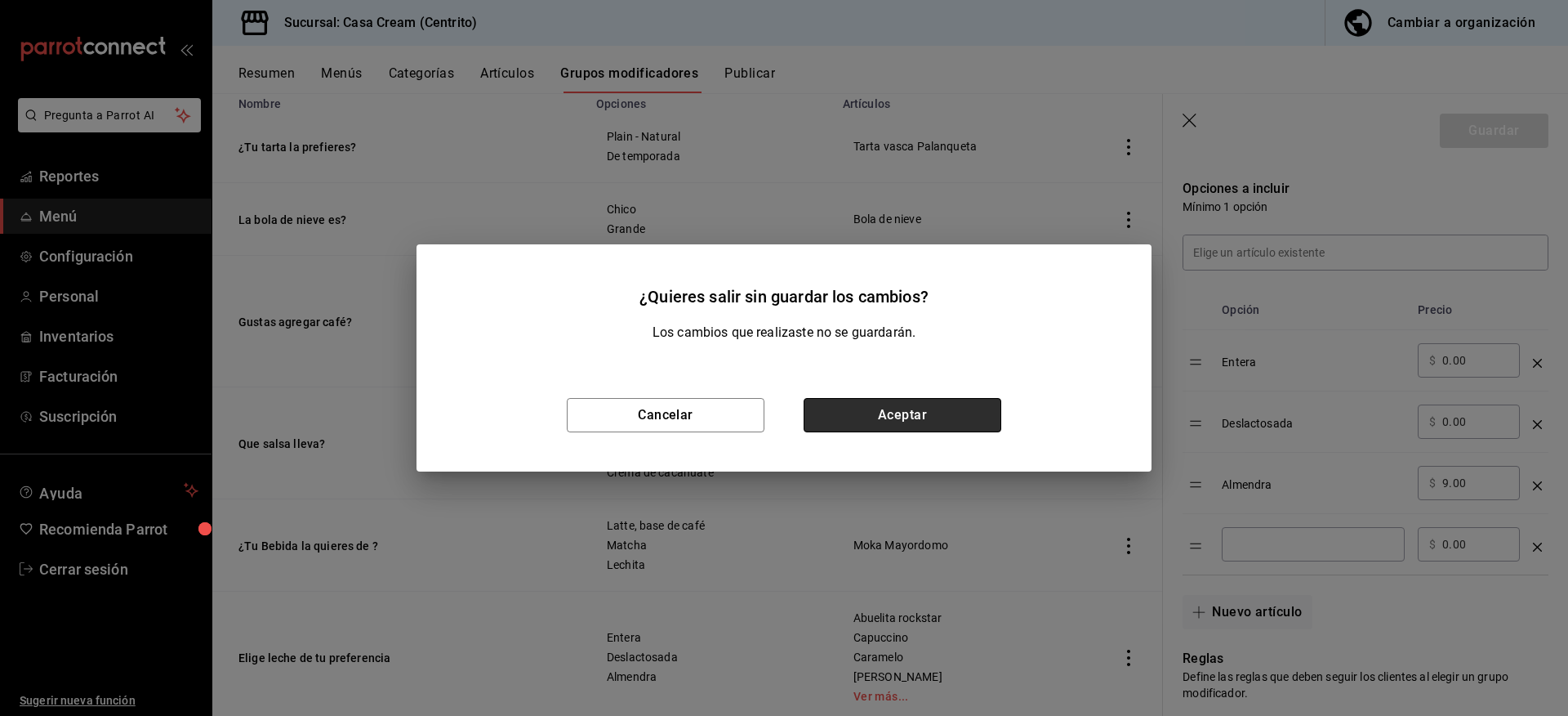
click at [891, 407] on button "Aceptar" at bounding box center [902, 415] width 198 height 35
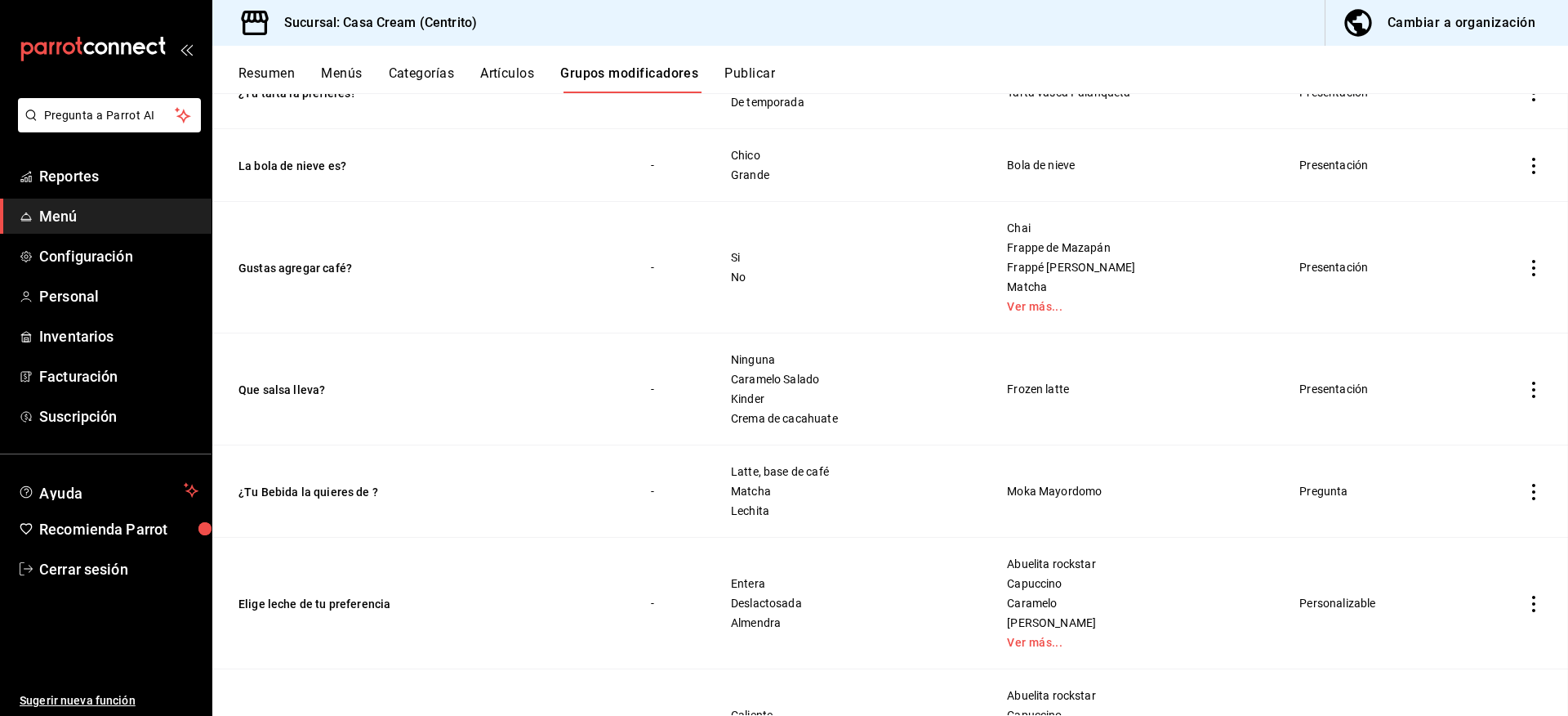
scroll to position [165, 0]
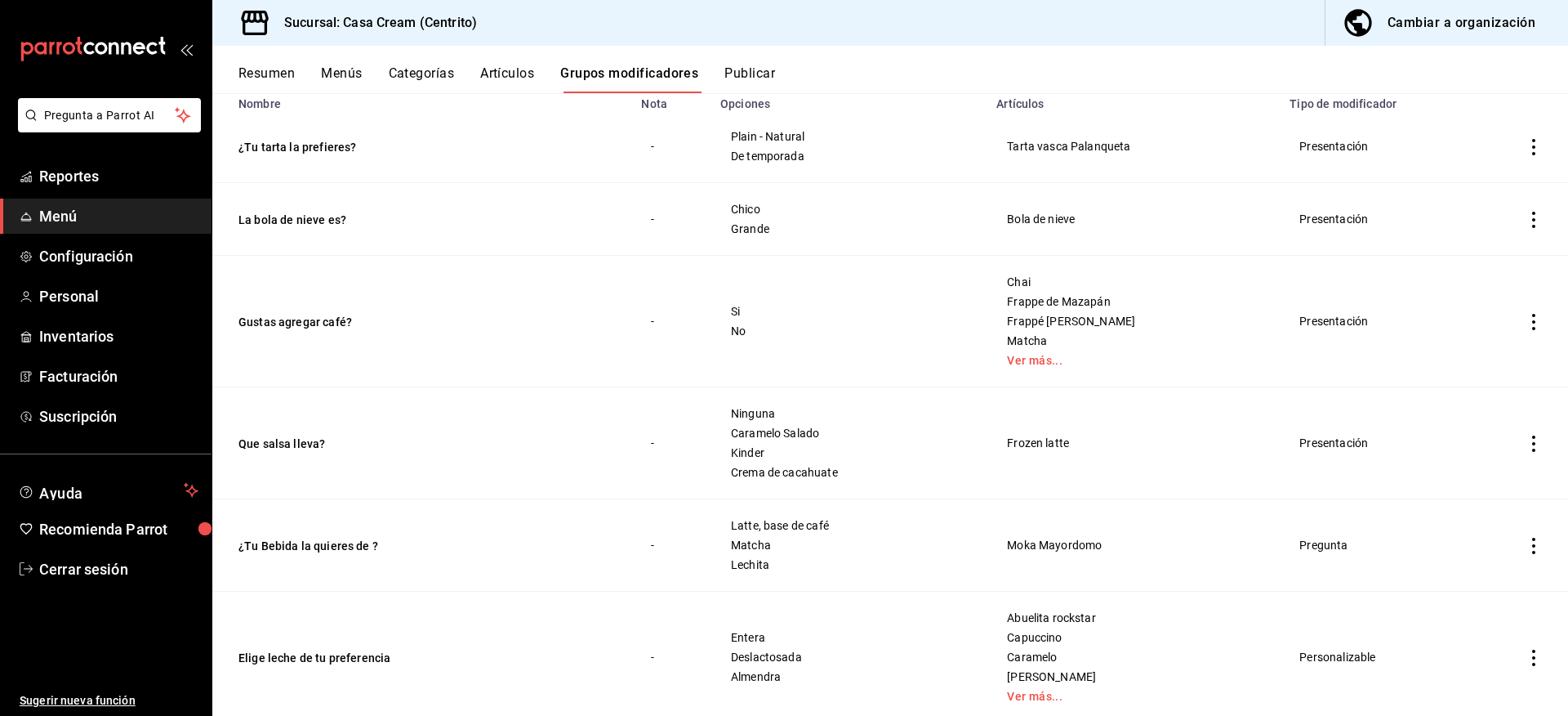
click at [70, 220] on span "Menú" at bounding box center [119, 217] width 159 height 23
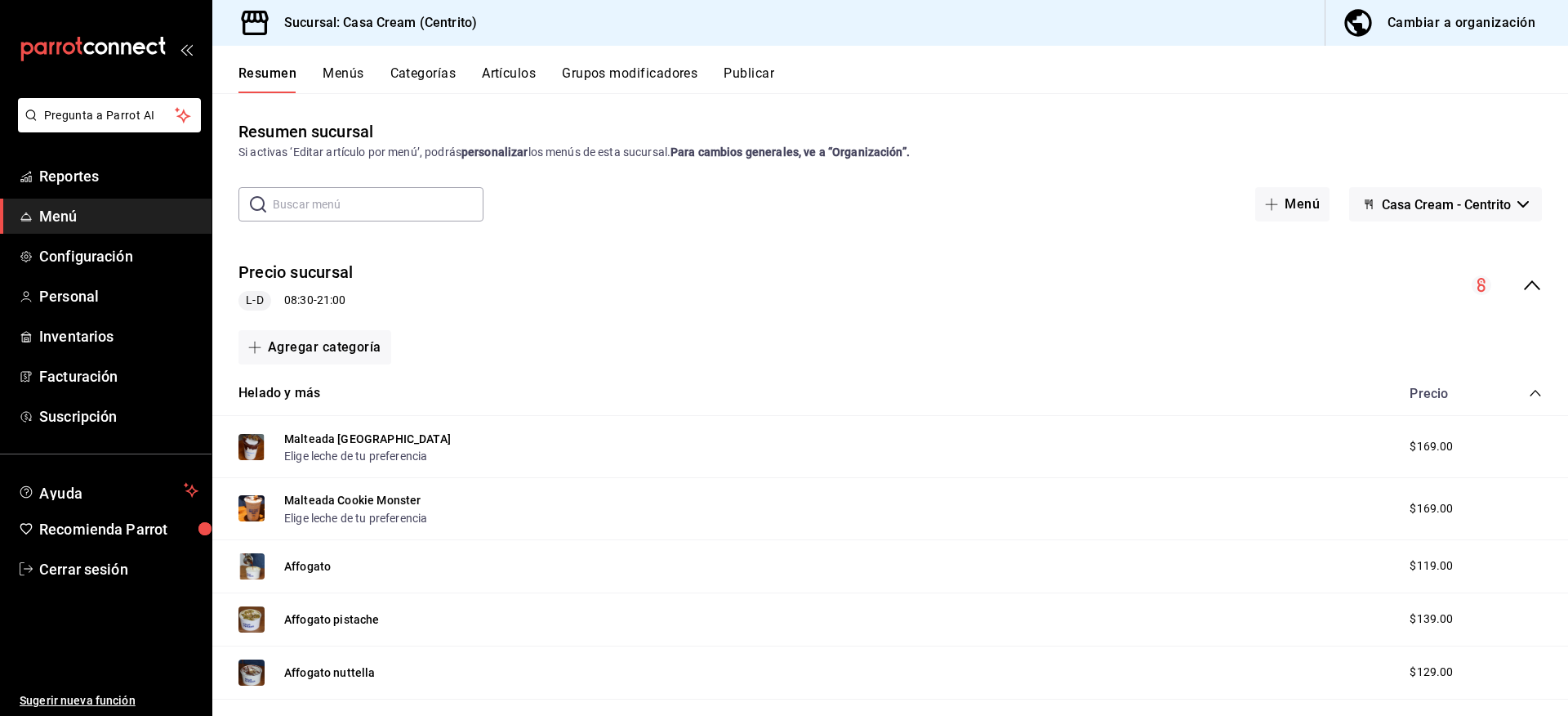
click at [1523, 280] on icon "collapse-menu-row" at bounding box center [1532, 285] width 20 height 20
